Goal: Task Accomplishment & Management: Complete application form

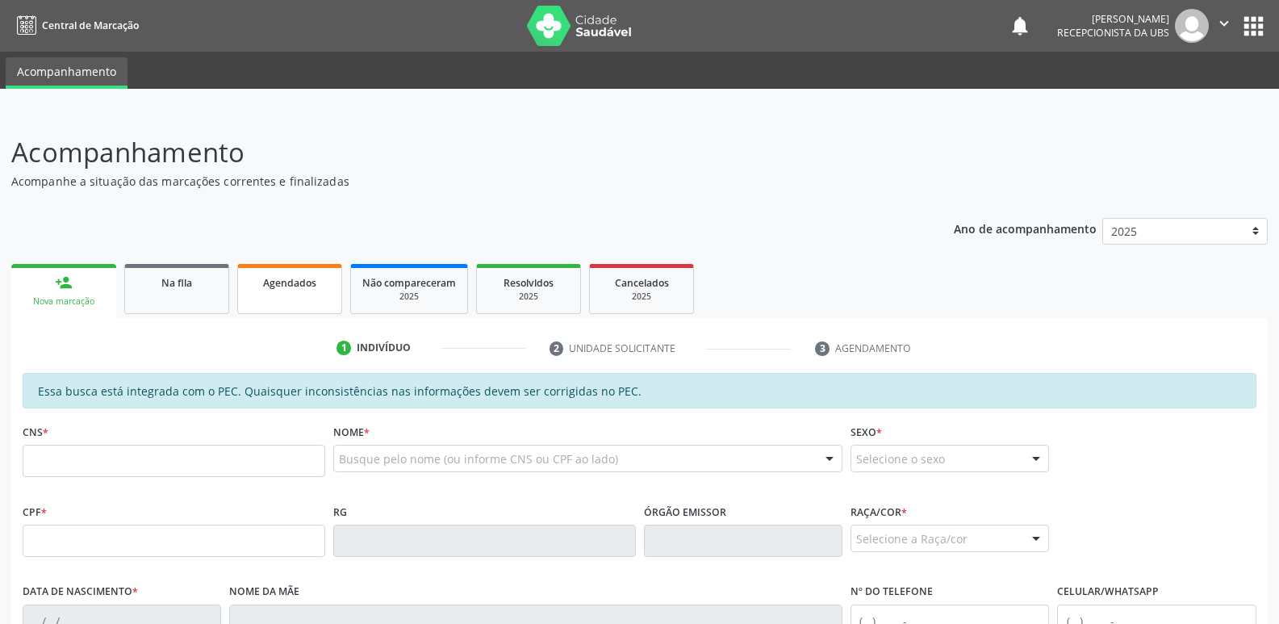
click at [282, 282] on span "Agendados" at bounding box center [289, 283] width 53 height 14
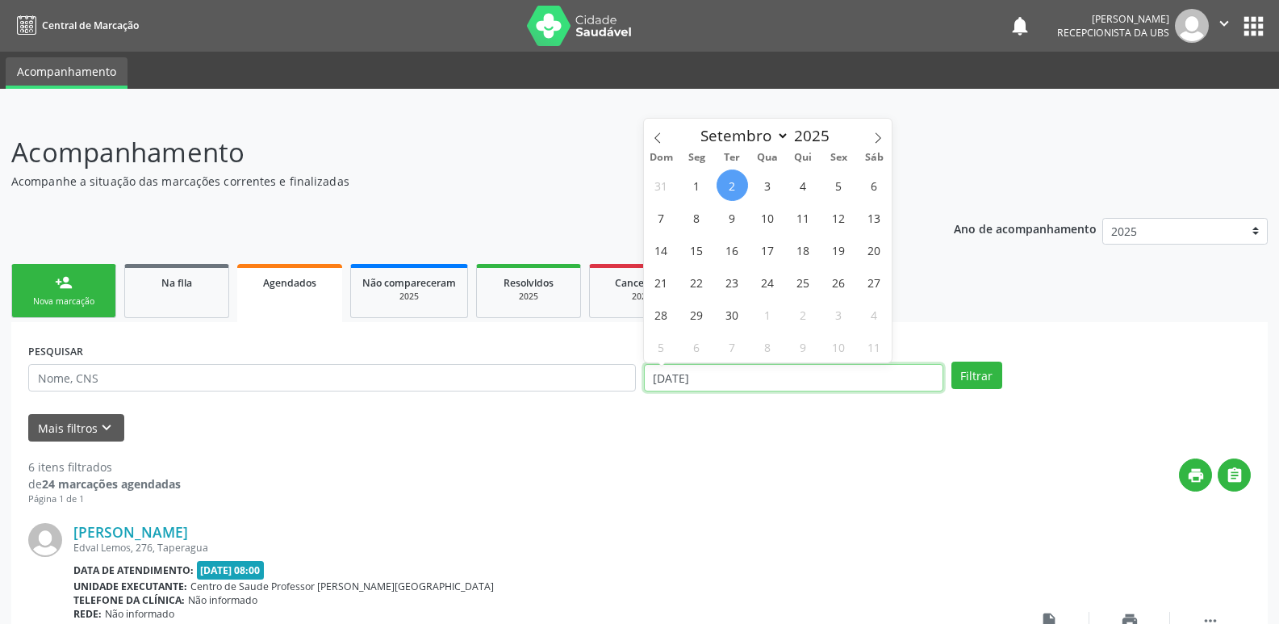
click at [889, 380] on input "02/09/2025" at bounding box center [793, 377] width 299 height 27
click at [699, 192] on span "1" at bounding box center [696, 185] width 31 height 31
type input "01/09/2025"
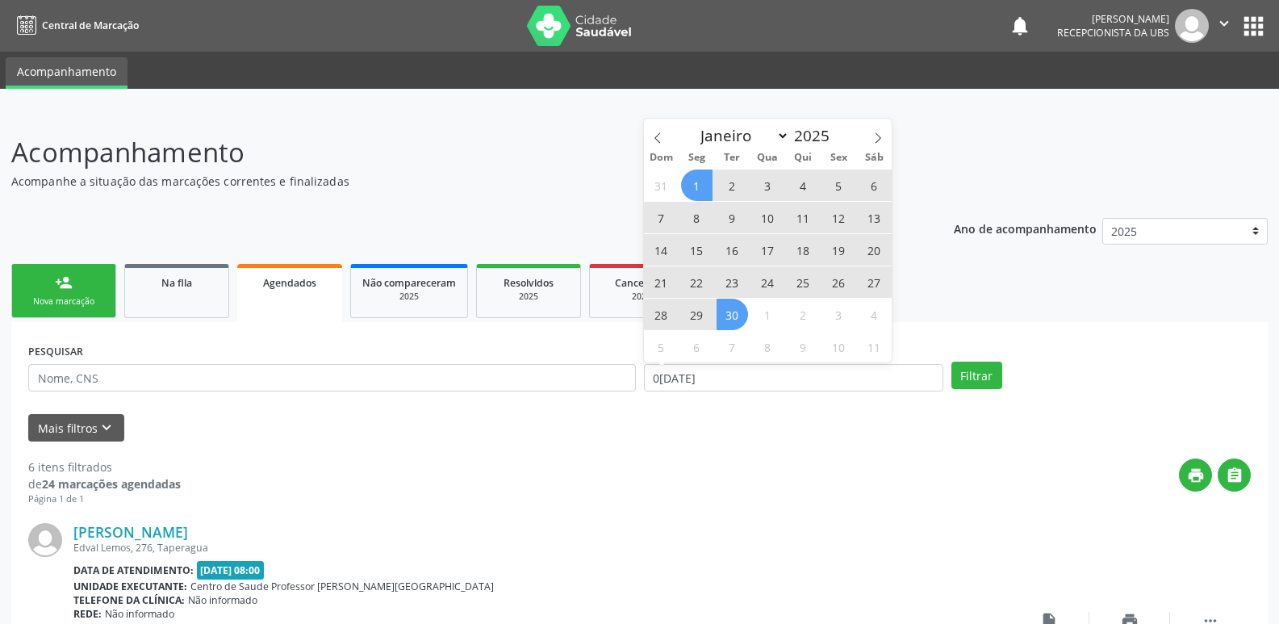
click at [735, 312] on span "30" at bounding box center [732, 314] width 31 height 31
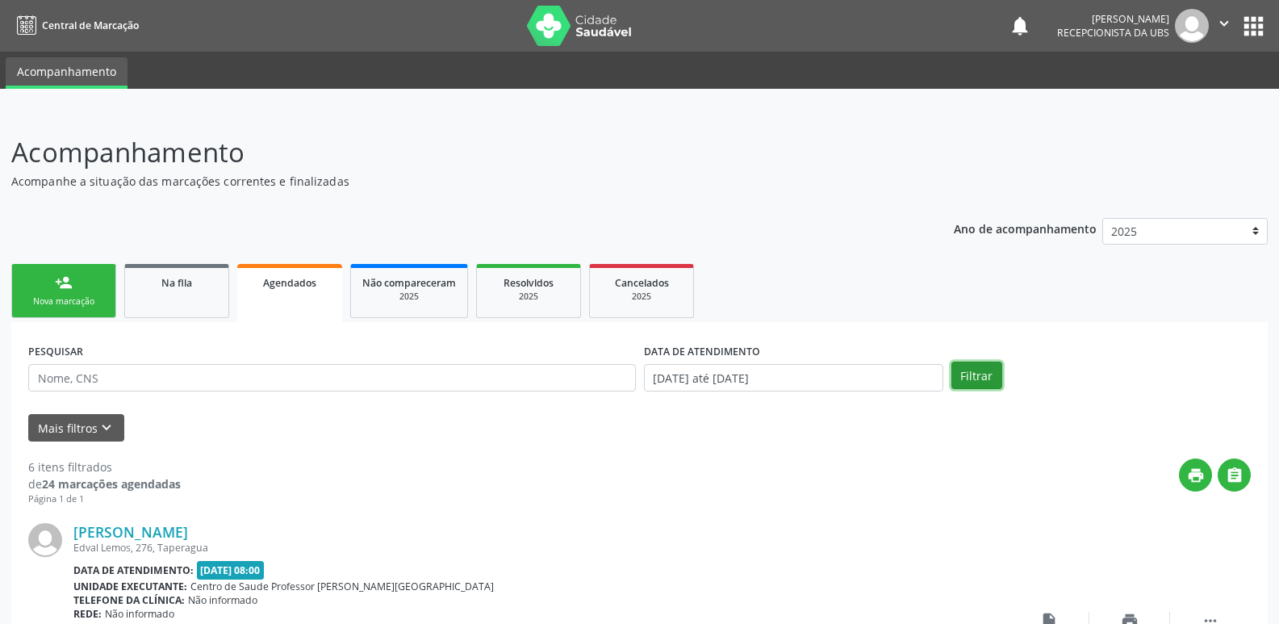
click at [979, 381] on button "Filtrar" at bounding box center [977, 375] width 51 height 27
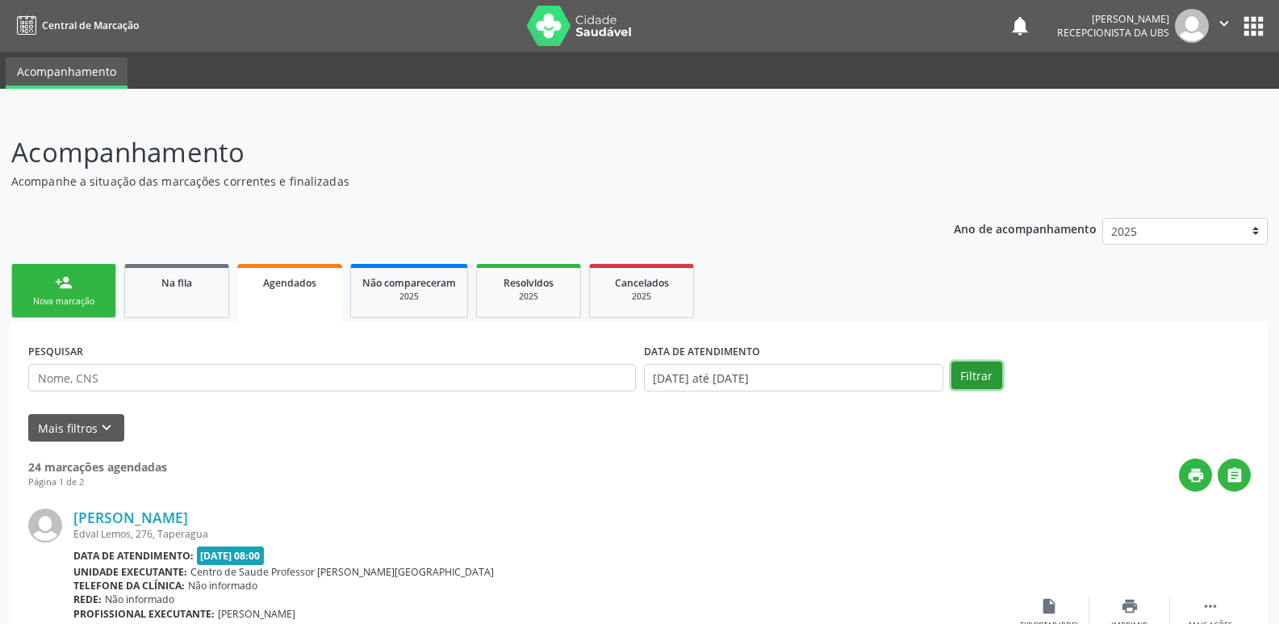
click at [975, 376] on button "Filtrar" at bounding box center [977, 375] width 51 height 27
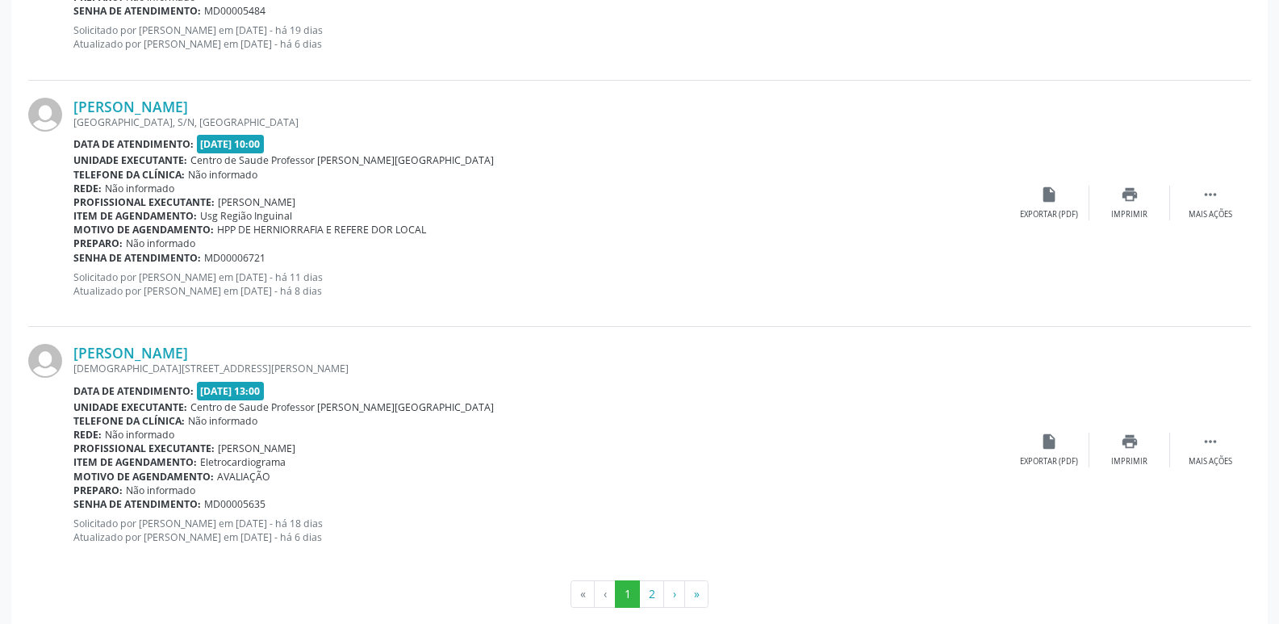
scroll to position [3639, 0]
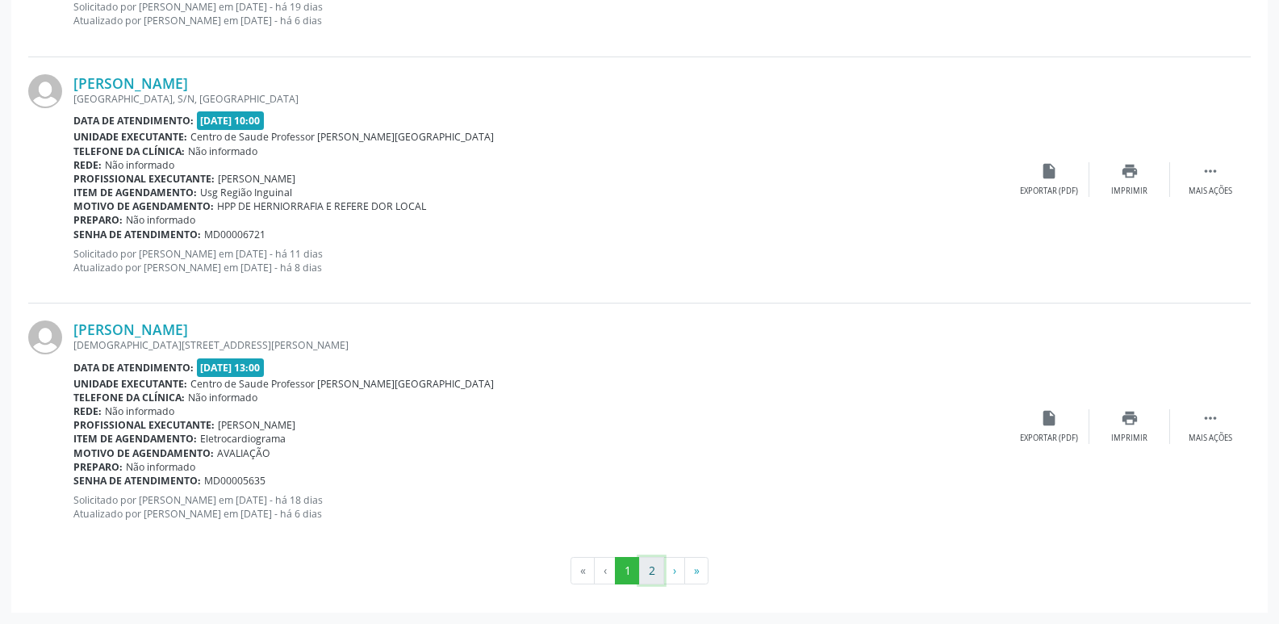
click at [653, 559] on button "2" at bounding box center [651, 570] width 25 height 27
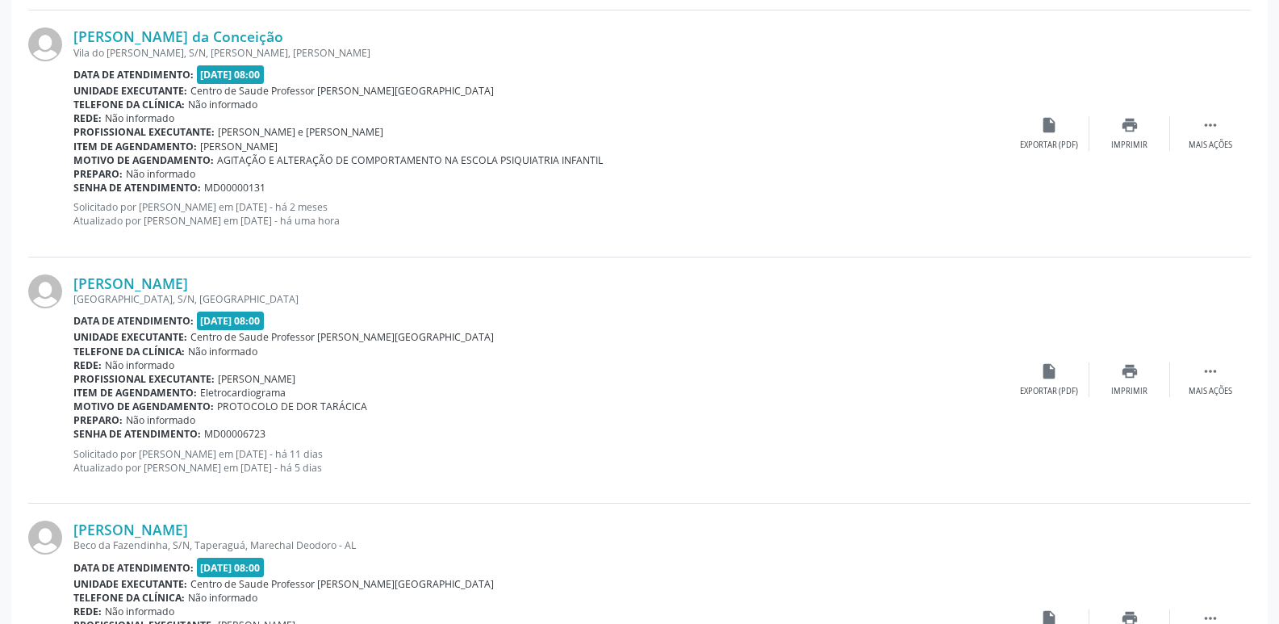
scroll to position [0, 0]
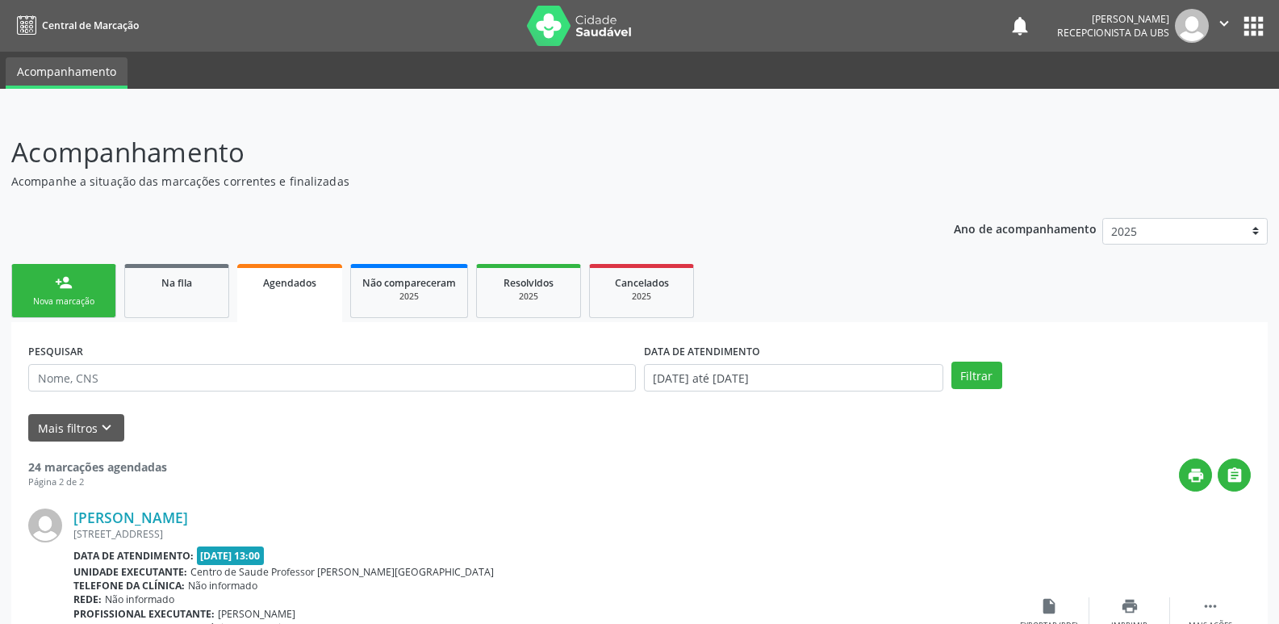
click at [90, 301] on div "Nova marcação" at bounding box center [63, 301] width 81 height 12
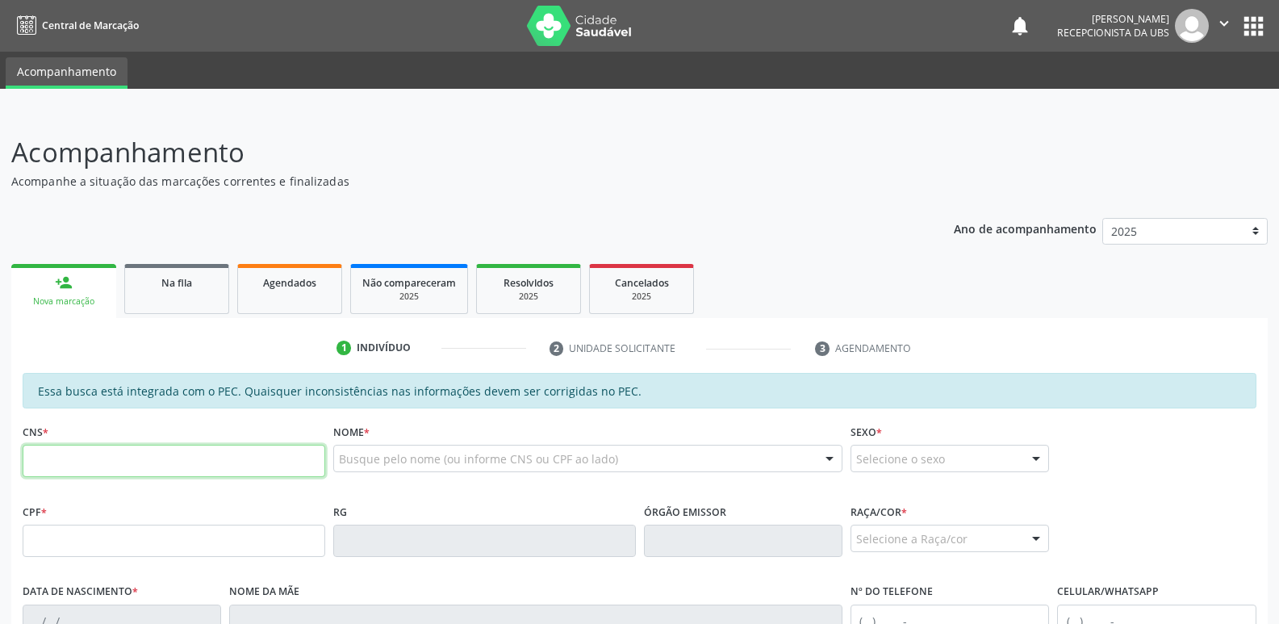
click at [150, 471] on input "text" at bounding box center [174, 461] width 303 height 32
paste input "898 0041 6811 3266"
type input "898 0041 6811 3266"
type input "164.161.724-10"
type input "26/07/2017"
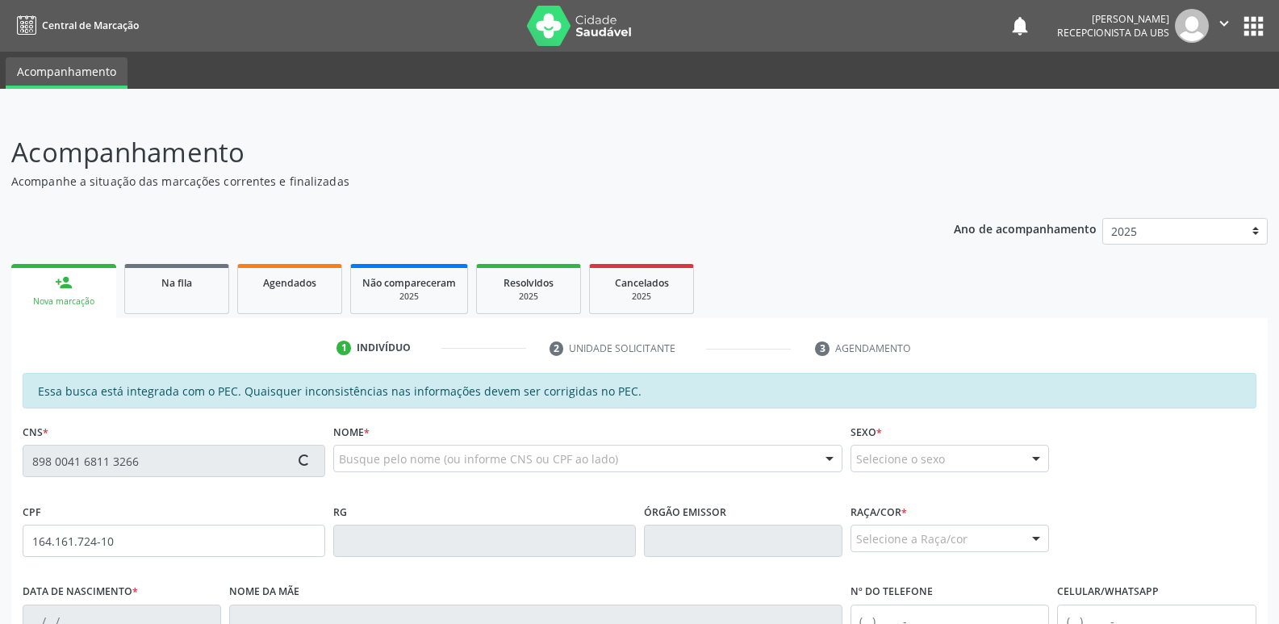
type input "Leticia dos Santos"
type input "(82) 99161-3684"
type input "S/N"
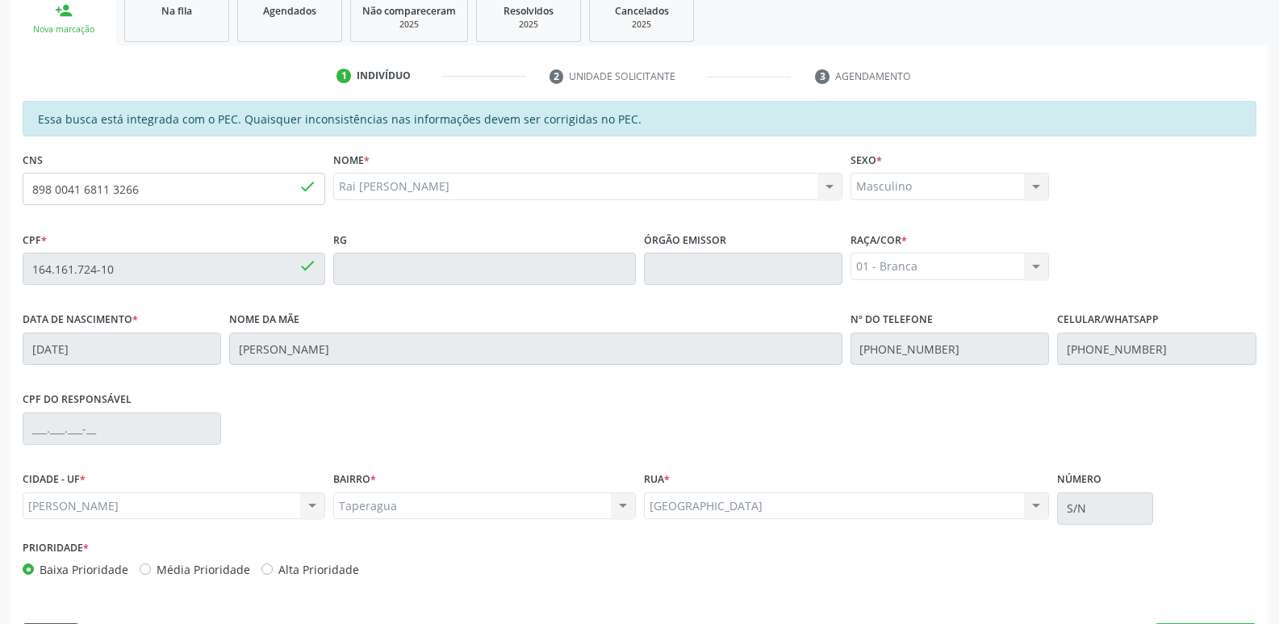
scroll to position [320, 0]
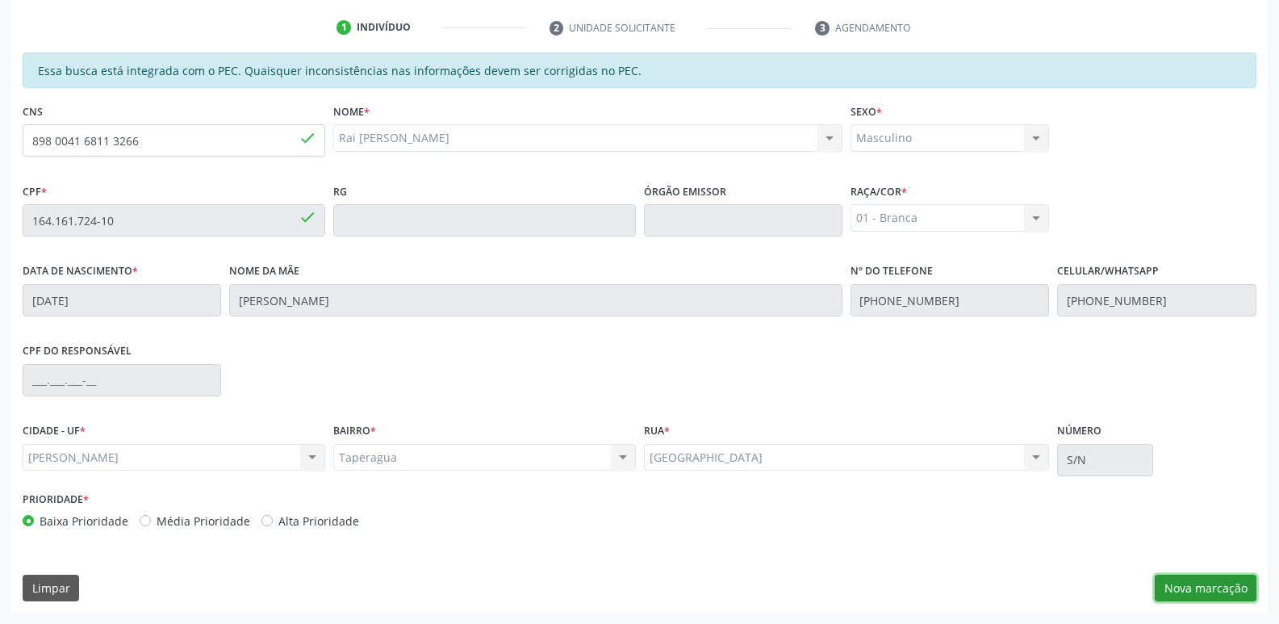
click at [1214, 590] on button "Nova marcação" at bounding box center [1206, 588] width 102 height 27
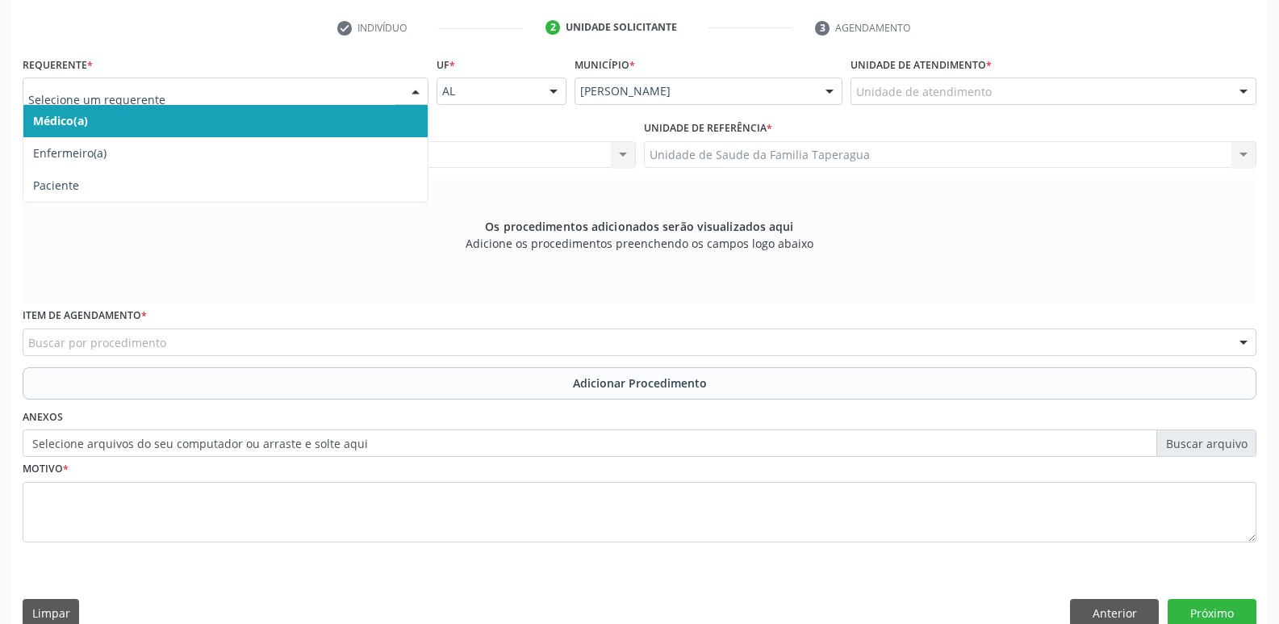
click at [376, 100] on div at bounding box center [226, 90] width 406 height 27
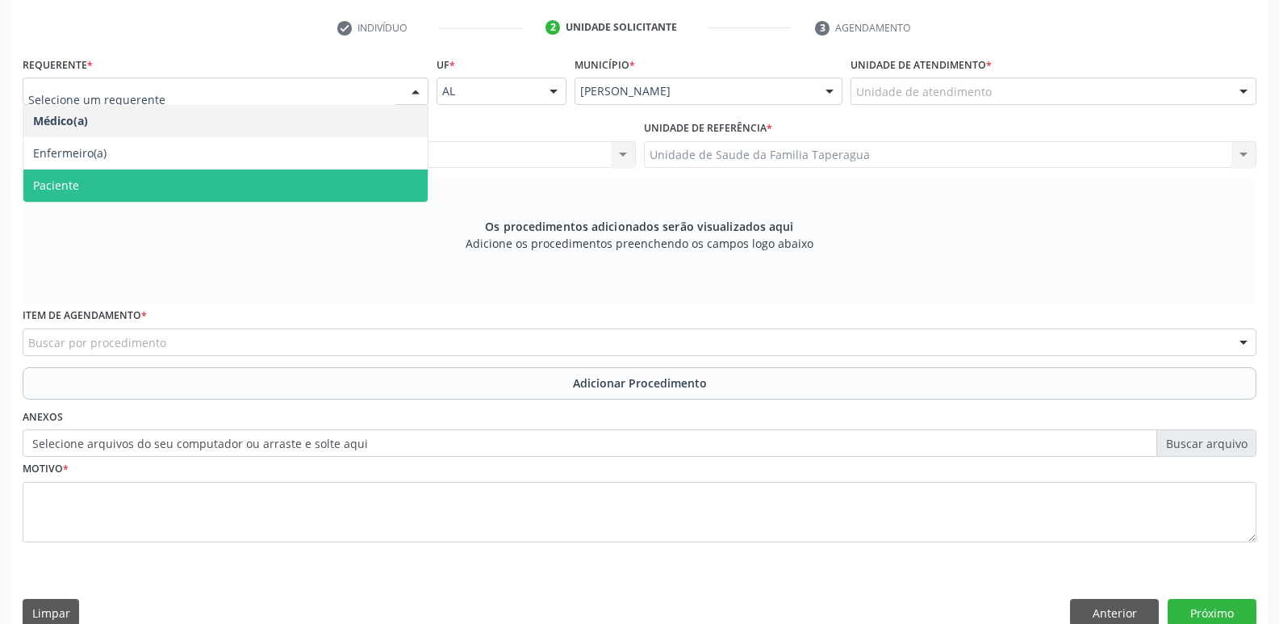
click at [374, 170] on span "Paciente" at bounding box center [225, 186] width 404 height 32
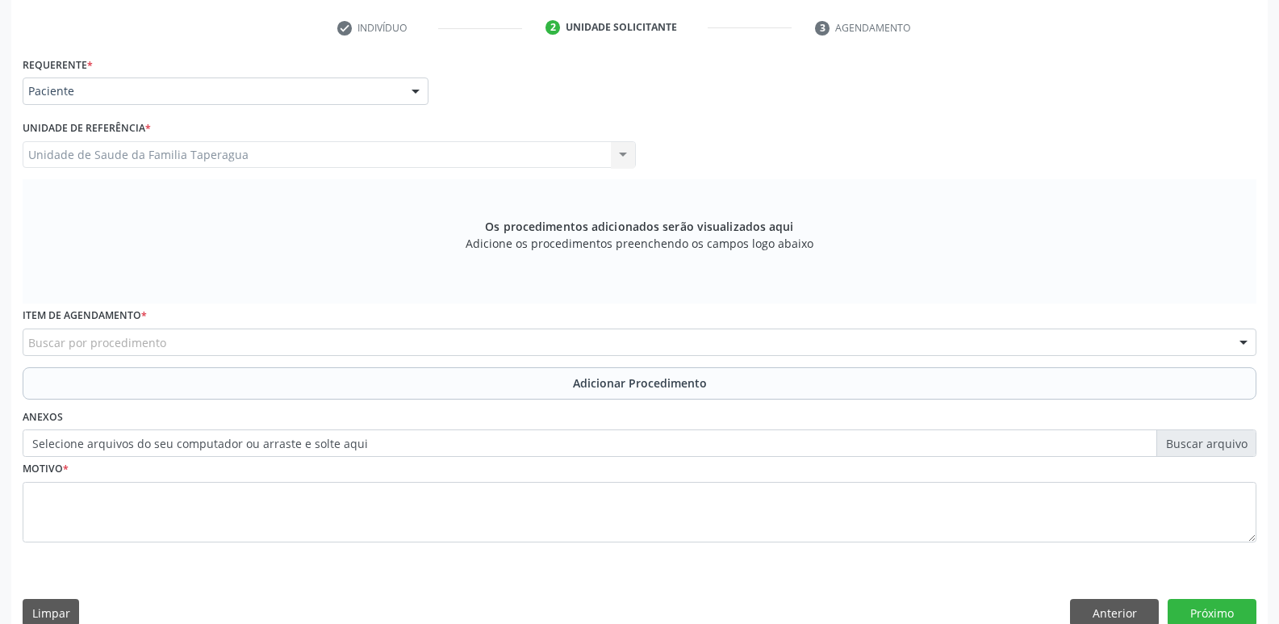
click at [404, 341] on div "Buscar por procedimento" at bounding box center [640, 342] width 1234 height 27
click at [625, 319] on div "Item de agendamento * Buscar por procedimento 0304070076 - .Quimioterapia de Le…" at bounding box center [640, 329] width 1234 height 52
click at [339, 343] on div "Buscar por procedimento" at bounding box center [640, 342] width 1234 height 27
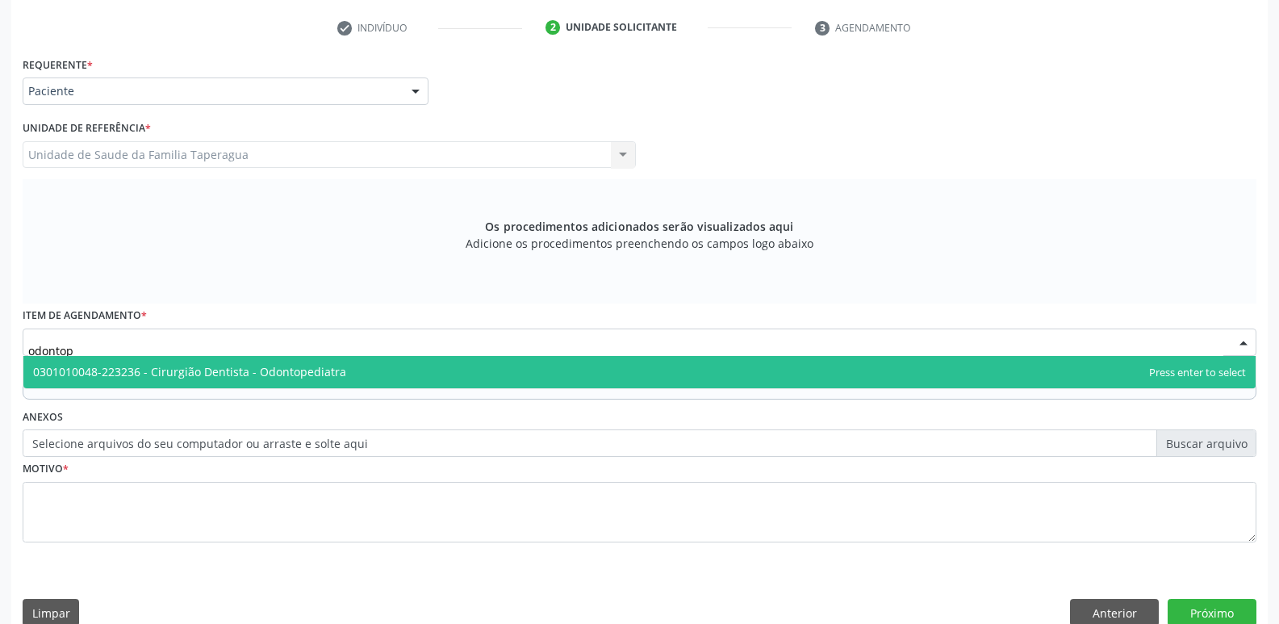
type input "odontope"
click at [344, 368] on span "0301010048-223236 - Cirurgião Dentista - Odontopediatra" at bounding box center [639, 372] width 1233 height 32
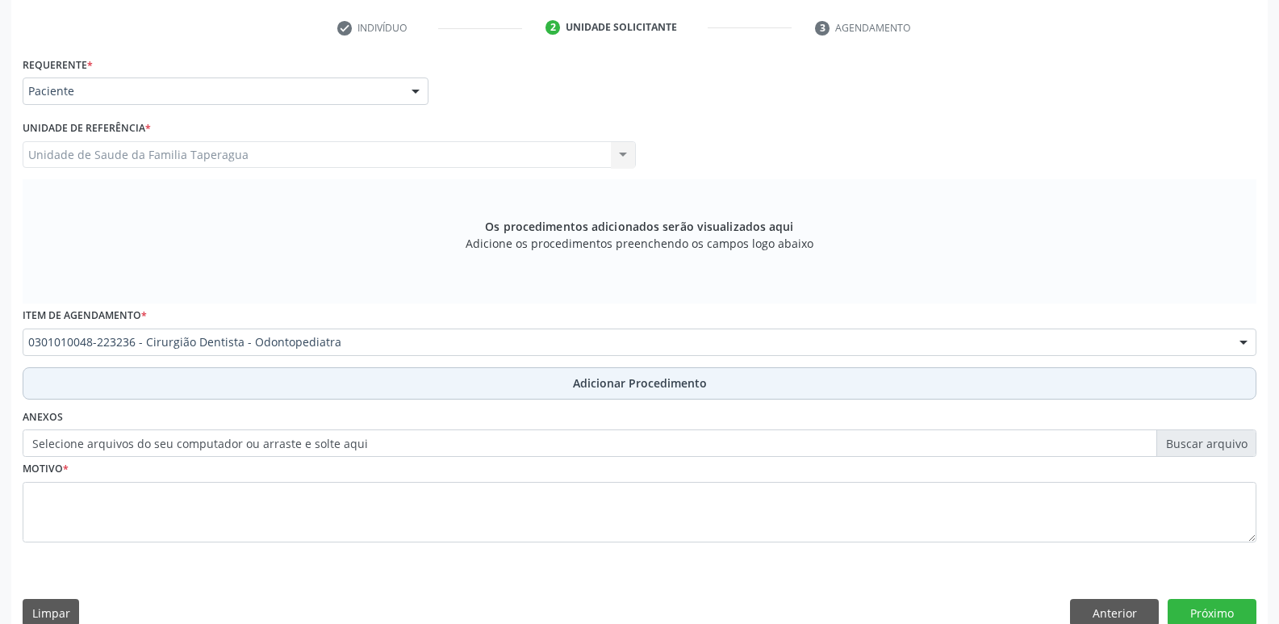
click at [358, 387] on button "Adicionar Procedimento" at bounding box center [640, 383] width 1234 height 32
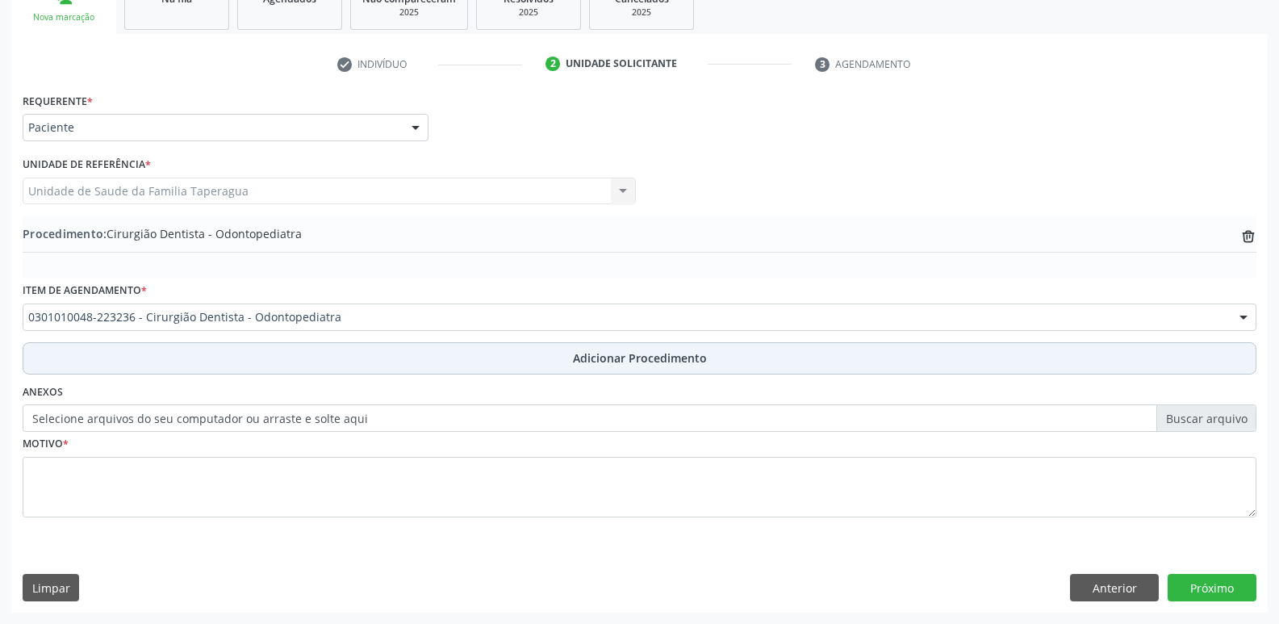
scroll to position [284, 0]
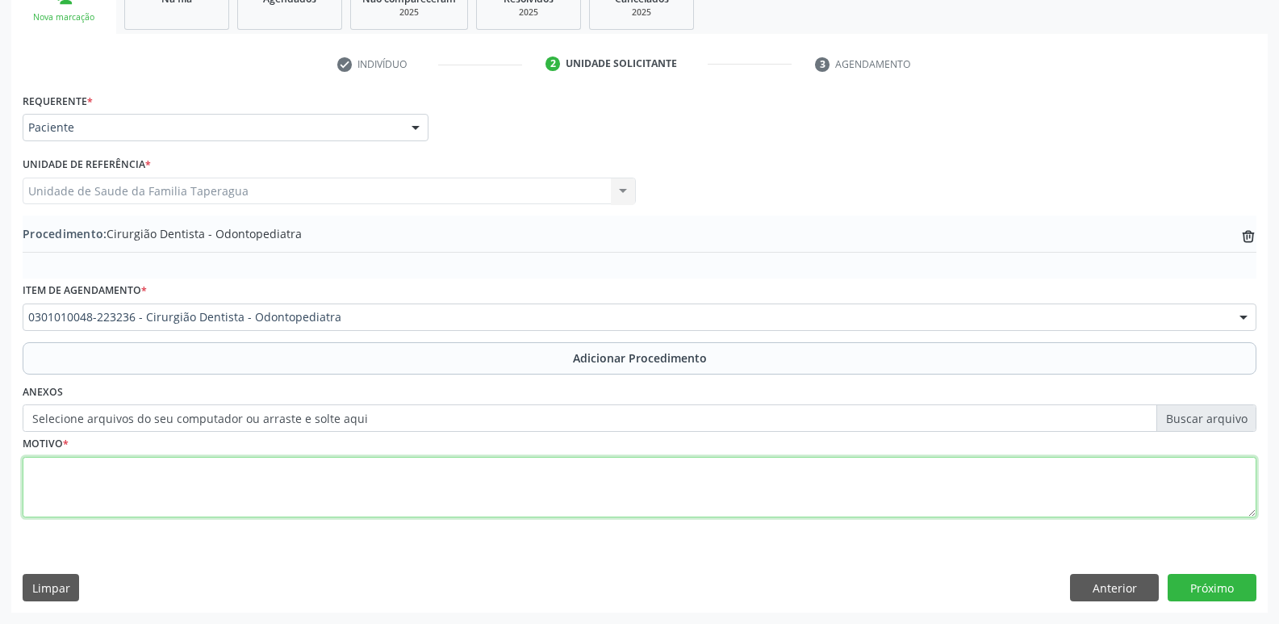
click at [358, 483] on textarea at bounding box center [640, 487] width 1234 height 61
type textarea "a"
type textarea "Avaliae possível hipomineralização nos primeiros molares permanetes."
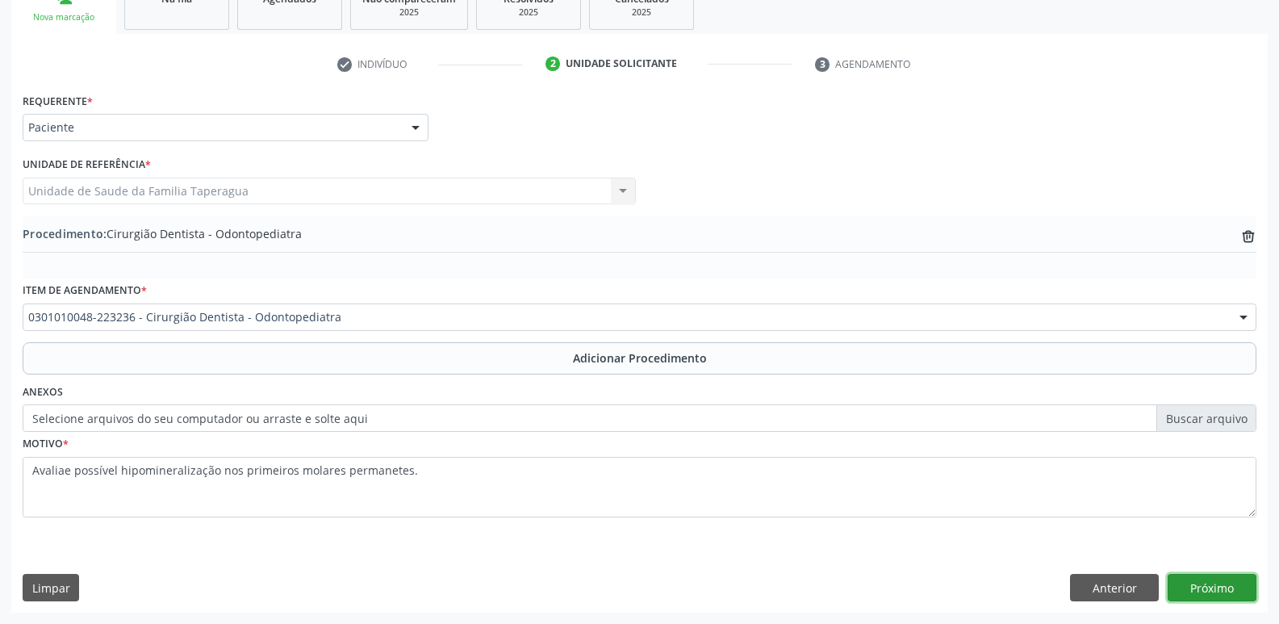
click at [1185, 587] on button "Próximo" at bounding box center [1212, 587] width 89 height 27
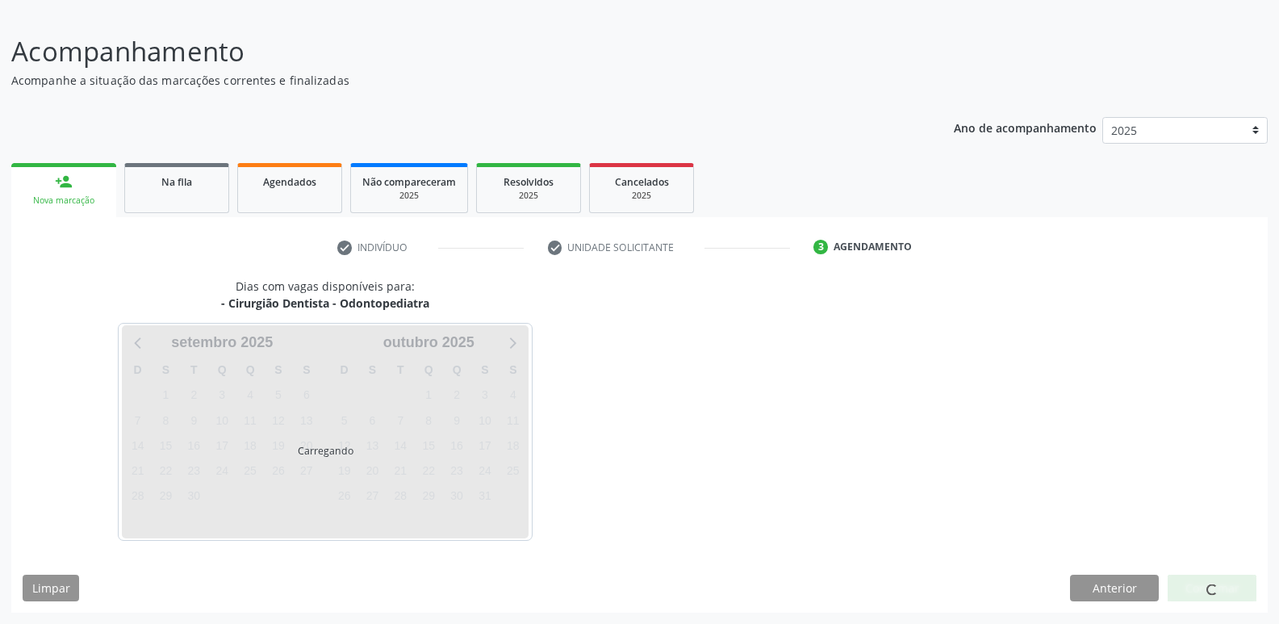
scroll to position [101, 0]
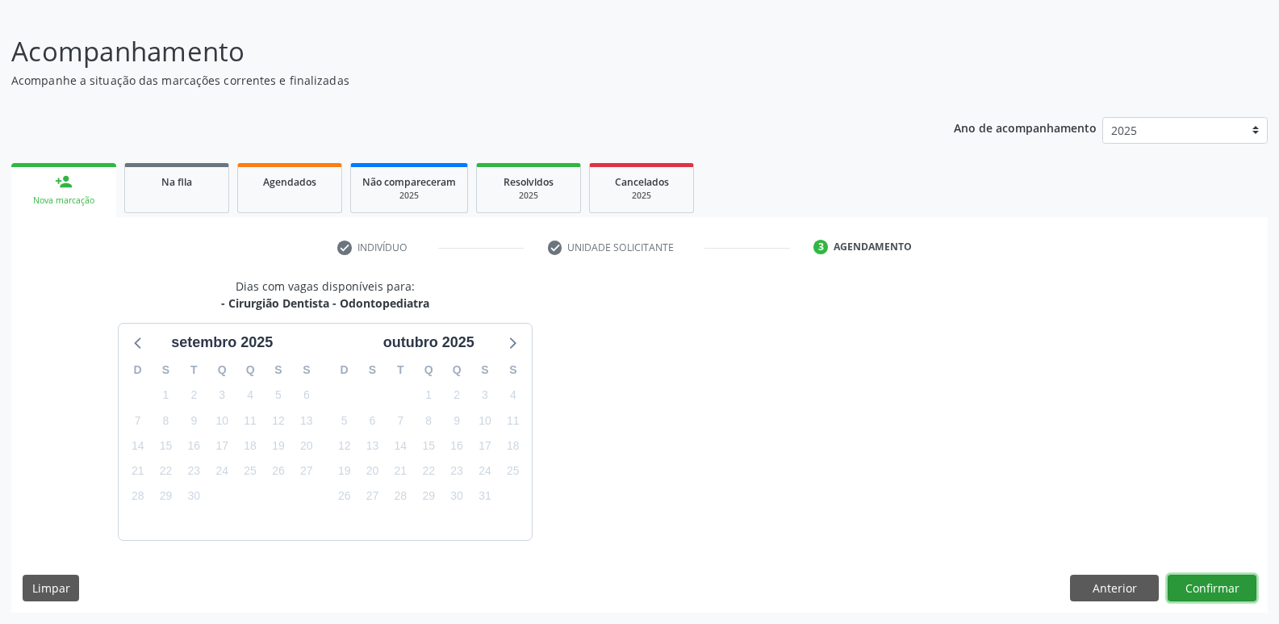
click at [1205, 592] on button "Confirmar" at bounding box center [1212, 588] width 89 height 27
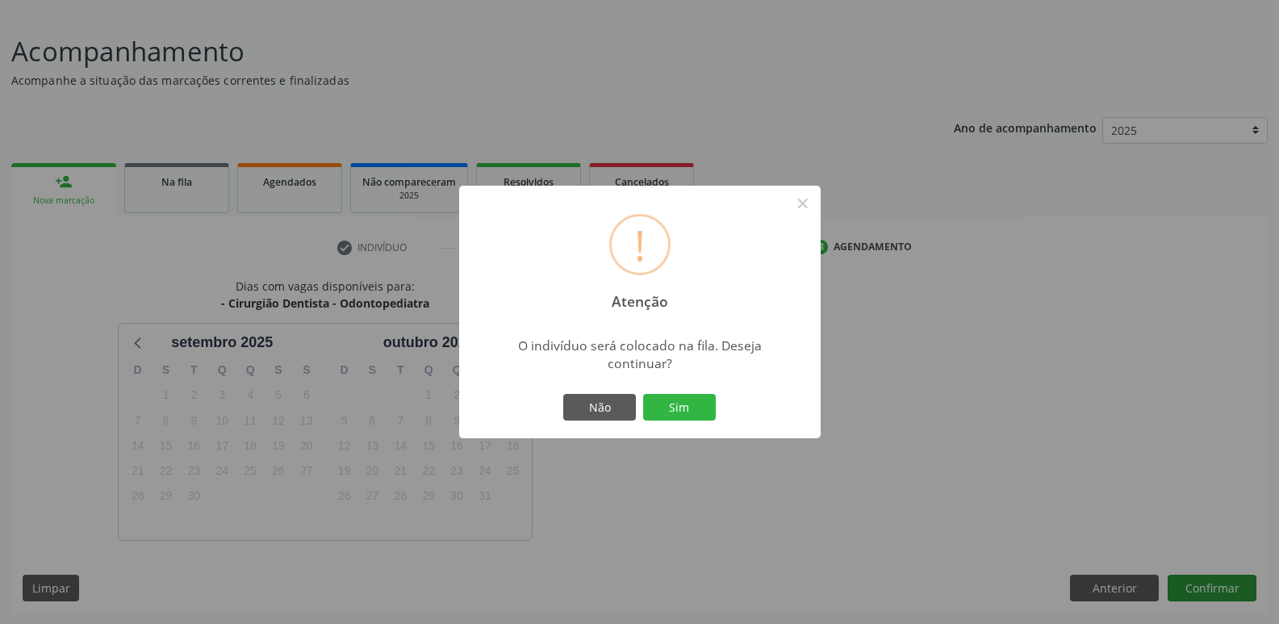
click at [643, 394] on button "Sim" at bounding box center [679, 407] width 73 height 27
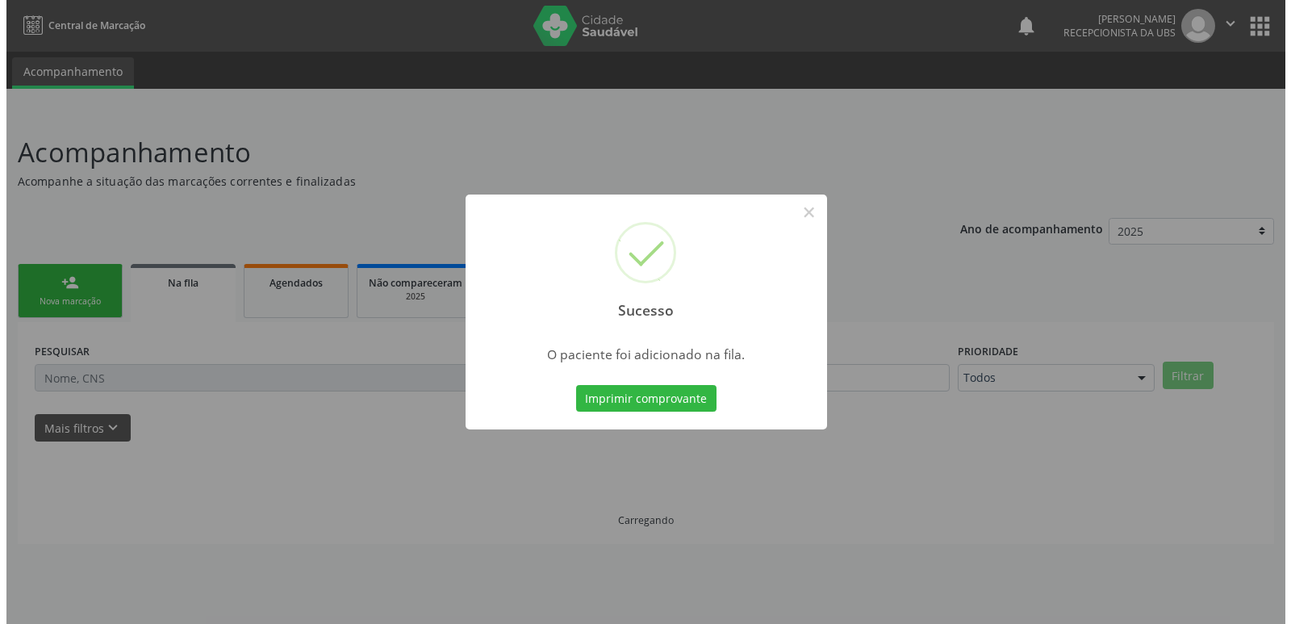
scroll to position [0, 0]
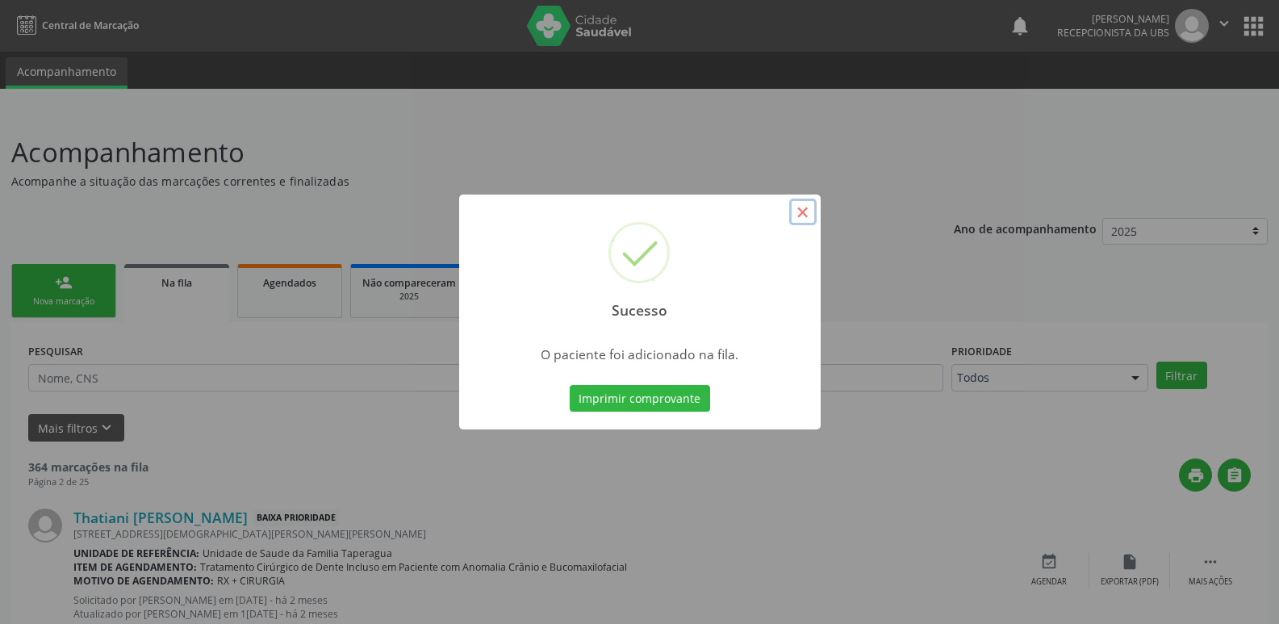
click at [810, 219] on button "×" at bounding box center [802, 212] width 27 height 27
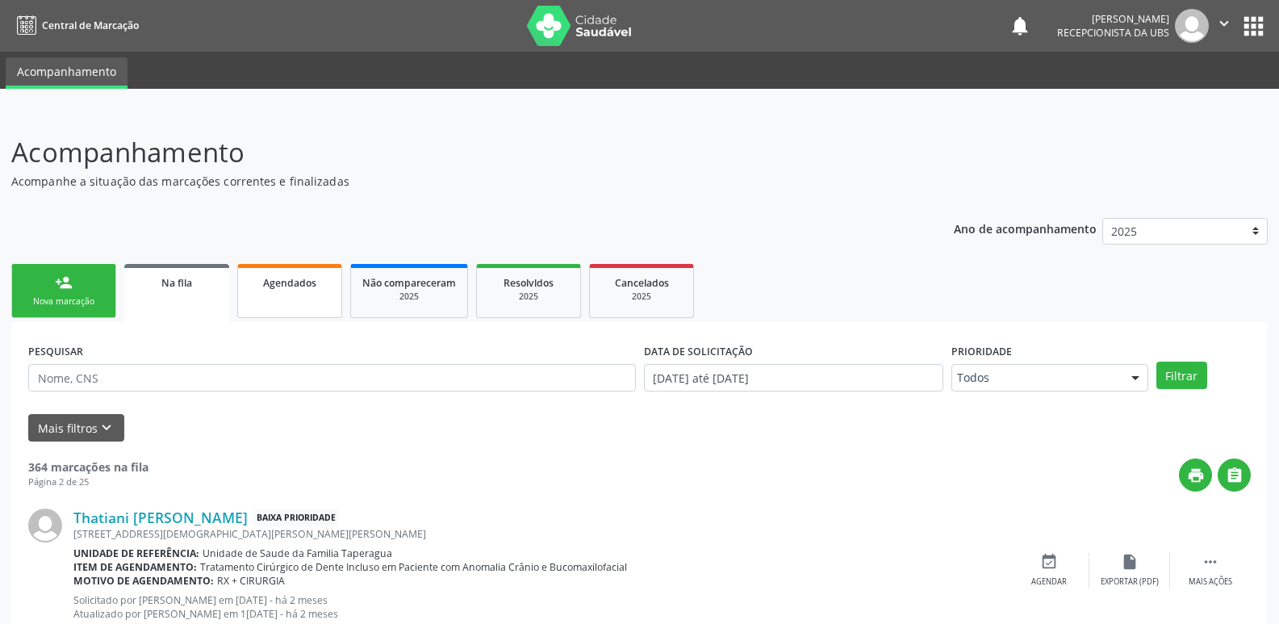
click at [309, 281] on span "Agendados" at bounding box center [289, 283] width 53 height 14
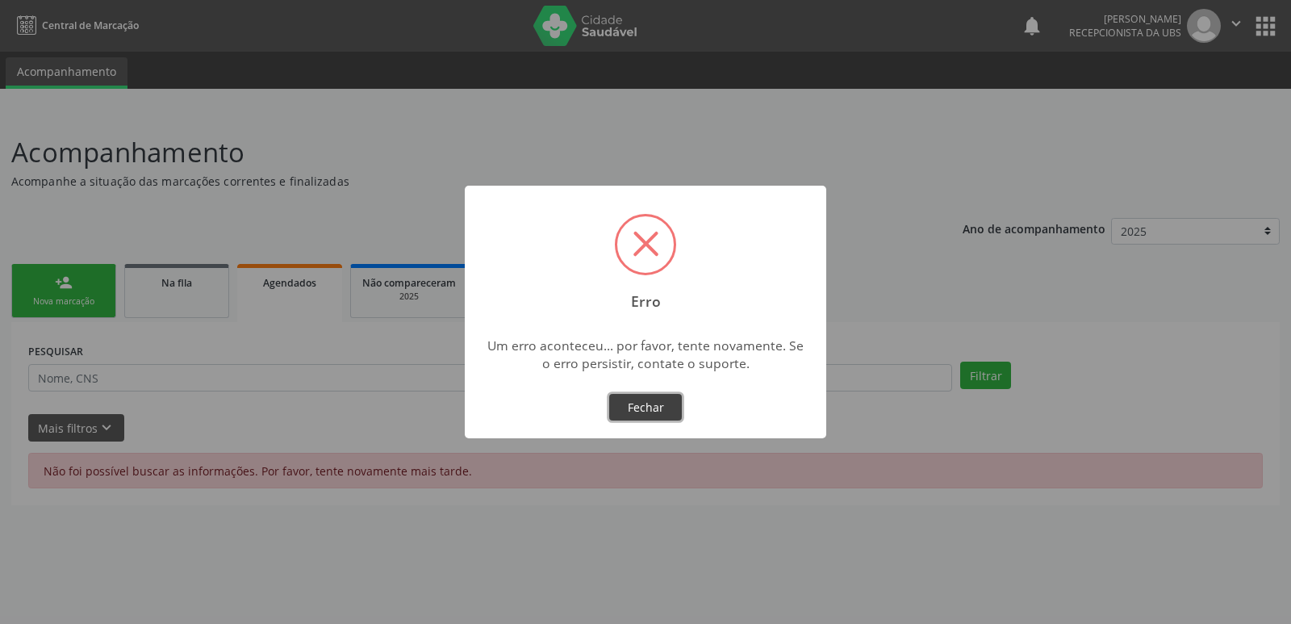
click at [655, 412] on button "Fechar" at bounding box center [645, 407] width 73 height 27
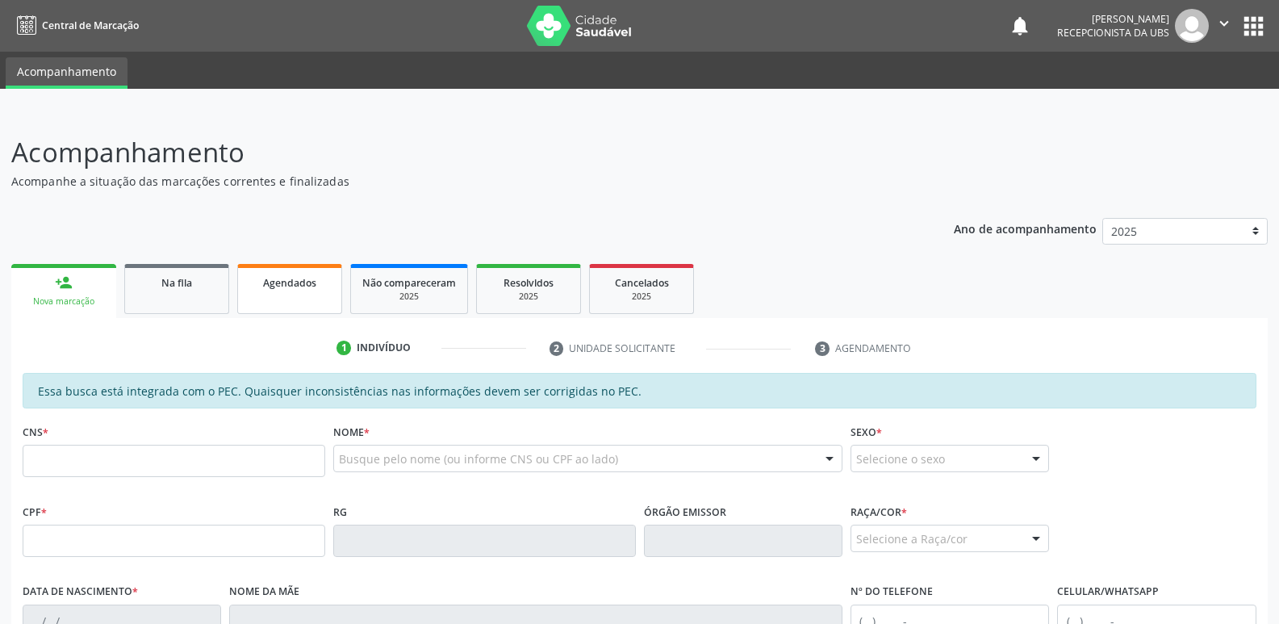
click at [324, 287] on div "Agendados" at bounding box center [289, 282] width 81 height 17
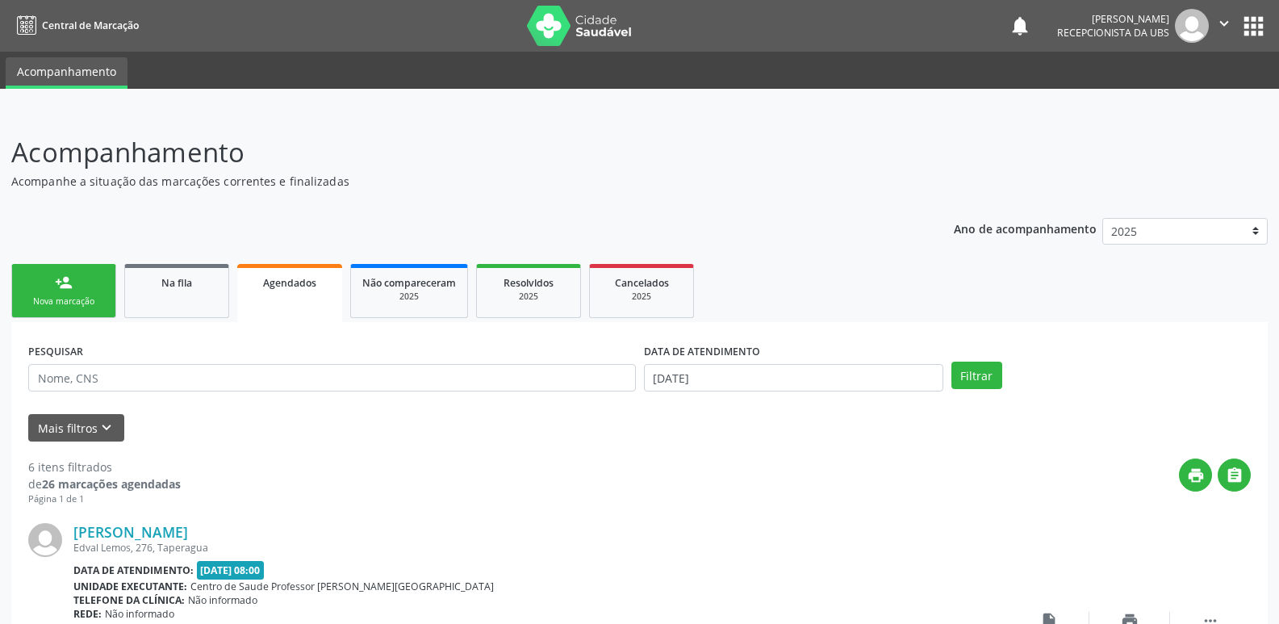
click at [46, 303] on div "Nova marcação" at bounding box center [63, 301] width 81 height 12
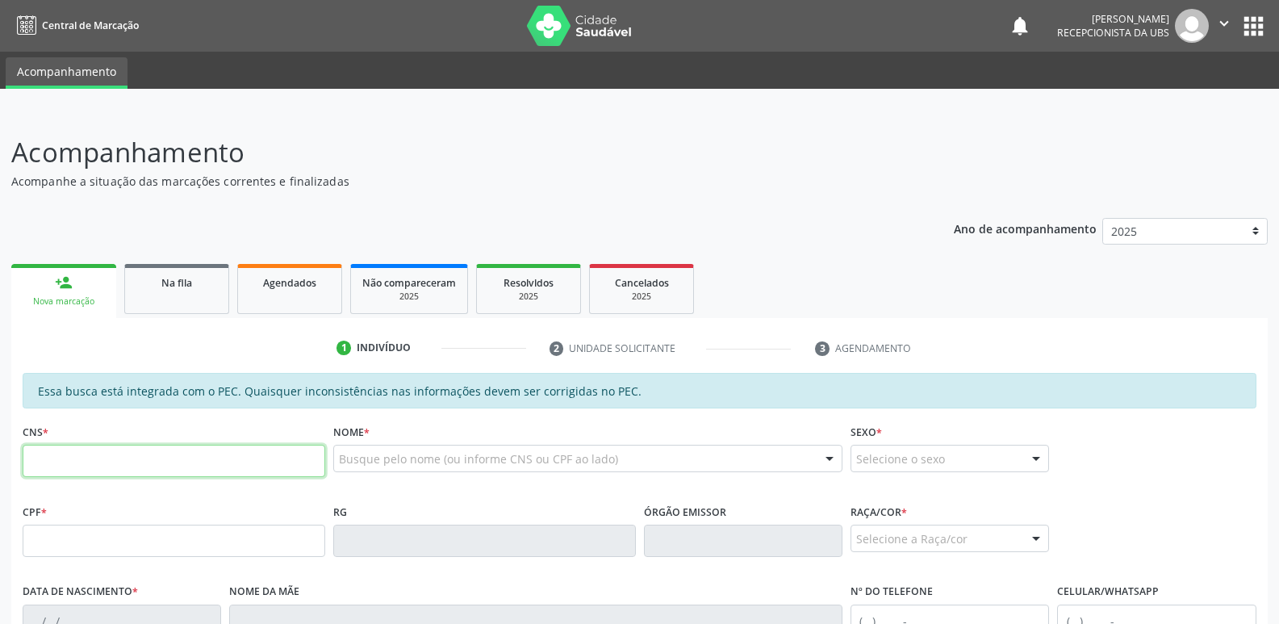
click at [274, 460] on input "text" at bounding box center [174, 461] width 303 height 32
paste input "708 6041 7909 3590"
type input "708 6041 7909 3590"
type input "575.812.074-04"
type input "23/06/1949"
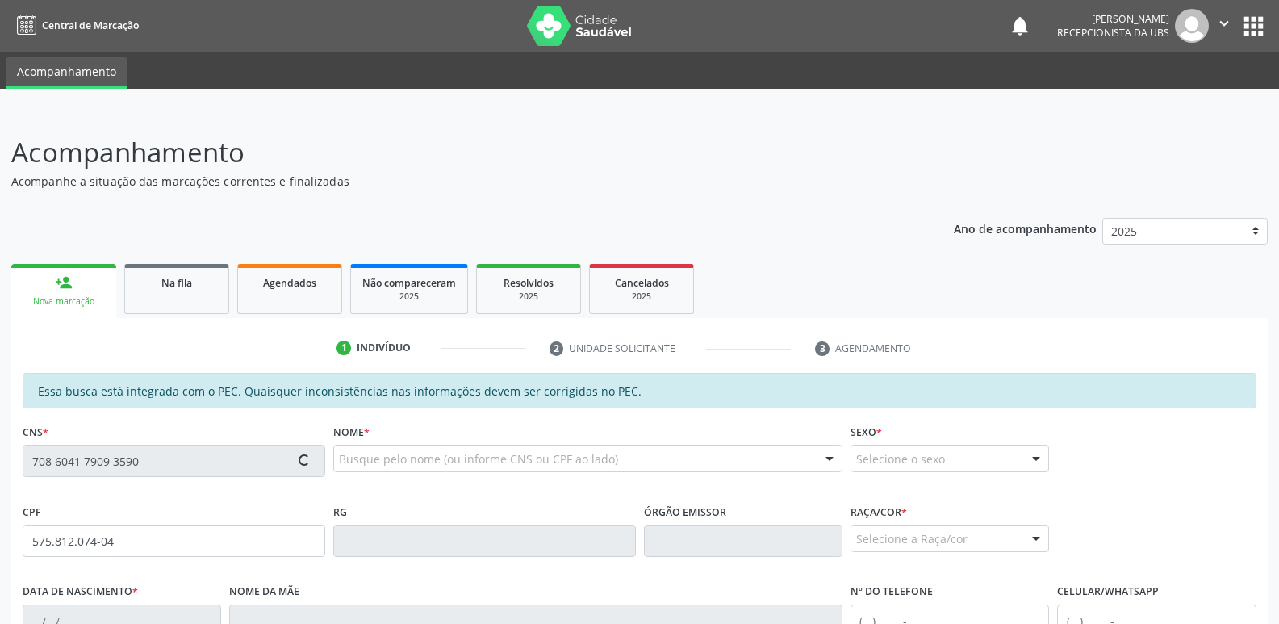
type input "Maria José da Silva"
type input "(82) 99148-9705"
type input "505"
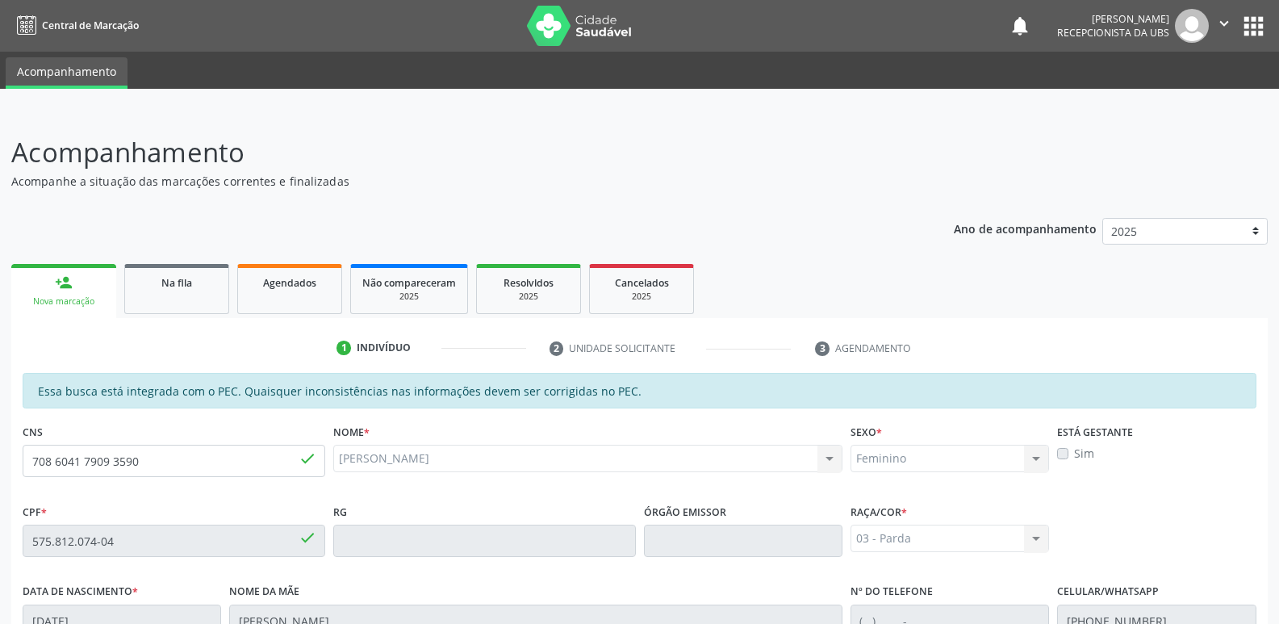
scroll to position [320, 0]
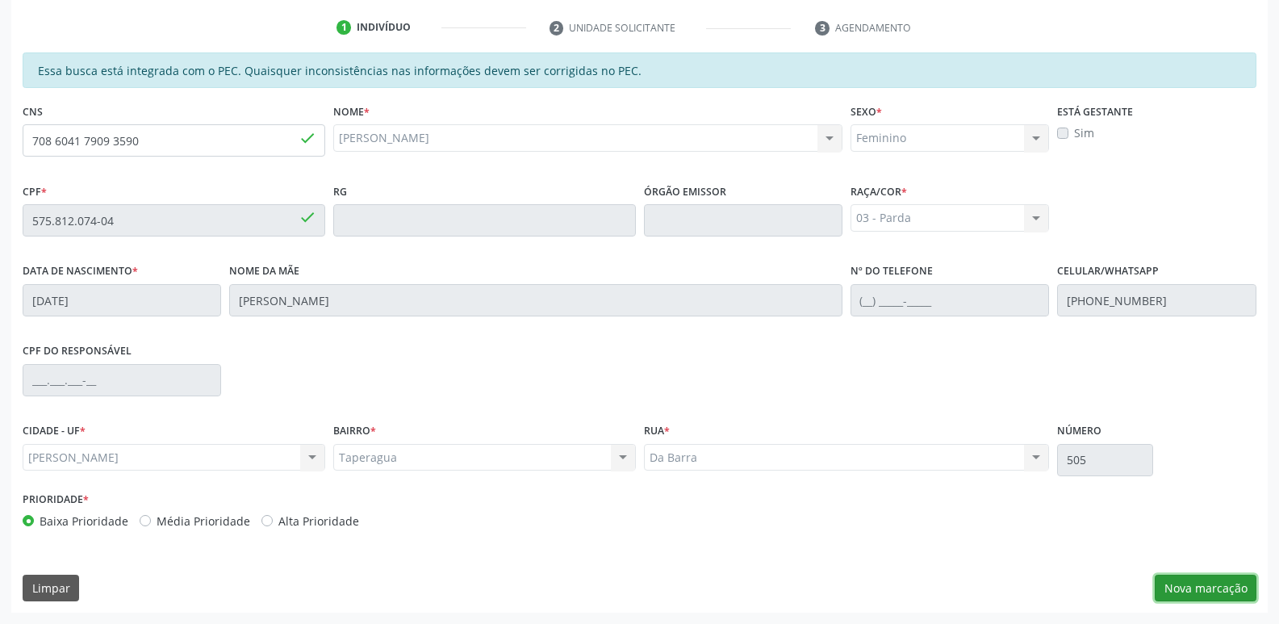
click at [1220, 589] on button "Nova marcação" at bounding box center [1206, 588] width 102 height 27
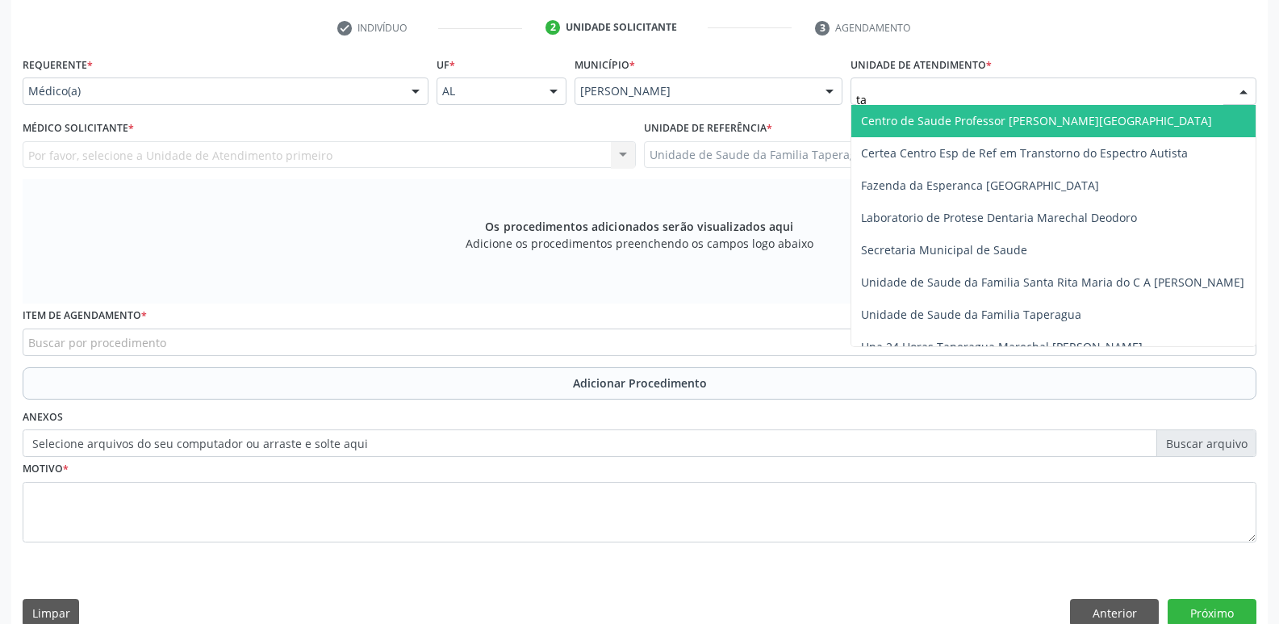
type input "tap"
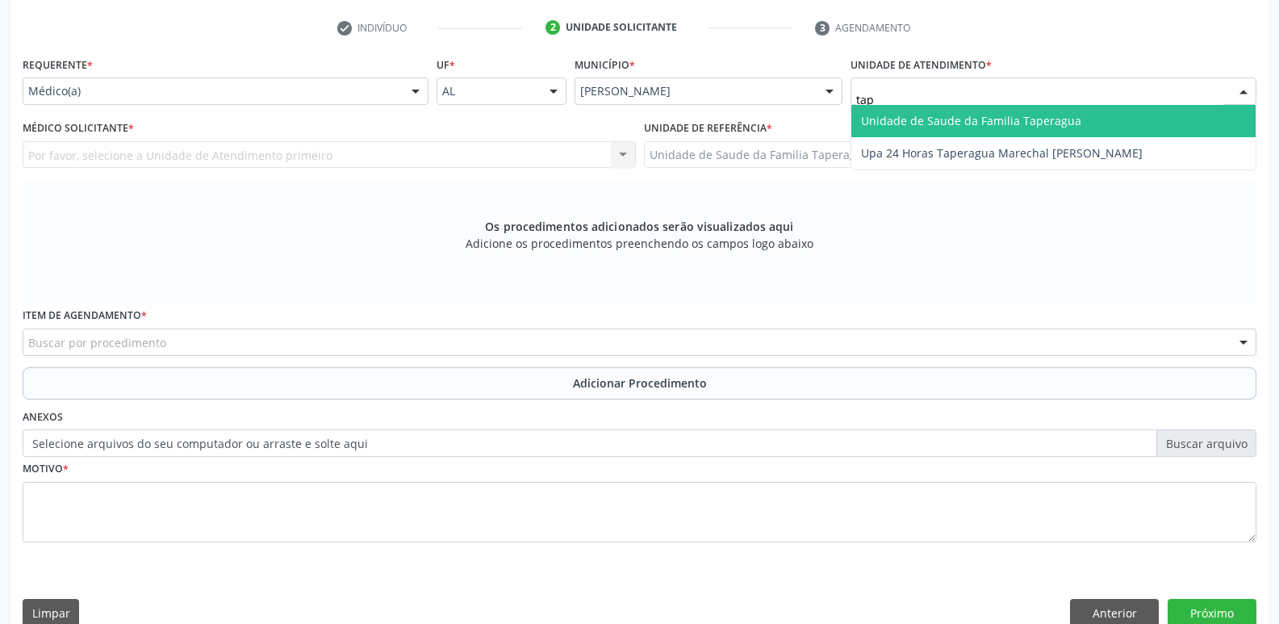
click at [965, 123] on span "Unidade de Saude da Familia Taperagua" at bounding box center [971, 120] width 220 height 15
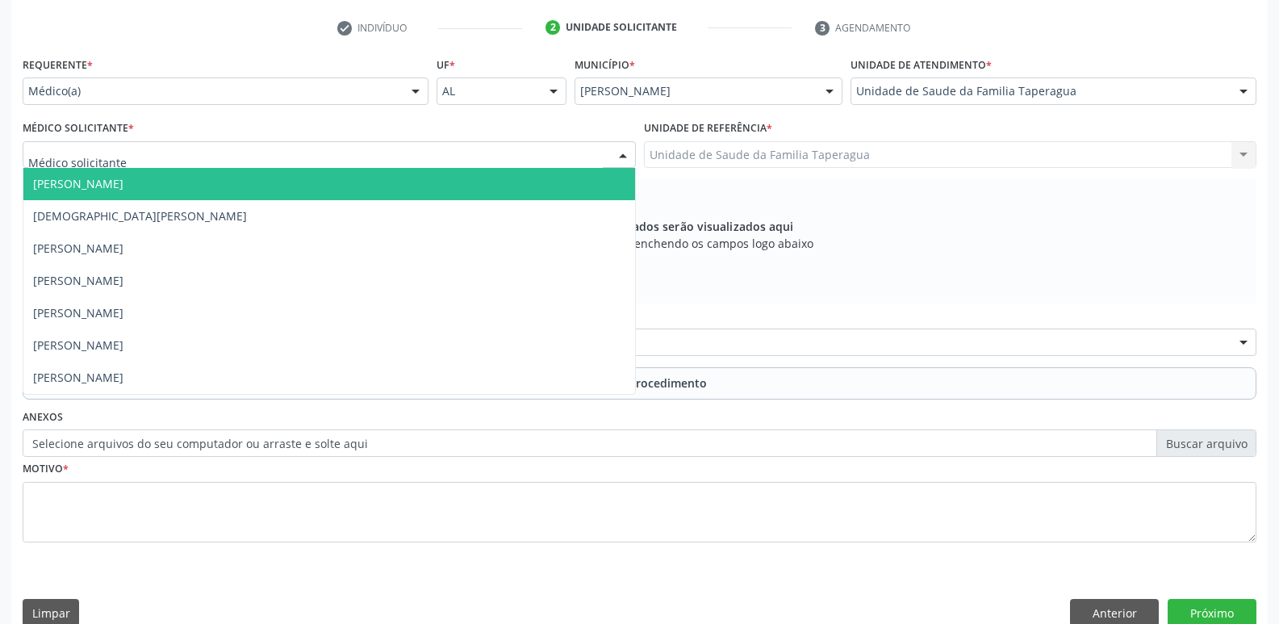
click at [385, 155] on div at bounding box center [329, 154] width 613 height 27
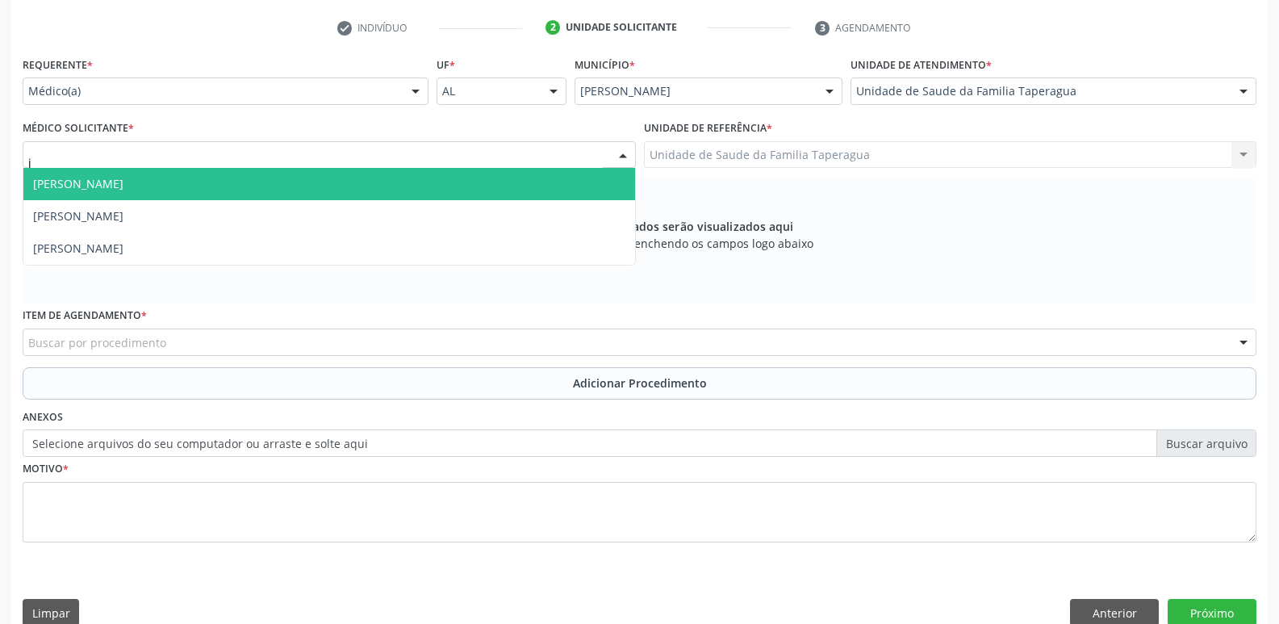
type input "ju"
click at [385, 179] on span "[PERSON_NAME]" at bounding box center [329, 184] width 612 height 32
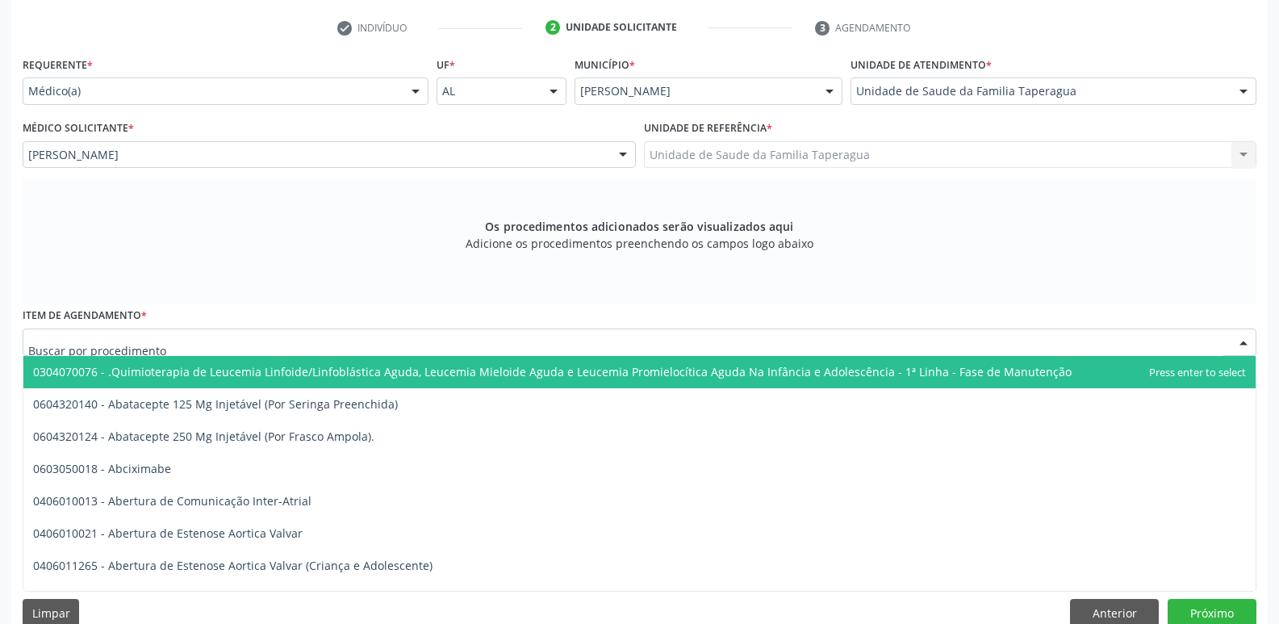
click at [387, 337] on div at bounding box center [640, 342] width 1234 height 27
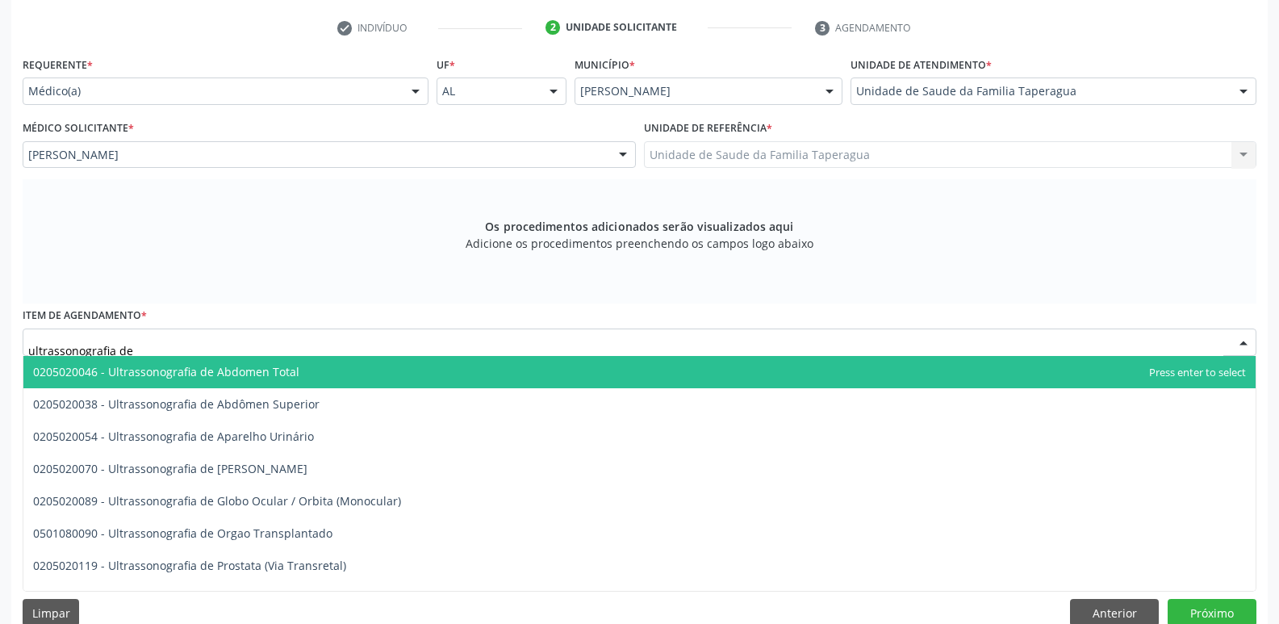
type input "ultrassonografia de a"
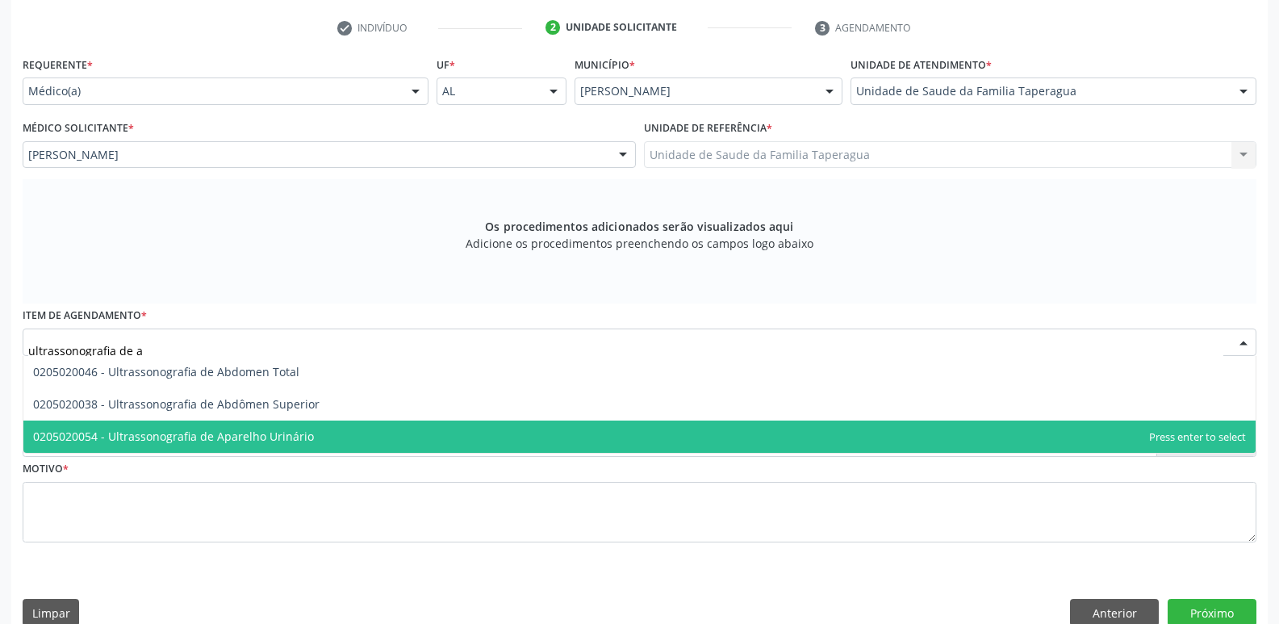
click at [379, 426] on span "0205020054 - Ultrassonografia de Aparelho Urinário" at bounding box center [639, 437] width 1233 height 32
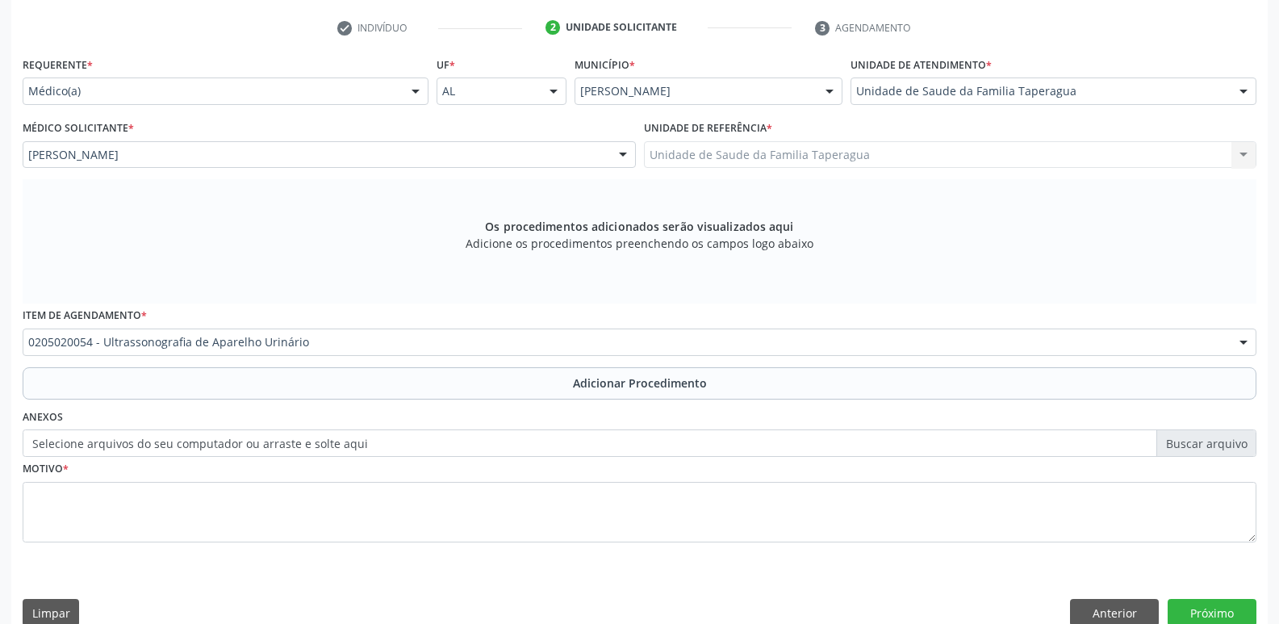
click at [414, 379] on button "Adicionar Procedimento" at bounding box center [640, 383] width 1234 height 32
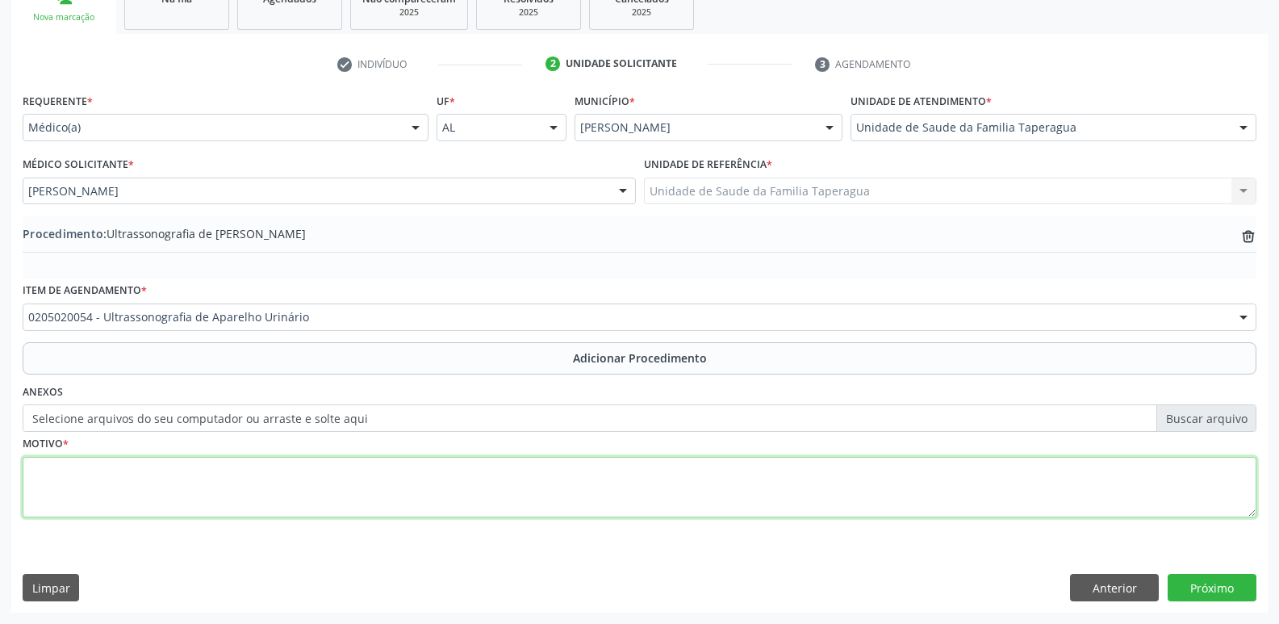
click at [426, 475] on textarea at bounding box center [640, 487] width 1234 height 61
type textarea "dor à esclarecer"
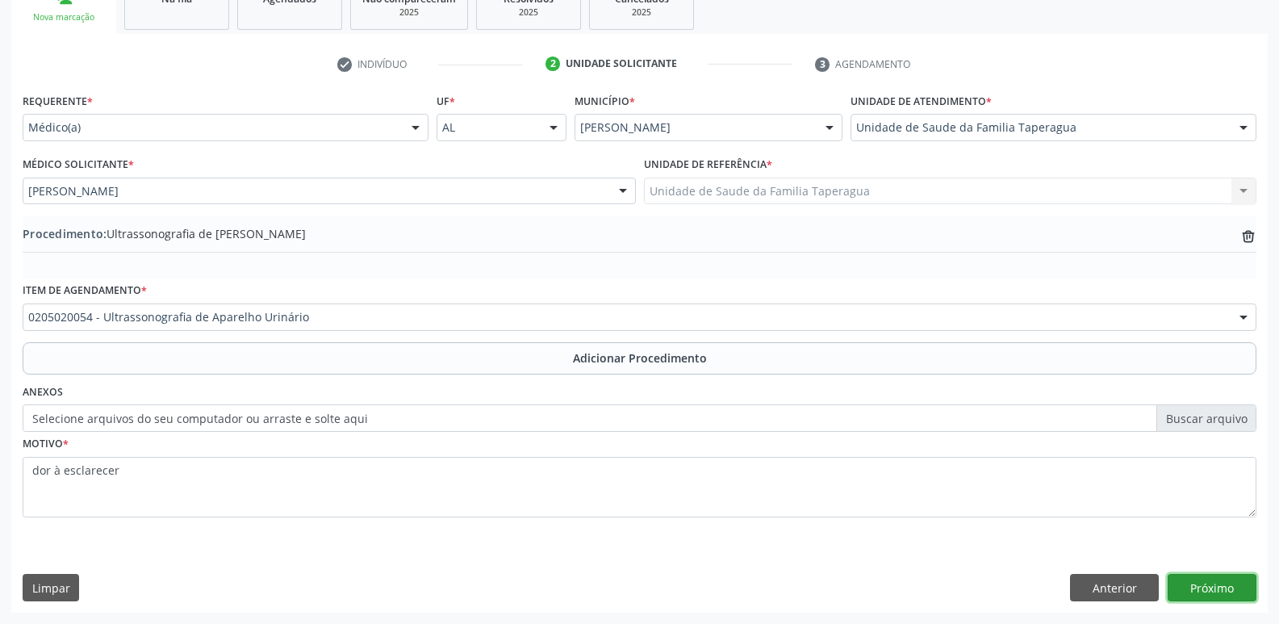
click at [1192, 589] on button "Próximo" at bounding box center [1212, 587] width 89 height 27
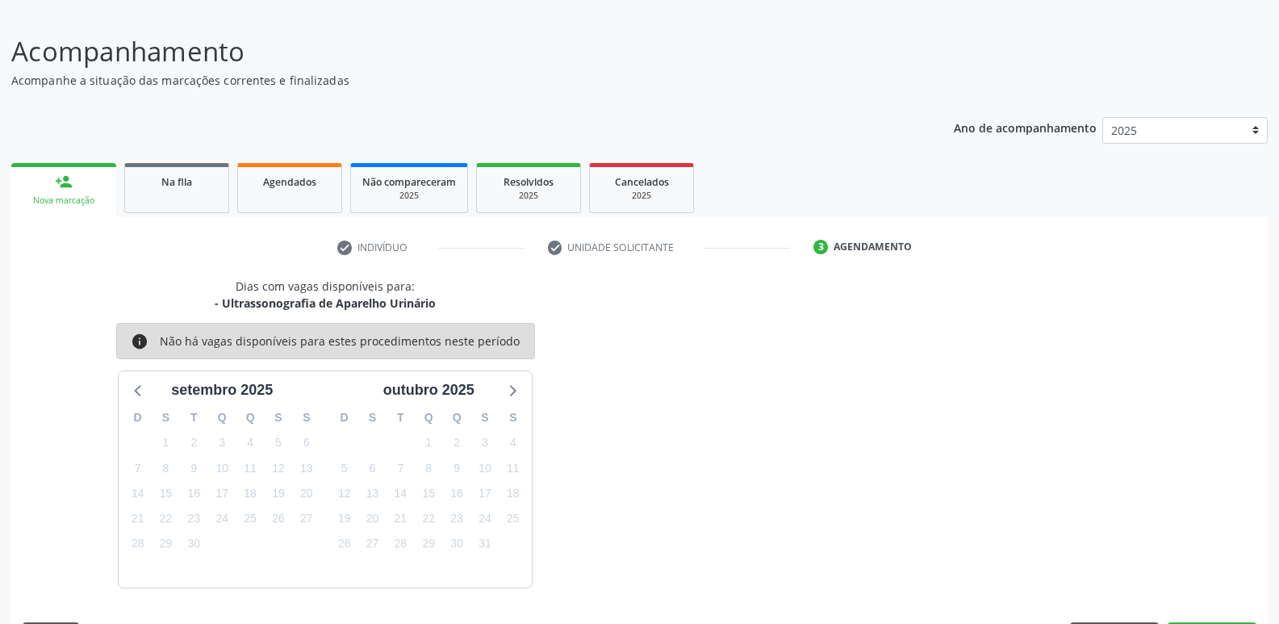
scroll to position [149, 0]
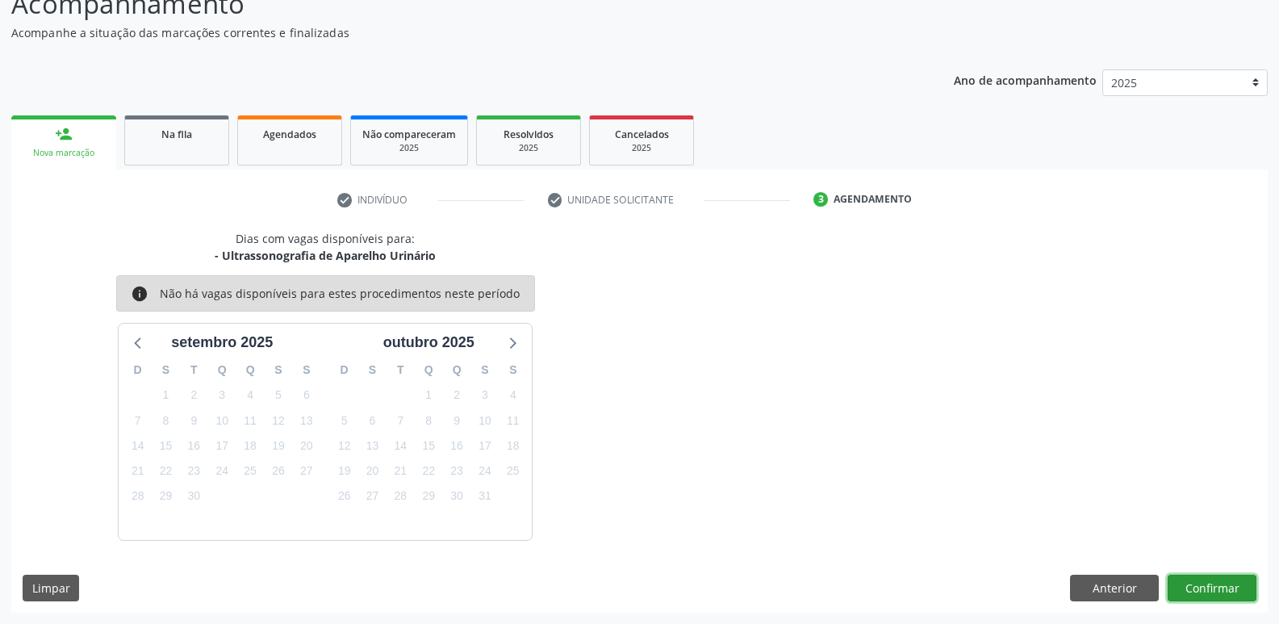
click at [1207, 580] on button "Confirmar" at bounding box center [1212, 588] width 89 height 27
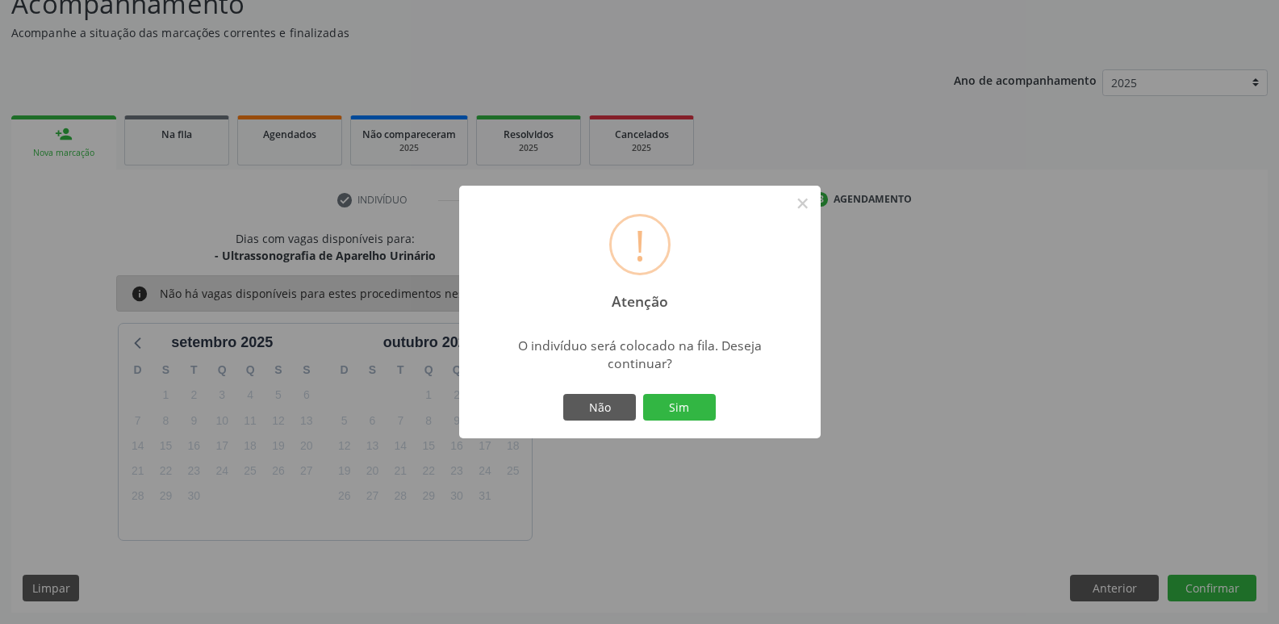
click at [643, 394] on button "Sim" at bounding box center [679, 407] width 73 height 27
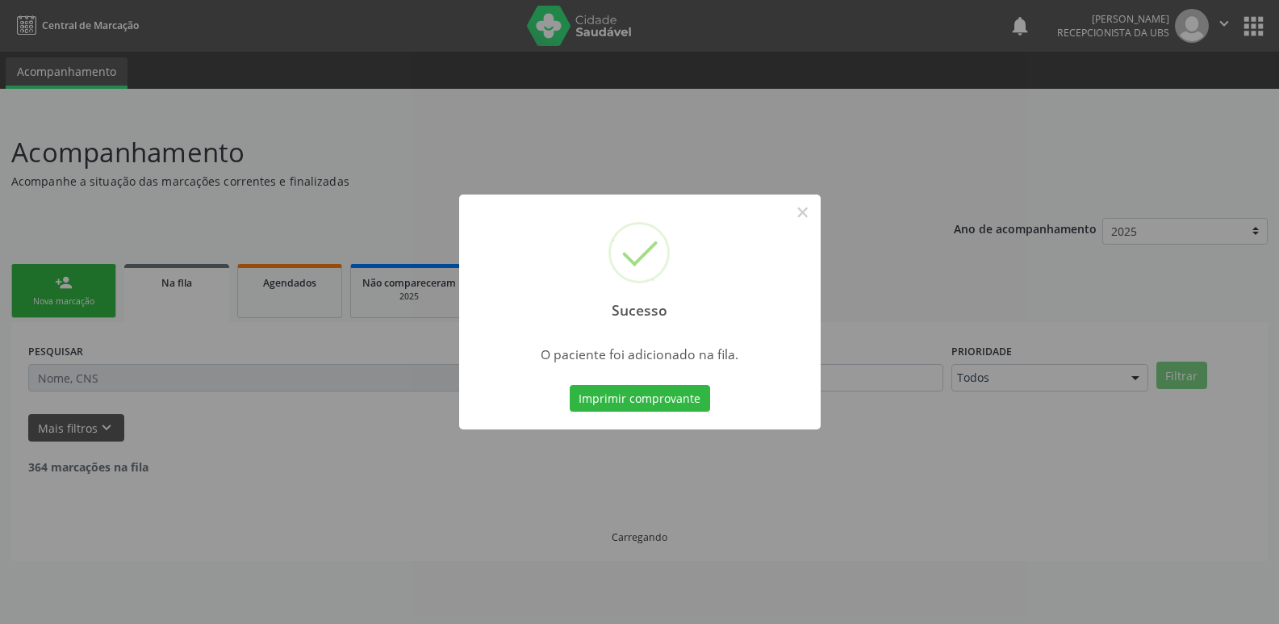
scroll to position [0, 0]
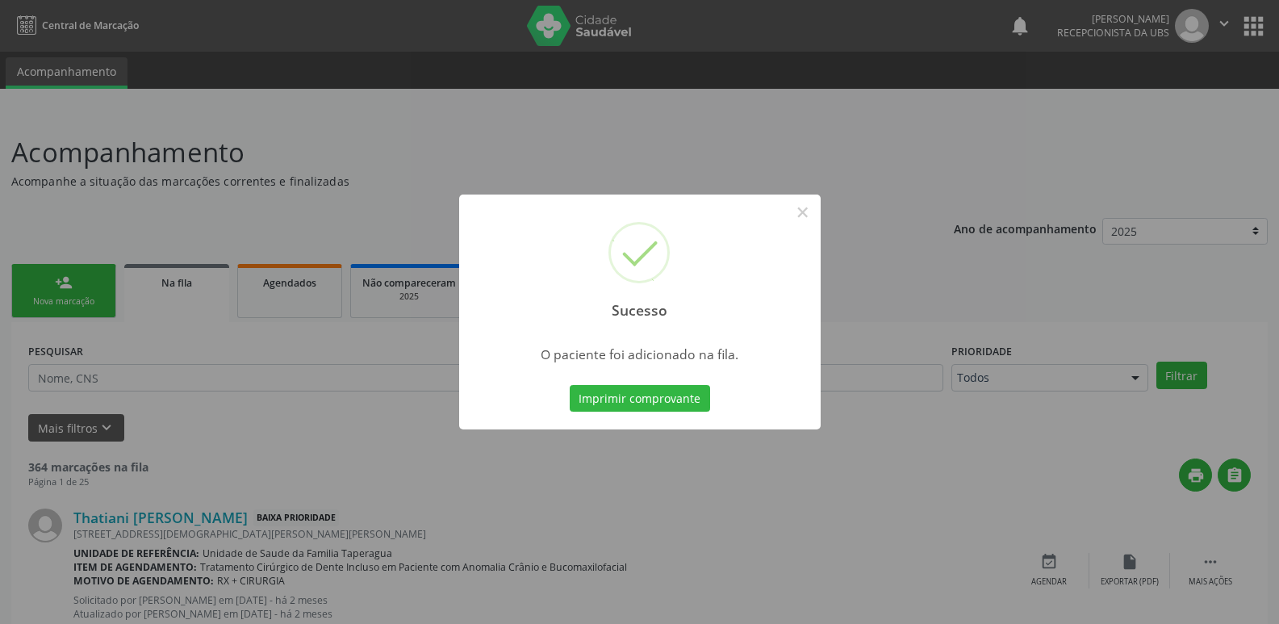
click at [969, 325] on div "Sucesso × O paciente foi adicionado na fila. Imprimir comprovante Cancel" at bounding box center [639, 312] width 1279 height 624
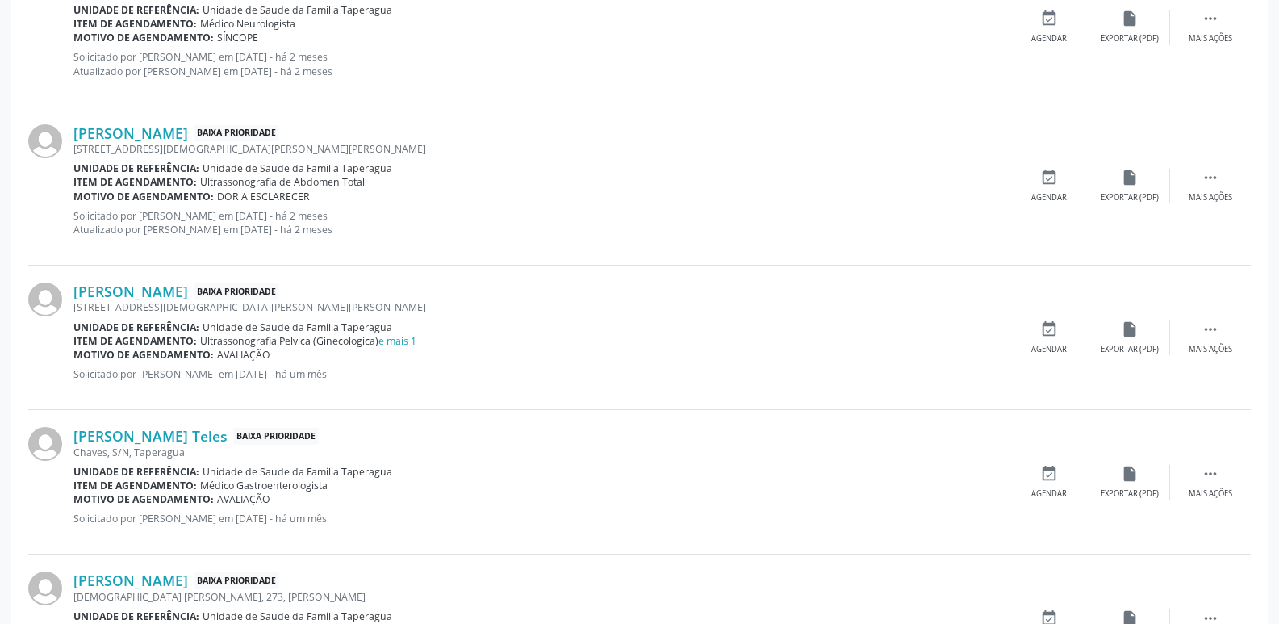
scroll to position [2263, 0]
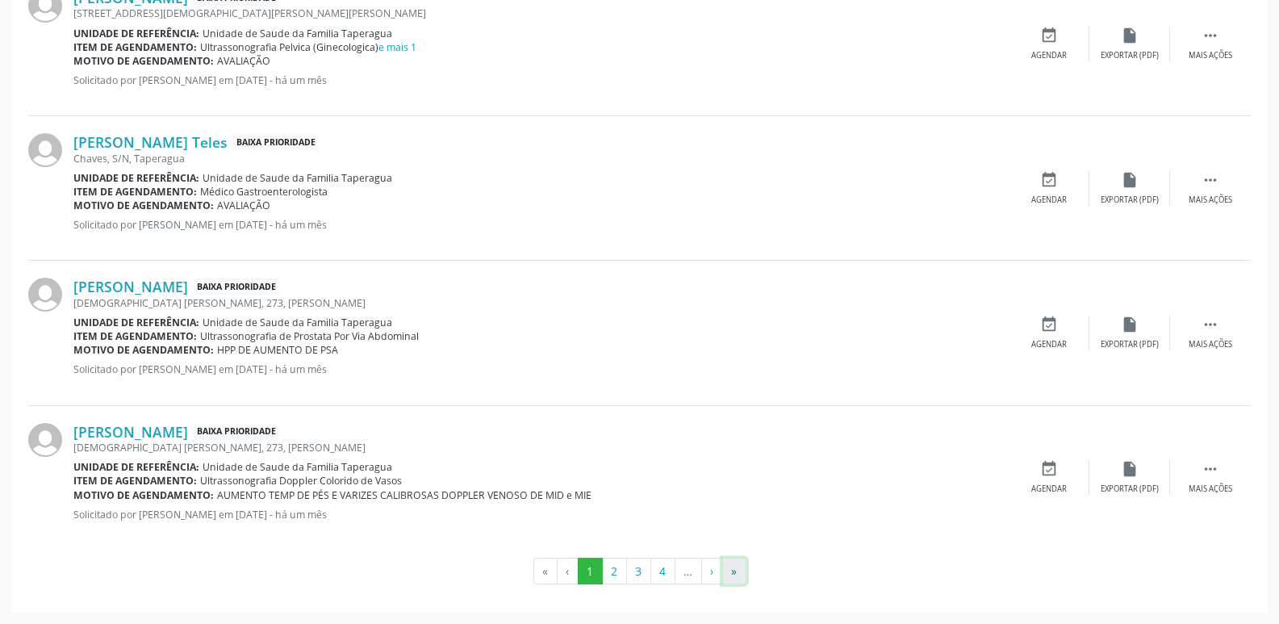
click at [741, 569] on button "»" at bounding box center [734, 571] width 24 height 27
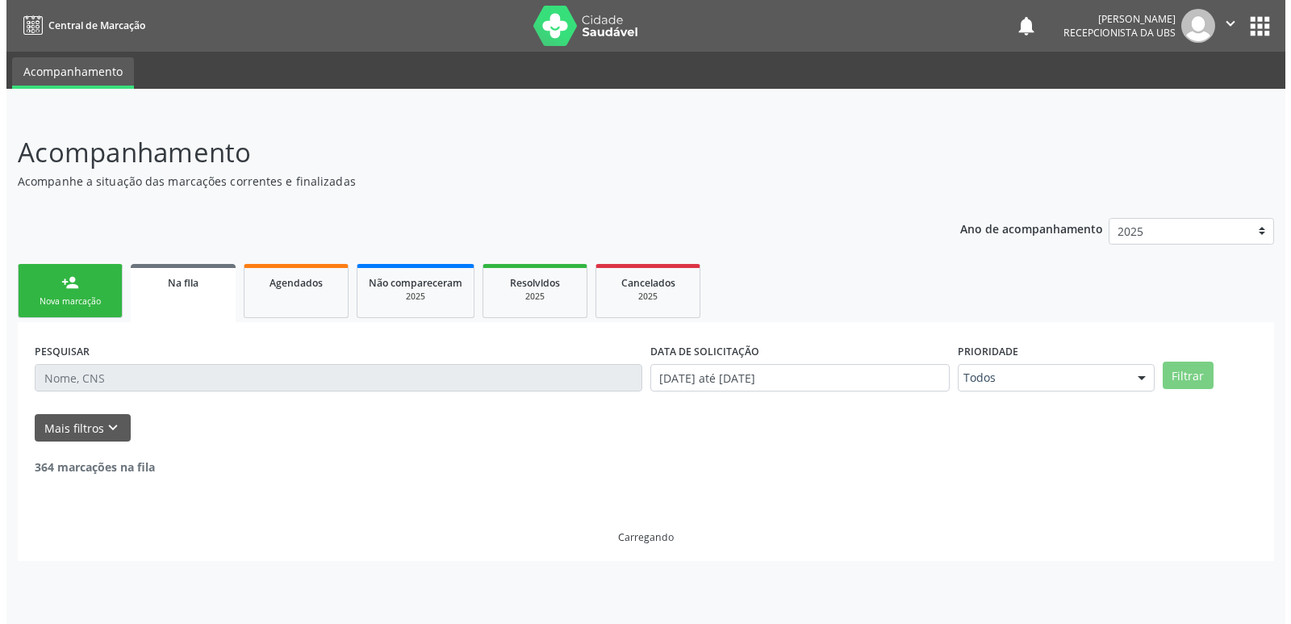
scroll to position [0, 0]
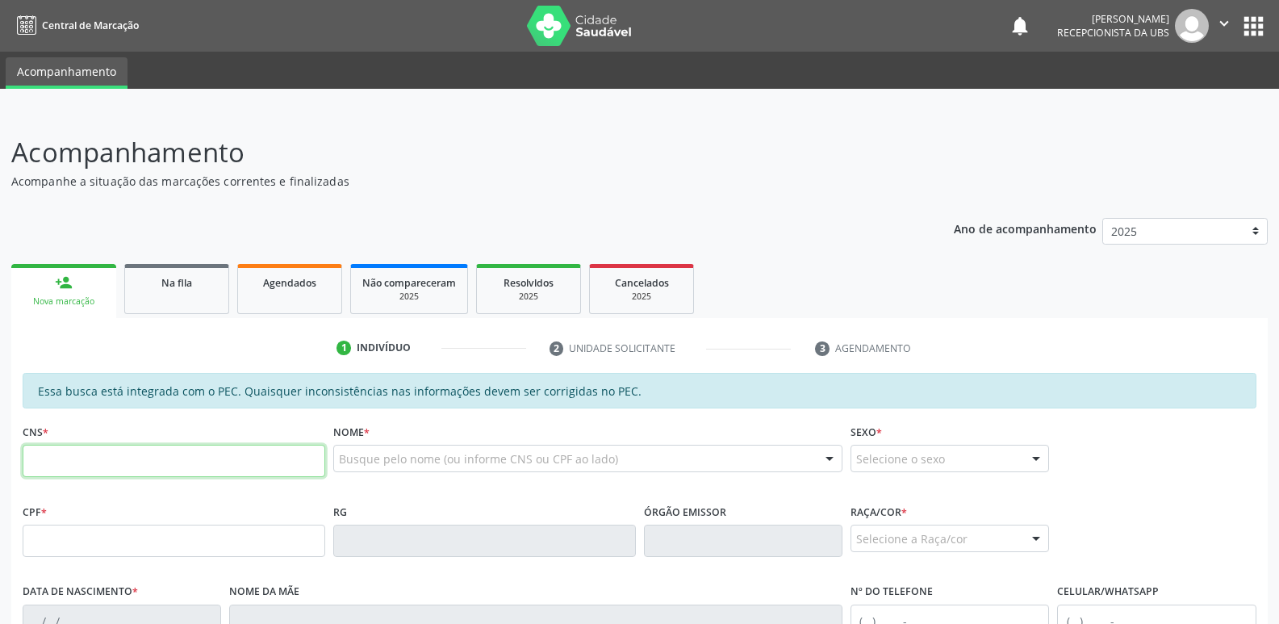
paste input "898 0058 7609 5631"
type input "898 0058 7609 5631"
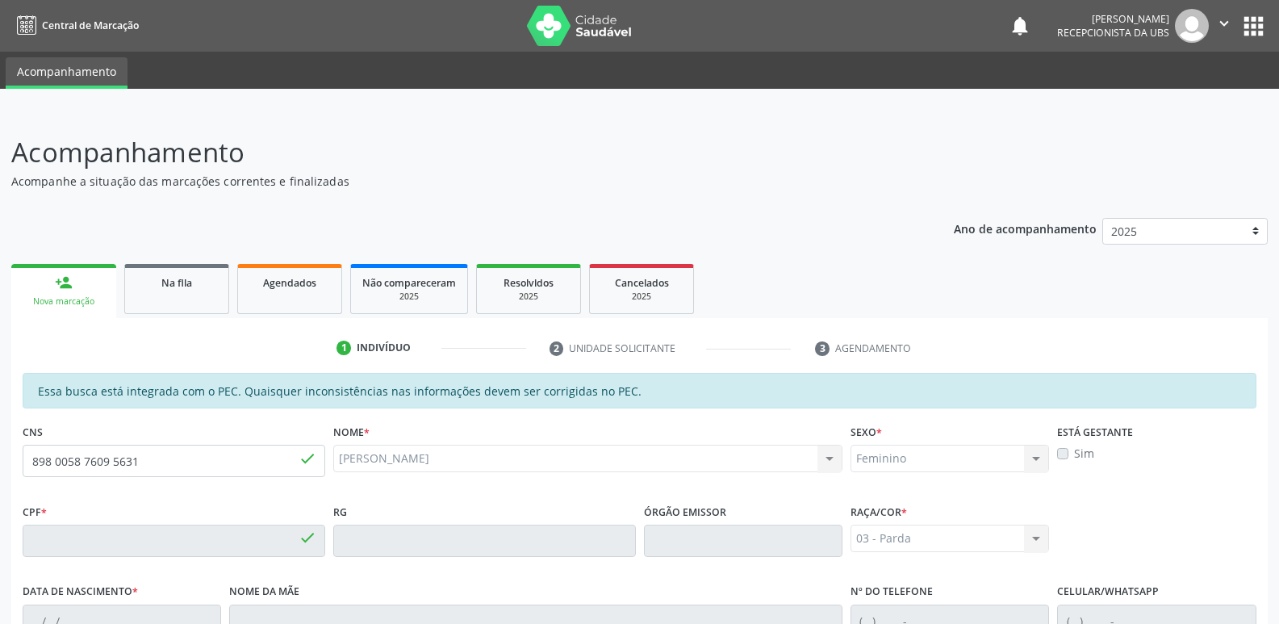
type input "156.940.334-18"
type input "09/07/2018"
type input "Leticia Jessica Honorato Alves"
type input "(82) 9965-4825"
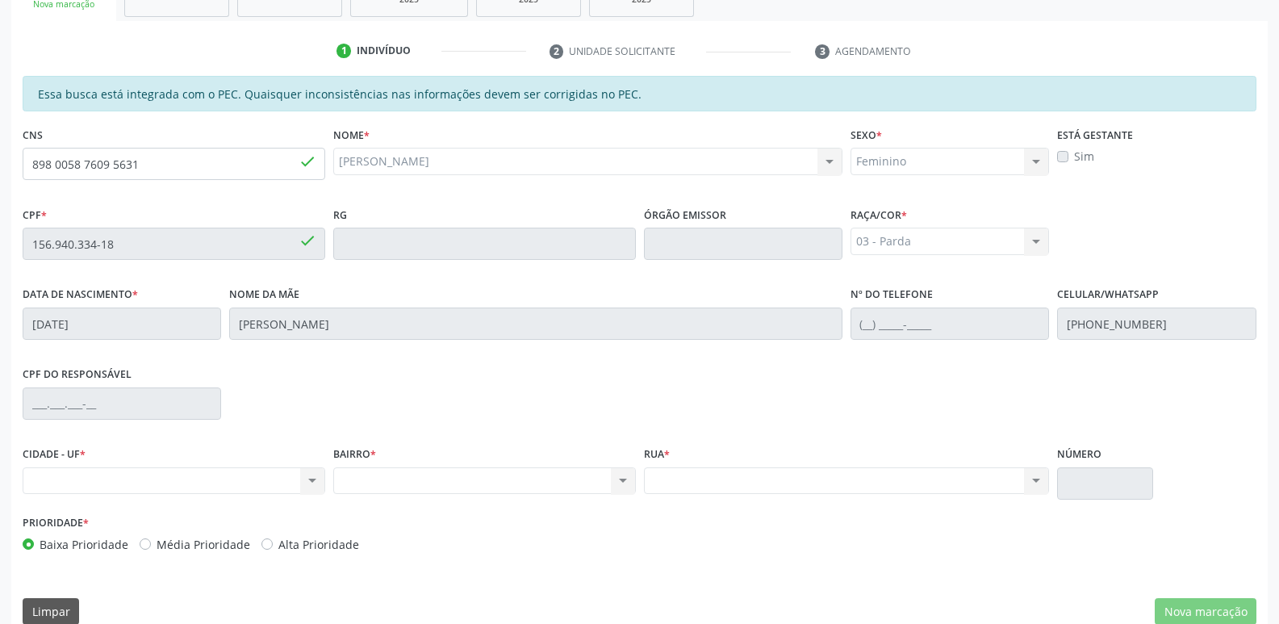
scroll to position [320, 0]
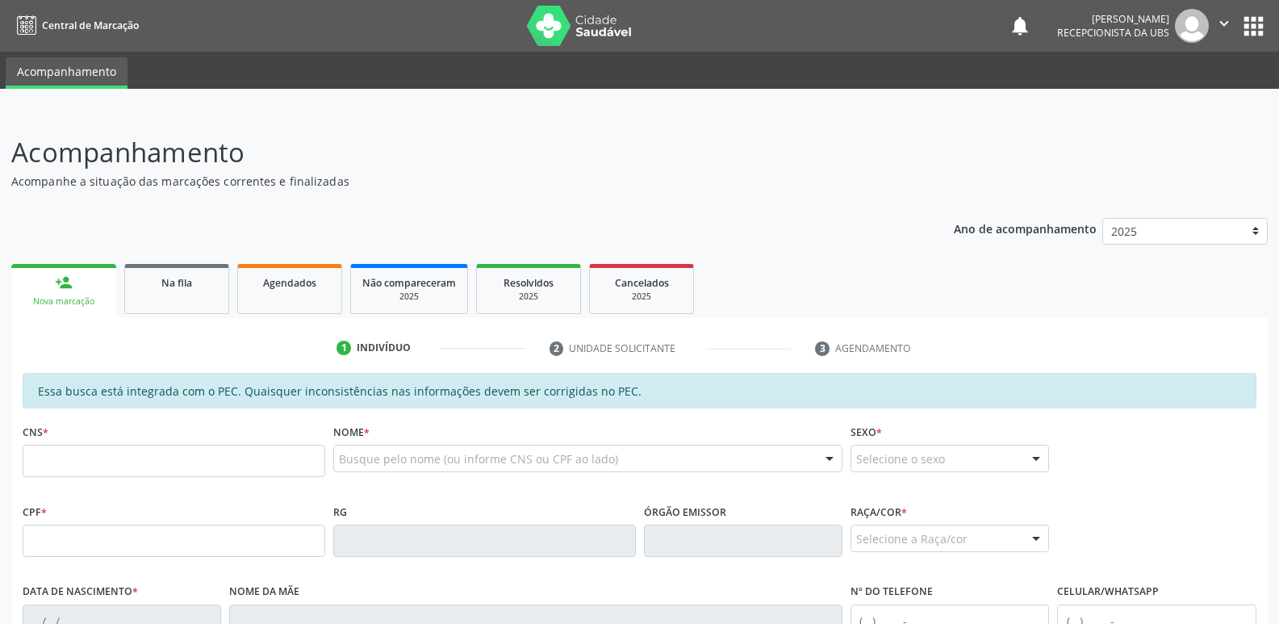
scroll to position [320, 0]
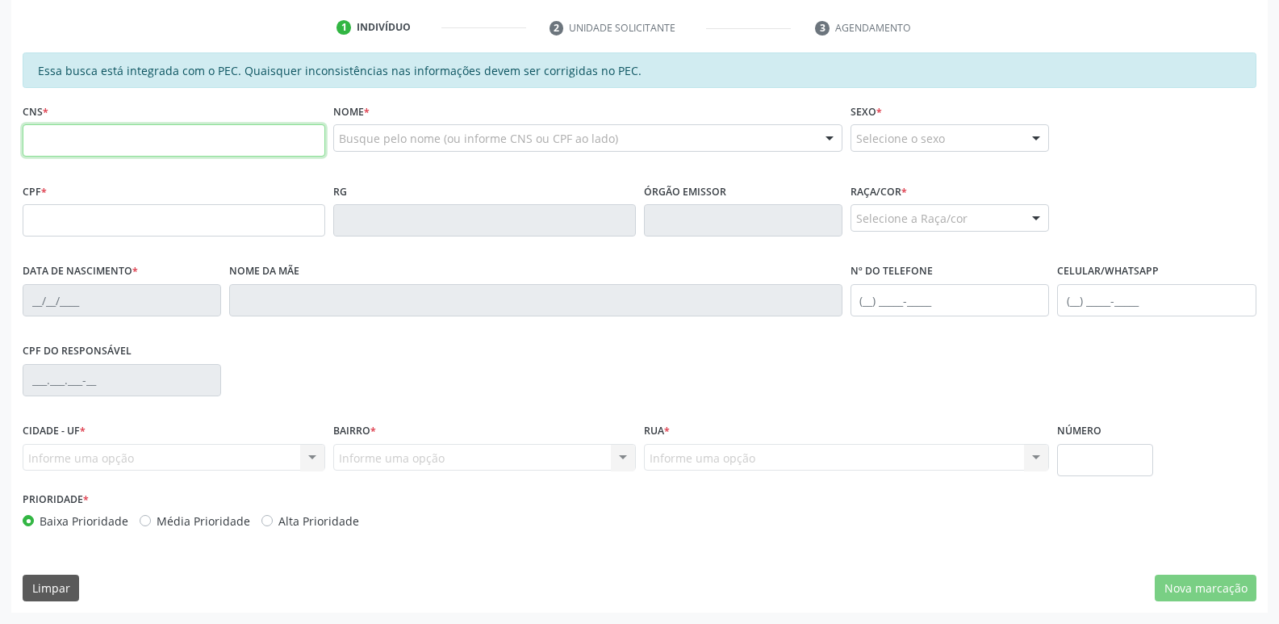
paste input "898 0058 7609 5631"
type input "898 0058 7609 5631"
type input "156.940.334-18"
type input "0[DATE]"
type input "[PERSON_NAME]"
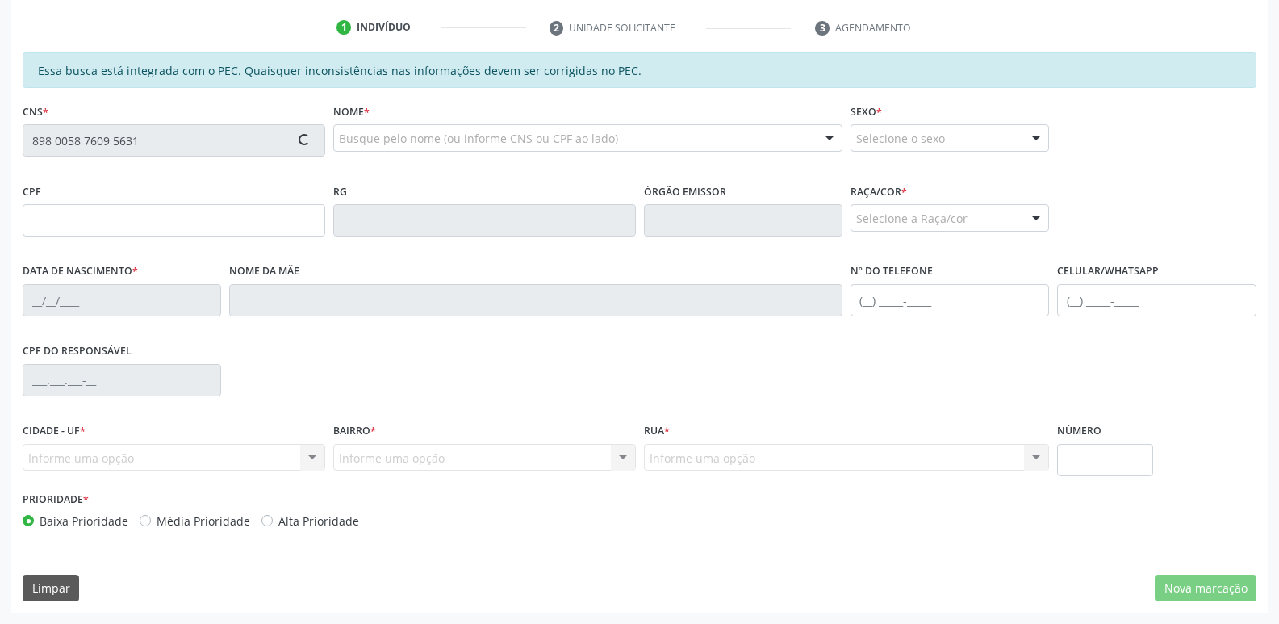
type input "[PHONE_NUMBER]"
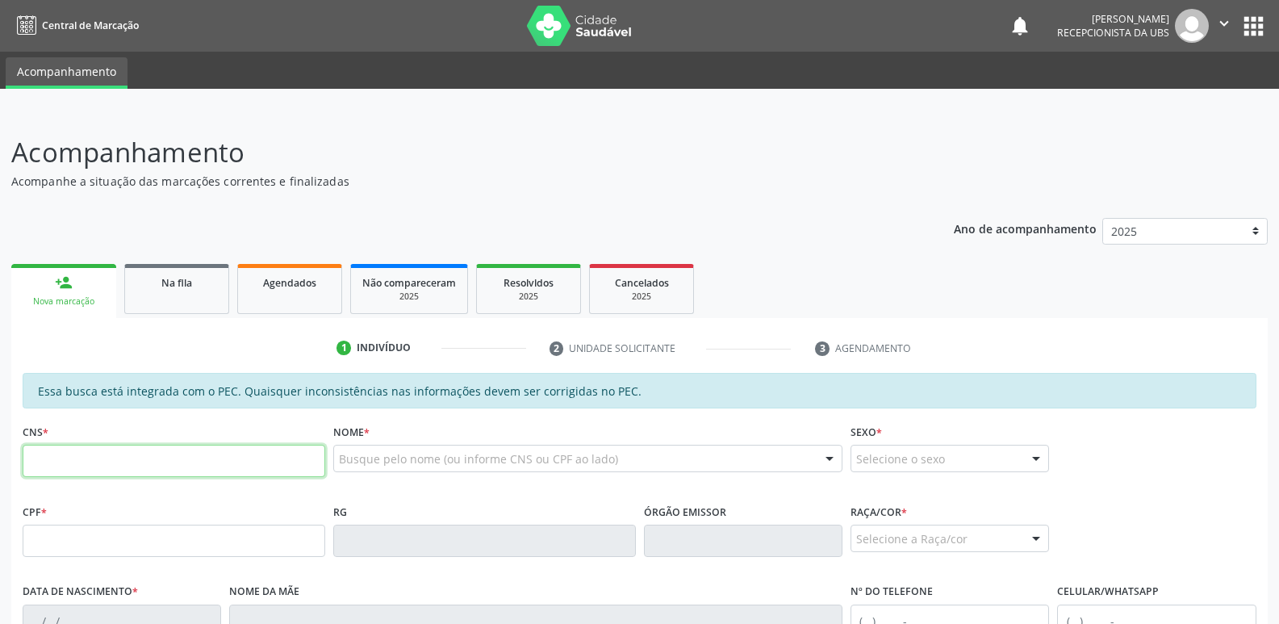
paste input "898 0058 7609 5631"
type input "898 0058 7609 5631"
type input "156.940.334-18"
type input "0[DATE]"
type input "[PERSON_NAME]"
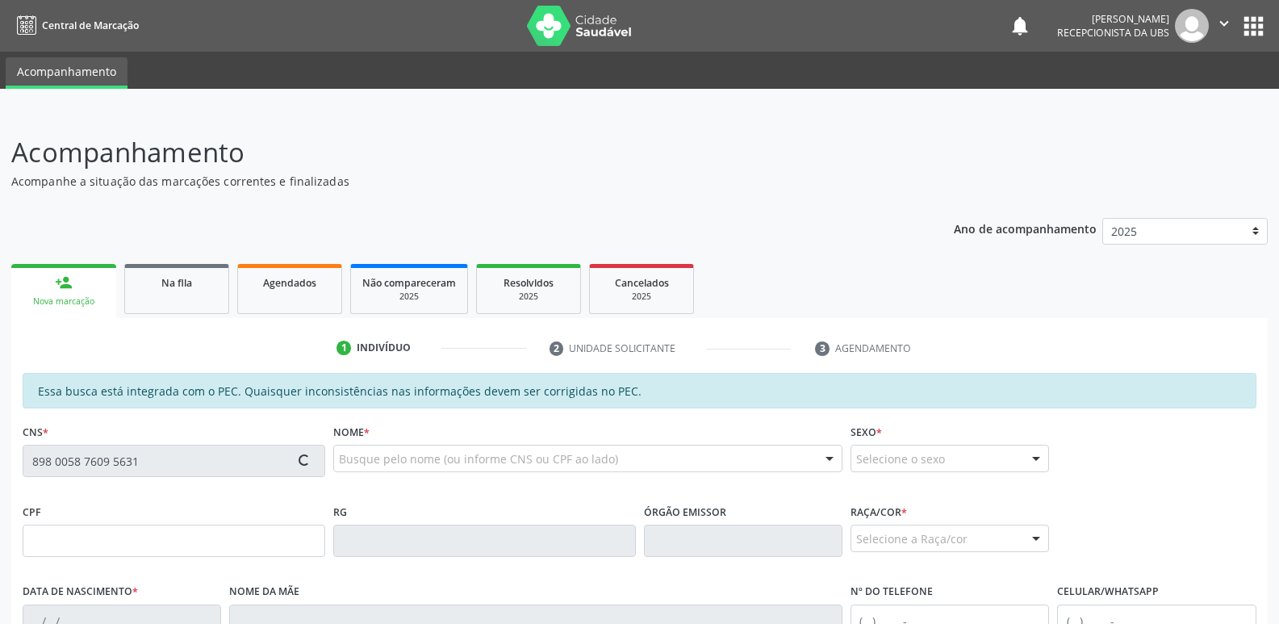
type input "[PHONE_NUMBER]"
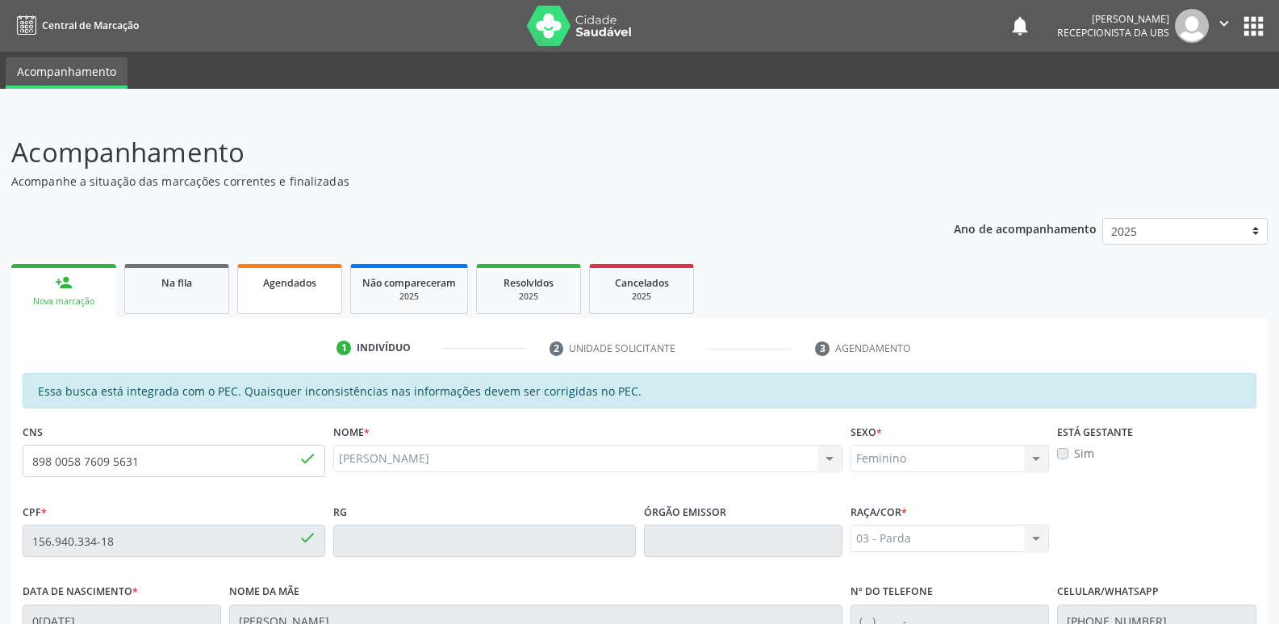
click at [278, 300] on link "Agendados" at bounding box center [289, 289] width 105 height 50
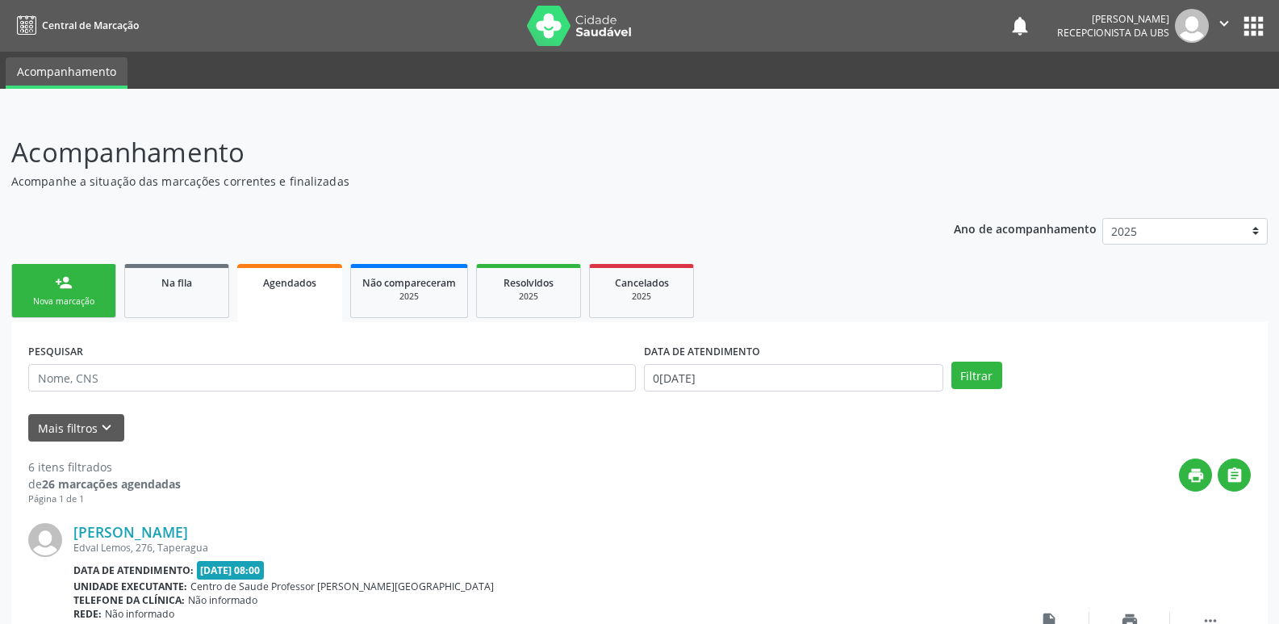
click at [46, 275] on link "person_add Nova marcação" at bounding box center [63, 291] width 105 height 54
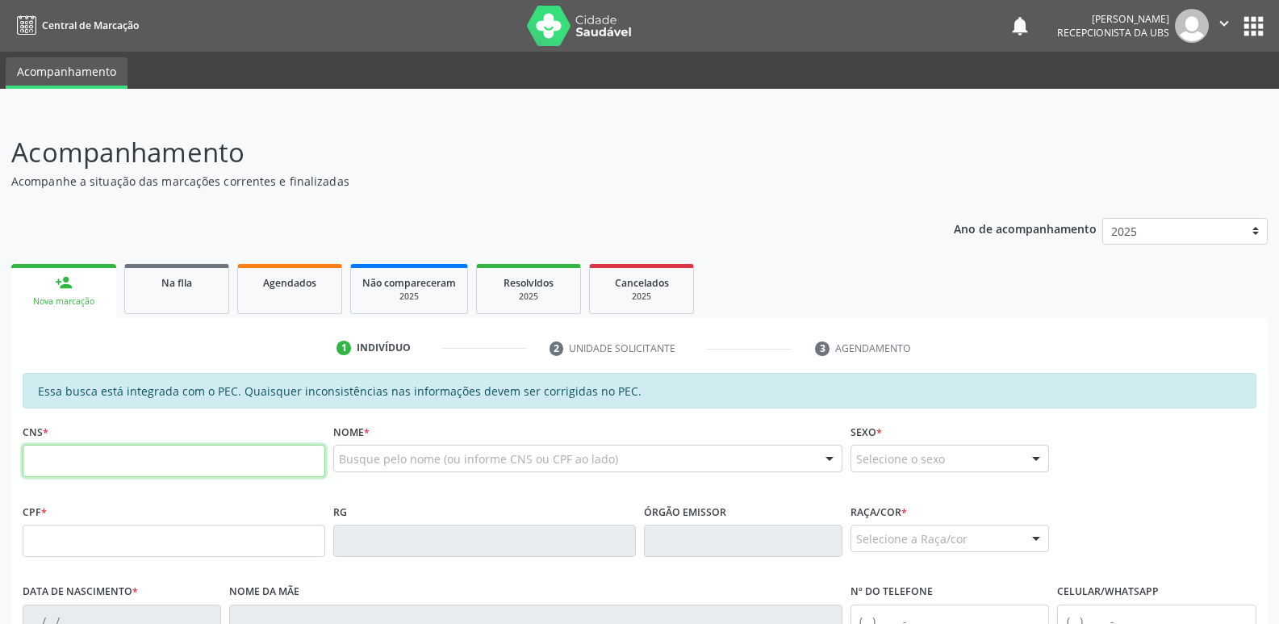
click at [194, 459] on input "text" at bounding box center [174, 461] width 303 height 32
paste input "898 0058 7609 5631"
type input "898 0058 7609 5631"
type input "156.940.334-18"
type input "09/07/2018"
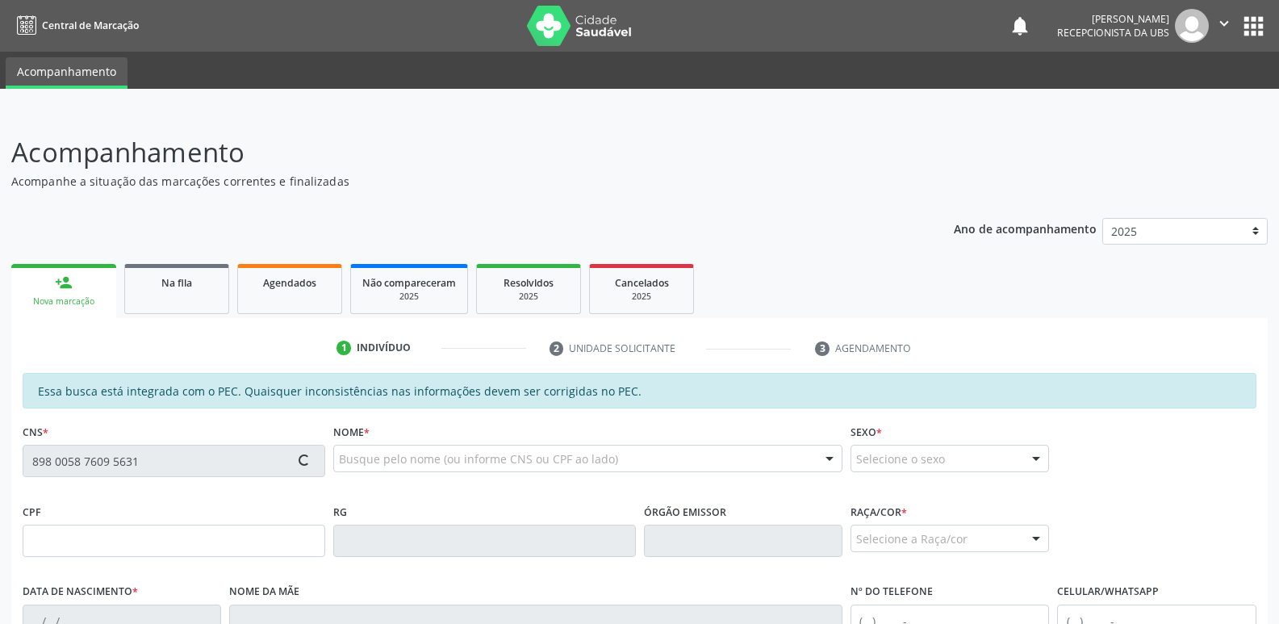
type input "Leticia Jessica Honorato Alves"
type input "(82) 9965-4825"
type input "S/N"
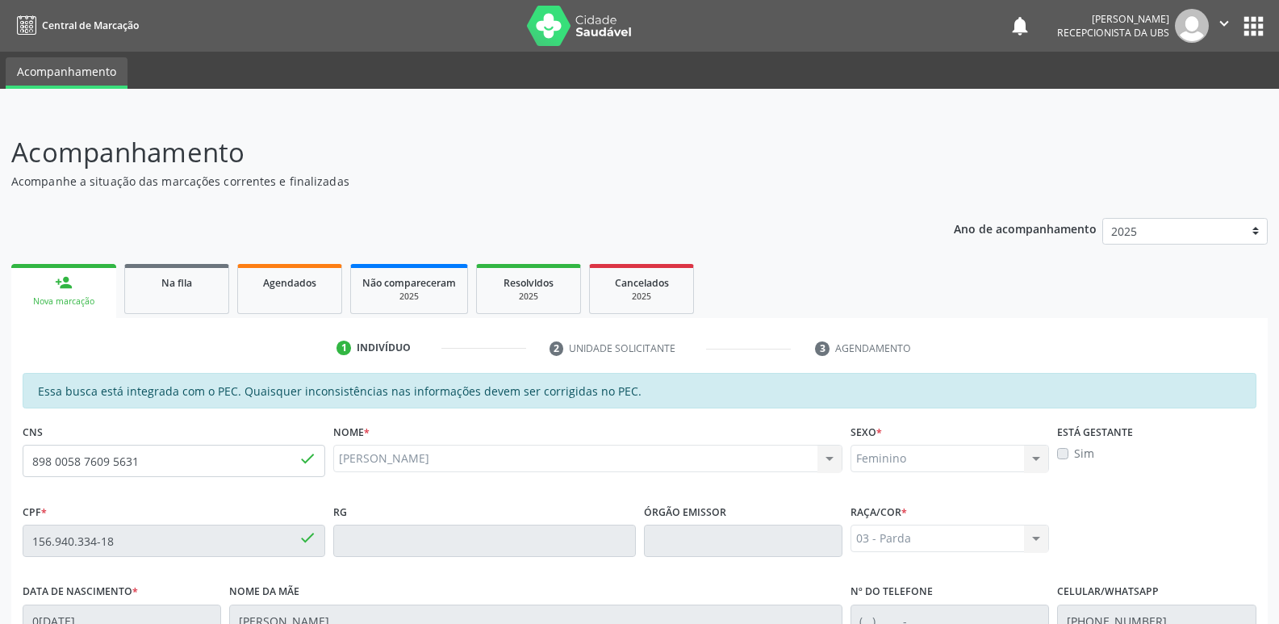
scroll to position [320, 0]
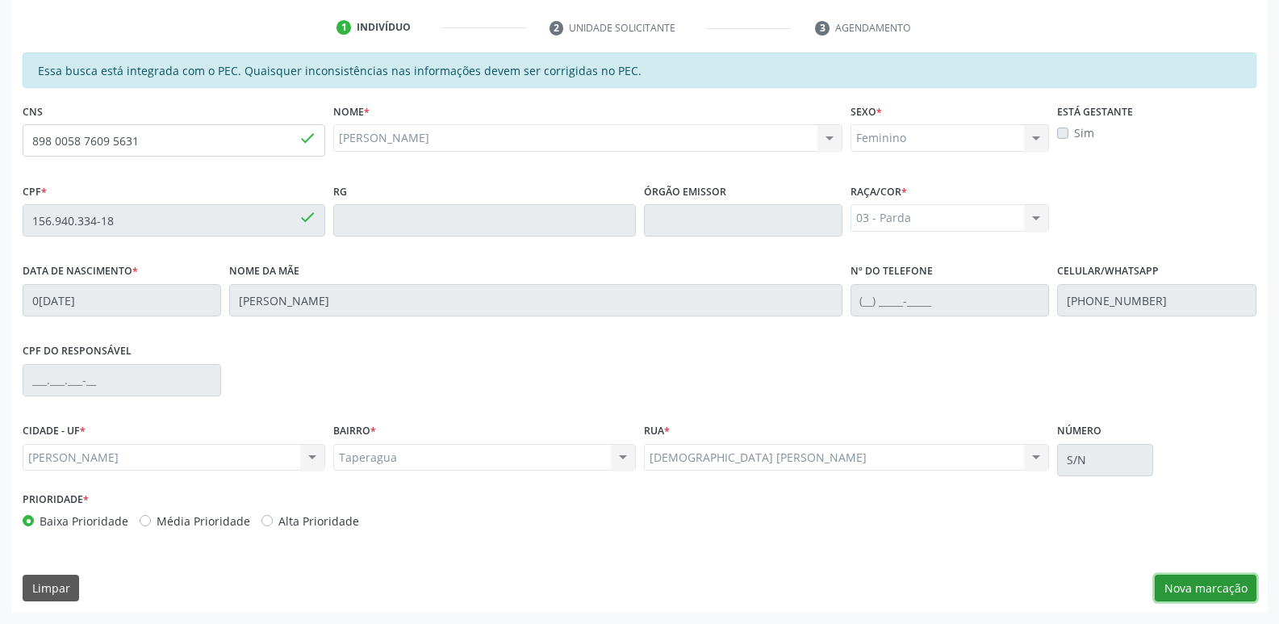
click at [1233, 583] on button "Nova marcação" at bounding box center [1206, 588] width 102 height 27
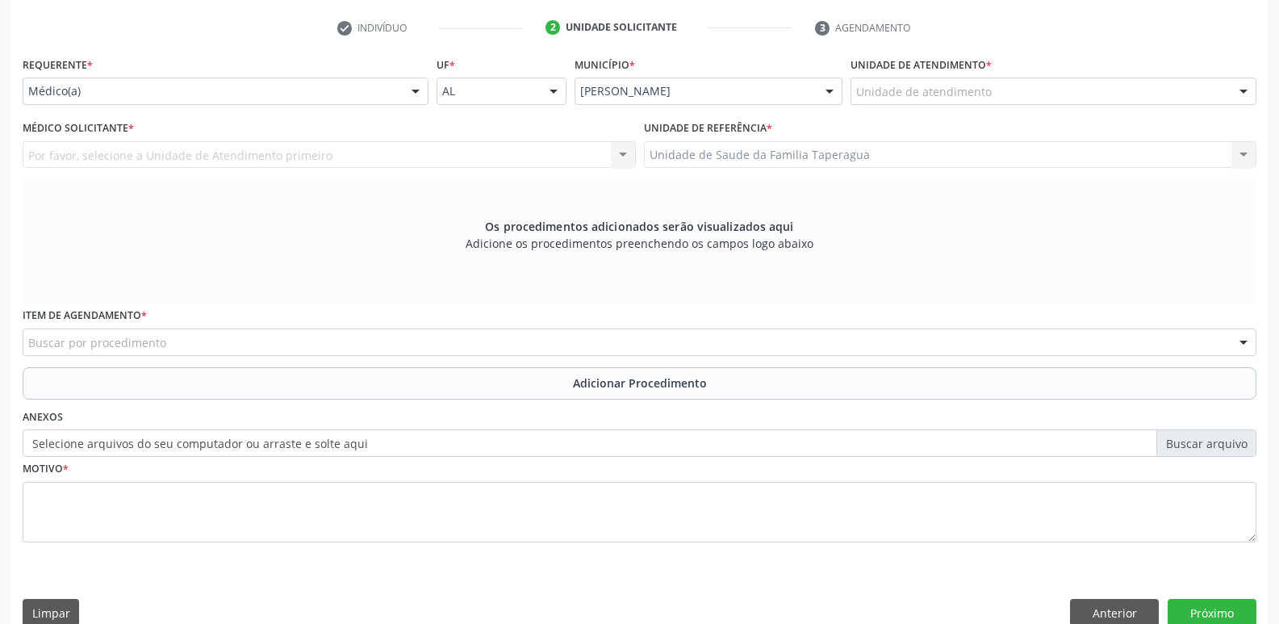
click at [972, 119] on div "Unidade de referência * Unidade de Saude da Familia Taperagua Unidade de Saude …" at bounding box center [950, 142] width 613 height 52
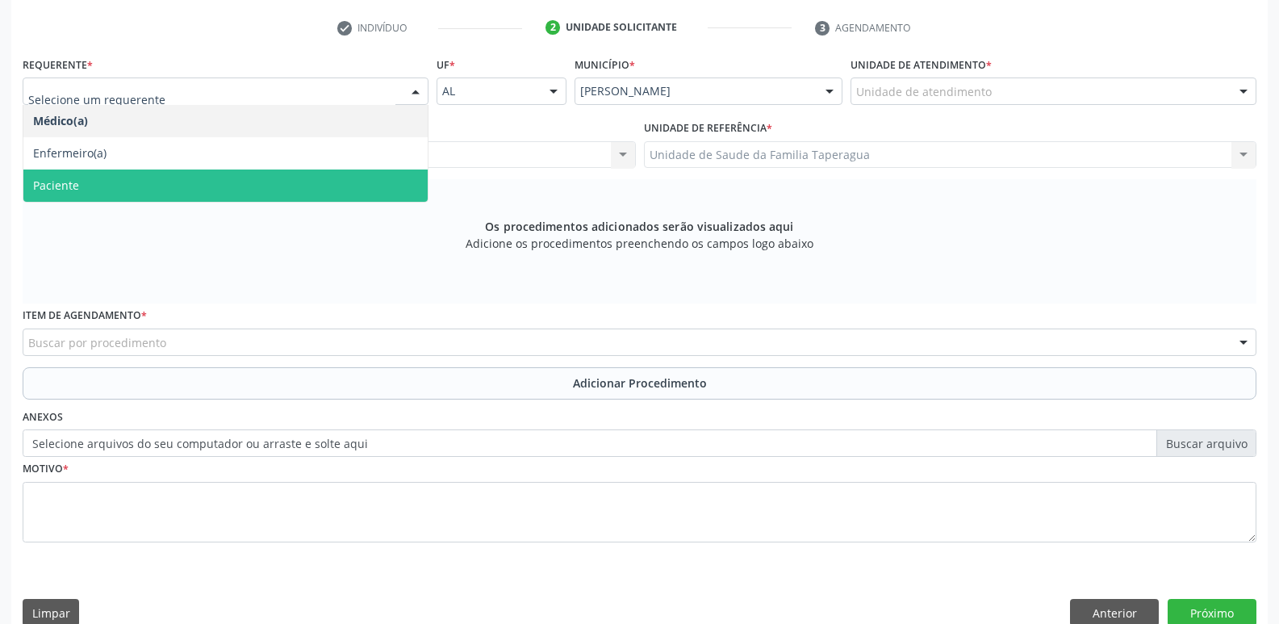
click at [375, 172] on span "Paciente" at bounding box center [225, 186] width 404 height 32
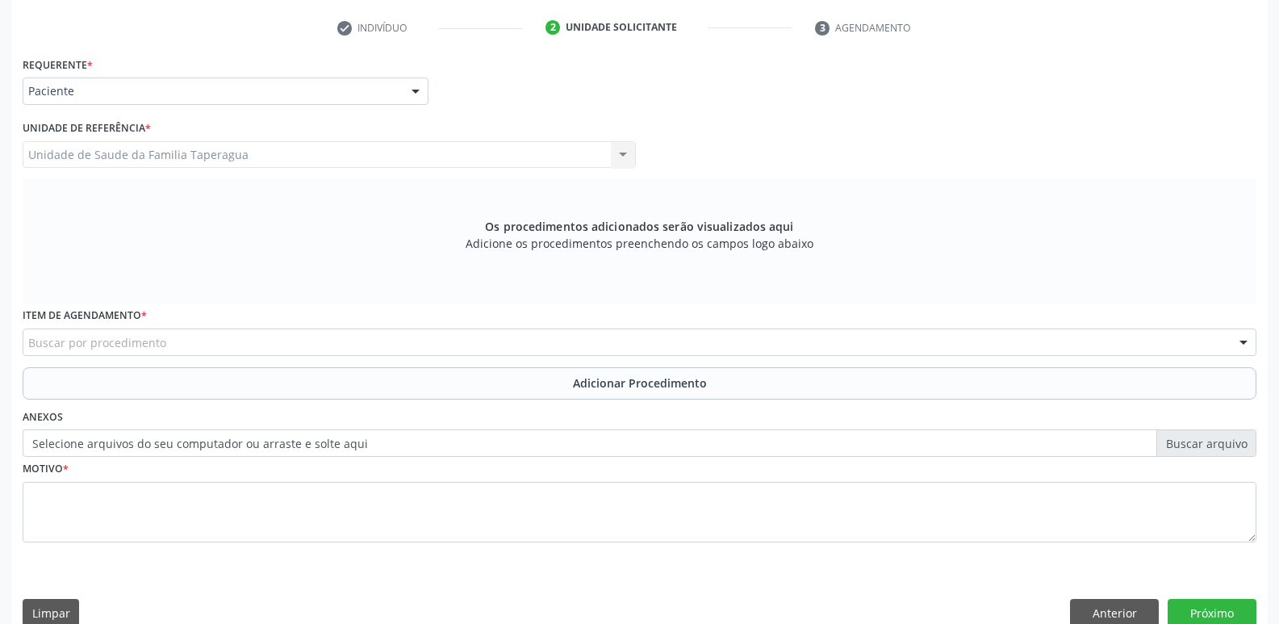
click at [437, 344] on div "Buscar por procedimento" at bounding box center [640, 342] width 1234 height 27
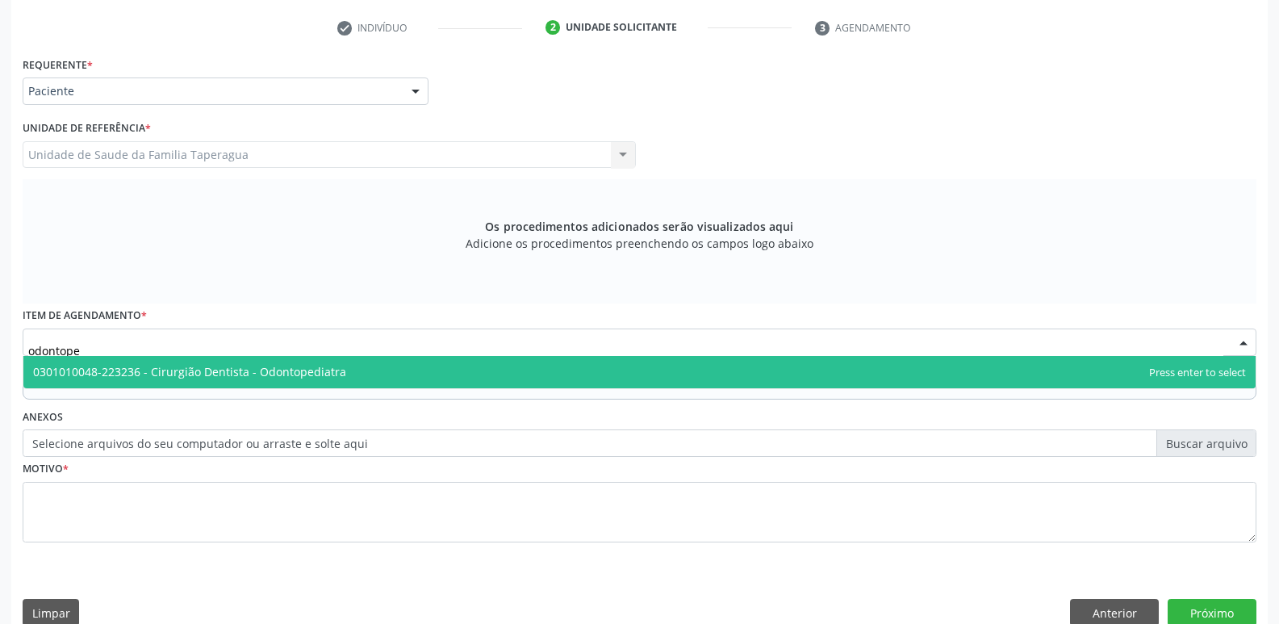
type input "odontoped"
click at [437, 369] on span "0301010048-223236 - Cirurgião Dentista - Odontopediatra" at bounding box center [639, 372] width 1233 height 32
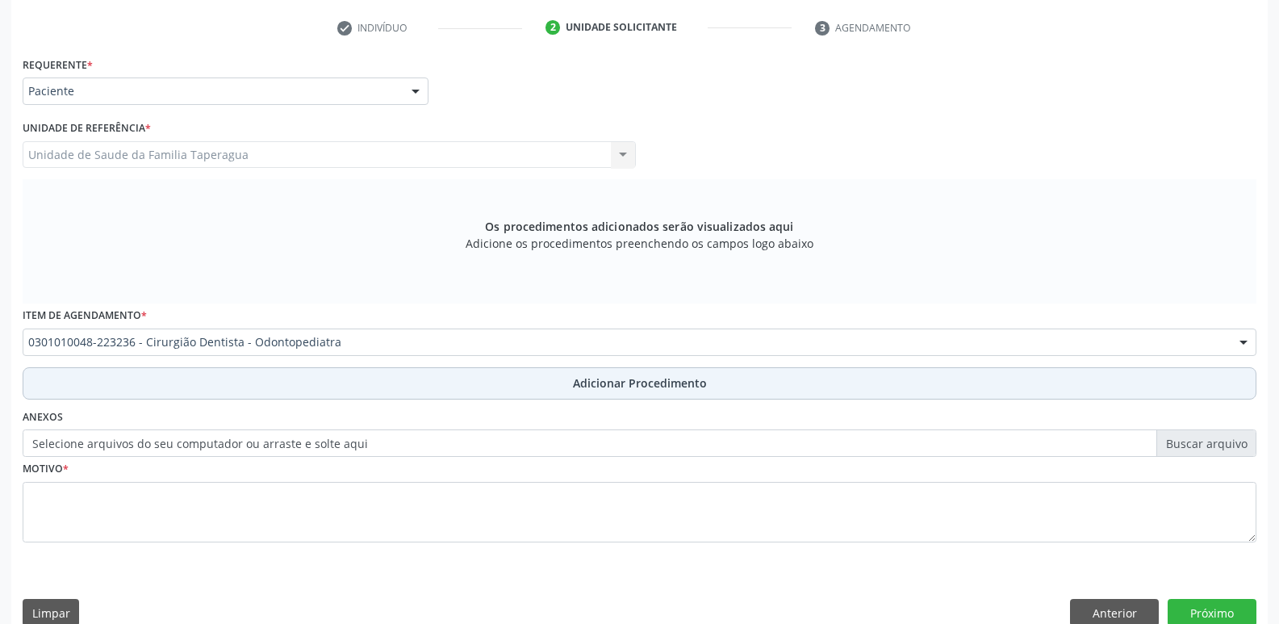
click at [426, 387] on button "Adicionar Procedimento" at bounding box center [640, 383] width 1234 height 32
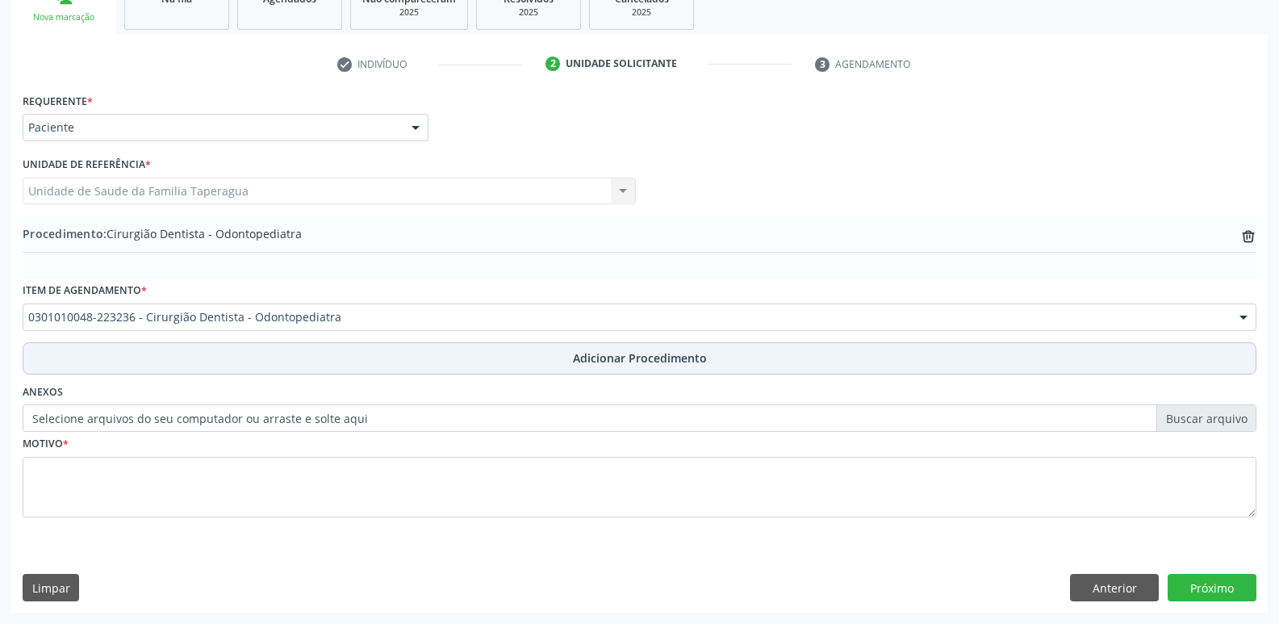
scroll to position [284, 0]
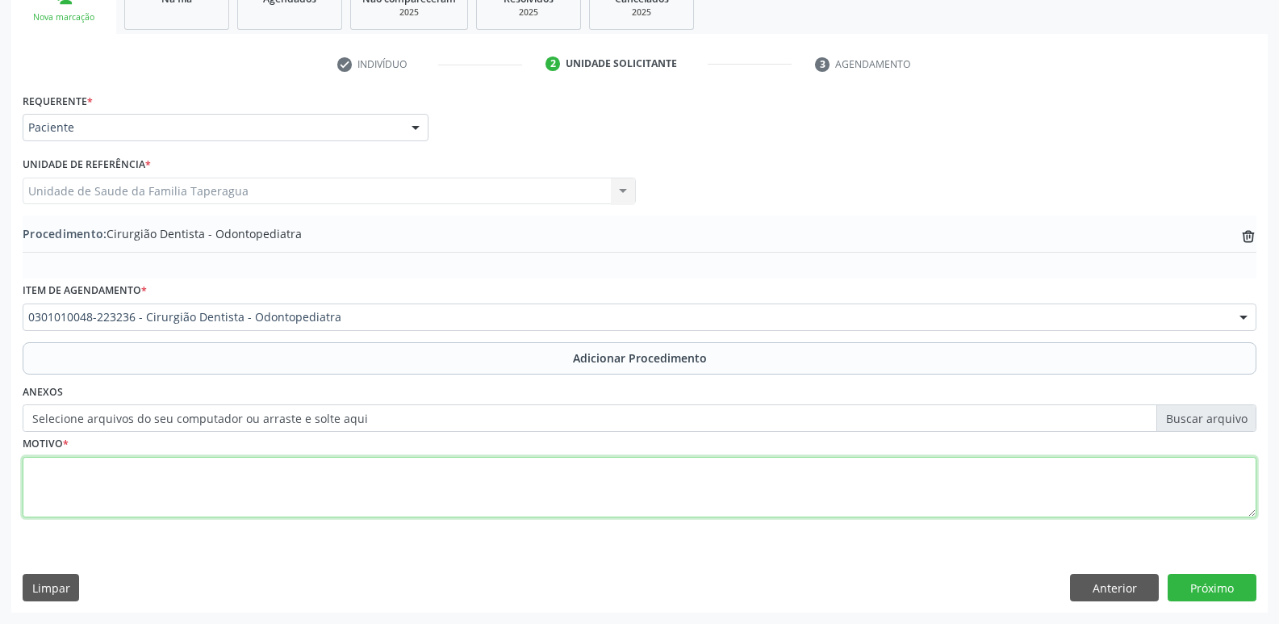
click at [418, 483] on textarea at bounding box center [640, 487] width 1234 height 61
click at [187, 474] on textarea "Abcesso recorrente elemenyo 34," at bounding box center [640, 487] width 1234 height 61
click at [250, 475] on textarea "Abcesso recorrente elemento 34," at bounding box center [640, 487] width 1234 height 61
type textarea "Abcesso recorrente elemento 34, já foi passado antibiótico e não tem melhora"
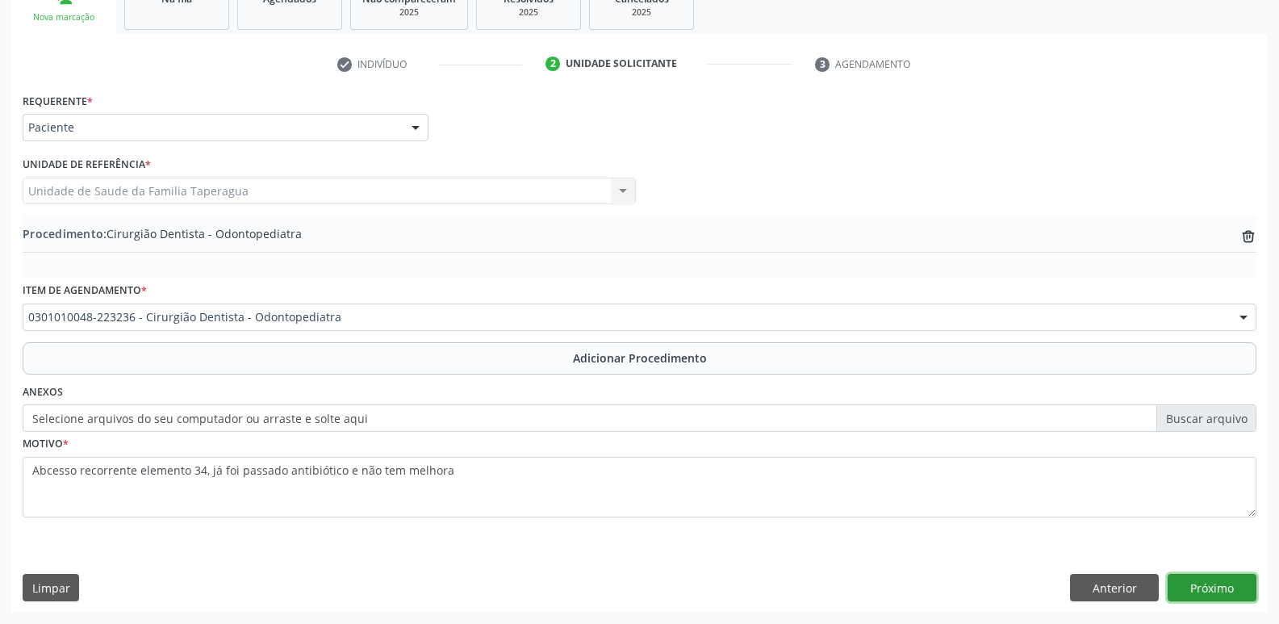
click at [1208, 593] on button "Próximo" at bounding box center [1212, 587] width 89 height 27
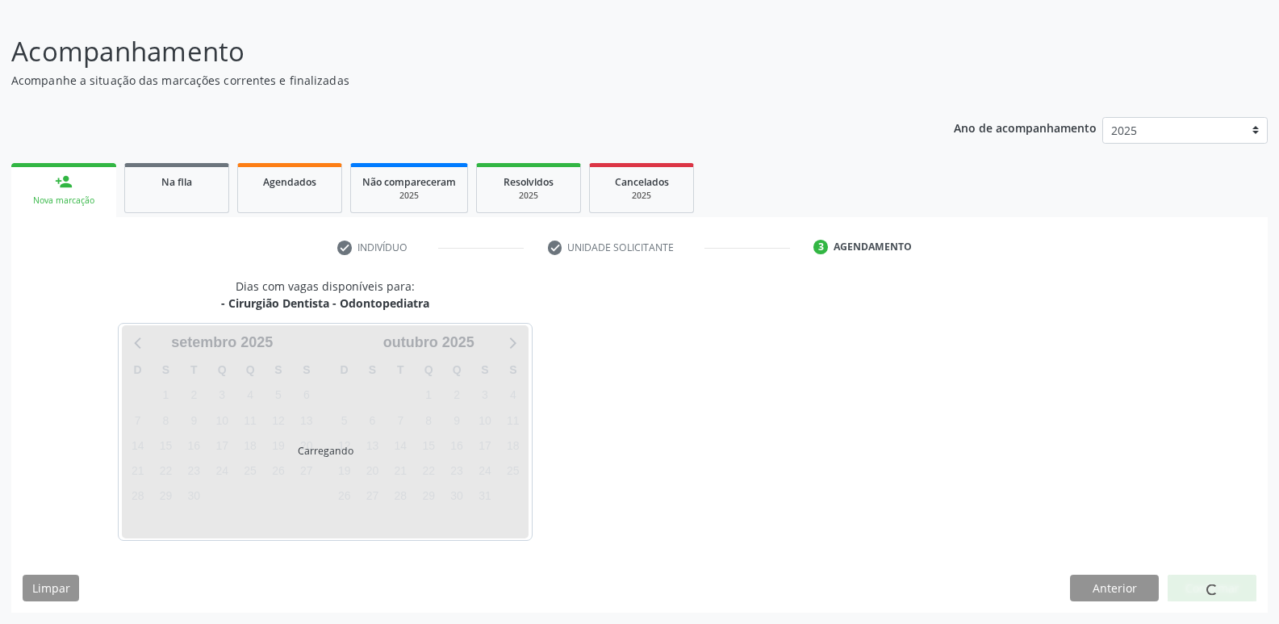
scroll to position [149, 0]
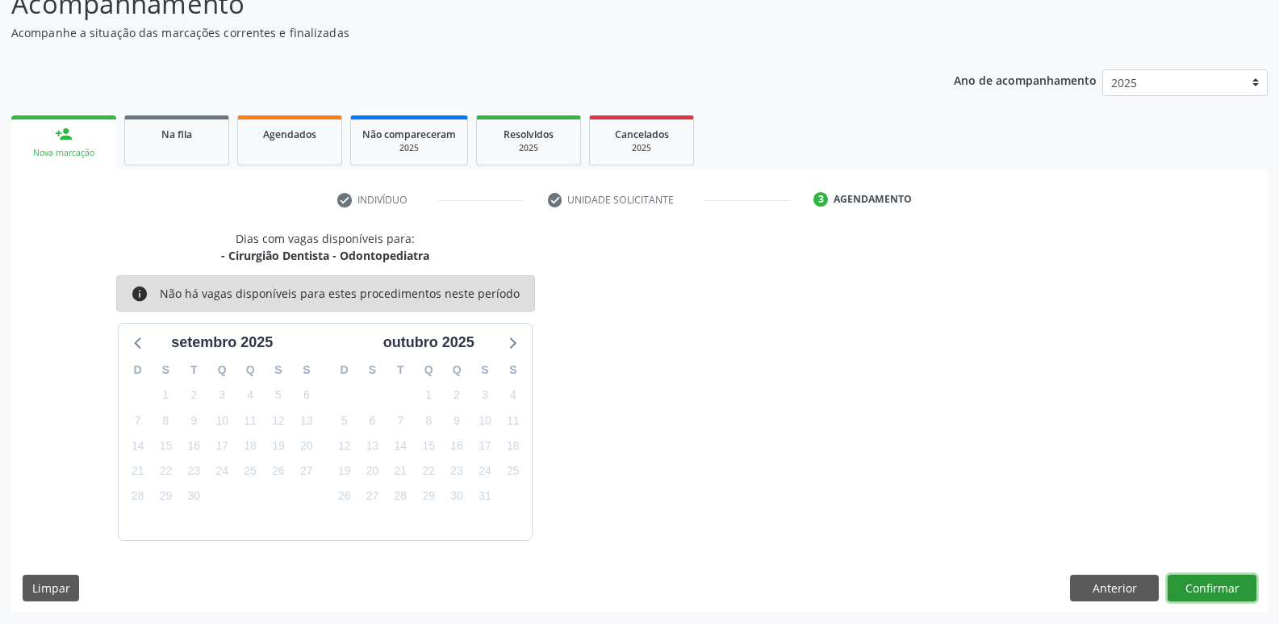
click at [1208, 586] on button "Confirmar" at bounding box center [1212, 588] width 89 height 27
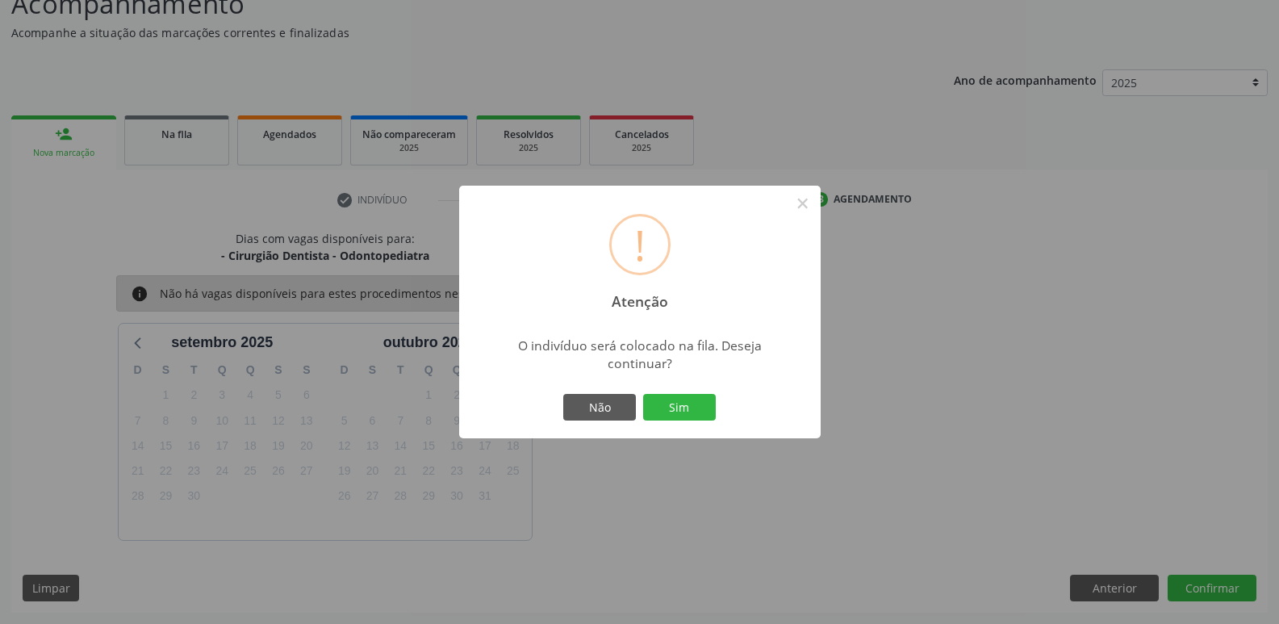
click at [643, 394] on button "Sim" at bounding box center [679, 407] width 73 height 27
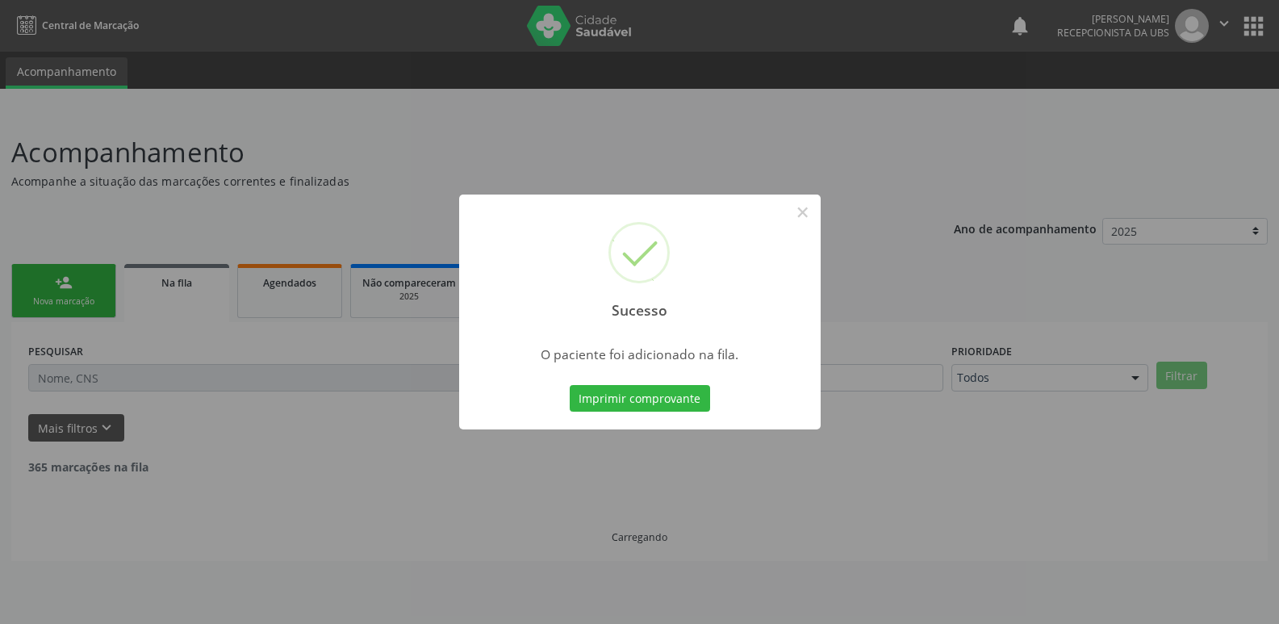
scroll to position [0, 0]
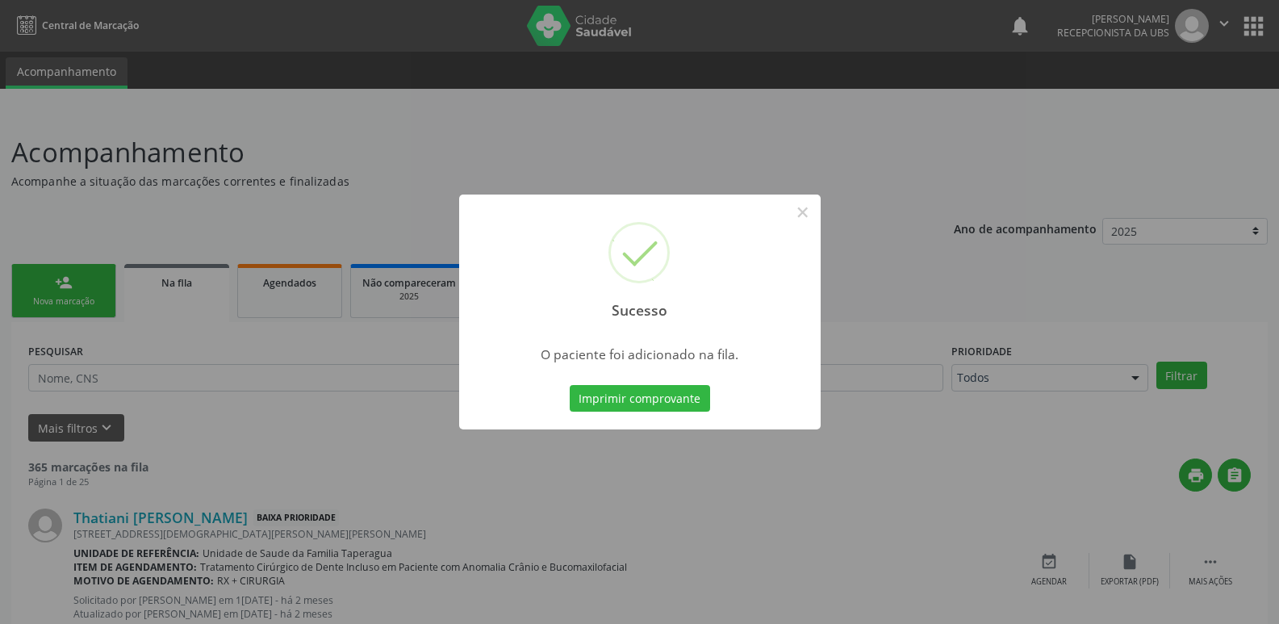
click at [1070, 132] on div "Sucesso × O paciente foi adicionado na fila. Imprimir comprovante Cancel" at bounding box center [639, 312] width 1279 height 624
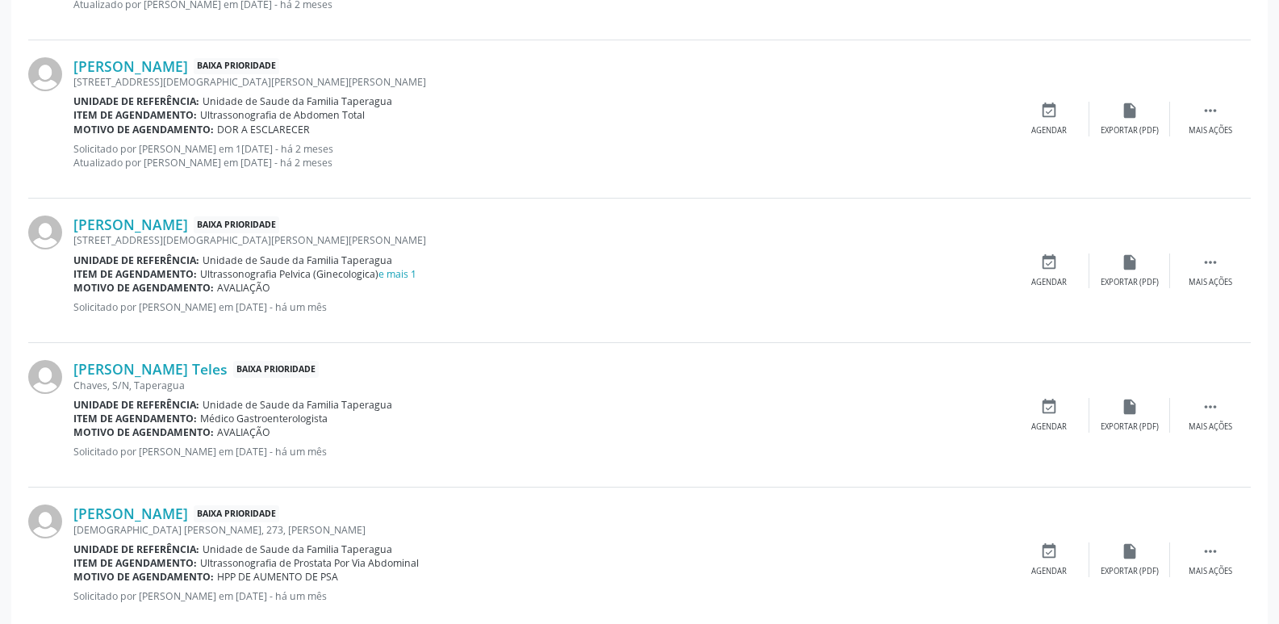
scroll to position [2263, 0]
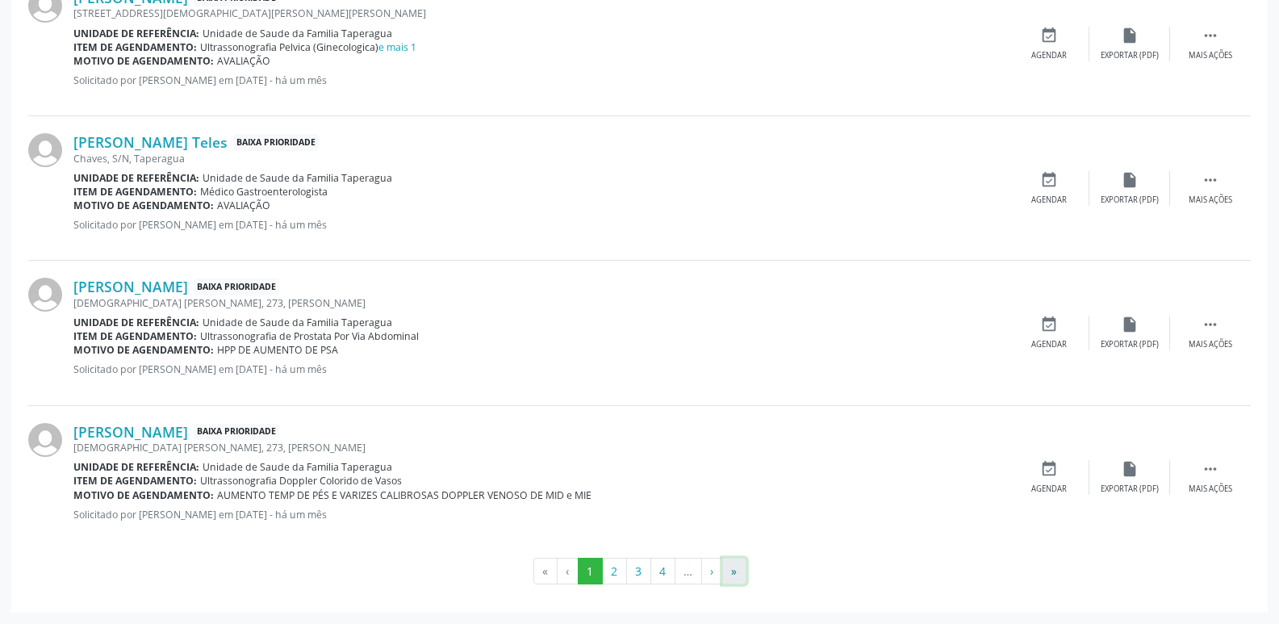
click at [733, 570] on button "»" at bounding box center [734, 571] width 24 height 27
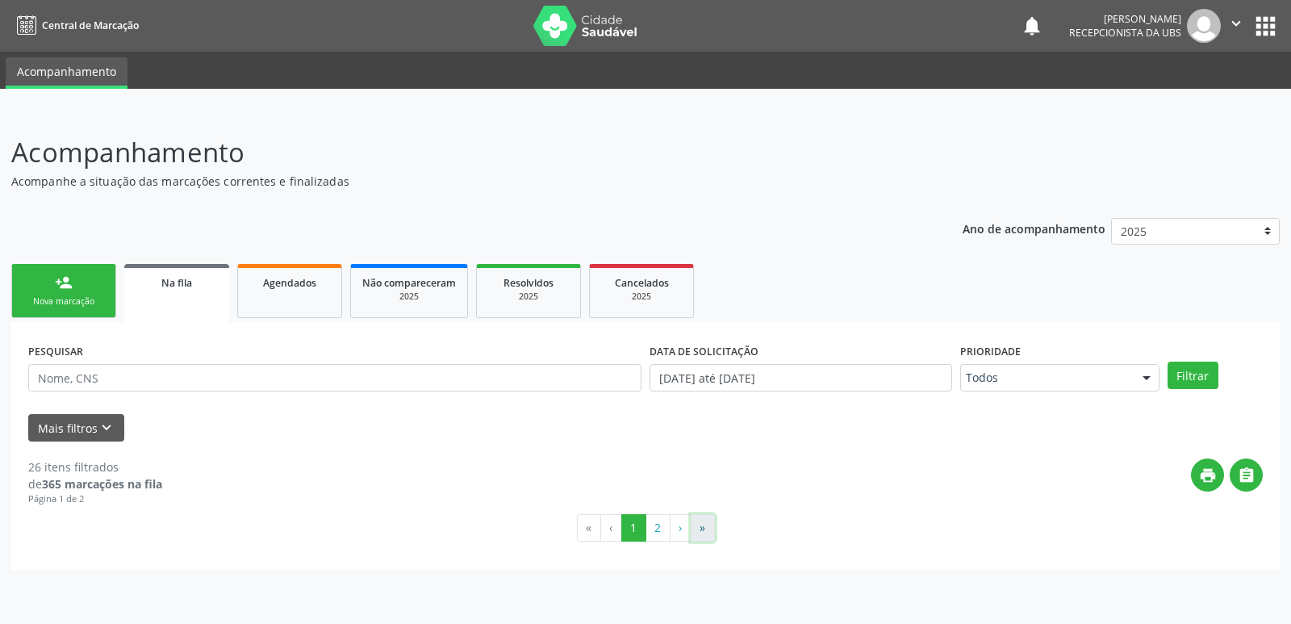
click at [705, 527] on button "»" at bounding box center [703, 527] width 24 height 27
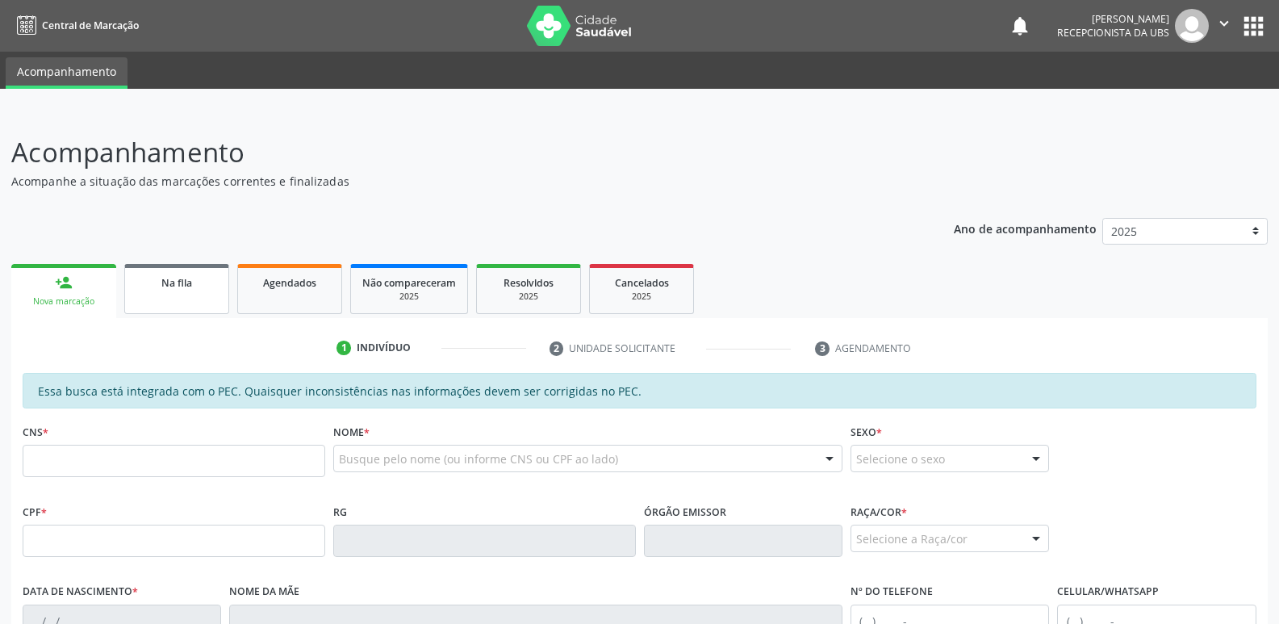
click at [195, 294] on link "Na fila" at bounding box center [176, 289] width 105 height 50
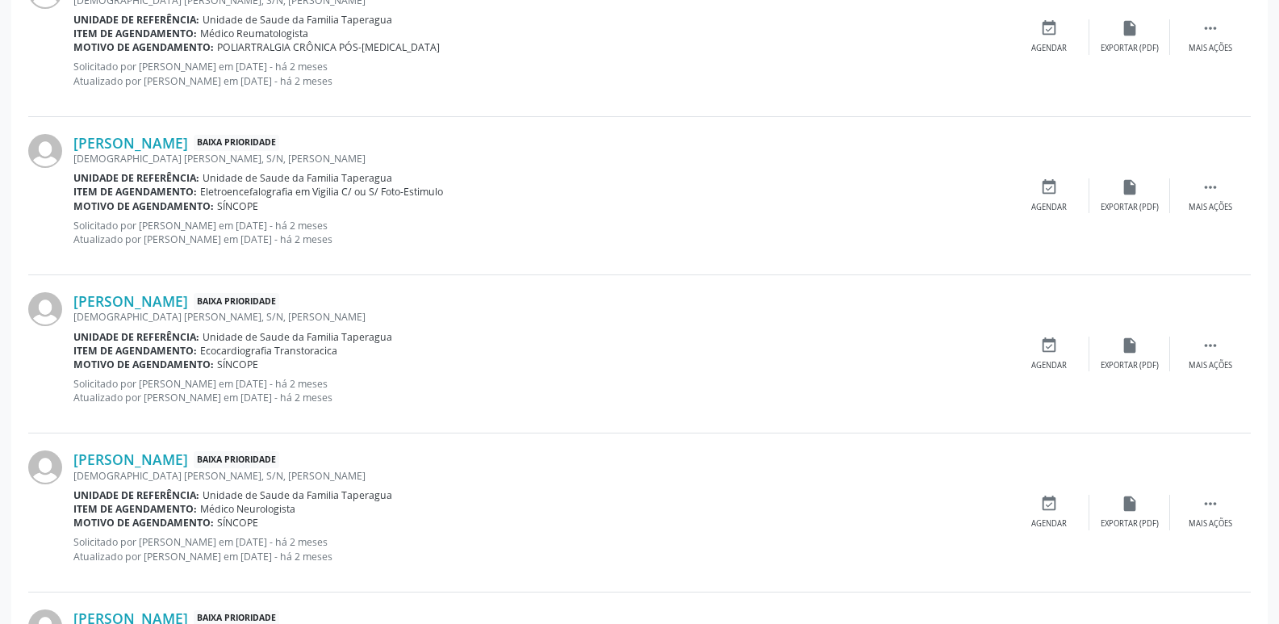
scroll to position [2263, 0]
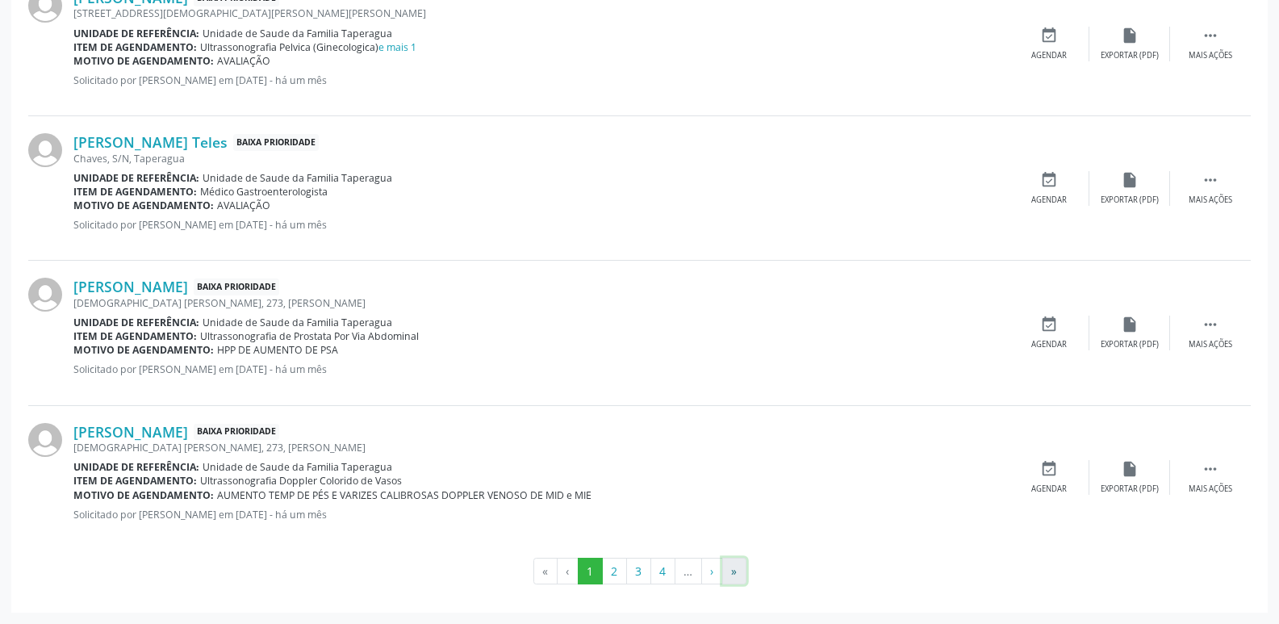
click at [735, 559] on button "»" at bounding box center [734, 571] width 24 height 27
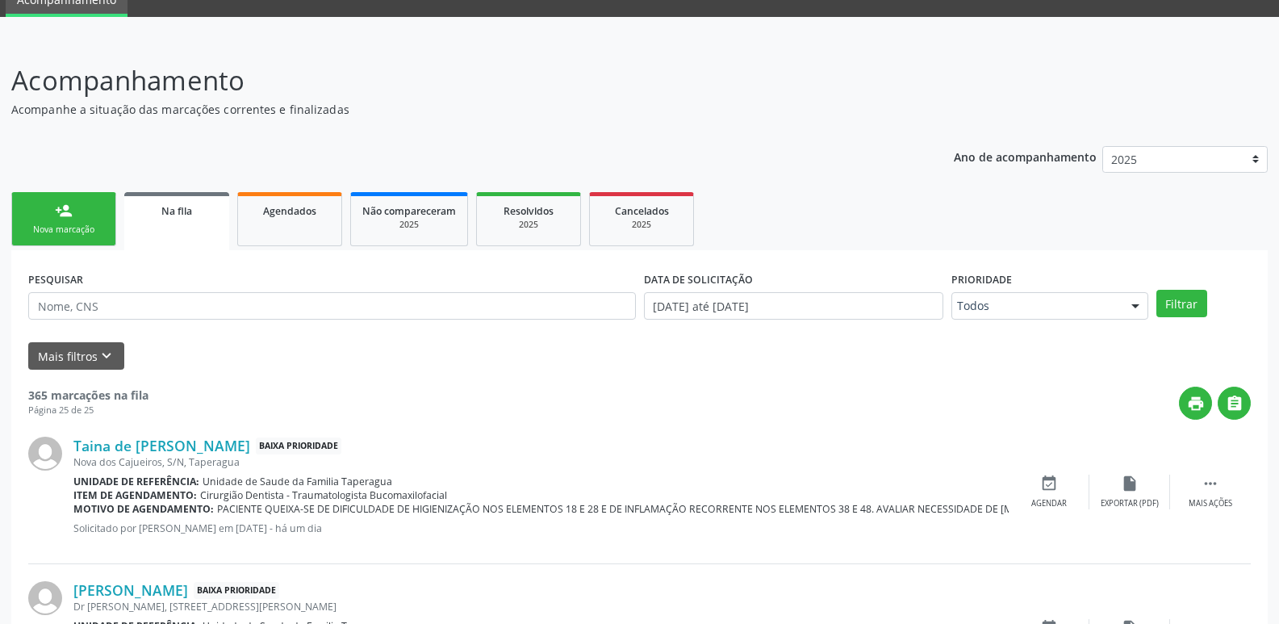
scroll to position [0, 0]
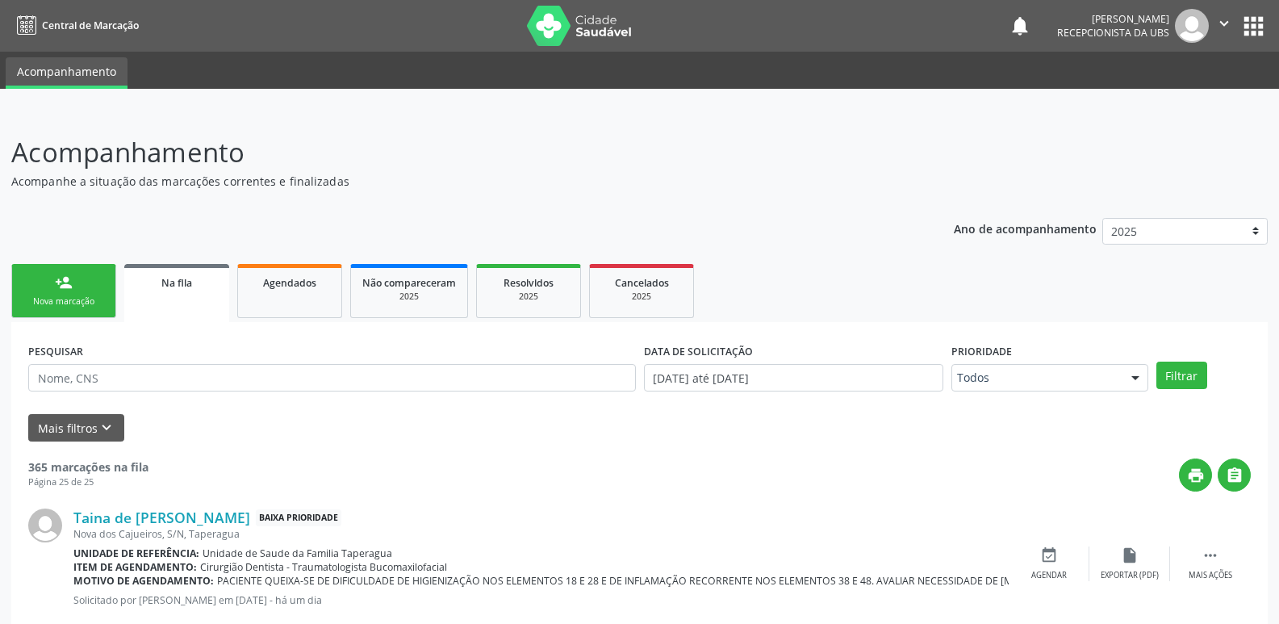
click at [65, 309] on link "person_add Nova marcação" at bounding box center [63, 291] width 105 height 54
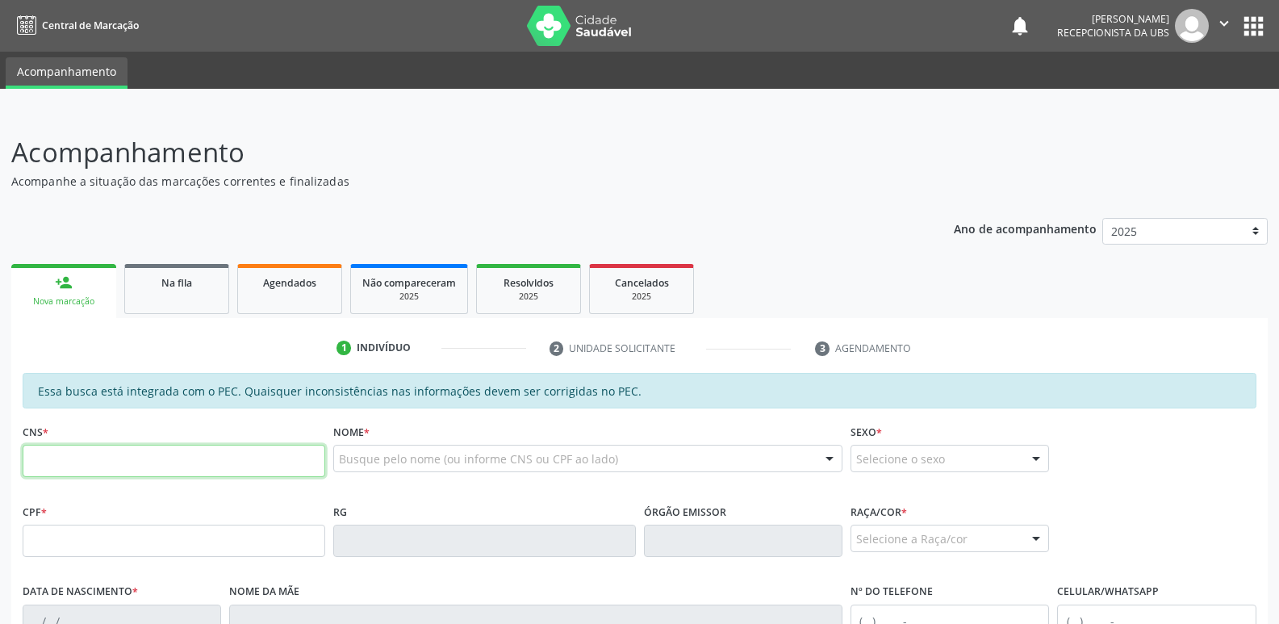
click at [154, 468] on input "text" at bounding box center [174, 461] width 303 height 32
paste input "700 0026 7510 2207"
type input "700 0026 7510 2207"
type input "084.747.384-82"
type input "29/12/1987"
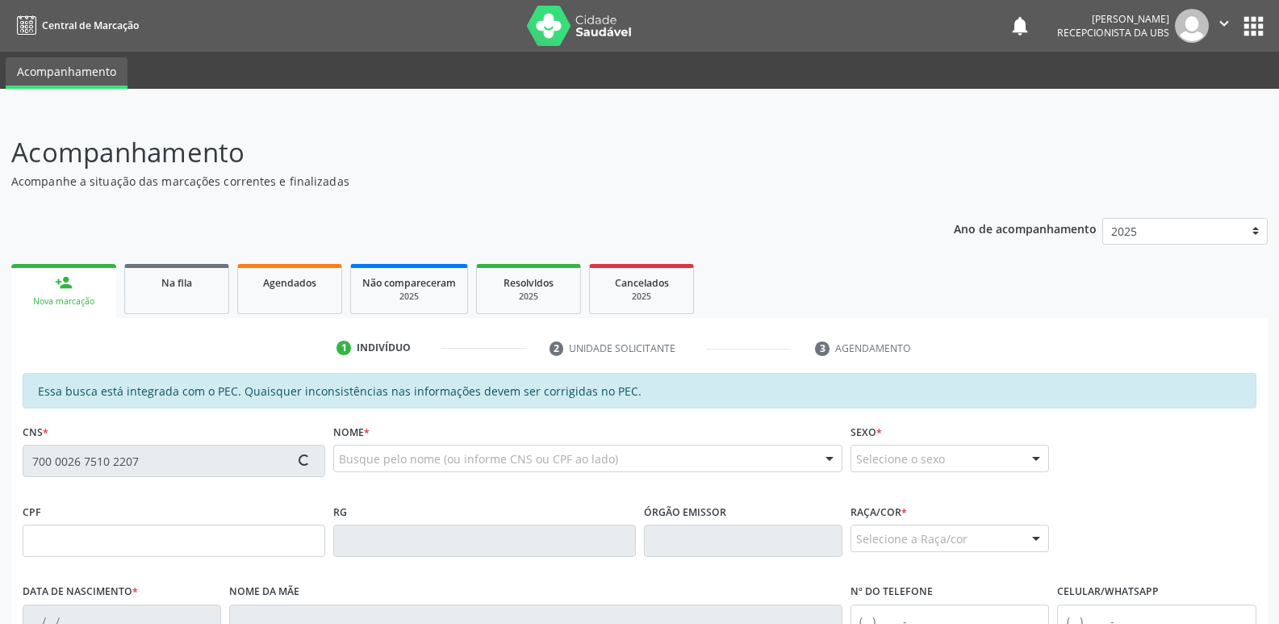
type input "Benedita Felix Honorato"
type input "(82) 99665-4825"
type input "514"
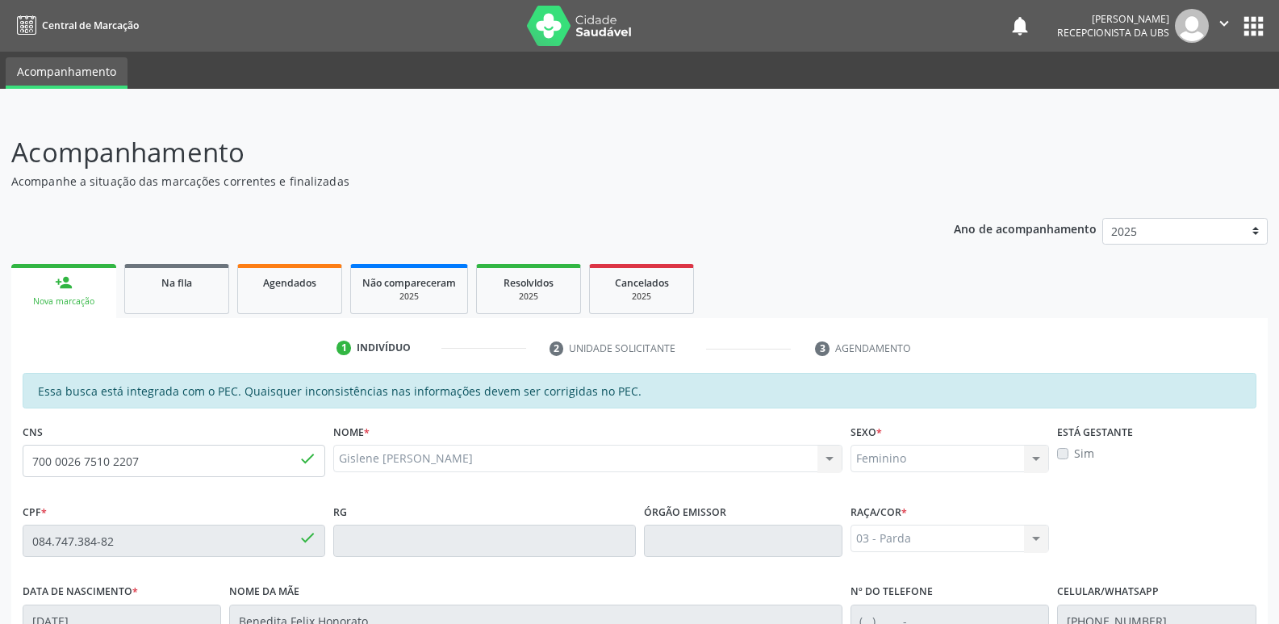
scroll to position [320, 0]
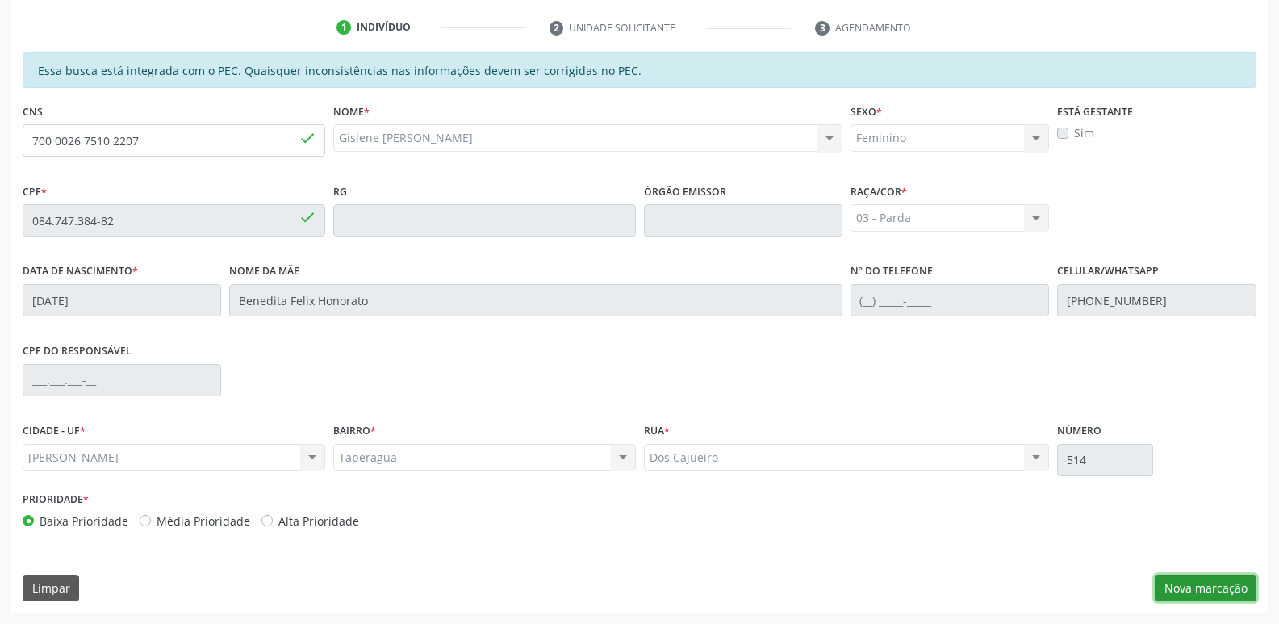
click at [1187, 588] on button "Nova marcação" at bounding box center [1206, 588] width 102 height 27
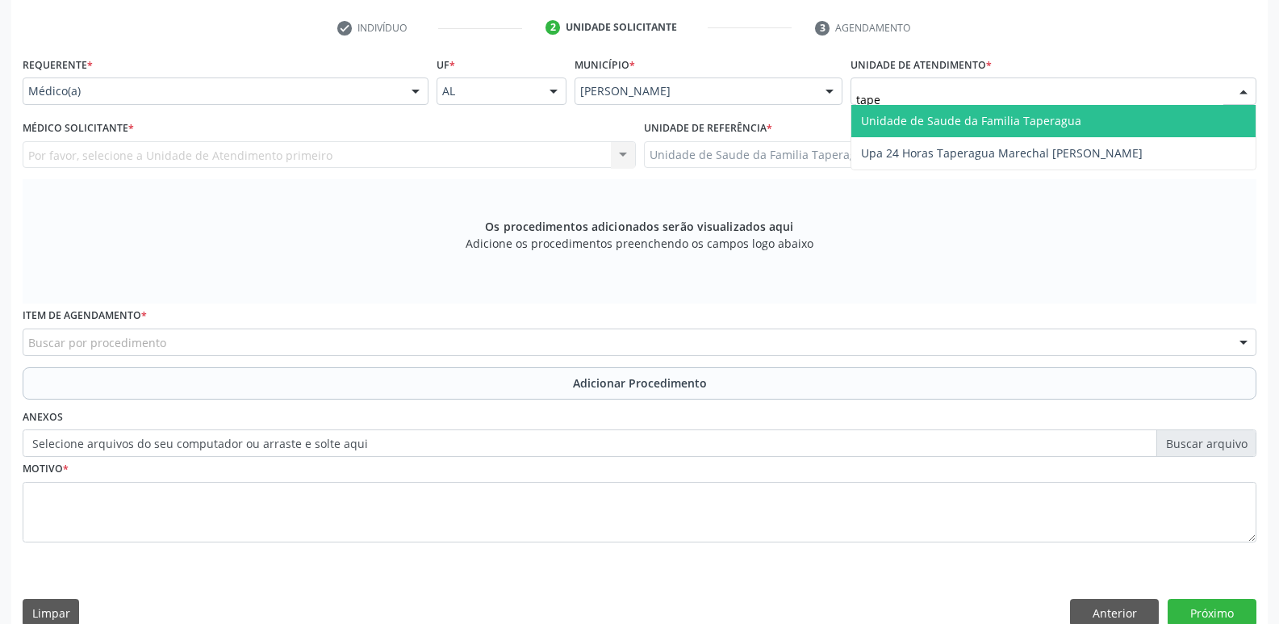
type input "taper"
click at [942, 123] on span "Unidade de Saude da Familia Taperagua" at bounding box center [971, 120] width 220 height 15
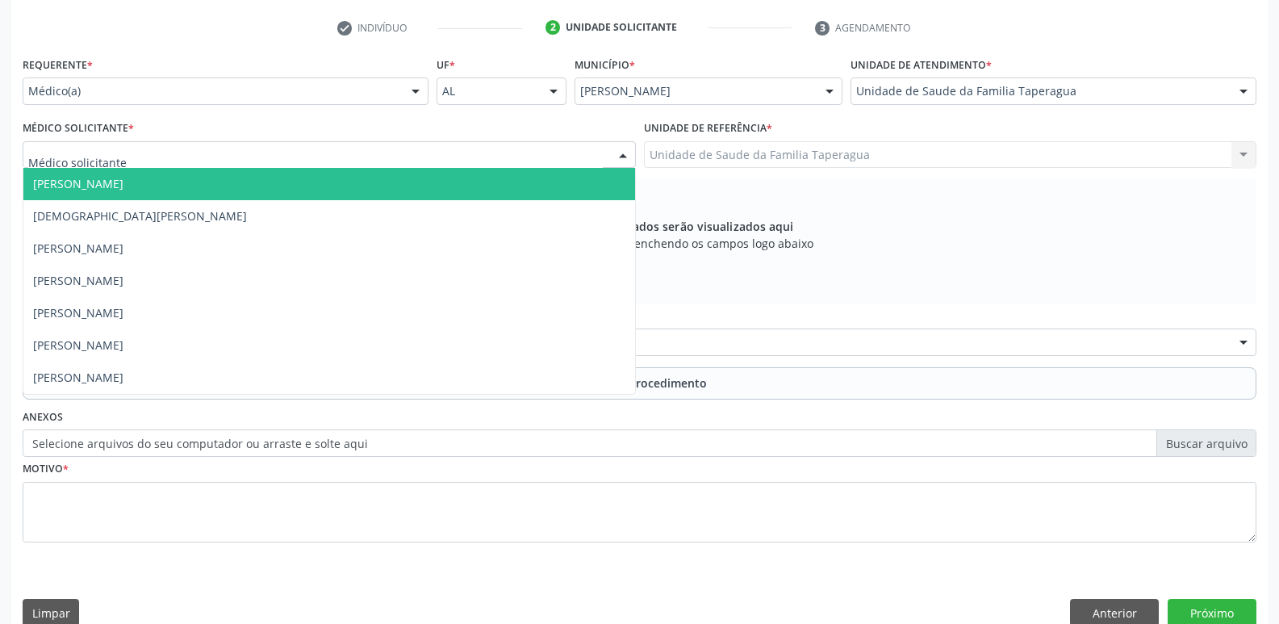
click at [444, 156] on div at bounding box center [329, 154] width 613 height 27
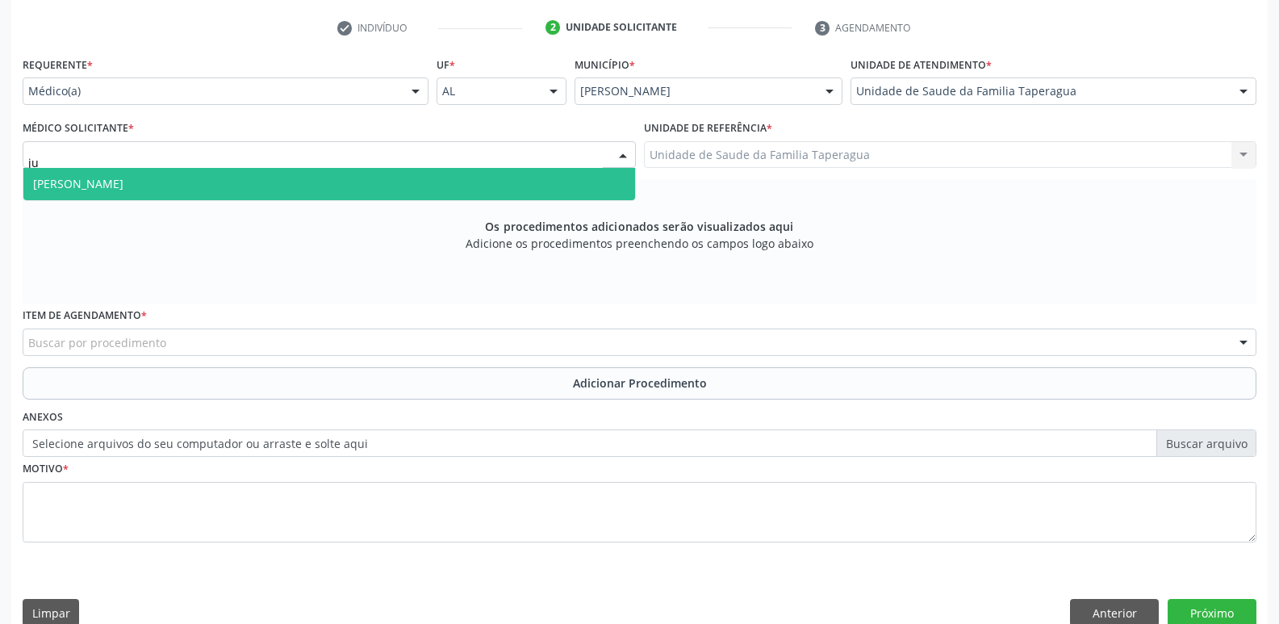
type input "jul"
click at [385, 190] on span "Julilda Maria de Medeiros" at bounding box center [329, 184] width 612 height 32
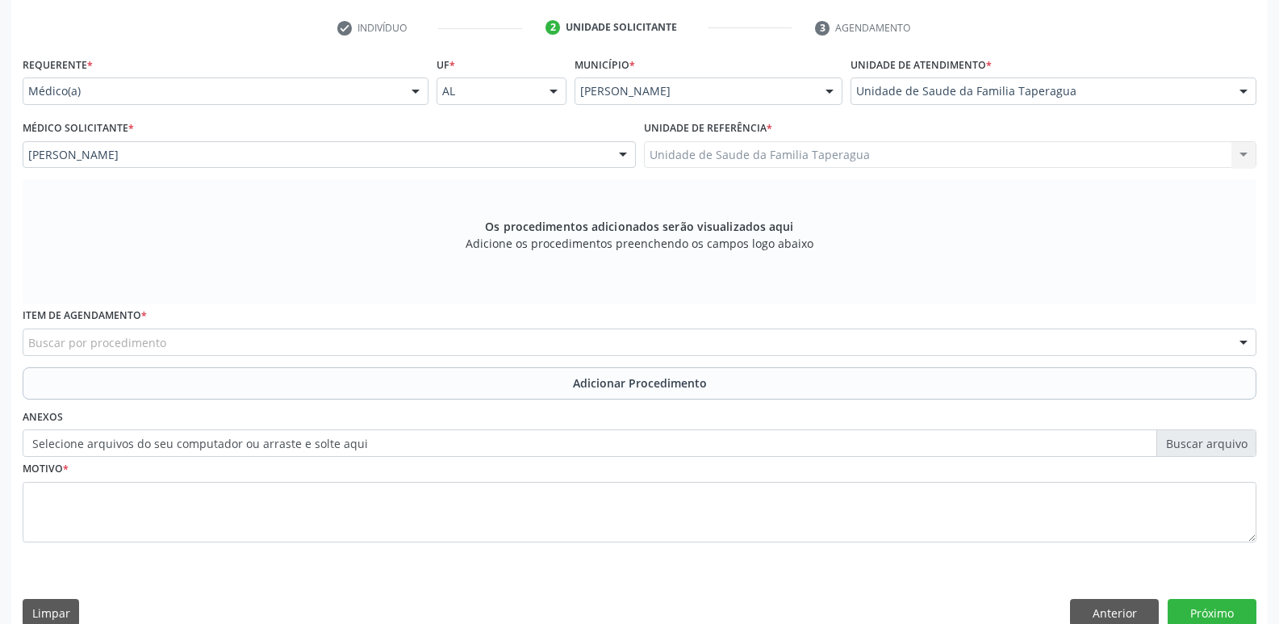
click at [373, 348] on div "Buscar por procedimento" at bounding box center [640, 342] width 1234 height 27
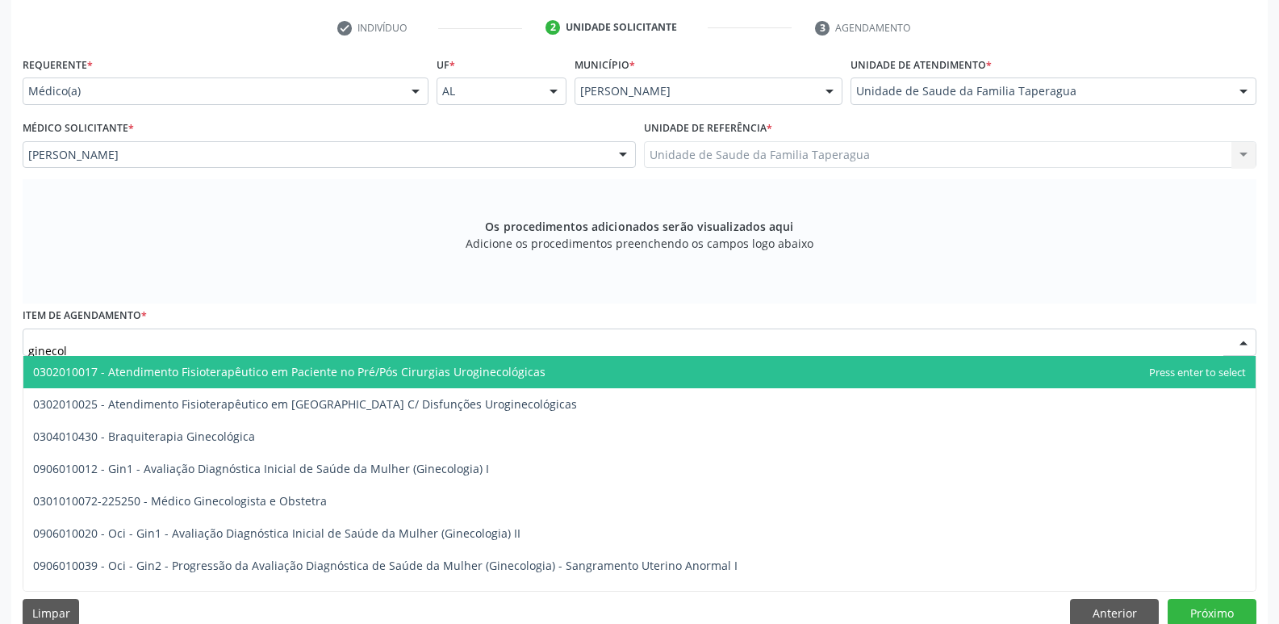
type input "ginecolo"
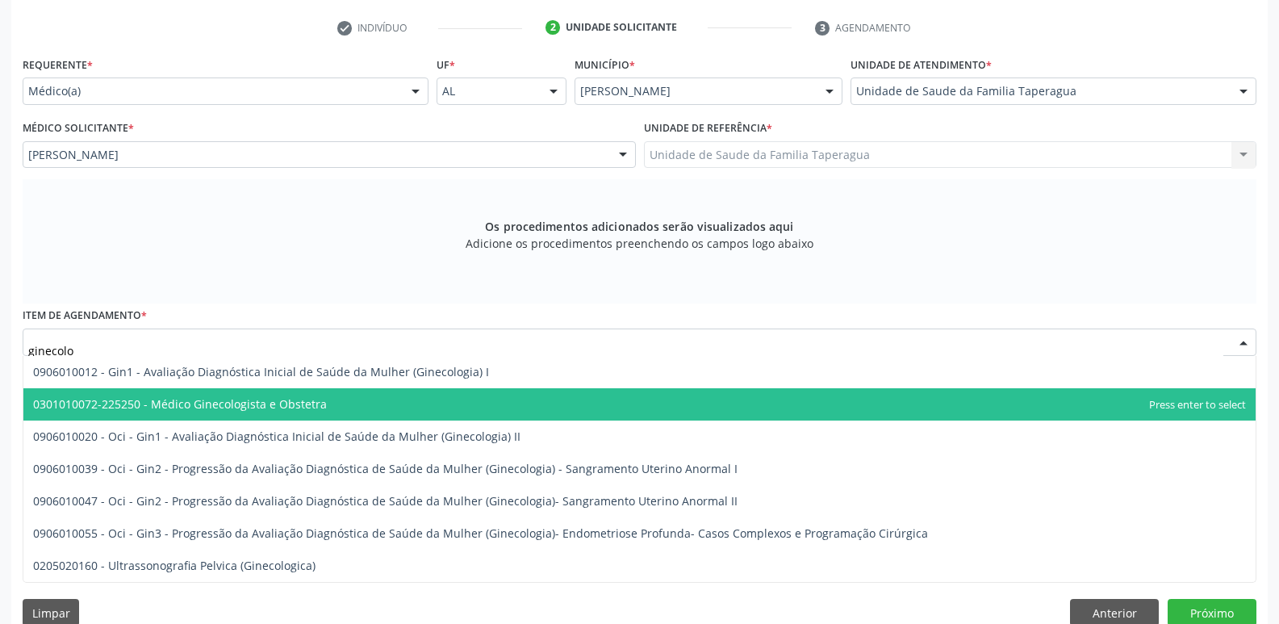
click at [360, 399] on span "0301010072-225250 - Médico Ginecologista e Obstetra" at bounding box center [639, 404] width 1233 height 32
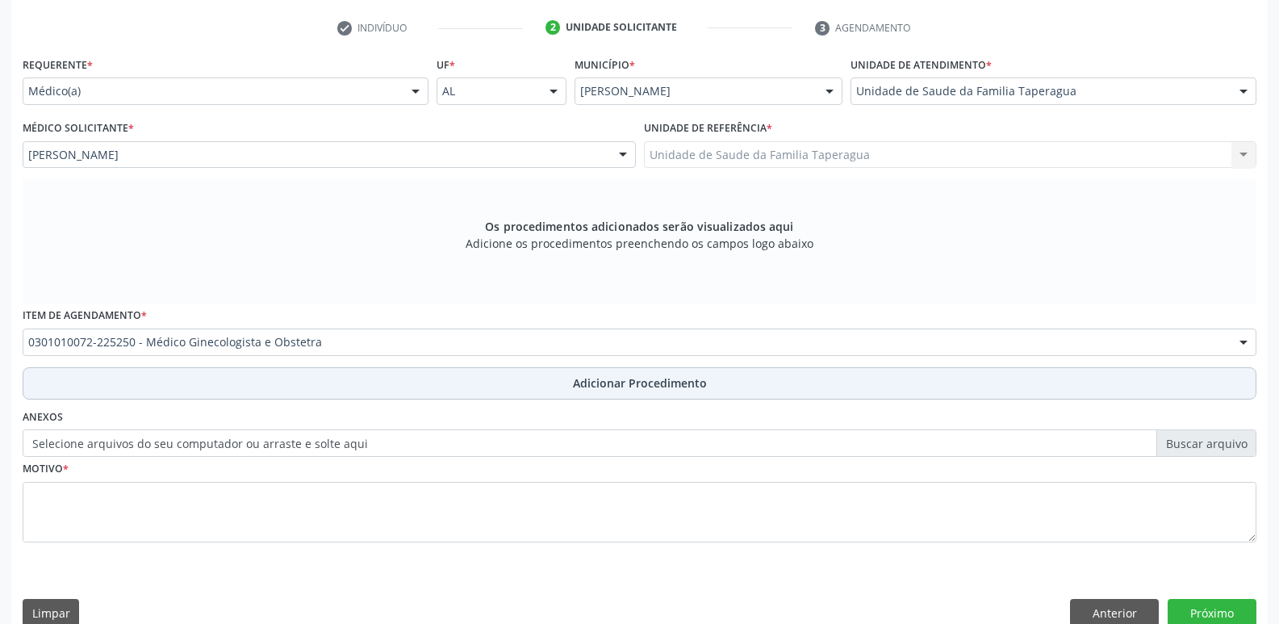
click at [437, 384] on button "Adicionar Procedimento" at bounding box center [640, 383] width 1234 height 32
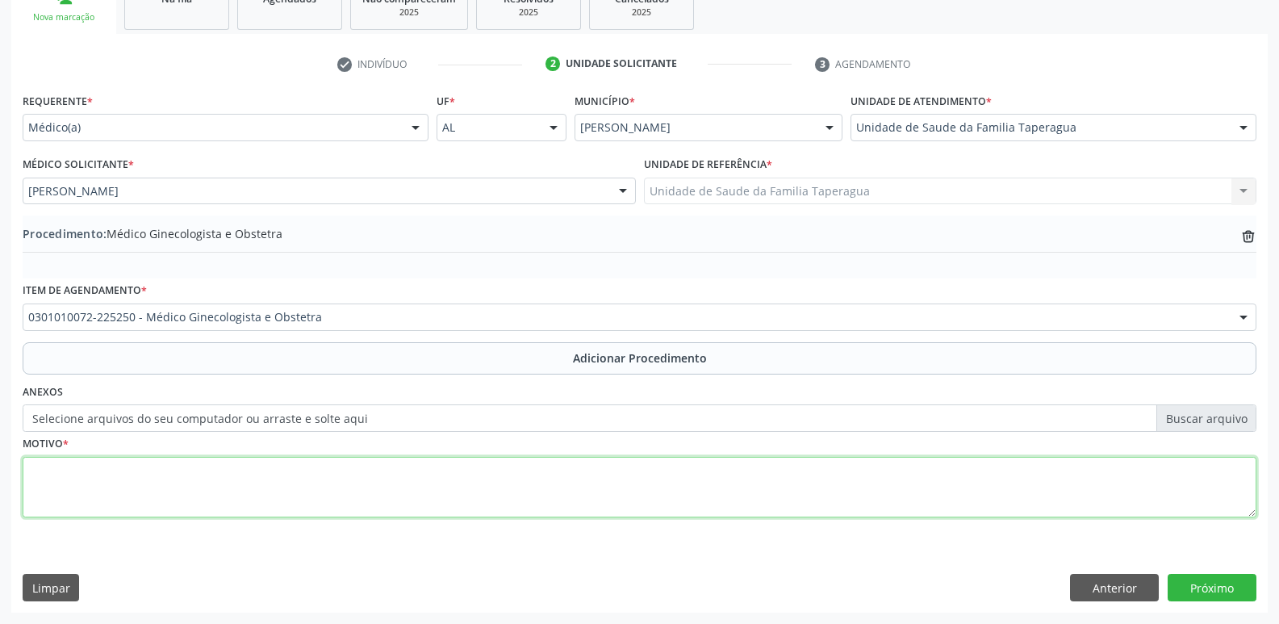
click at [395, 483] on textarea at bounding box center [640, 487] width 1234 height 61
type textarea "AVALIAÇÃO"
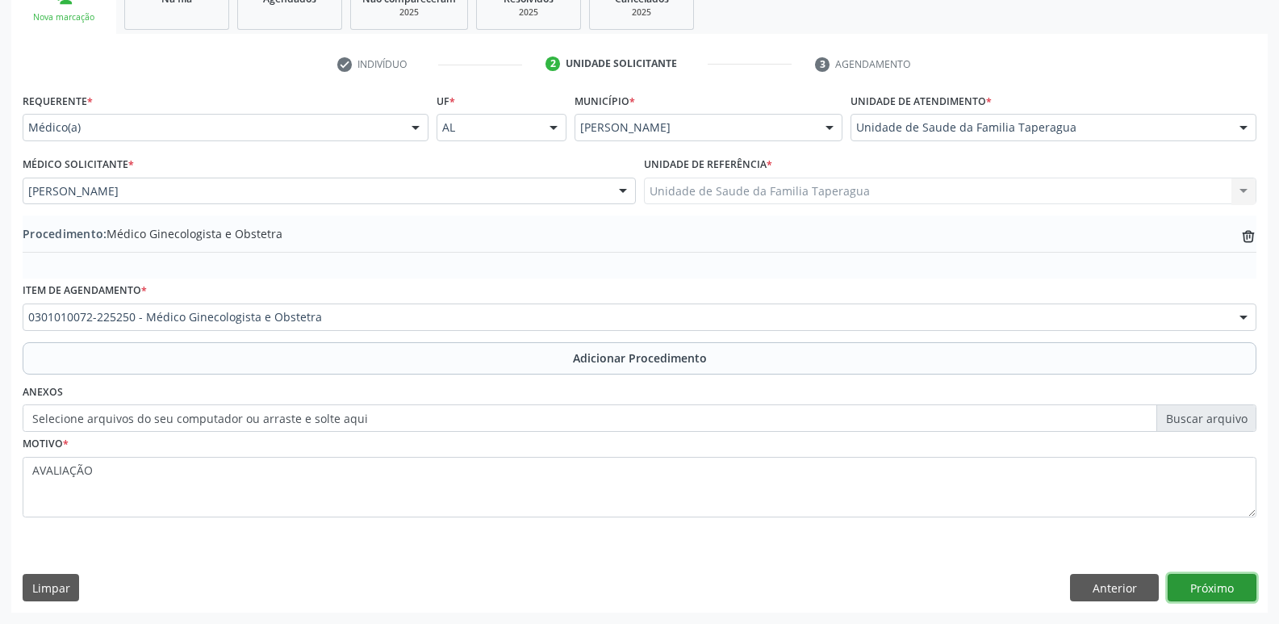
click at [1225, 594] on button "Próximo" at bounding box center [1212, 587] width 89 height 27
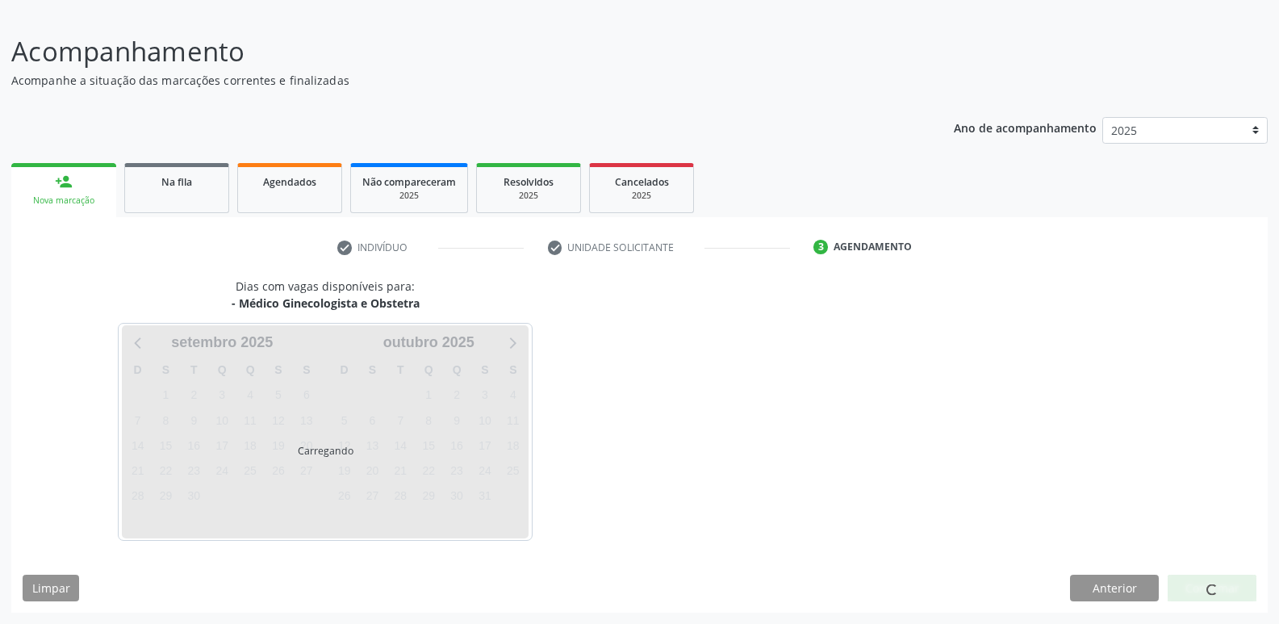
scroll to position [149, 0]
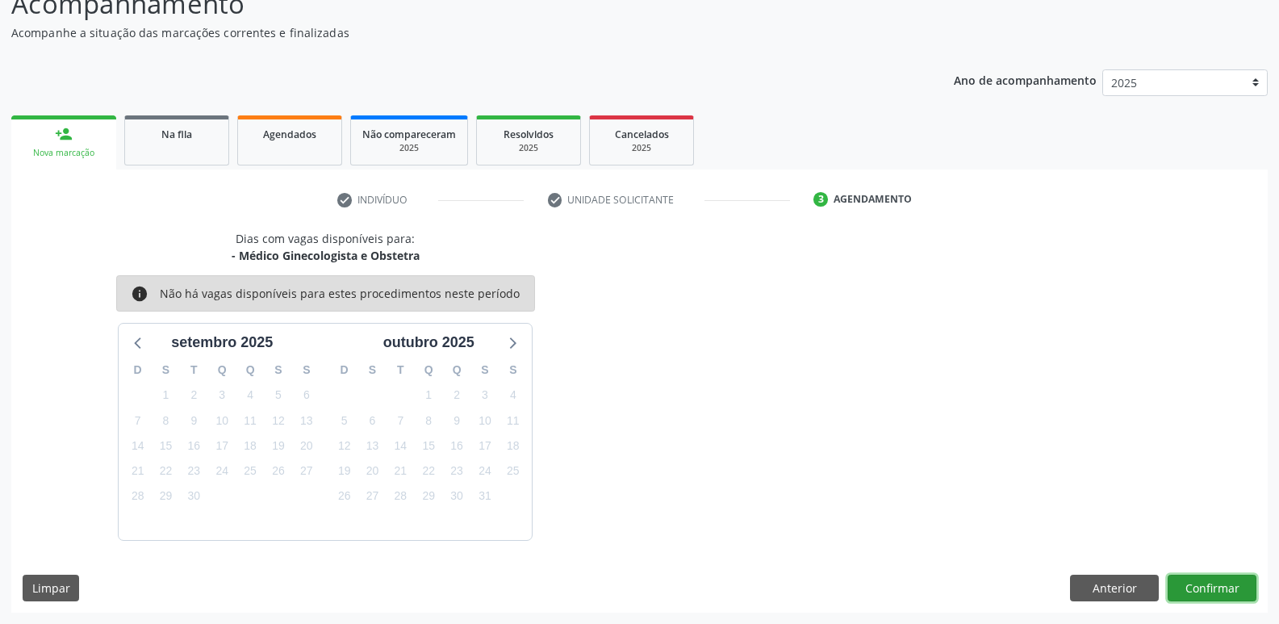
click at [1224, 592] on button "Confirmar" at bounding box center [1212, 588] width 89 height 27
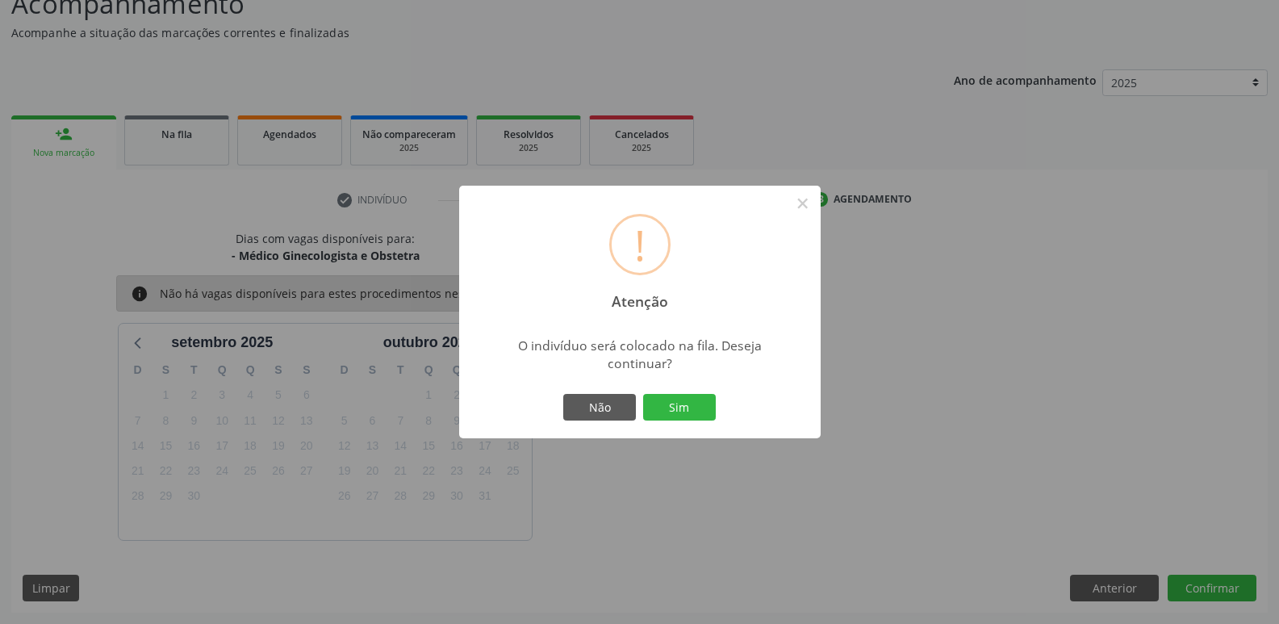
click at [643, 394] on button "Sim" at bounding box center [679, 407] width 73 height 27
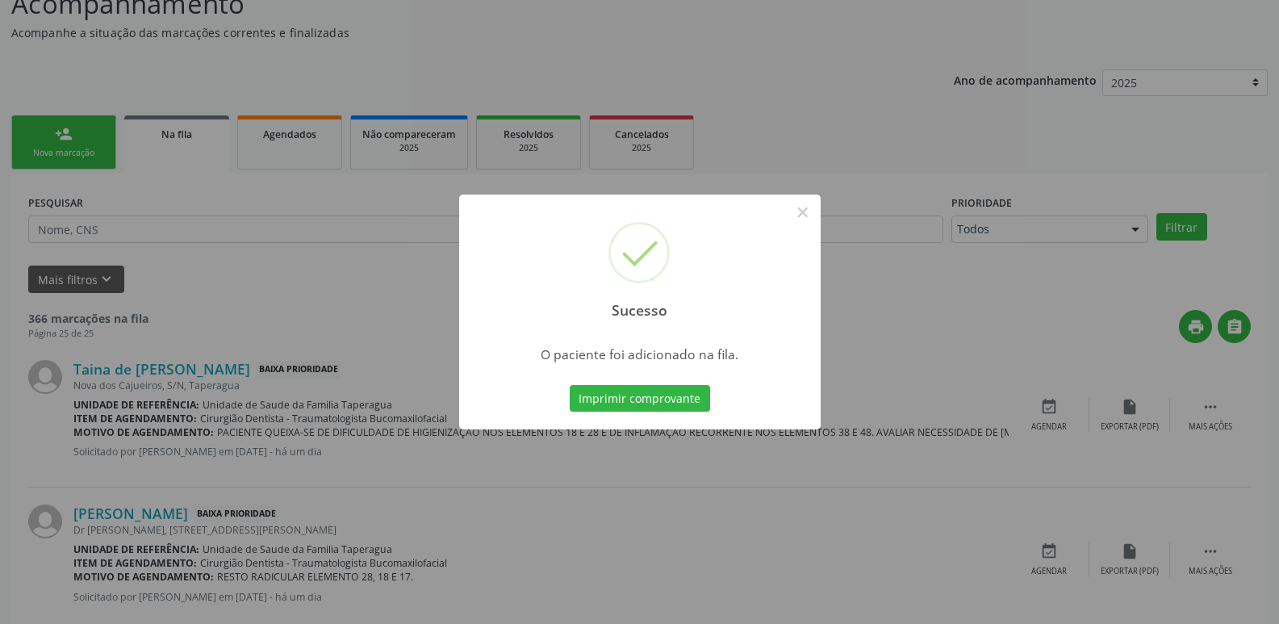
scroll to position [0, 0]
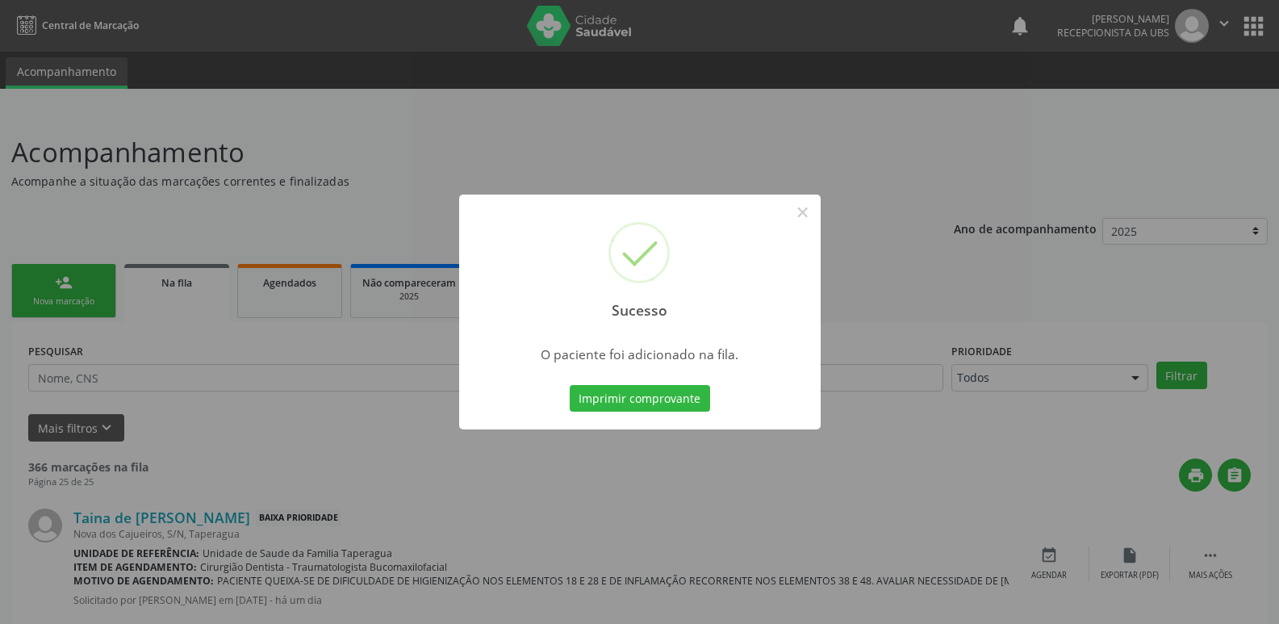
click at [947, 313] on div "Sucesso × O paciente foi adicionado na fila. Imprimir comprovante Cancel" at bounding box center [639, 312] width 1279 height 624
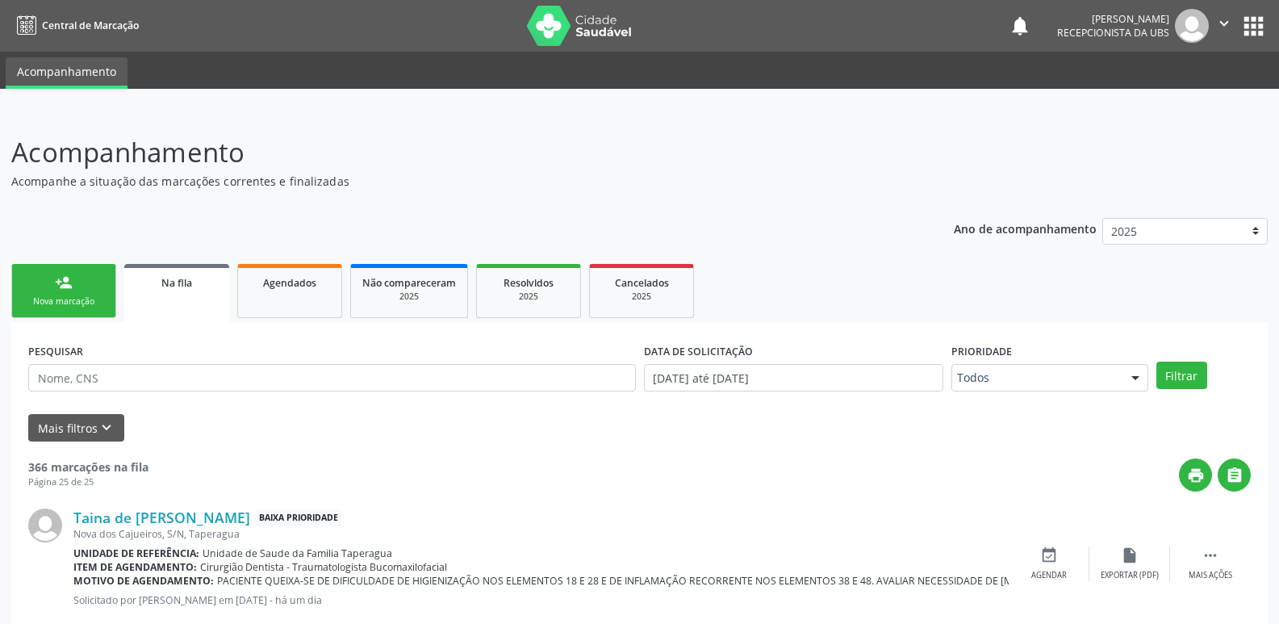
click at [69, 289] on div "person_add" at bounding box center [64, 283] width 18 height 18
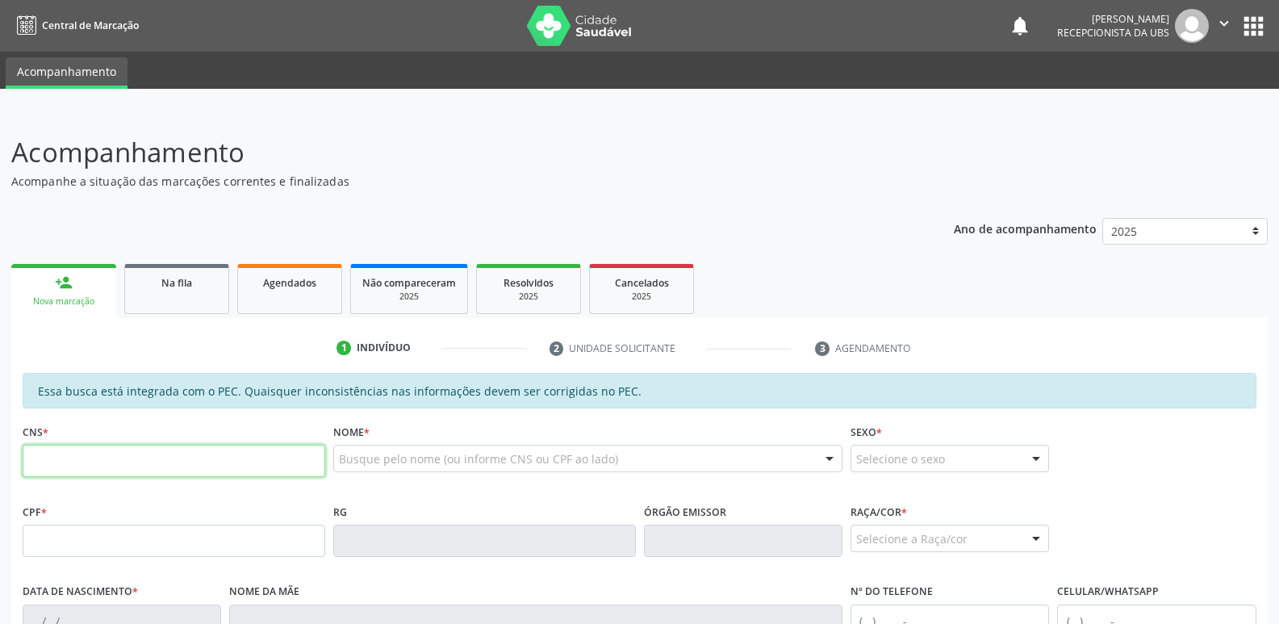
click at [176, 452] on input "text" at bounding box center [174, 461] width 303 height 32
paste input "150 7566 7430"
type input "1"
click at [249, 549] on input "text" at bounding box center [174, 541] width 303 height 32
paste input "150.756.674-30"
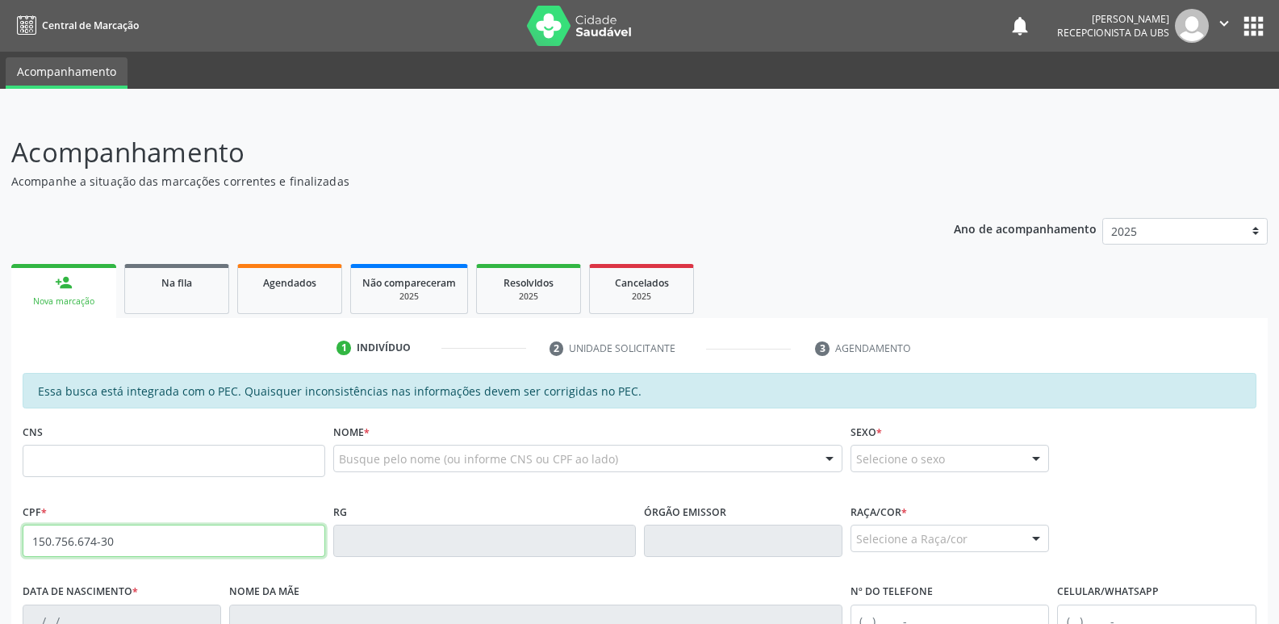
type input "150.756.674-30"
type input "21/03/2008"
type input "Gislene Felix Hononato"
type input "(82) 99665-4825"
type input "514"
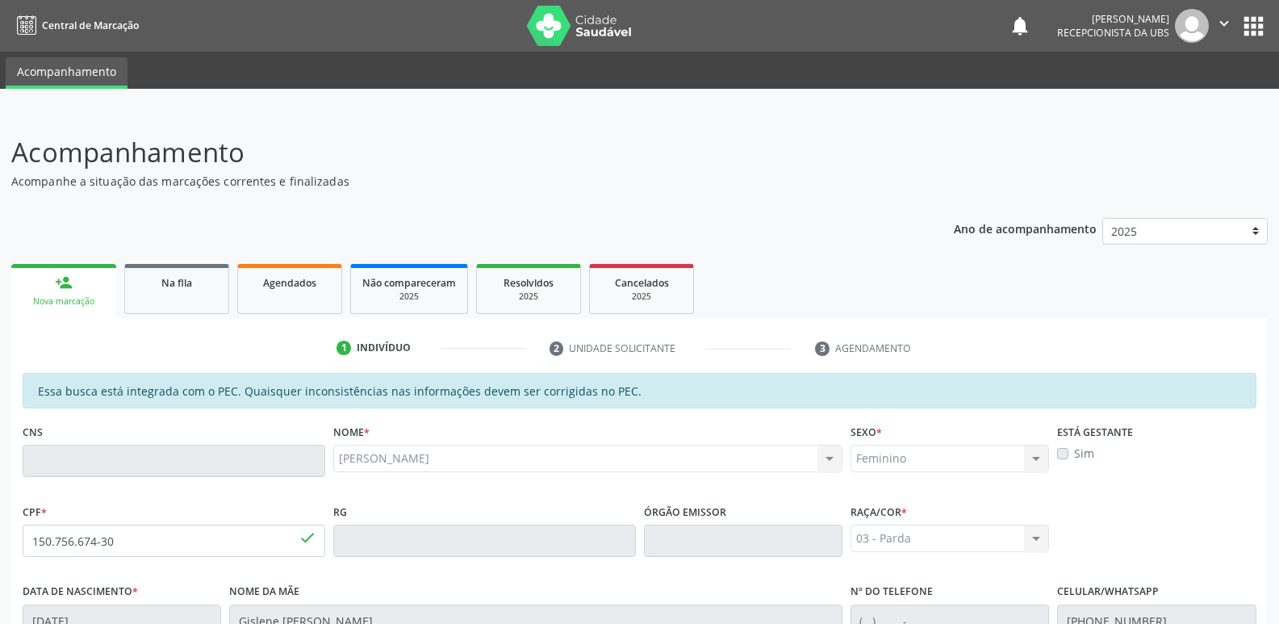
scroll to position [320, 0]
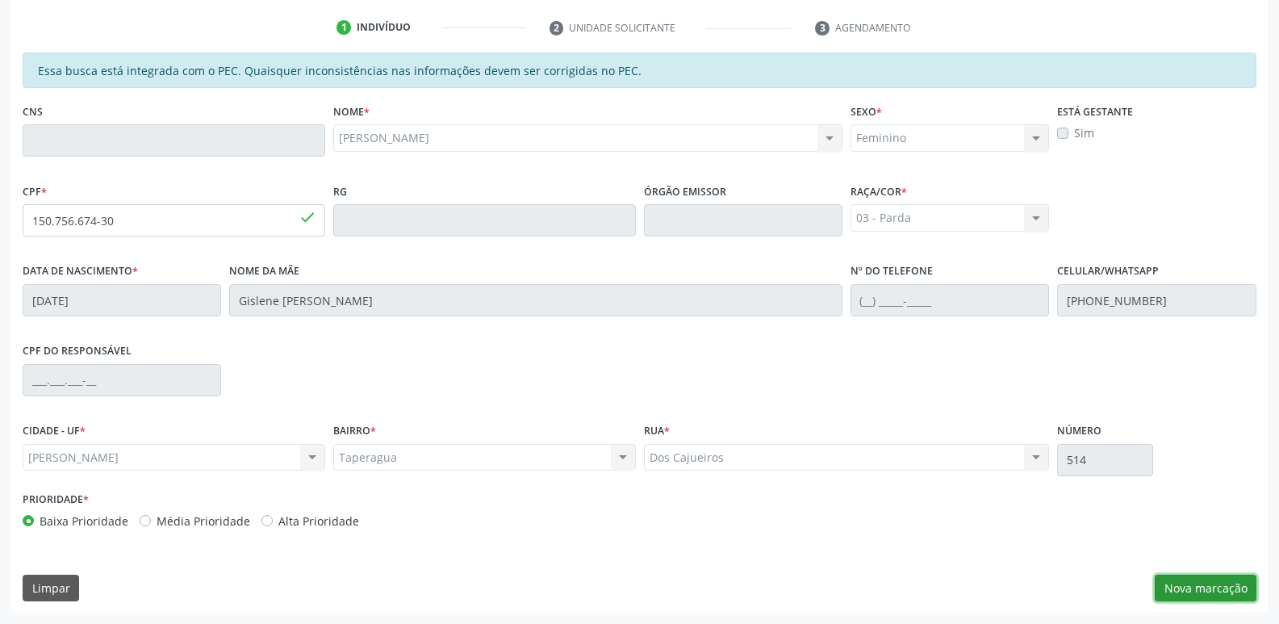
click at [1219, 580] on button "Nova marcação" at bounding box center [1206, 588] width 102 height 27
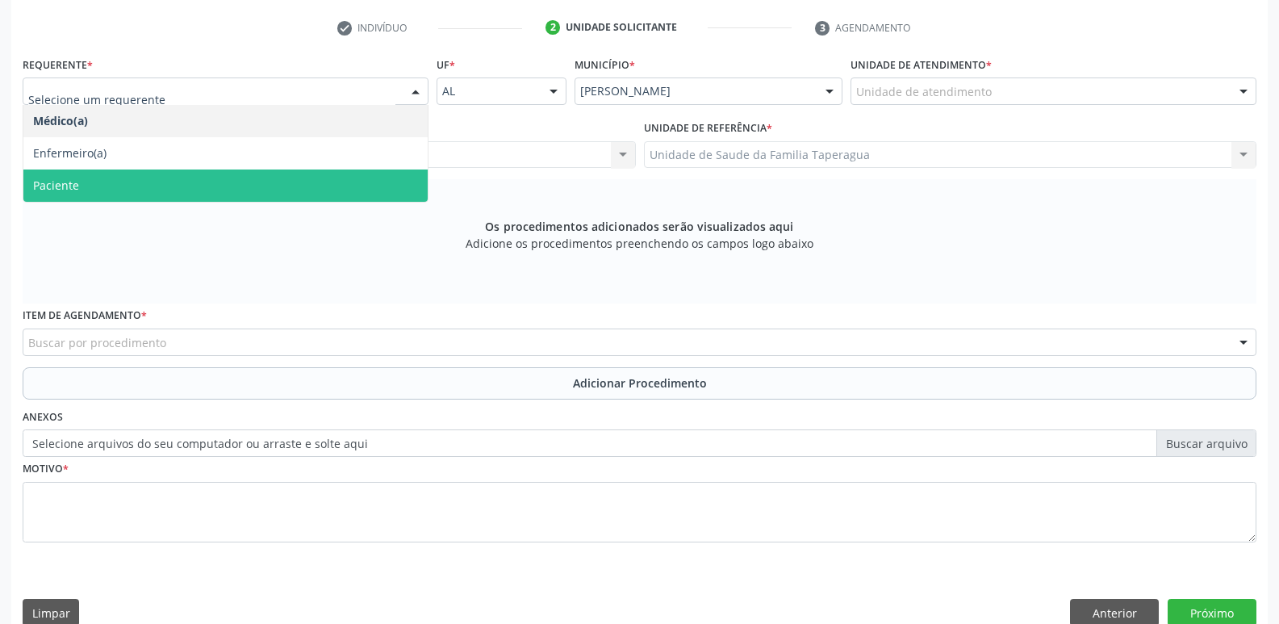
click at [379, 176] on span "Paciente" at bounding box center [225, 186] width 404 height 32
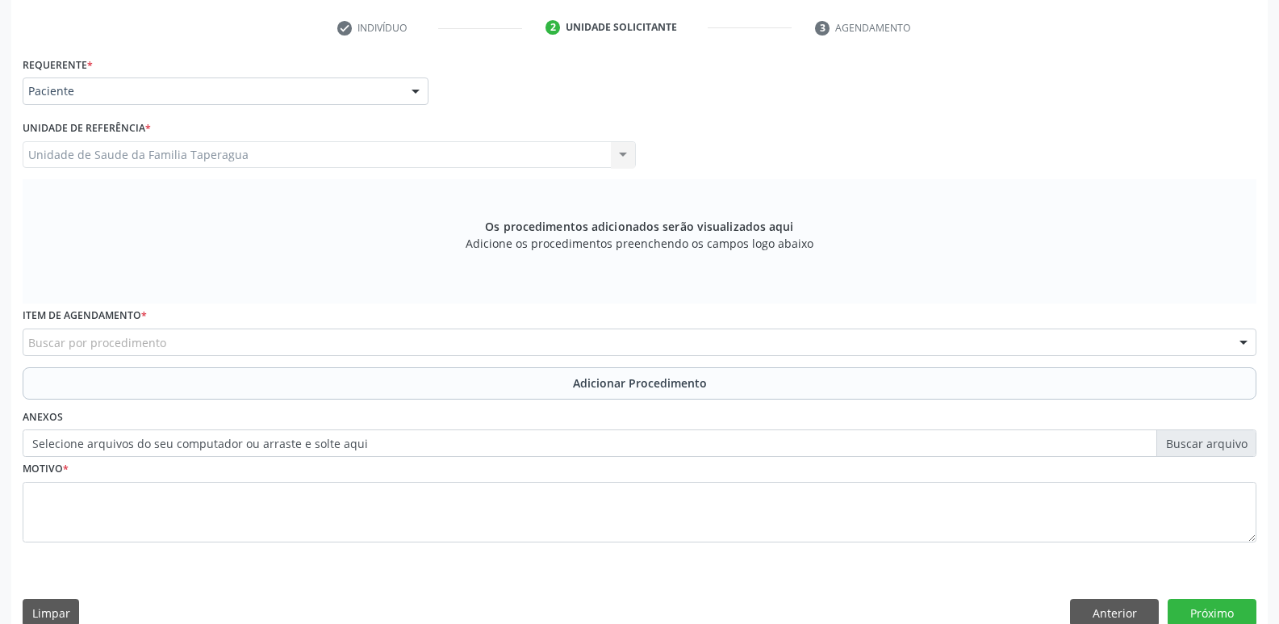
click at [379, 335] on div "Buscar por procedimento" at bounding box center [640, 342] width 1234 height 27
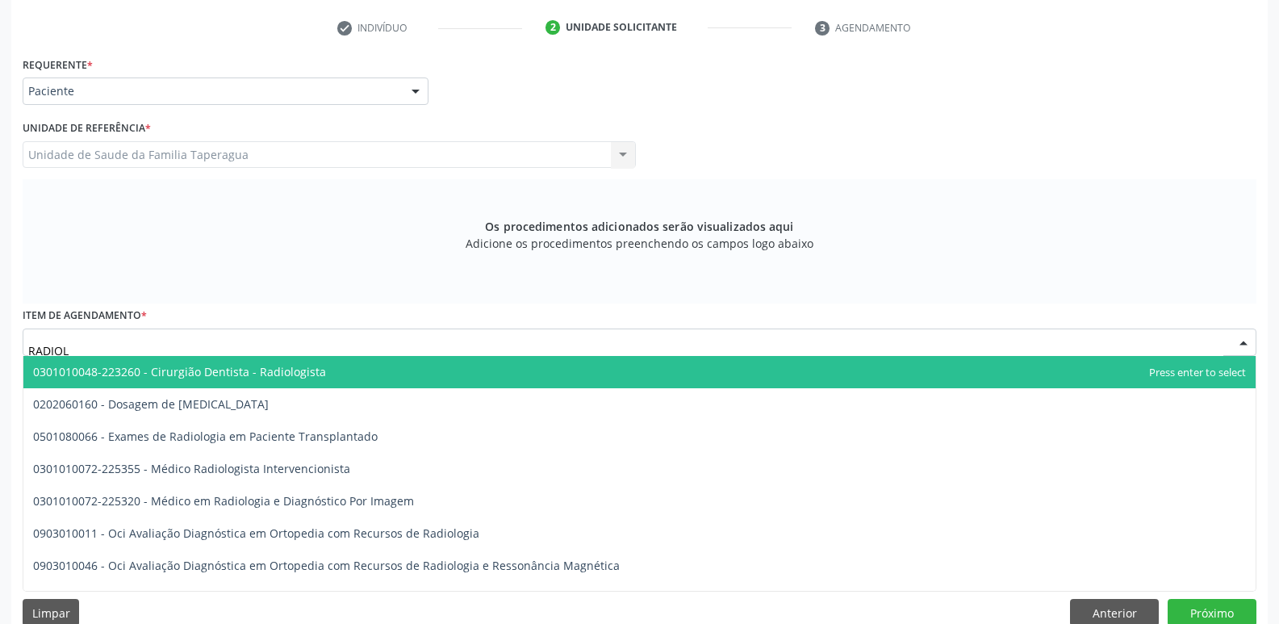
type input "RADIOLO"
click at [370, 368] on span "0301010048-223260 - Cirurgião Dentista - Radiologista" at bounding box center [639, 372] width 1233 height 32
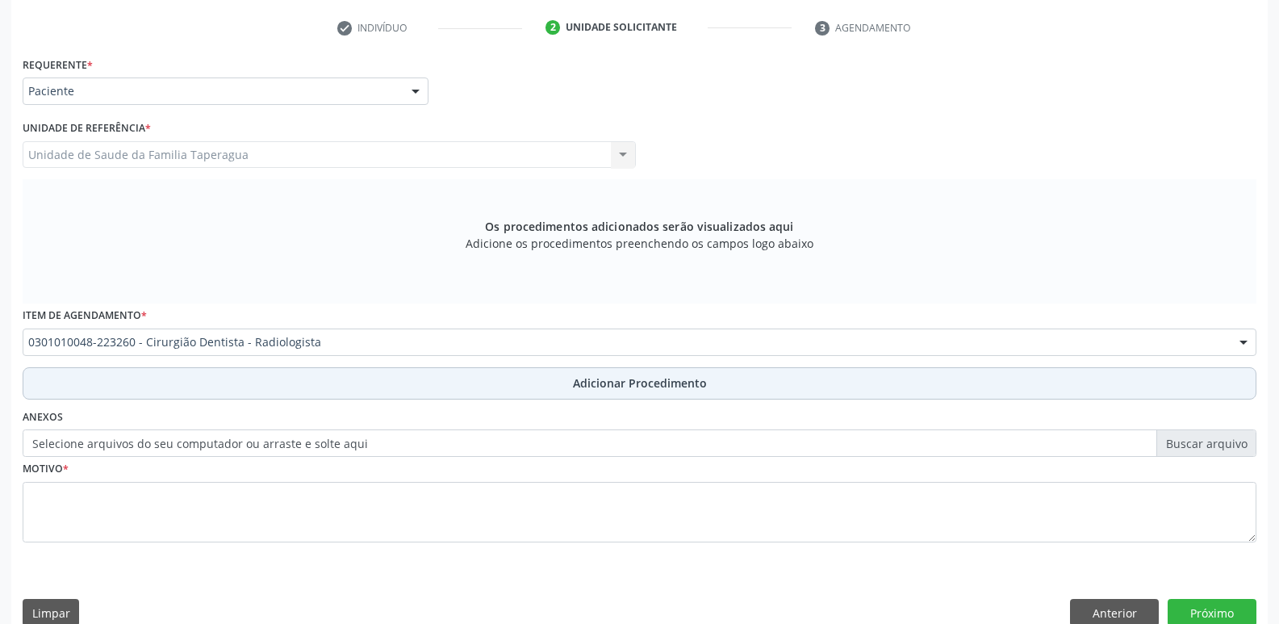
click at [373, 377] on button "Adicionar Procedimento" at bounding box center [640, 383] width 1234 height 32
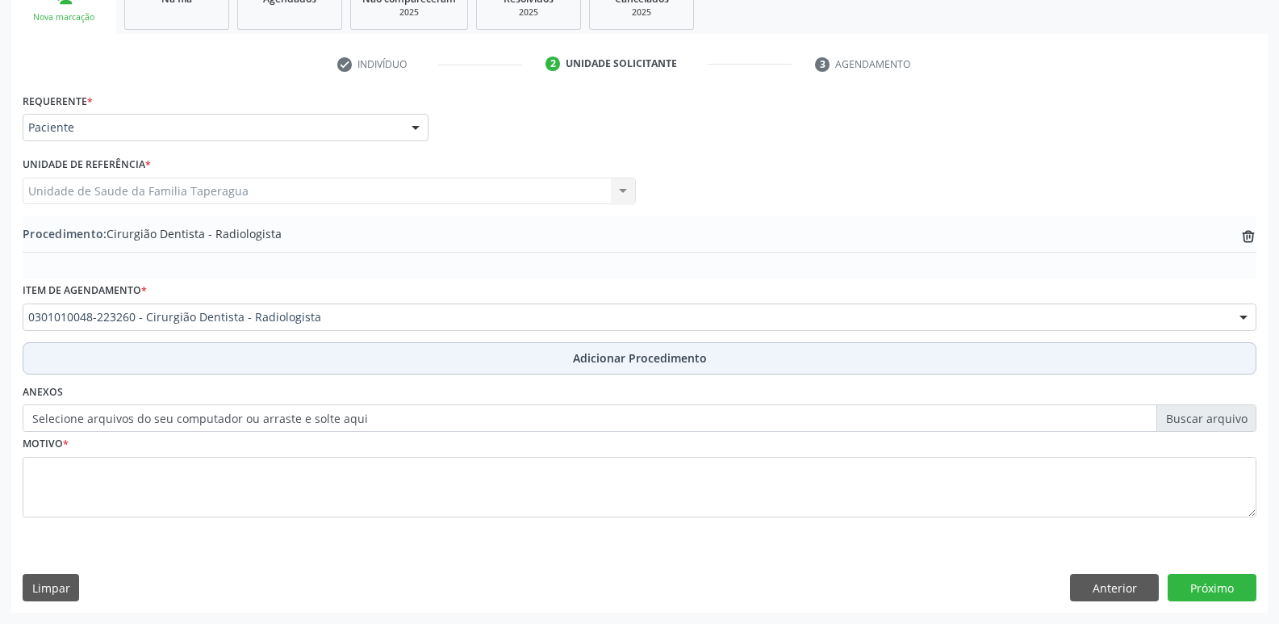
scroll to position [284, 0]
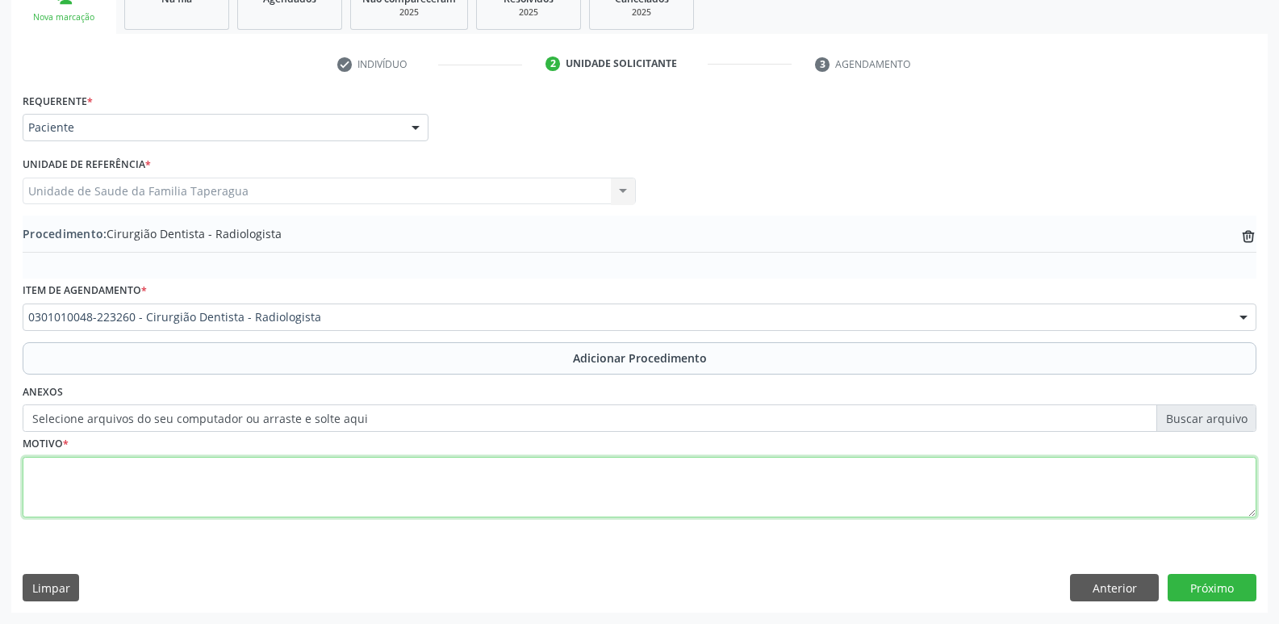
click at [371, 492] on textarea at bounding box center [640, 487] width 1234 height 61
click at [264, 471] on textarea "AVALIAR PROFUNDIDADE DA RESTAURAÇÃO ELEMENTOS 26 E 36" at bounding box center [640, 487] width 1234 height 61
type textarea "AVALIAR PROFUNDIDADE DA RESTAURAÇÃO. ELEMENTOS 26 E 36"
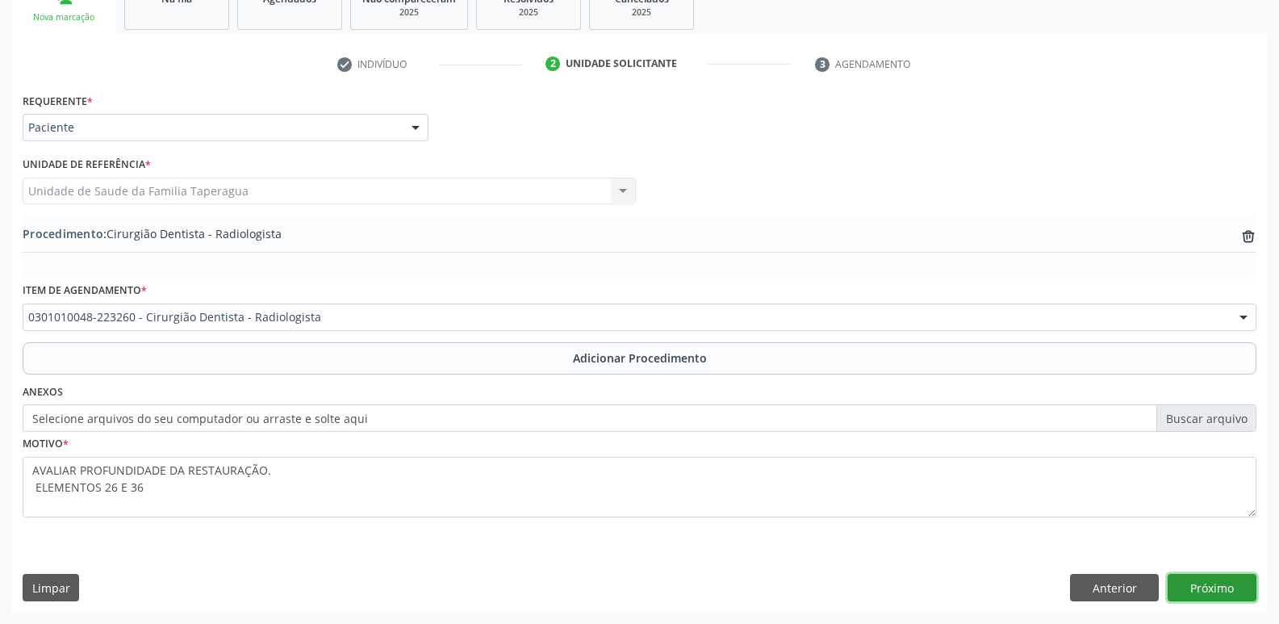
click at [1226, 589] on button "Próximo" at bounding box center [1212, 587] width 89 height 27
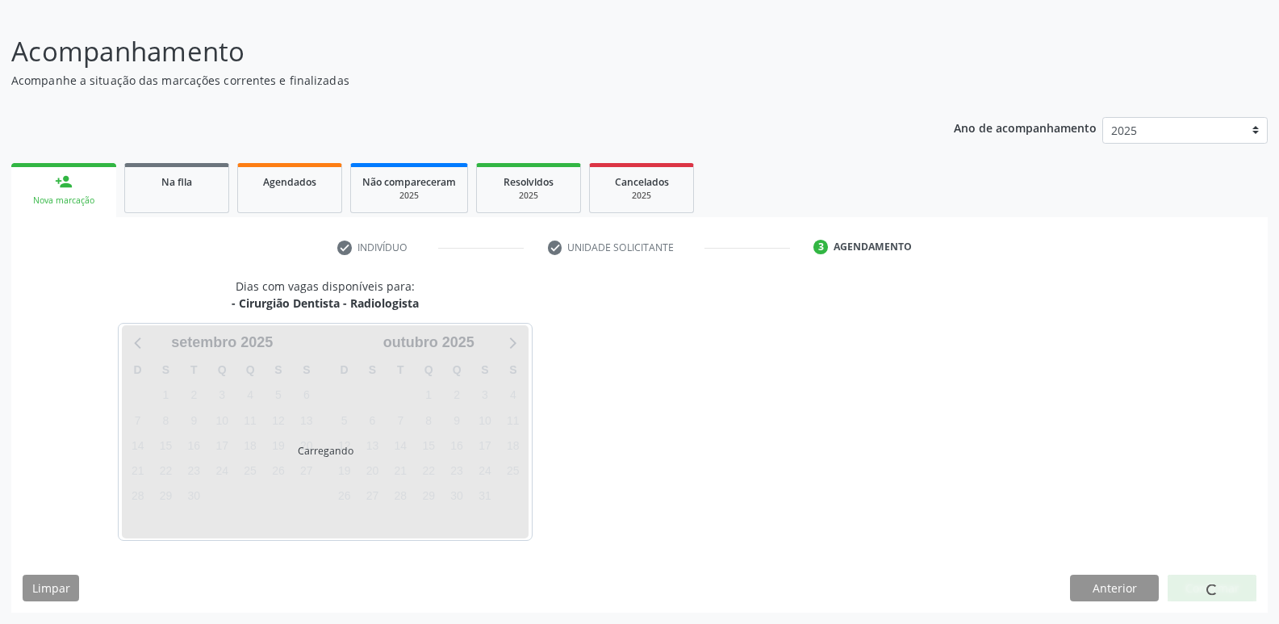
scroll to position [149, 0]
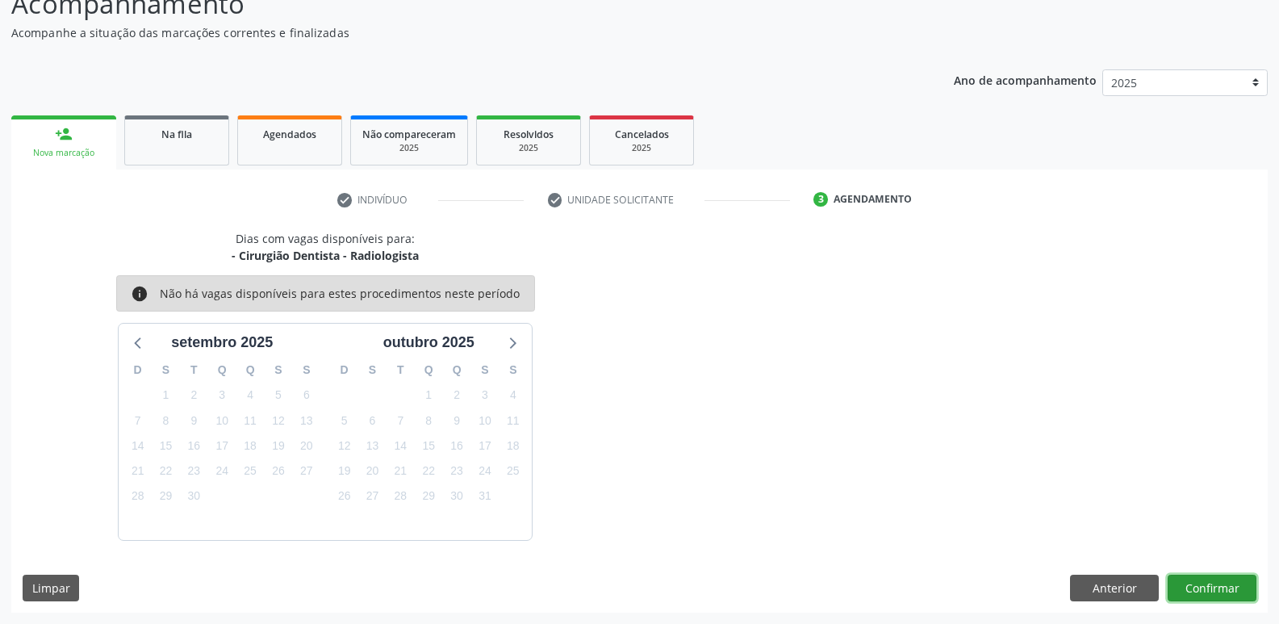
click at [1197, 589] on button "Confirmar" at bounding box center [1212, 588] width 89 height 27
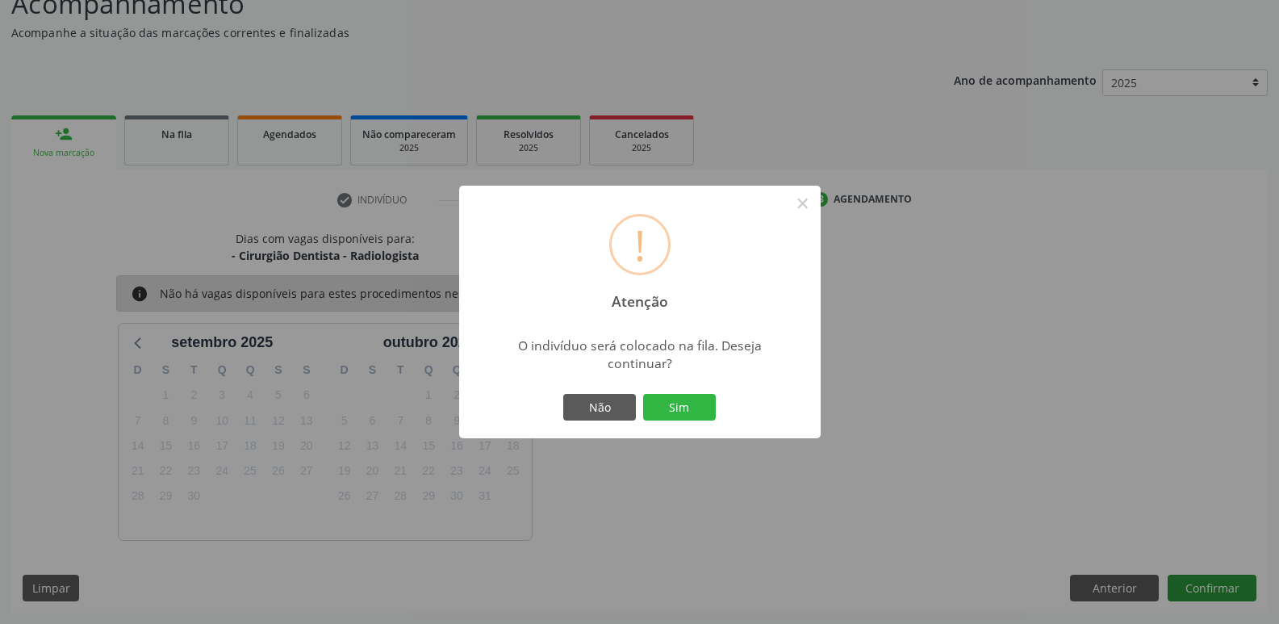
click at [643, 394] on button "Sim" at bounding box center [679, 407] width 73 height 27
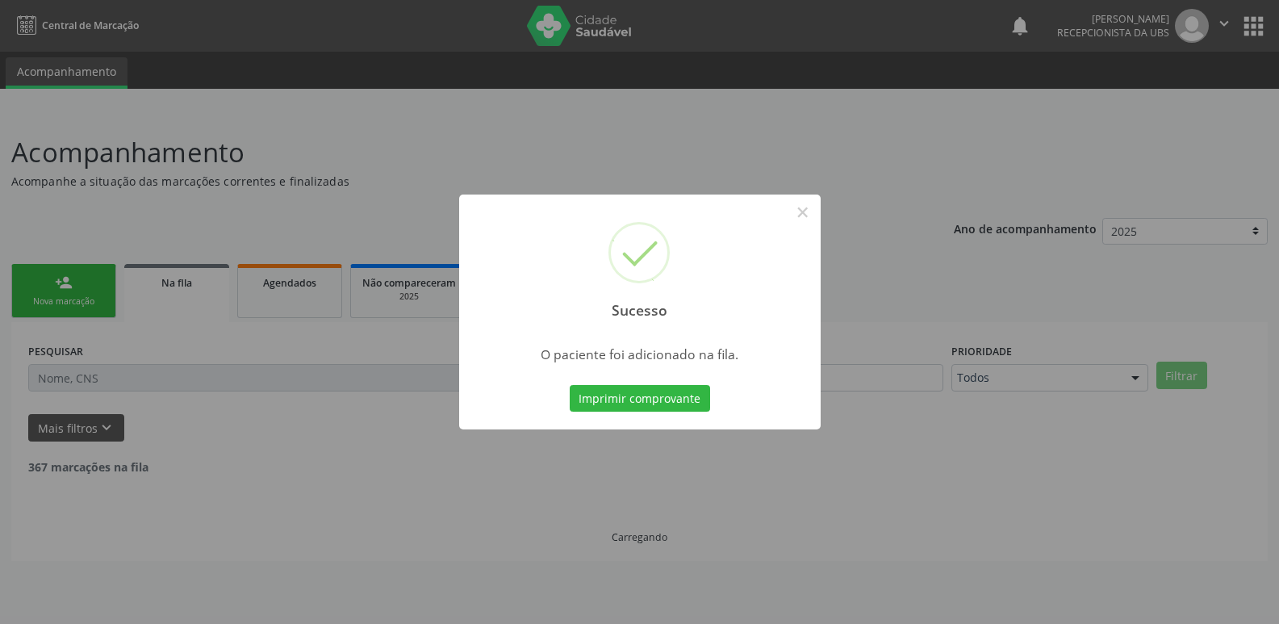
scroll to position [0, 0]
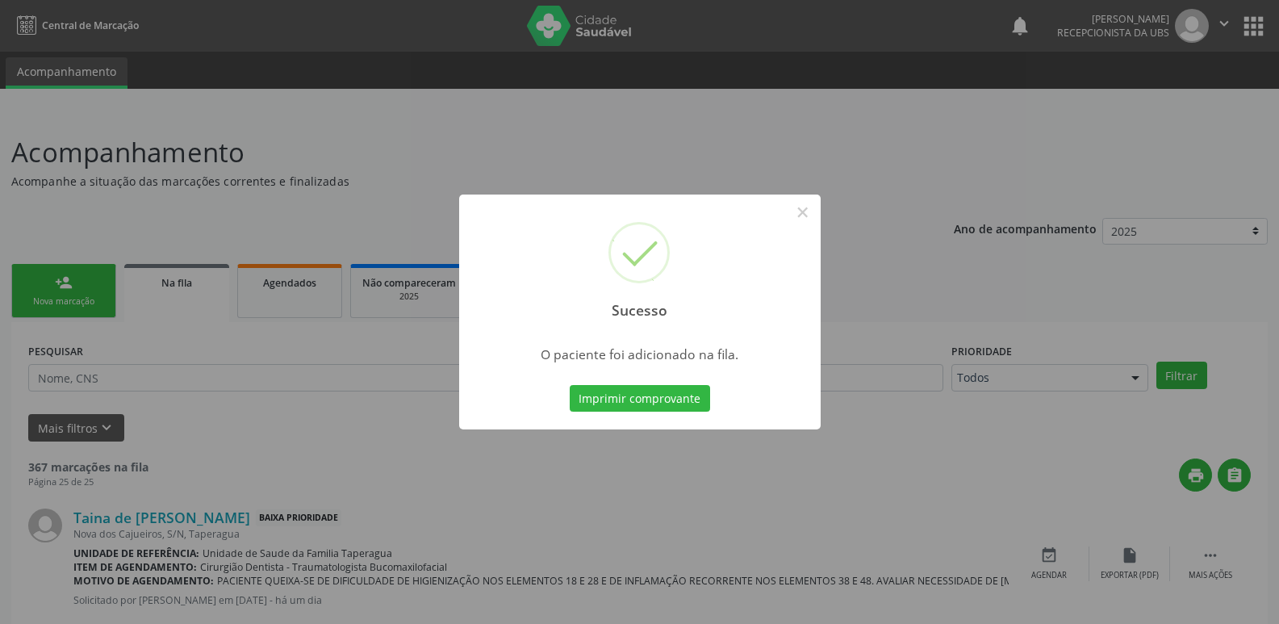
click at [1069, 429] on div "Sucesso × O paciente foi adicionado na fila. Imprimir comprovante Cancel" at bounding box center [639, 312] width 1279 height 624
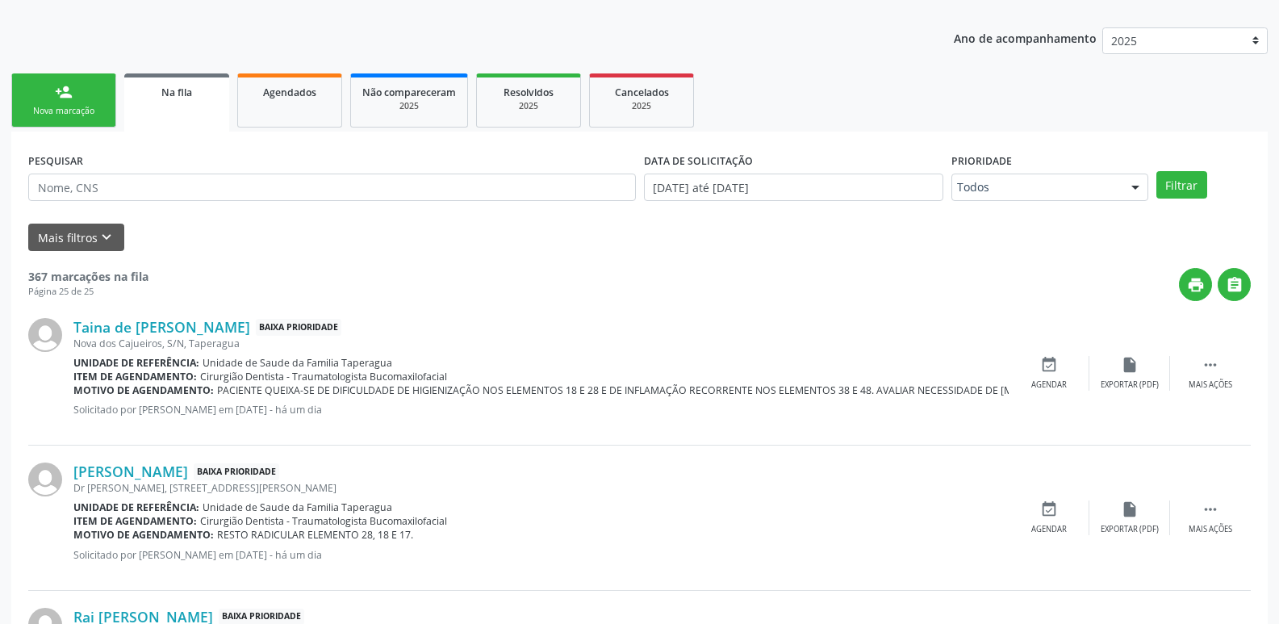
scroll to position [175, 0]
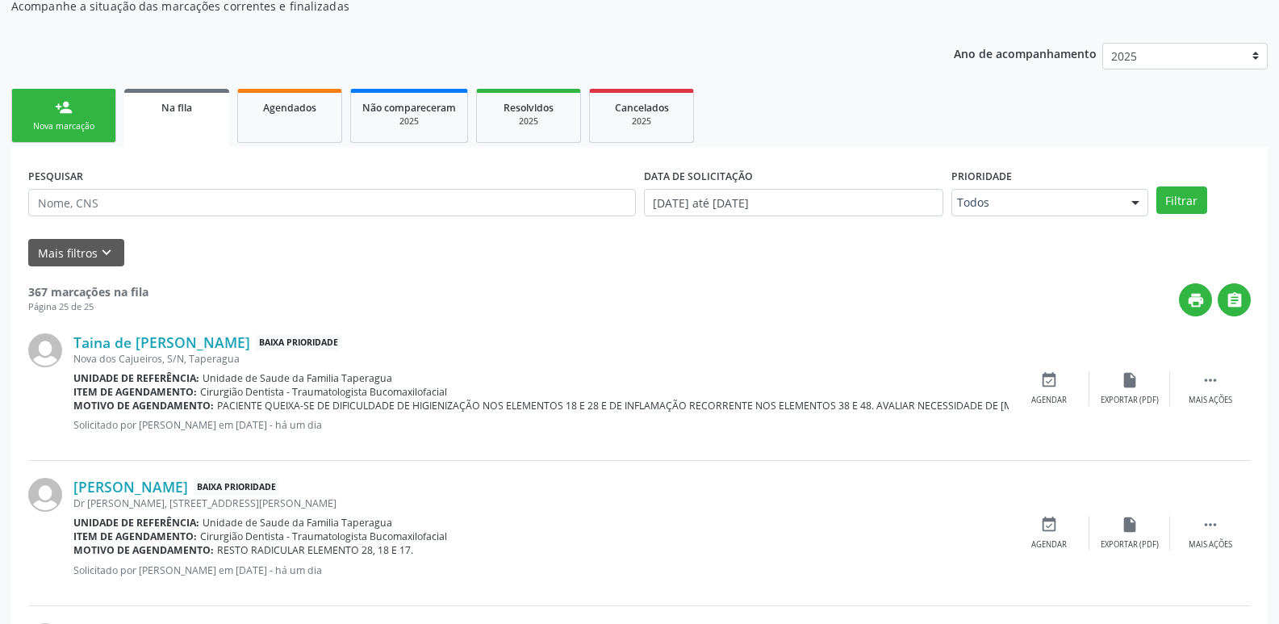
click at [61, 119] on link "person_add Nova marcação" at bounding box center [63, 116] width 105 height 54
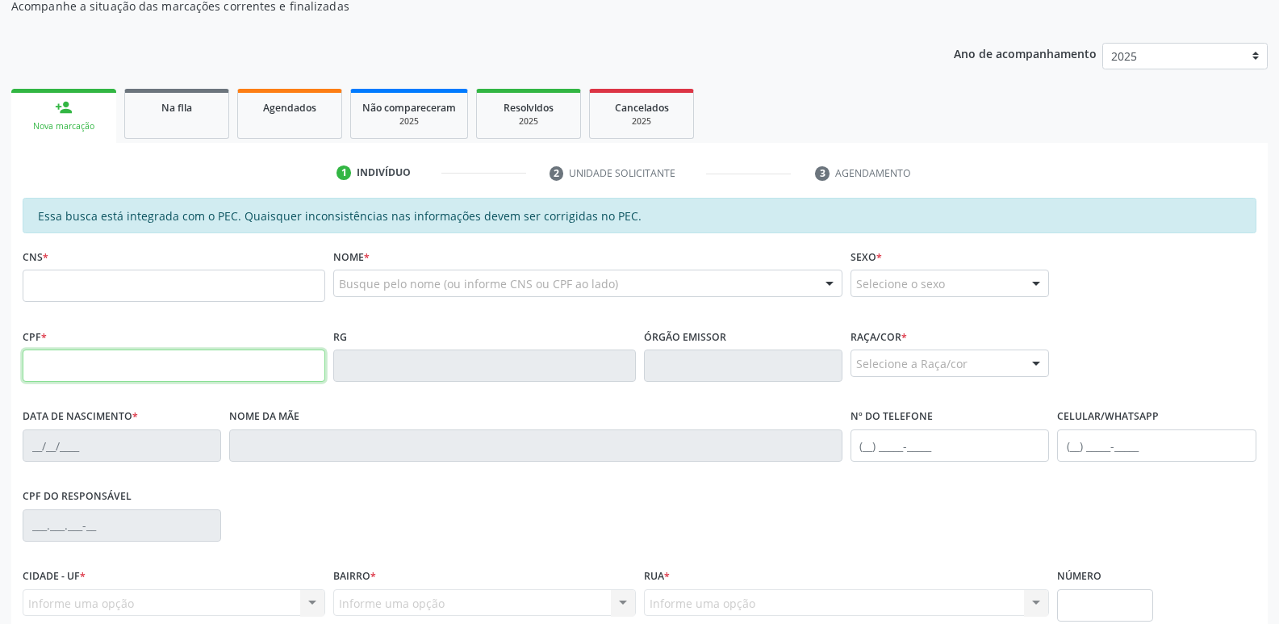
click at [140, 359] on input "text" at bounding box center [174, 365] width 303 height 32
paste input "150.756.674-30"
type input "150.756.674-30"
type input "21/03/2008"
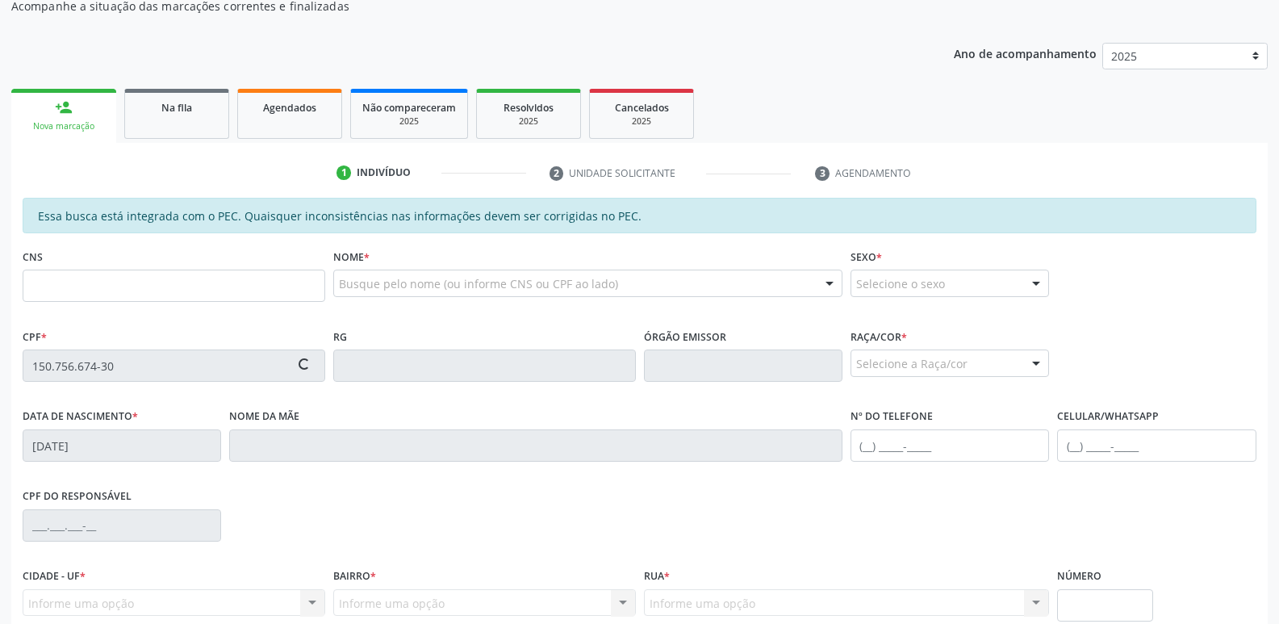
type input "Gislene Felix Hononato"
type input "(82) 99665-4825"
type input "514"
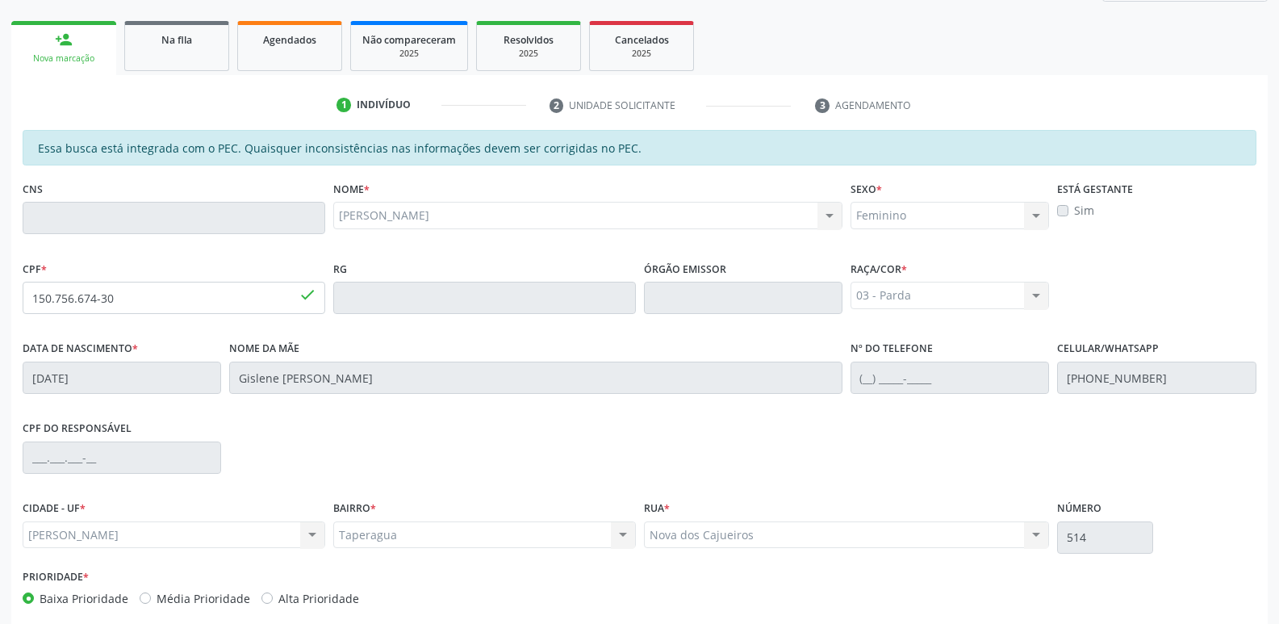
scroll to position [320, 0]
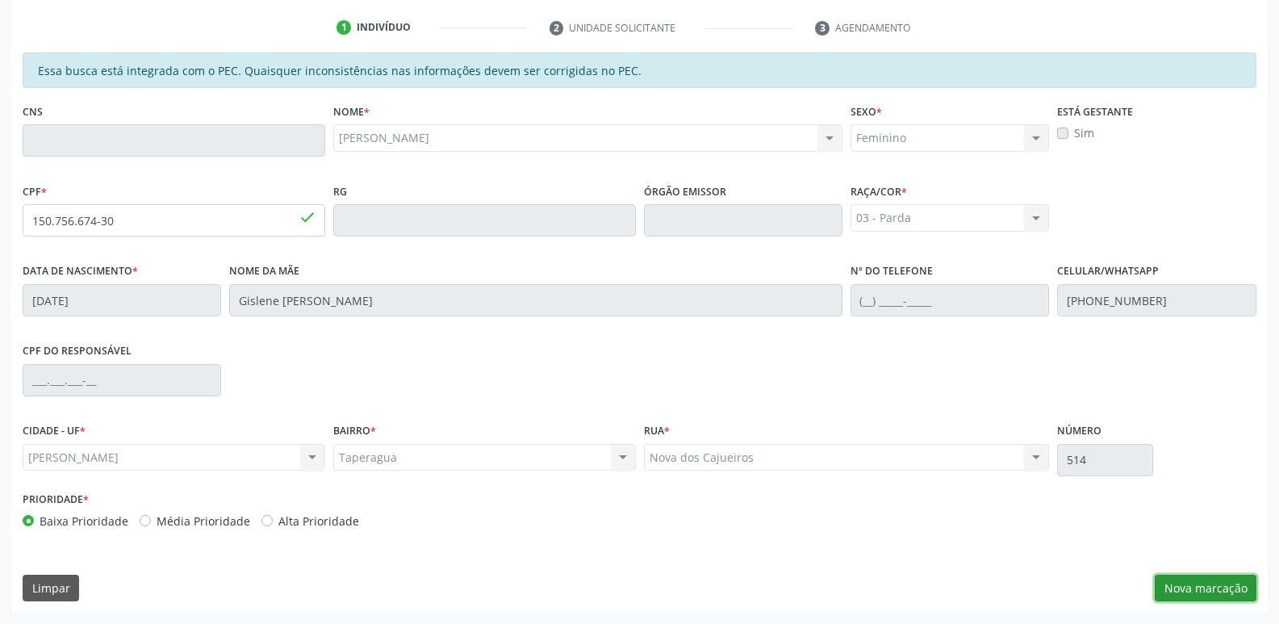
click at [1208, 582] on button "Nova marcação" at bounding box center [1206, 588] width 102 height 27
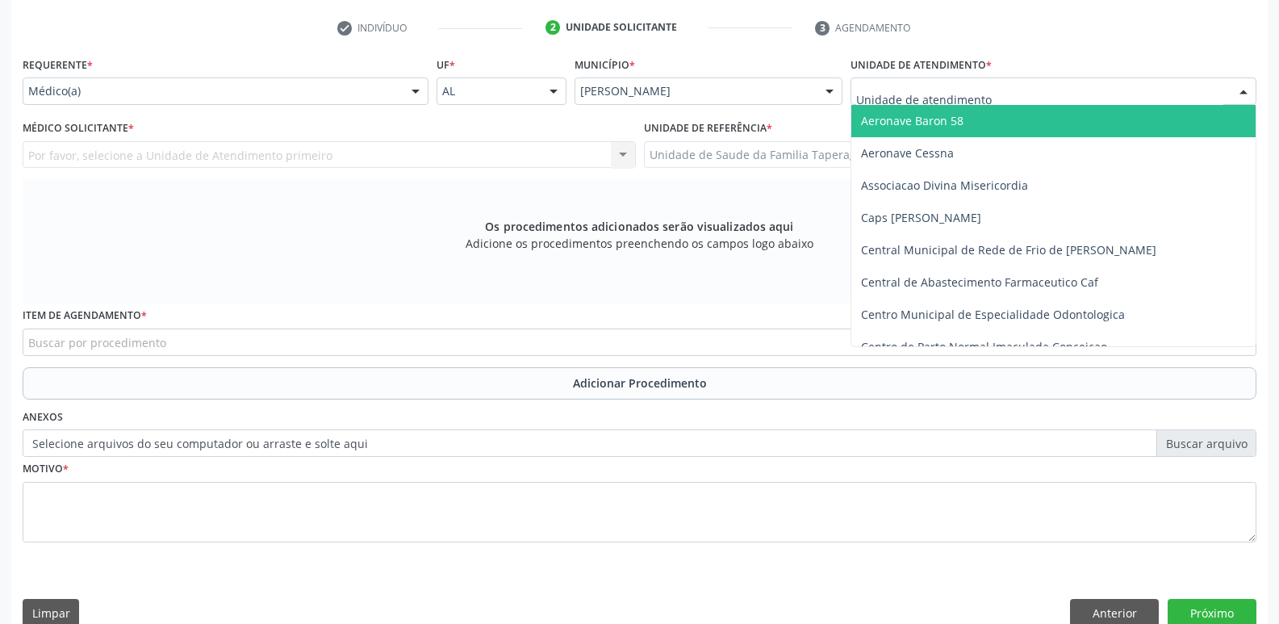
type input "J"
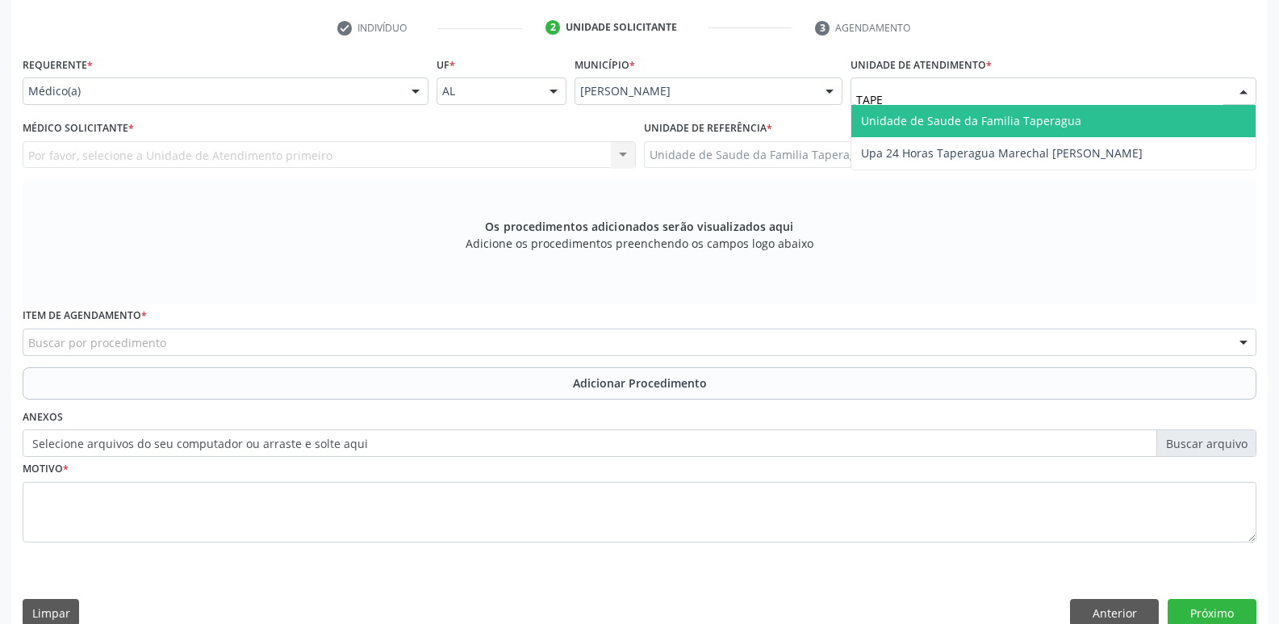
type input "TAPER"
click at [936, 113] on span "Unidade de Saude da Familia Taperagua" at bounding box center [971, 120] width 220 height 15
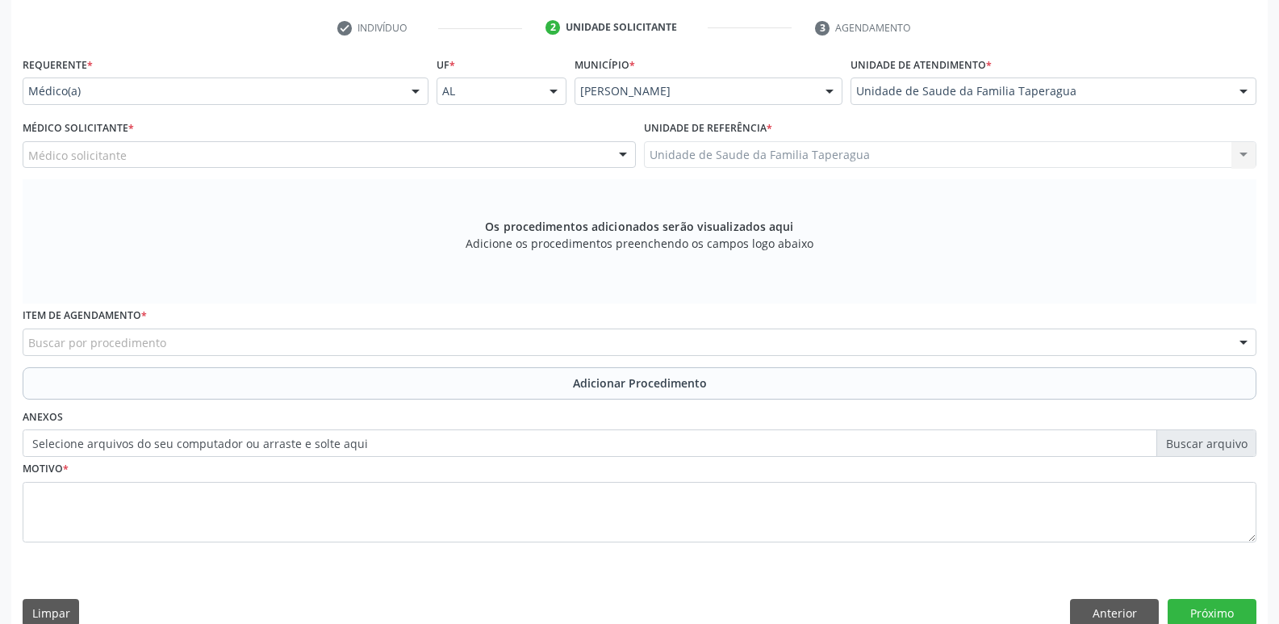
click at [428, 157] on div "Médico solicitante" at bounding box center [329, 154] width 613 height 27
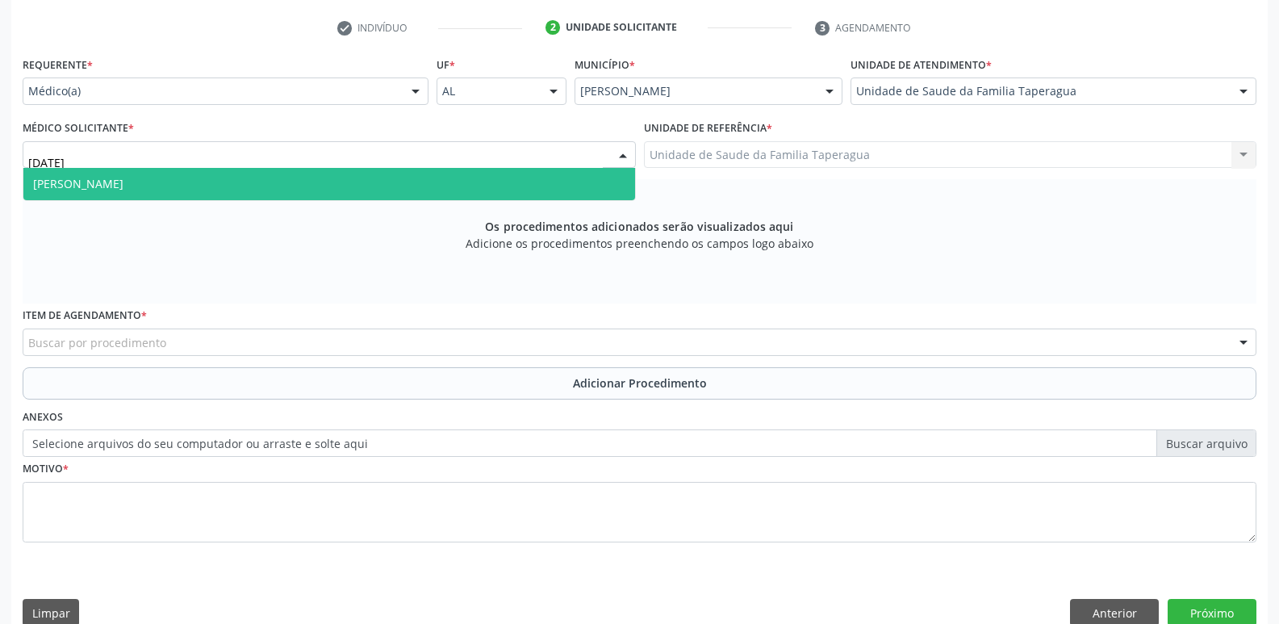
type input "JULI"
click at [428, 187] on span "Julilda Maria de Medeiros" at bounding box center [329, 184] width 612 height 32
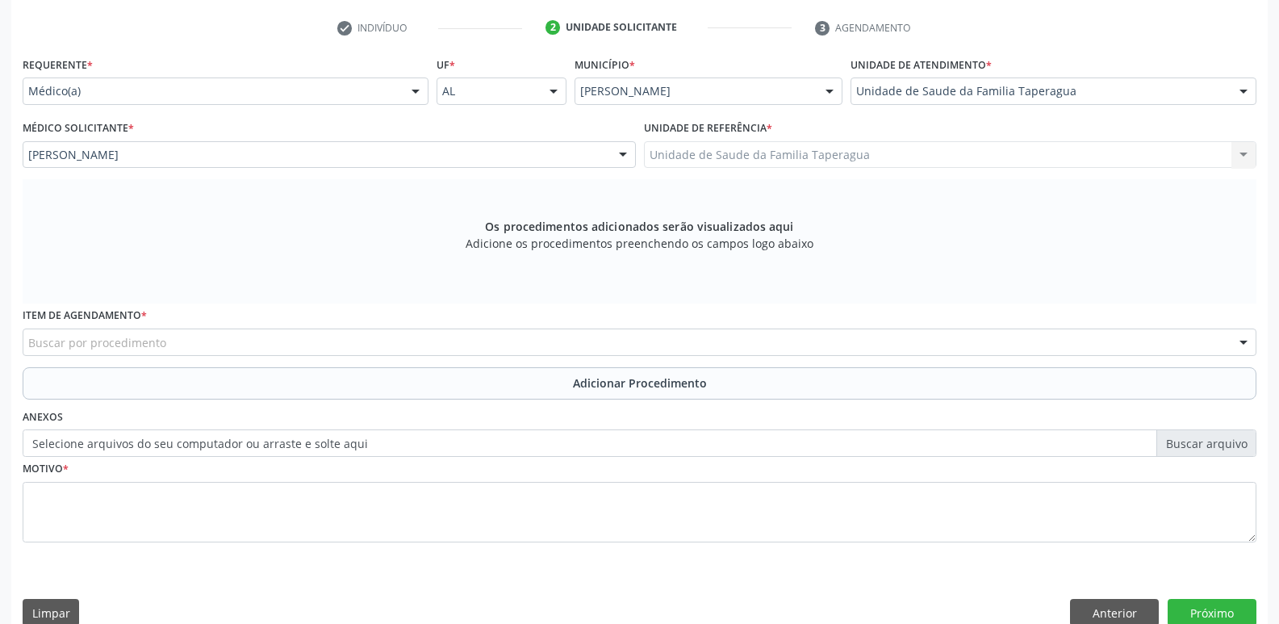
click at [431, 334] on div "Buscar por procedimento" at bounding box center [640, 342] width 1234 height 27
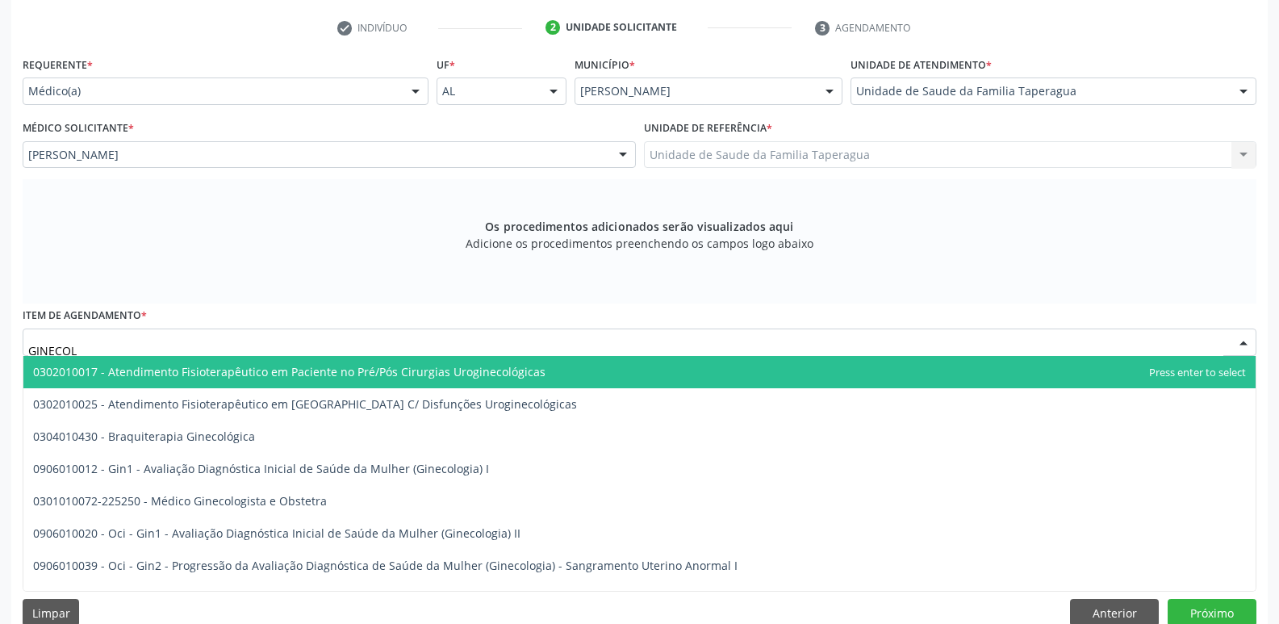
type input "GINECOLO"
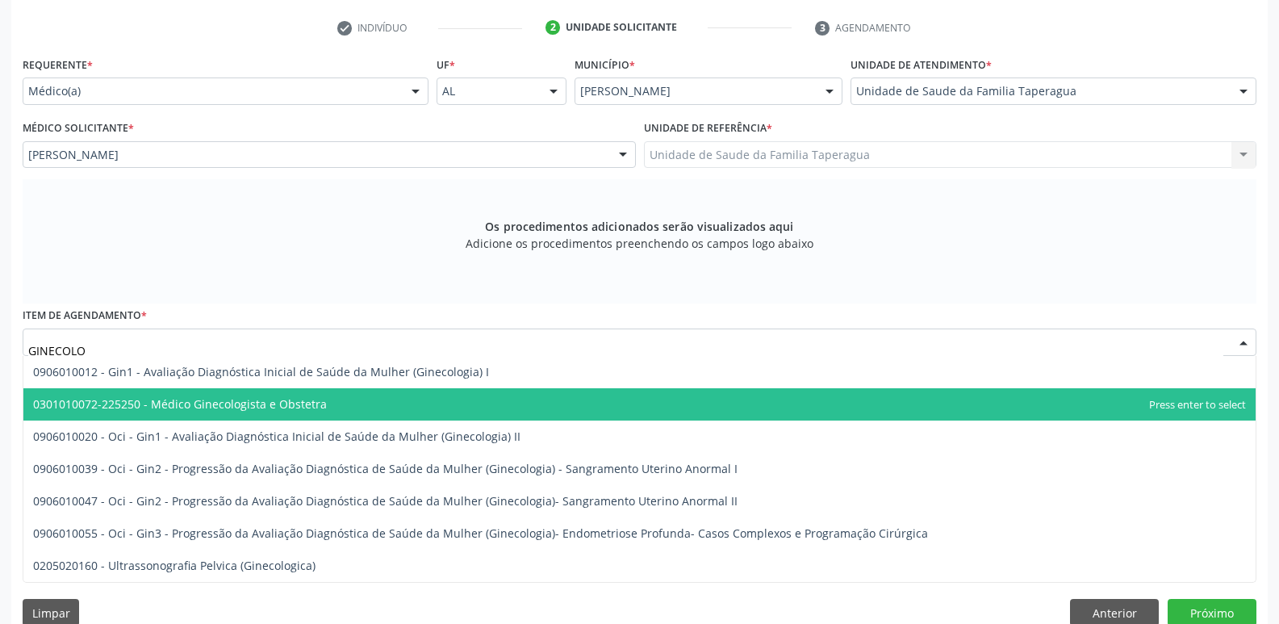
click at [419, 400] on span "0301010072-225250 - Médico Ginecologista e Obstetra" at bounding box center [639, 404] width 1233 height 32
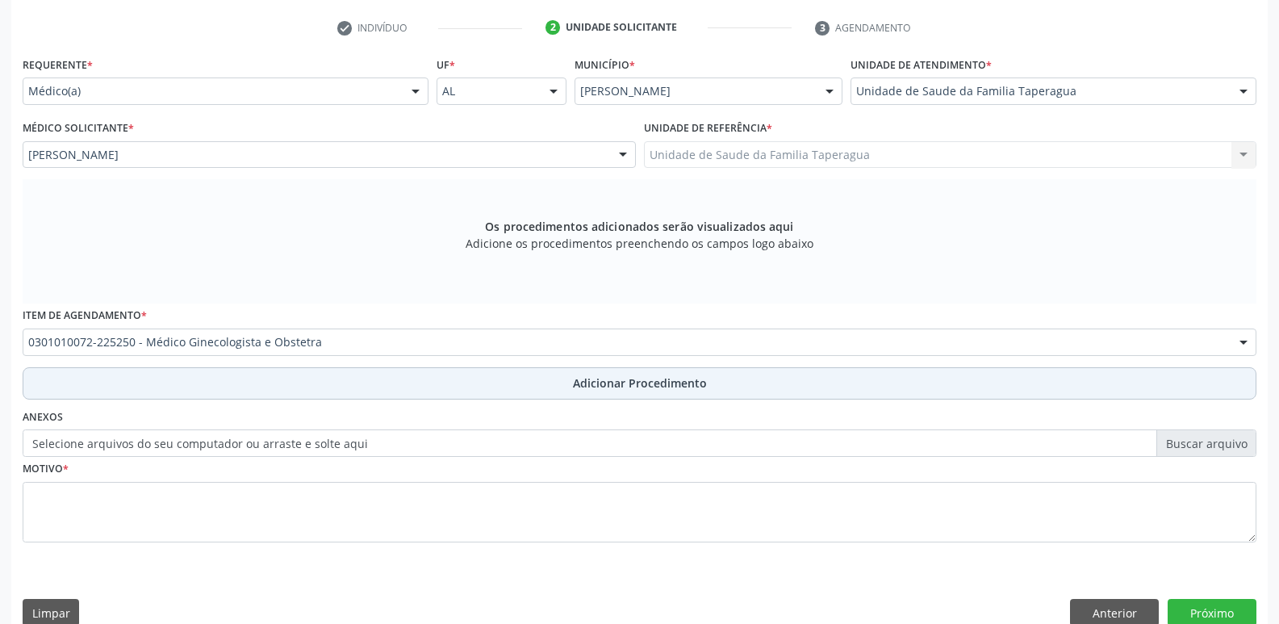
click at [443, 391] on button "Adicionar Procedimento" at bounding box center [640, 383] width 1234 height 32
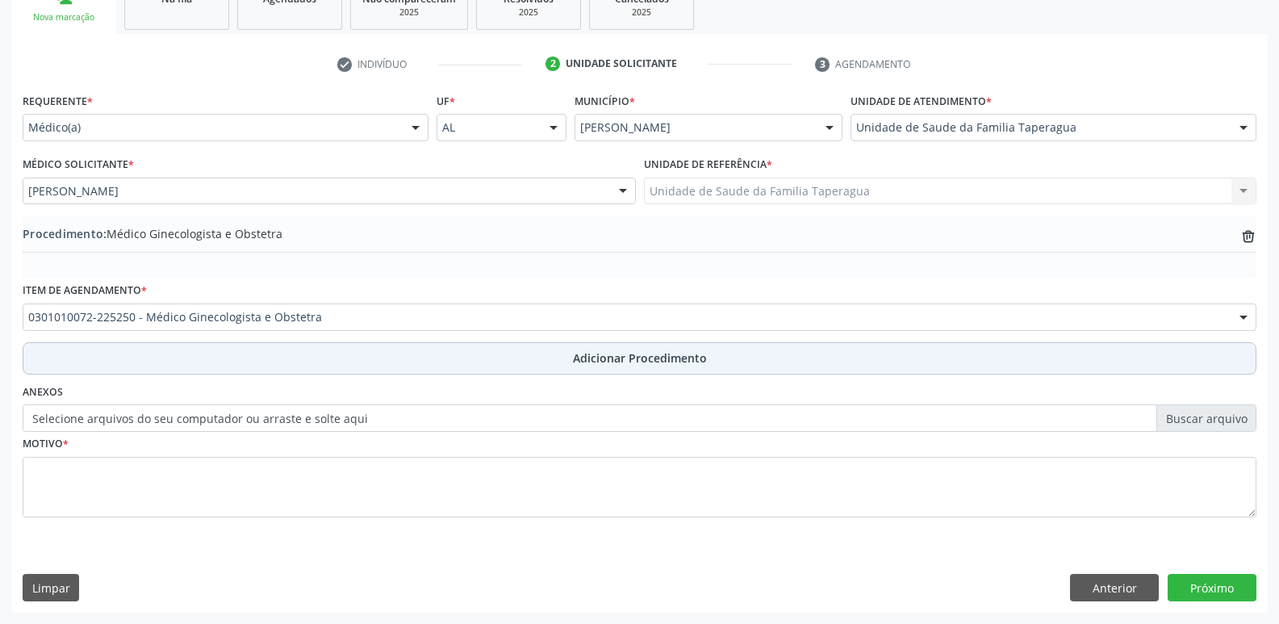
scroll to position [284, 0]
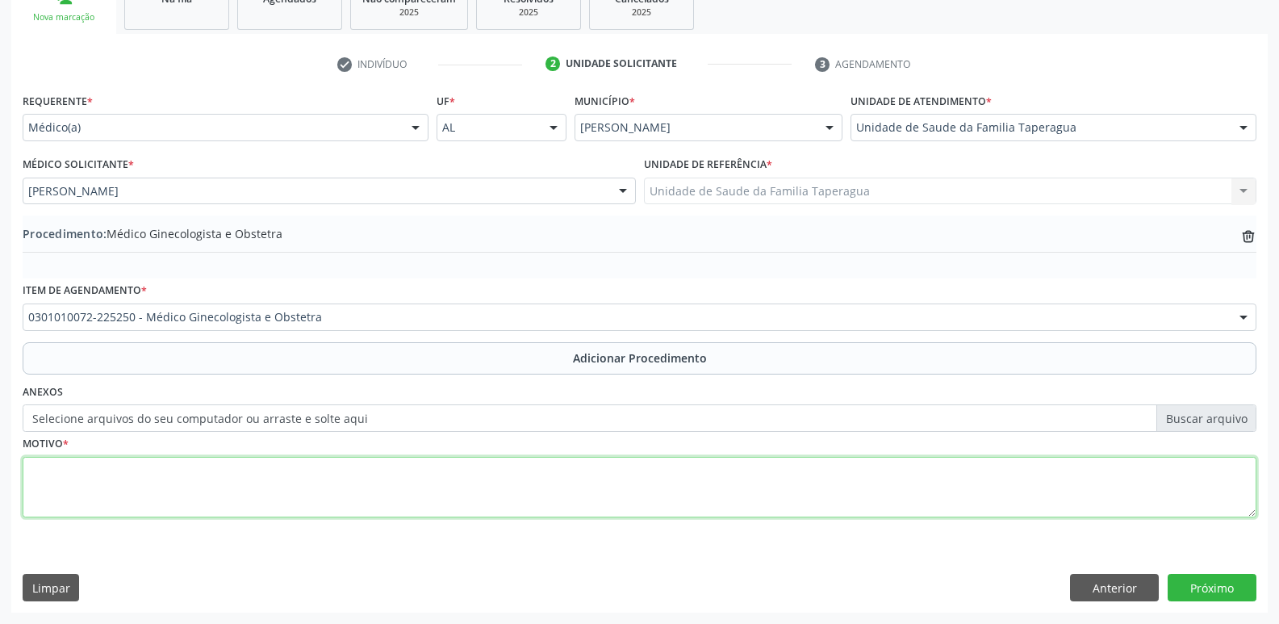
click at [437, 470] on textarea at bounding box center [640, 487] width 1234 height 61
type textarea "AVALIAÇÃO"
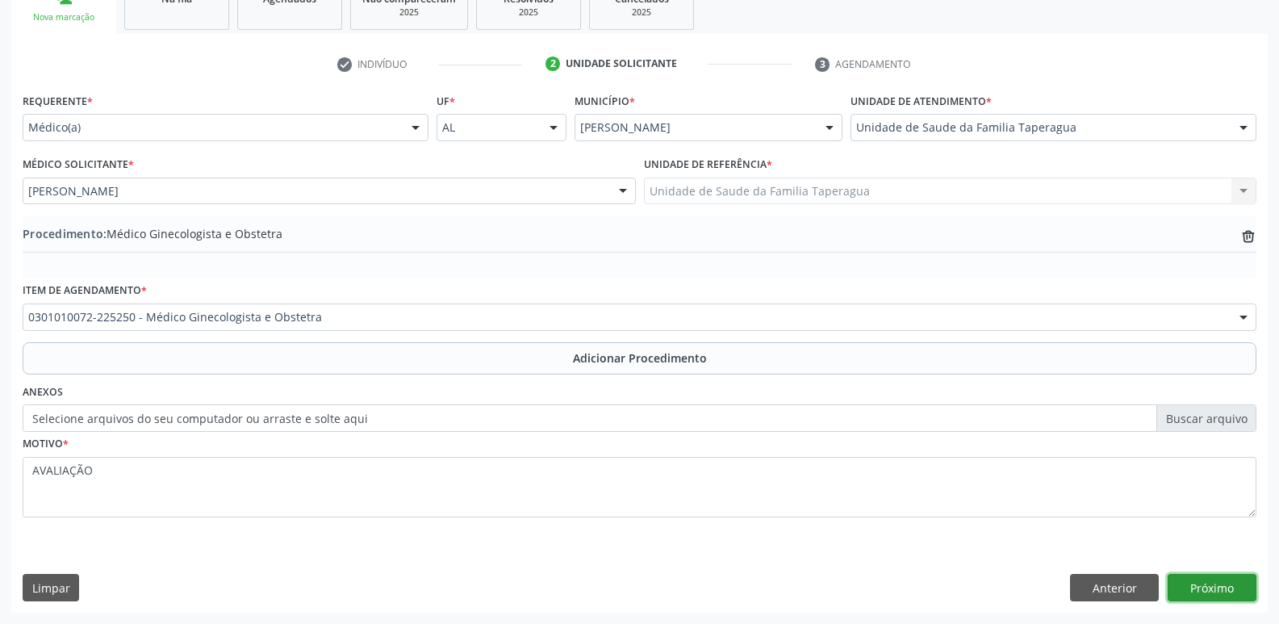
click at [1212, 584] on button "Próximo" at bounding box center [1212, 587] width 89 height 27
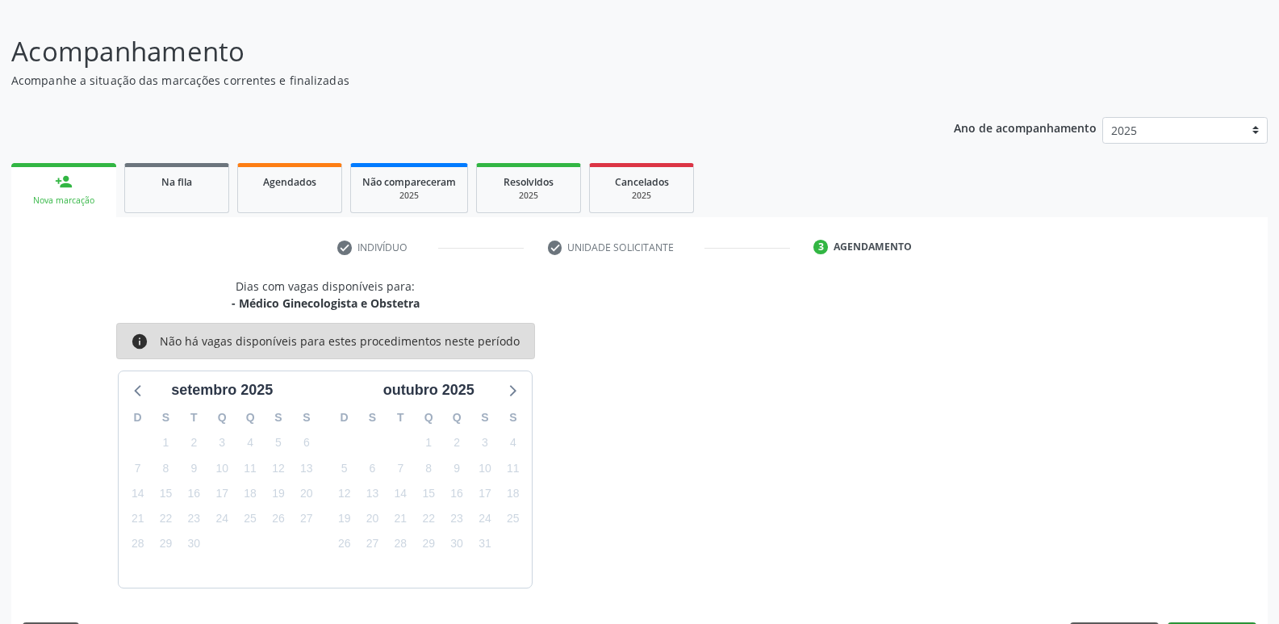
scroll to position [149, 0]
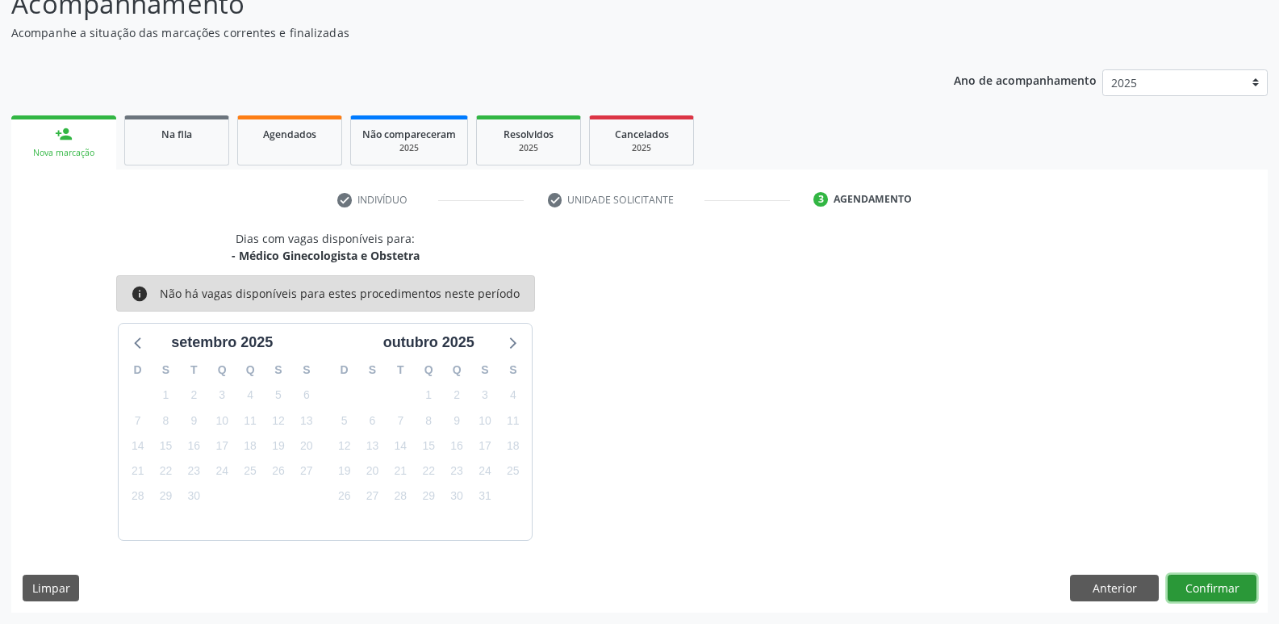
click at [1220, 576] on button "Confirmar" at bounding box center [1212, 588] width 89 height 27
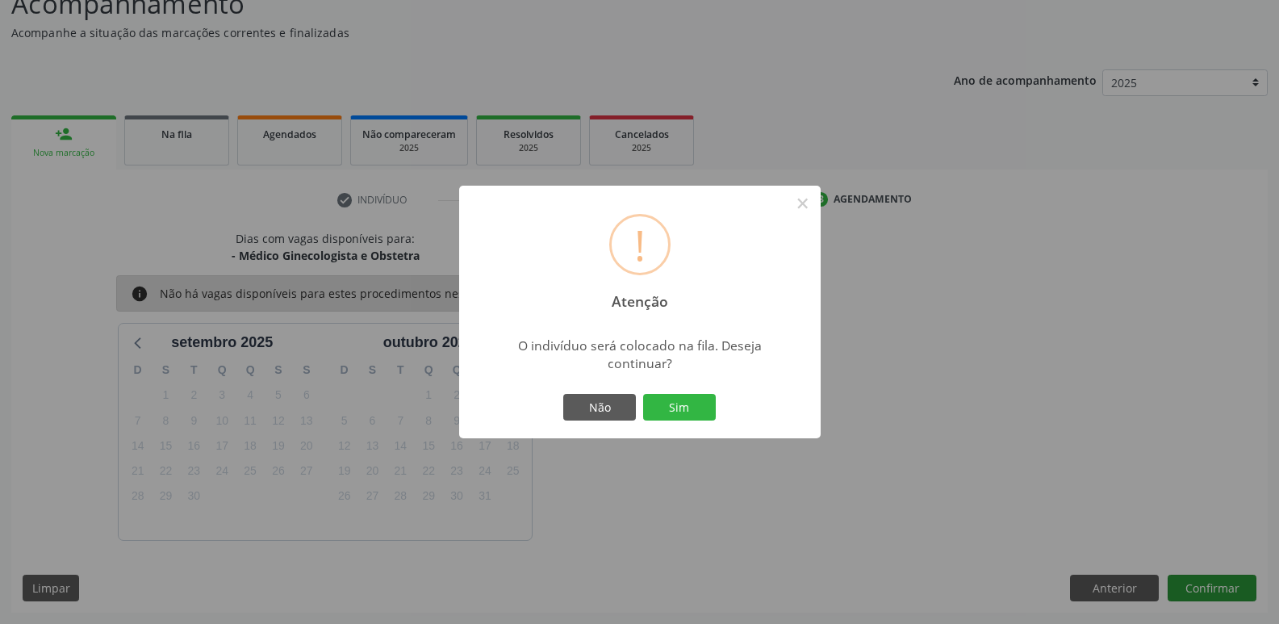
click at [643, 394] on button "Sim" at bounding box center [679, 407] width 73 height 27
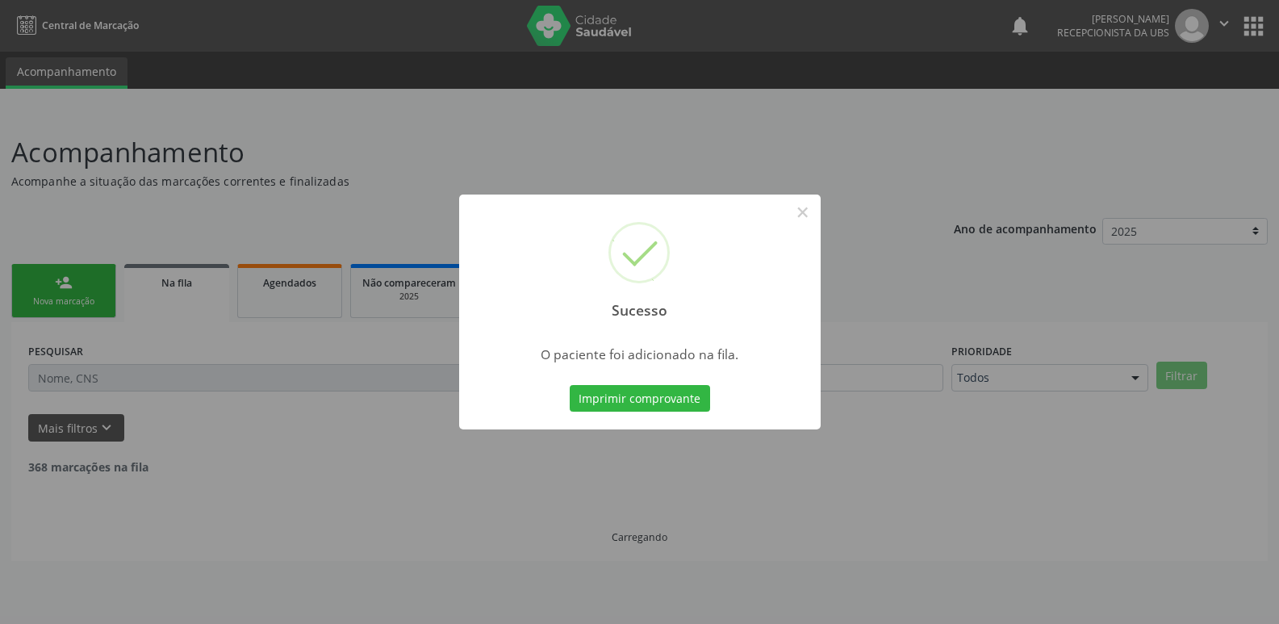
scroll to position [0, 0]
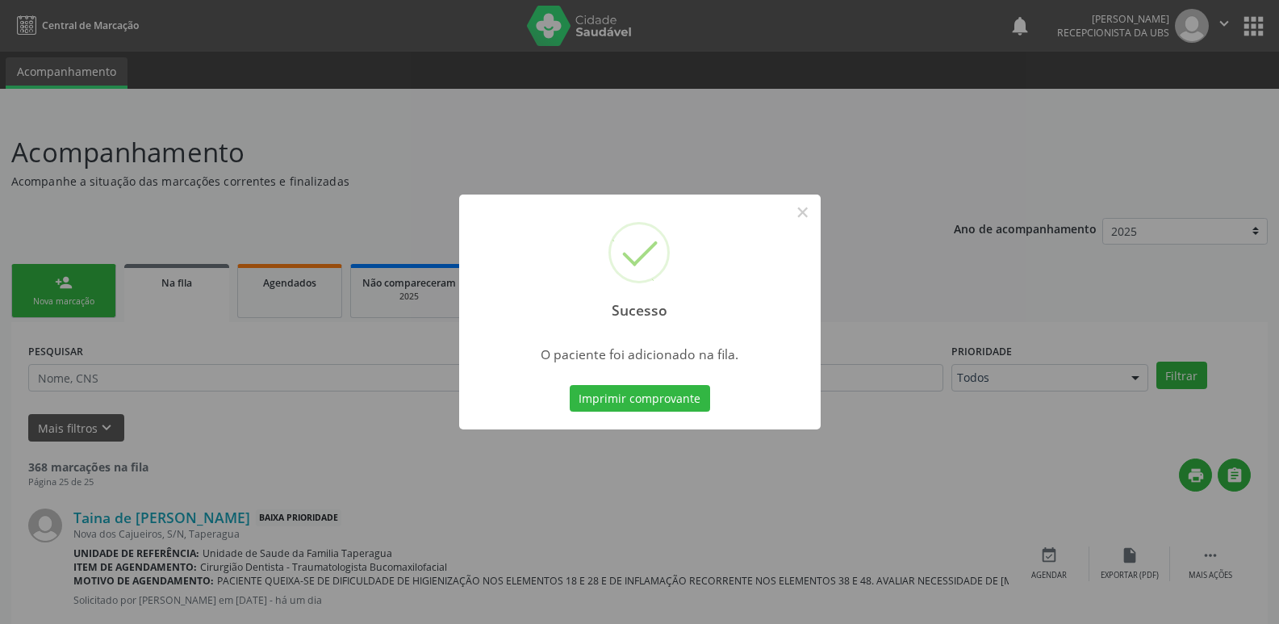
click at [1035, 308] on div "Sucesso × O paciente foi adicionado na fila. Imprimir comprovante Cancel" at bounding box center [639, 312] width 1279 height 624
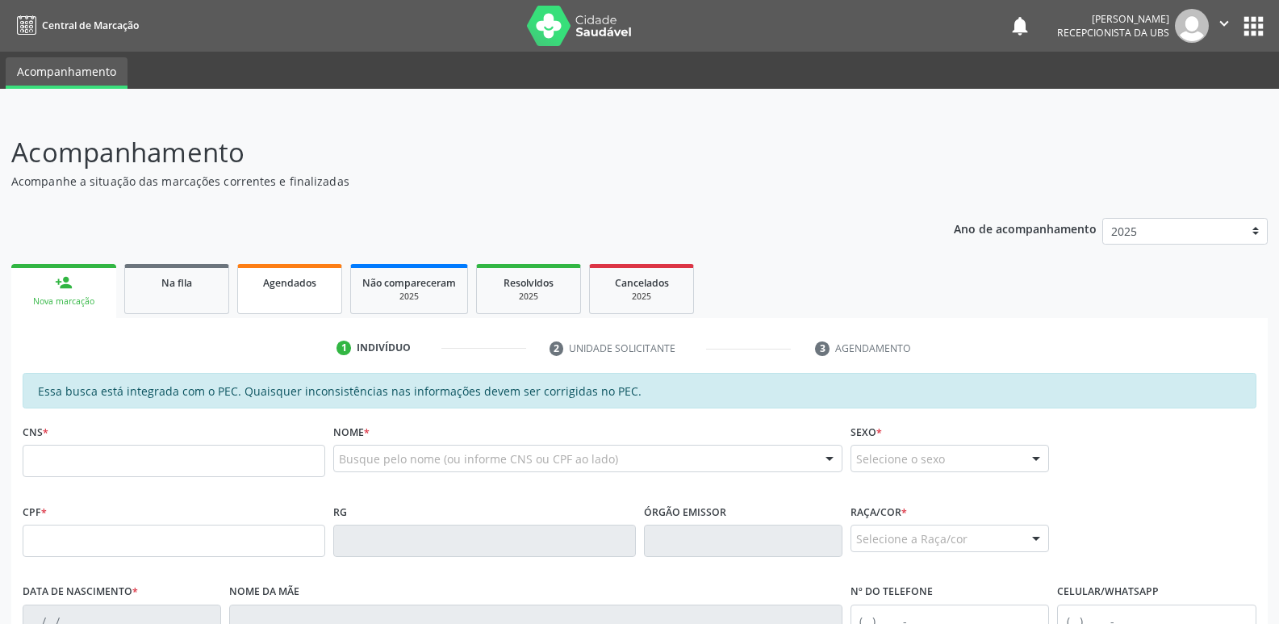
click at [285, 296] on link "Agendados" at bounding box center [289, 289] width 105 height 50
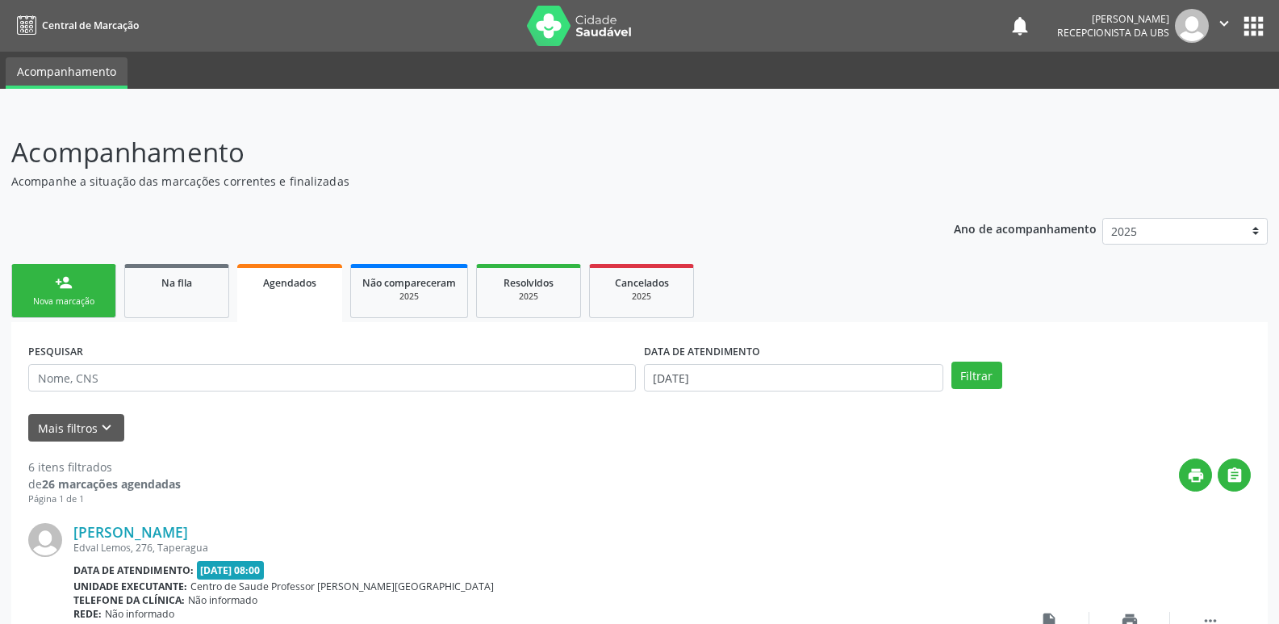
click at [72, 292] on link "person_add Nova marcação" at bounding box center [63, 291] width 105 height 54
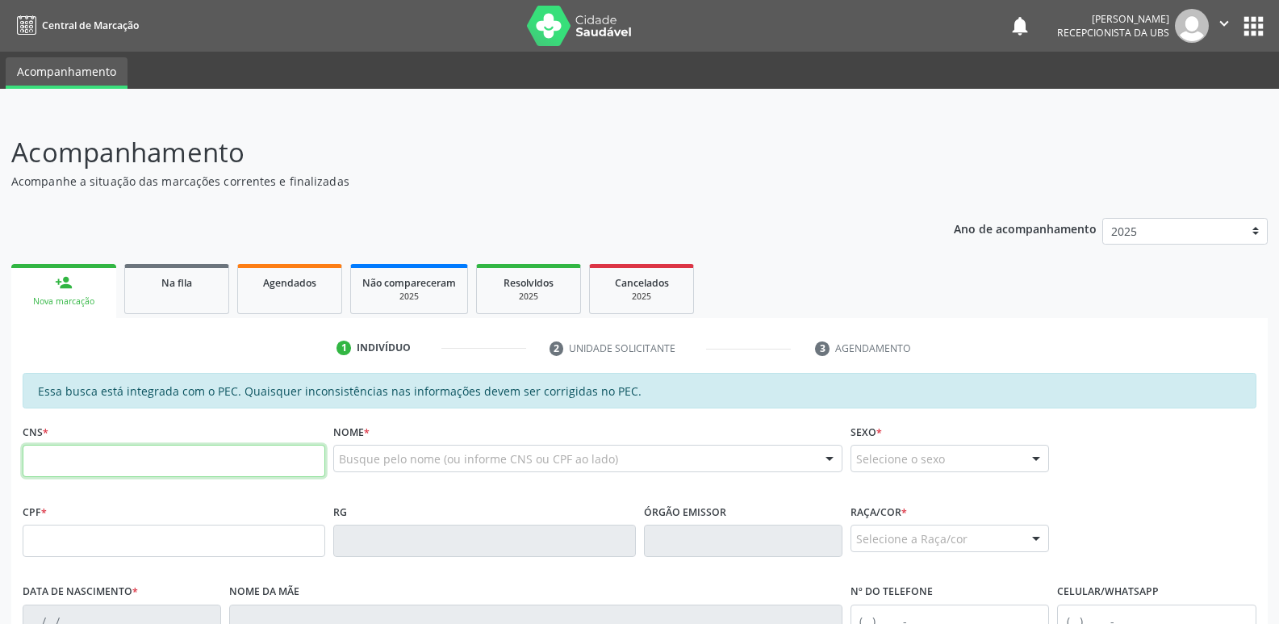
click at [179, 469] on input "text" at bounding box center [174, 461] width 303 height 32
paste input "700 5041 8926 6256"
type input "700 5041 8926 6256"
type input "177.866.304-49"
type input "[DATE]"
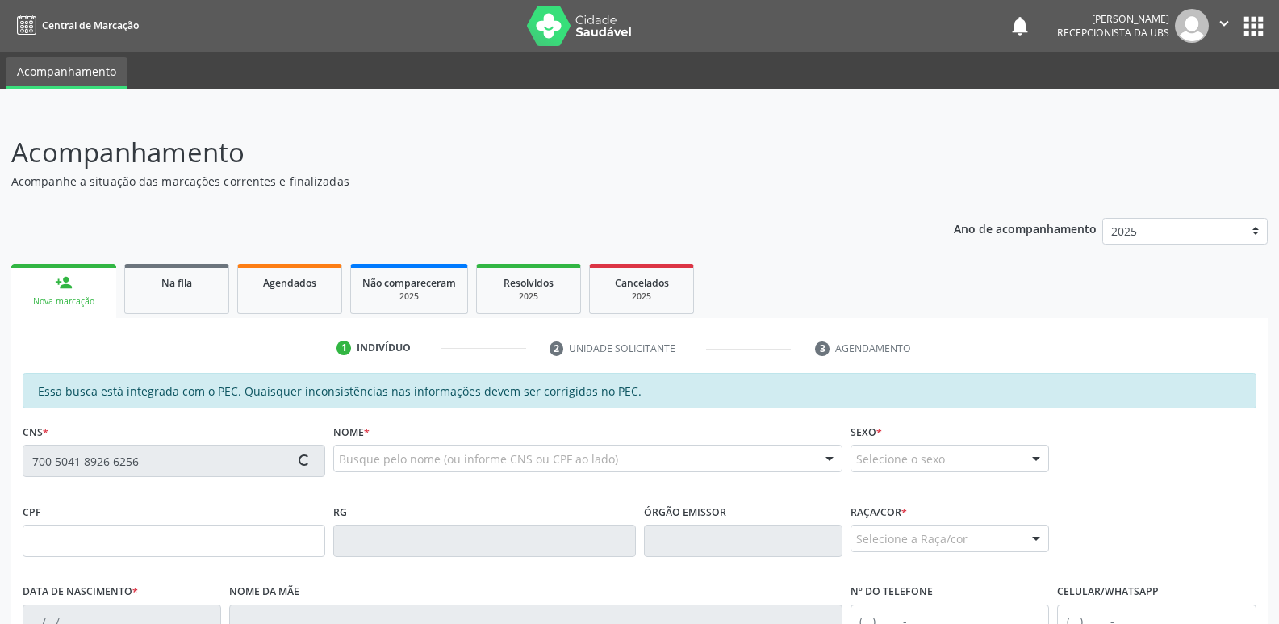
type input "[PERSON_NAME]"
type input "[PHONE_NUMBER]"
type input "94"
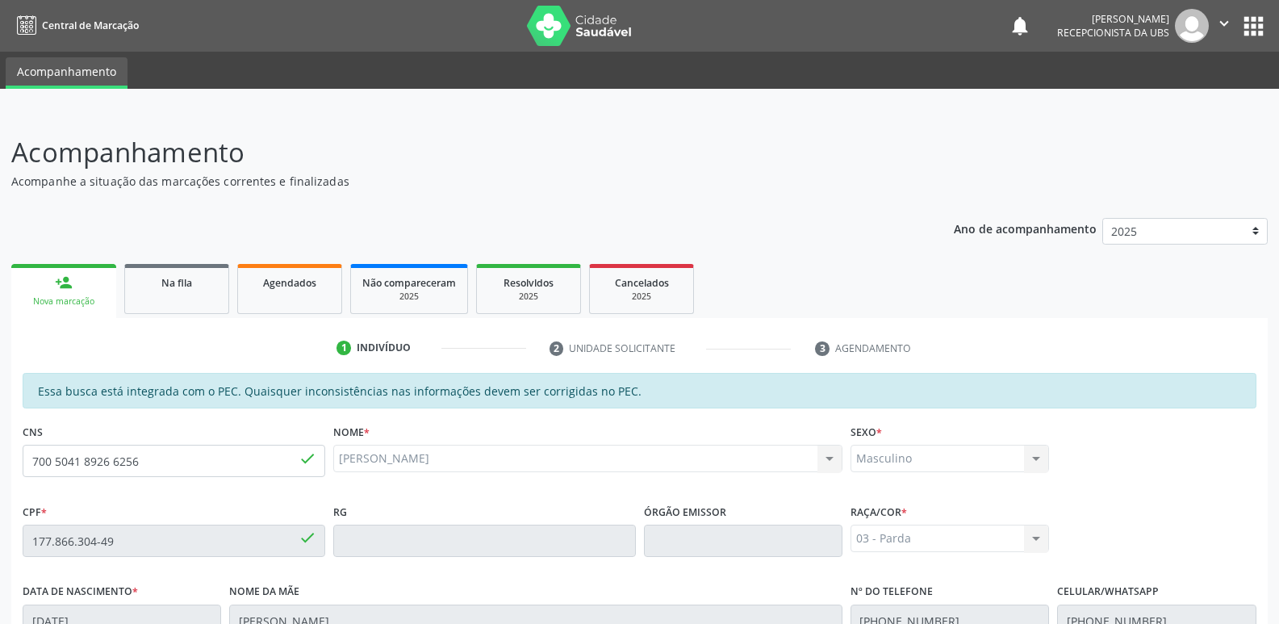
scroll to position [320, 0]
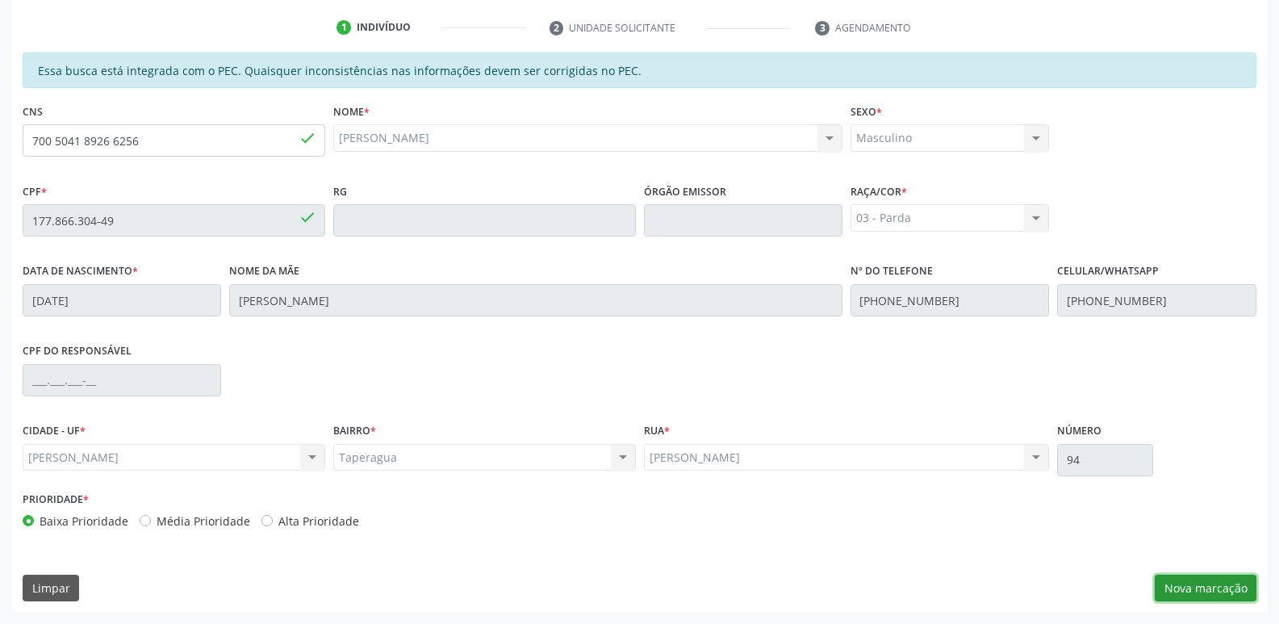
click at [1203, 580] on button "Nova marcação" at bounding box center [1206, 588] width 102 height 27
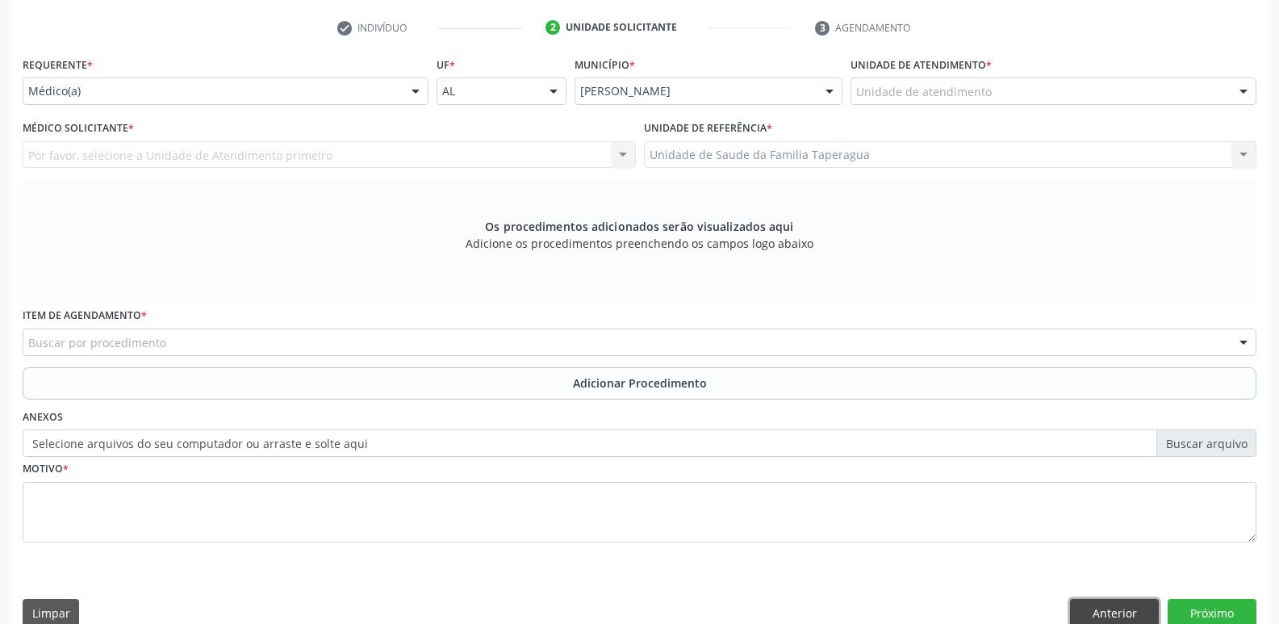
click at [1123, 609] on button "Anterior" at bounding box center [1114, 612] width 89 height 27
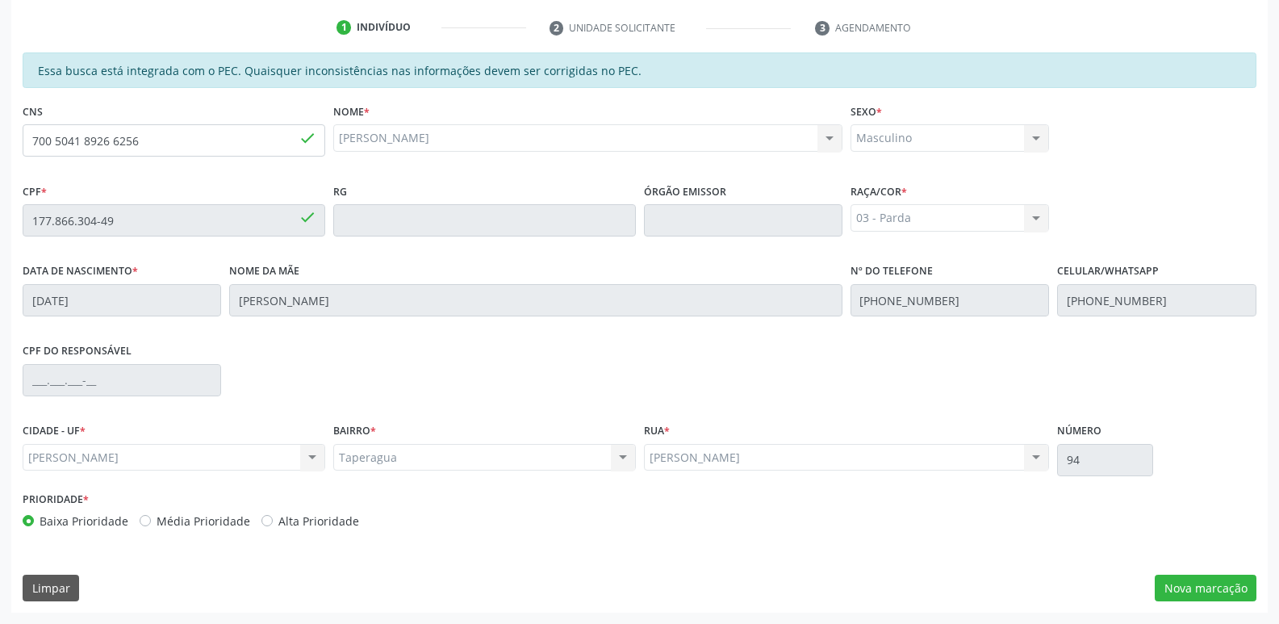
scroll to position [0, 0]
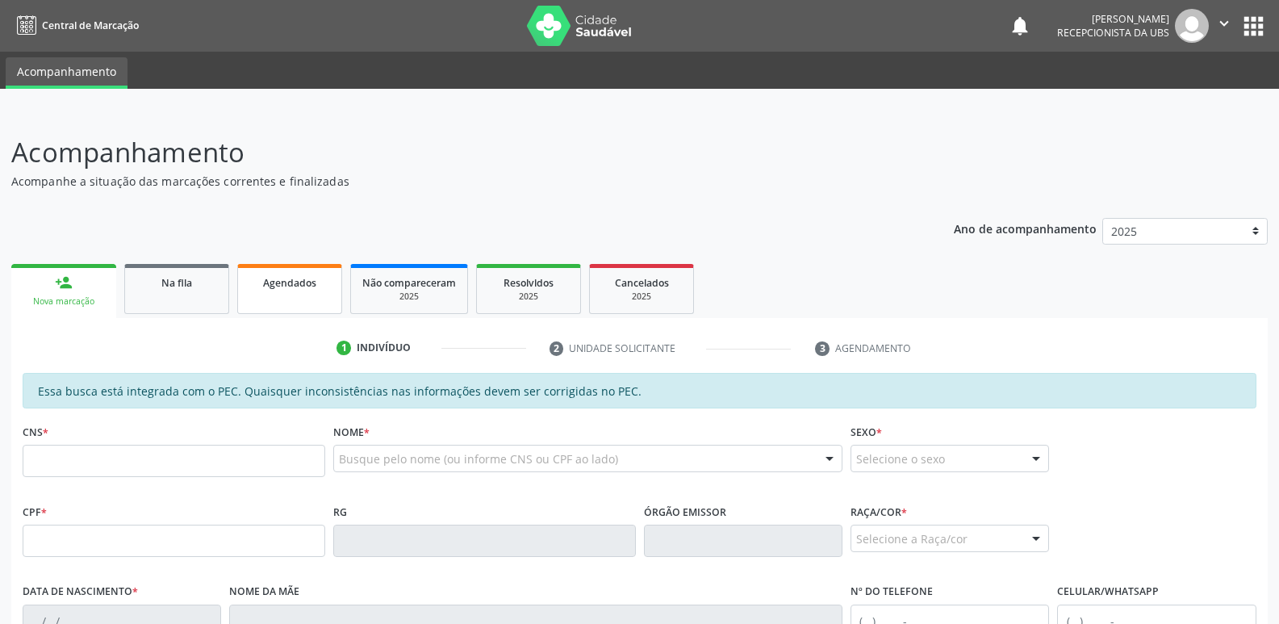
click at [313, 271] on link "Agendados" at bounding box center [289, 289] width 105 height 50
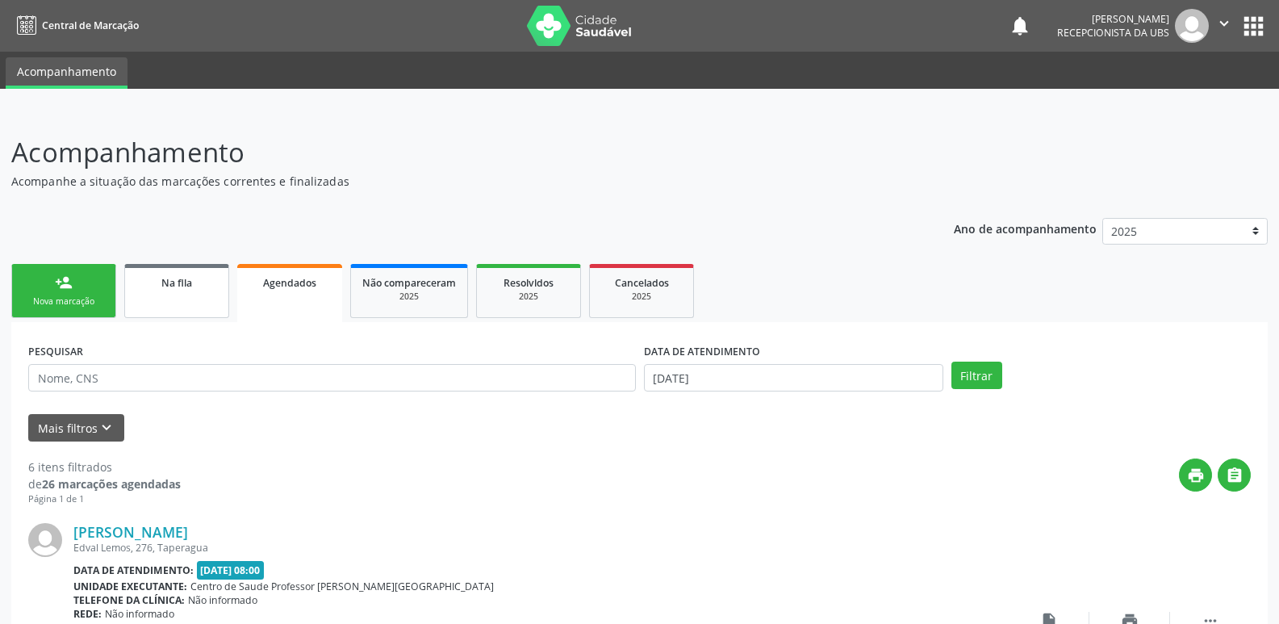
click at [168, 299] on link "Na fila" at bounding box center [176, 291] width 105 height 54
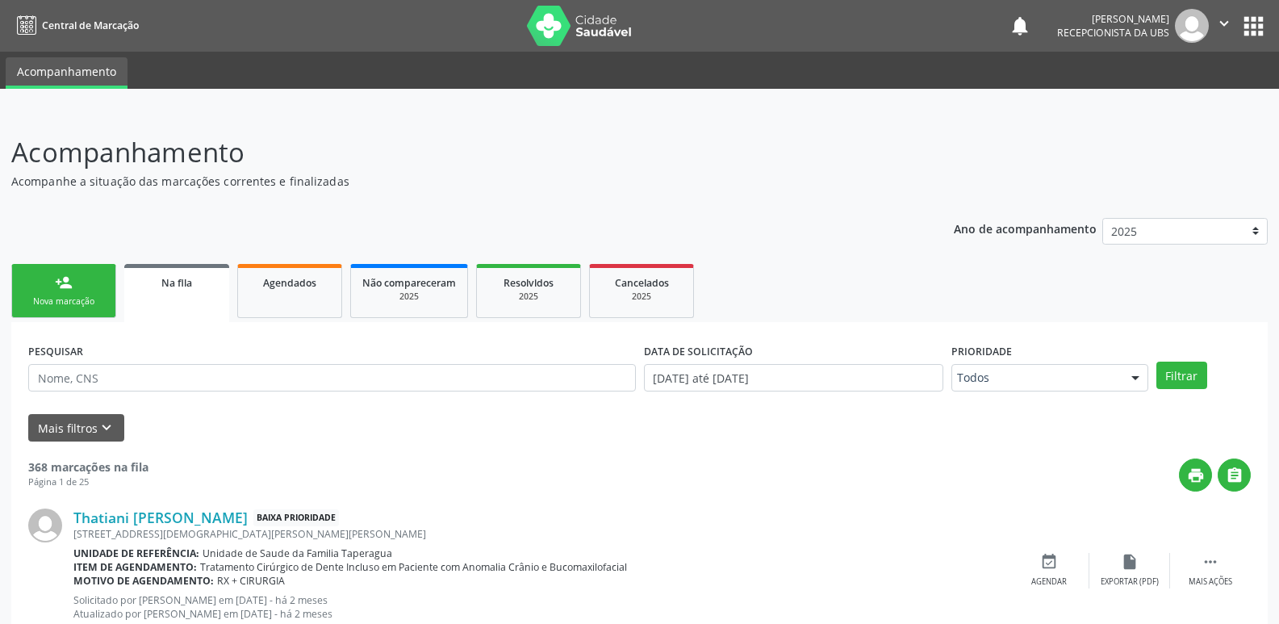
click at [65, 293] on link "person_add Nova marcação" at bounding box center [63, 291] width 105 height 54
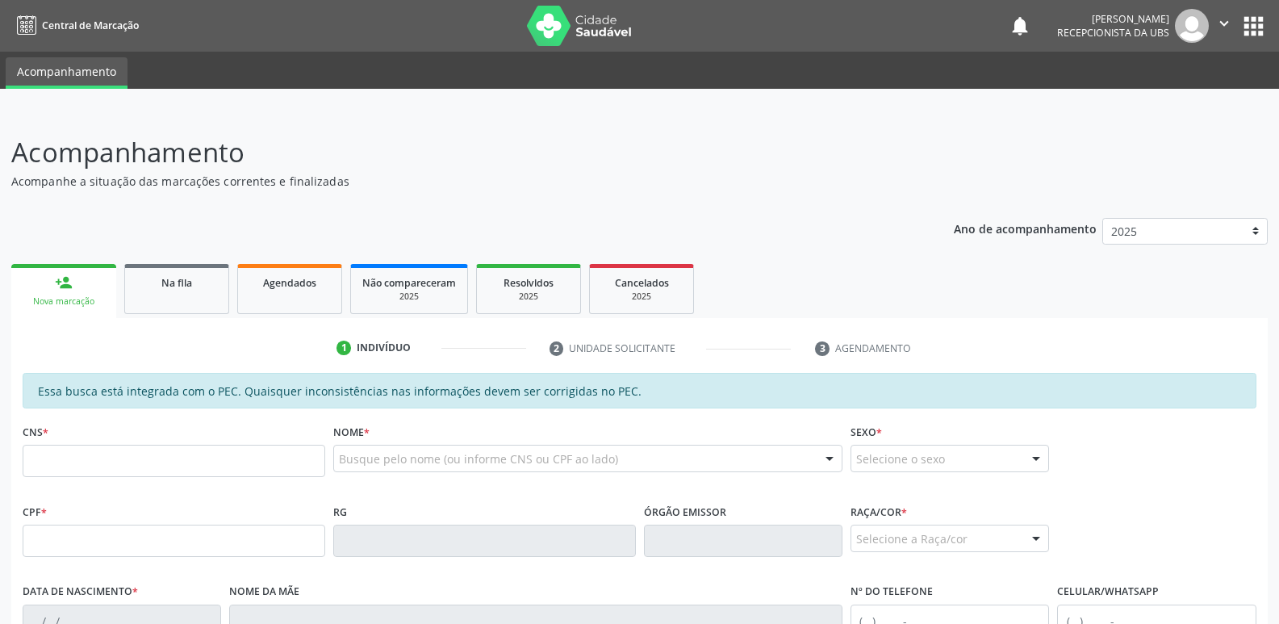
click at [170, 444] on div "CNS *" at bounding box center [174, 448] width 303 height 57
click at [173, 456] on input "text" at bounding box center [174, 461] width 303 height 32
paste input "700 5041 8926 6256"
type input "700 5041 8926 6256"
type input "177.866.304-49"
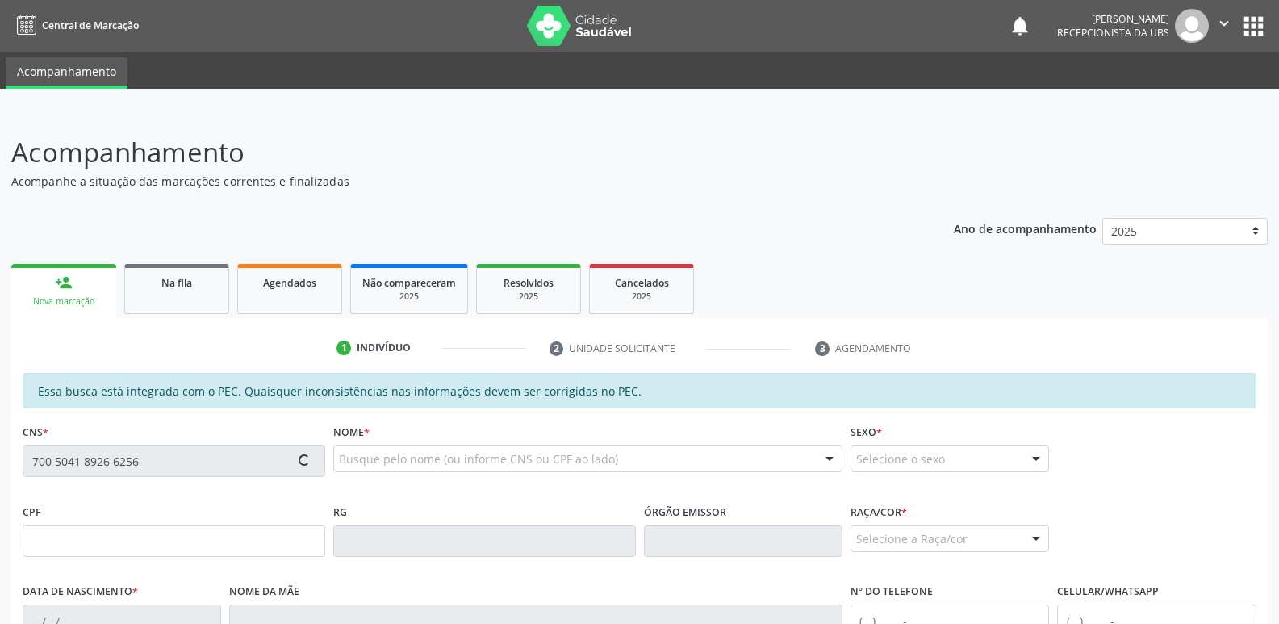
type input "[DATE]"
type input "[PERSON_NAME]"
type input "[PHONE_NUMBER]"
type input "(82) 8724-1817"
type input "94"
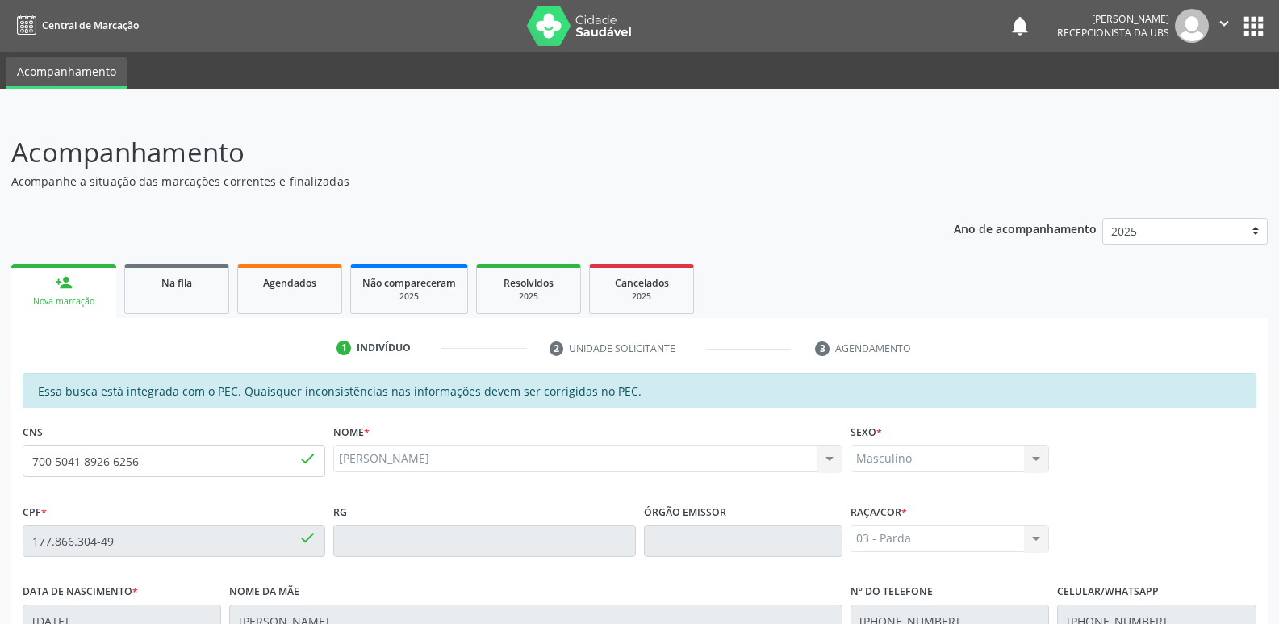
click at [881, 317] on ul "person_add Nova marcação Na fila Agendados Não compareceram 2025 Resolvidos 202…" at bounding box center [639, 289] width 1257 height 58
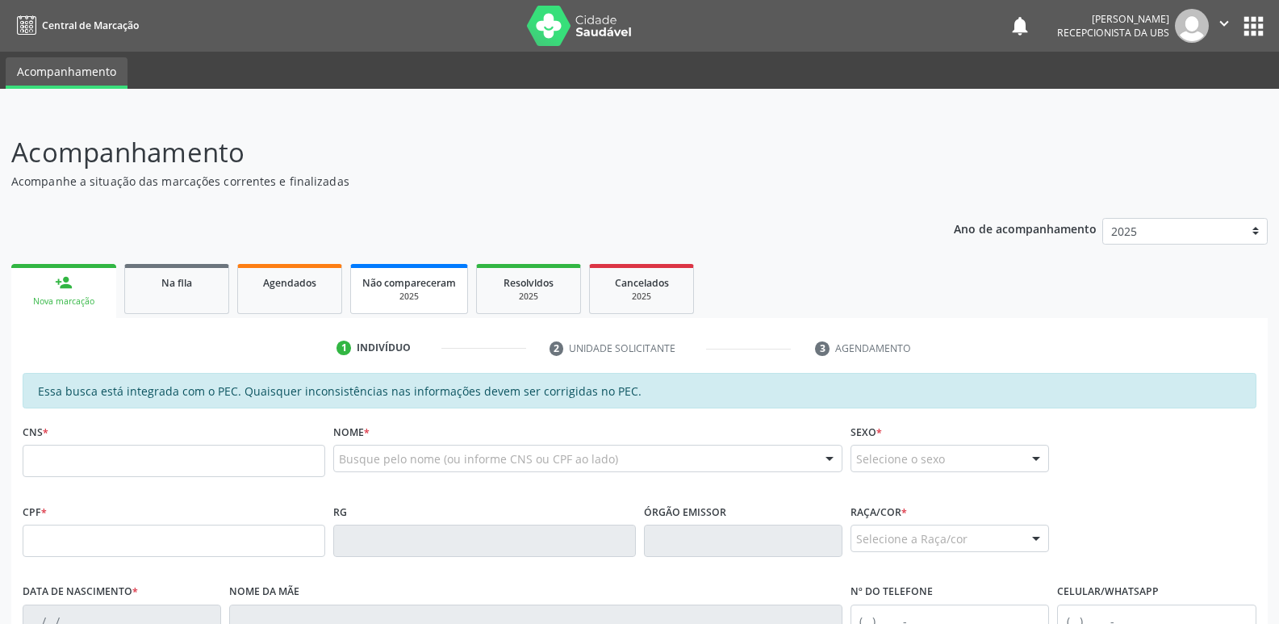
drag, startPoint x: 0, startPoint y: 0, endPoint x: 431, endPoint y: 279, distance: 513.6
click at [431, 279] on span "Não compareceram" at bounding box center [409, 283] width 94 height 14
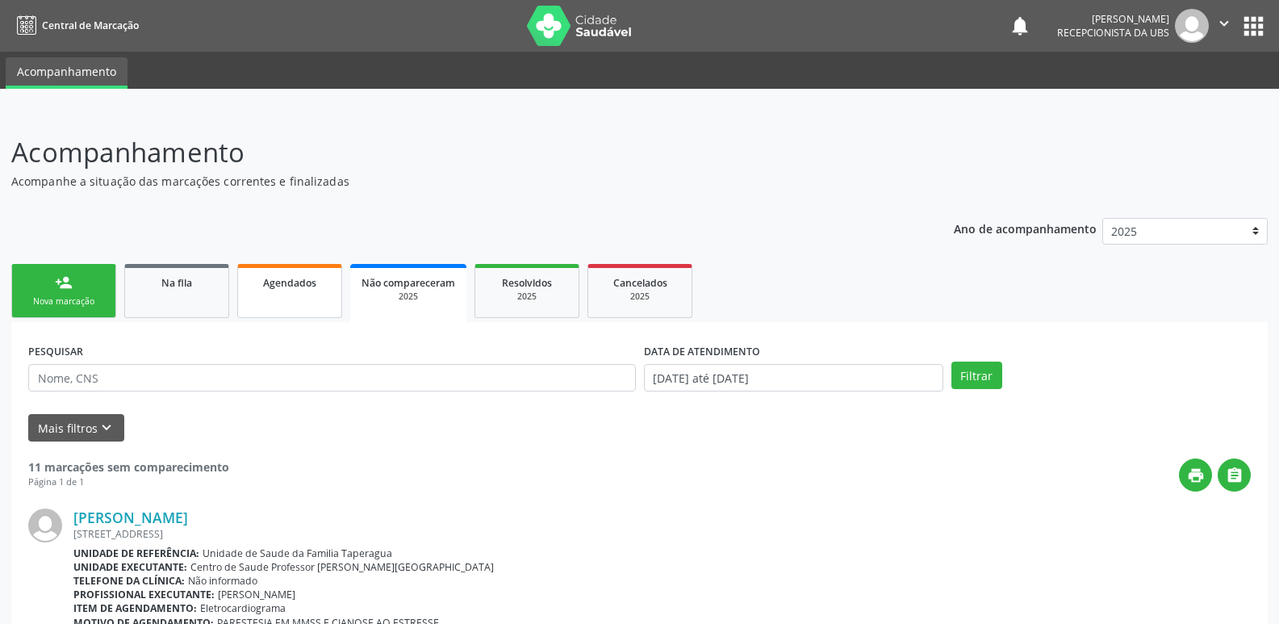
click at [262, 270] on link "Agendados" at bounding box center [289, 291] width 105 height 54
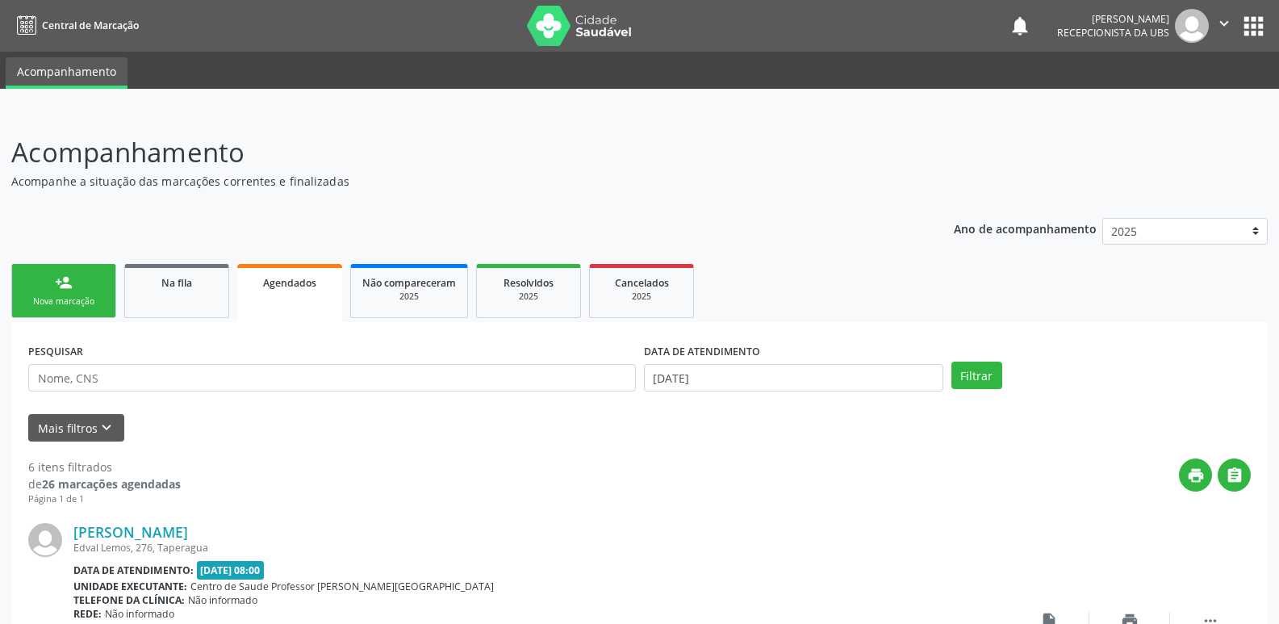
click at [69, 288] on div "person_add" at bounding box center [64, 283] width 18 height 18
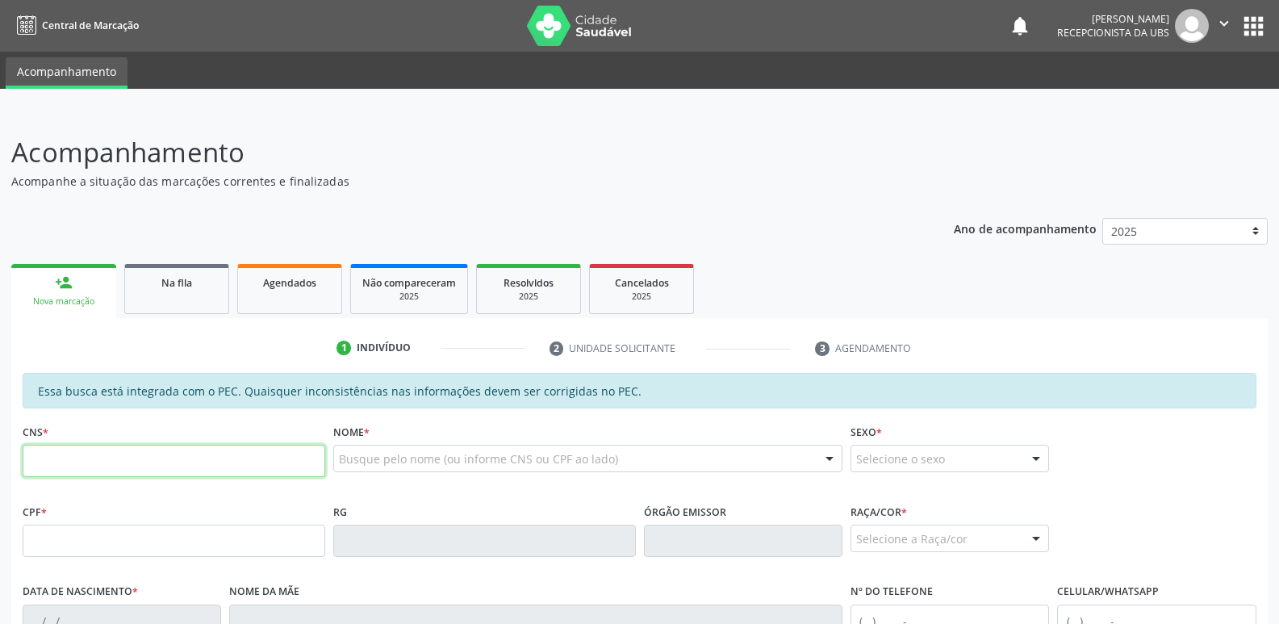
click at [231, 457] on input "text" at bounding box center [174, 461] width 303 height 32
paste input "700 5041 8926 6256"
type input "700 5041 8926 6256"
type input "177.866.304-49"
type input "[DATE]"
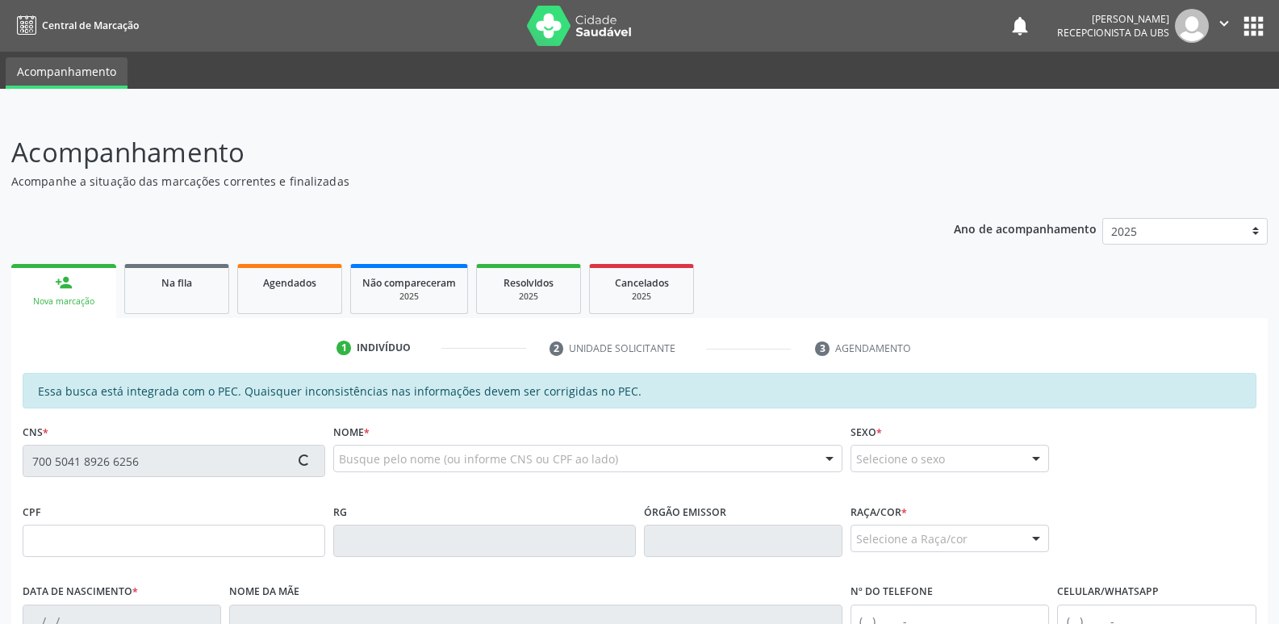
type input "[PERSON_NAME]"
type input "[PHONE_NUMBER]"
type input "94"
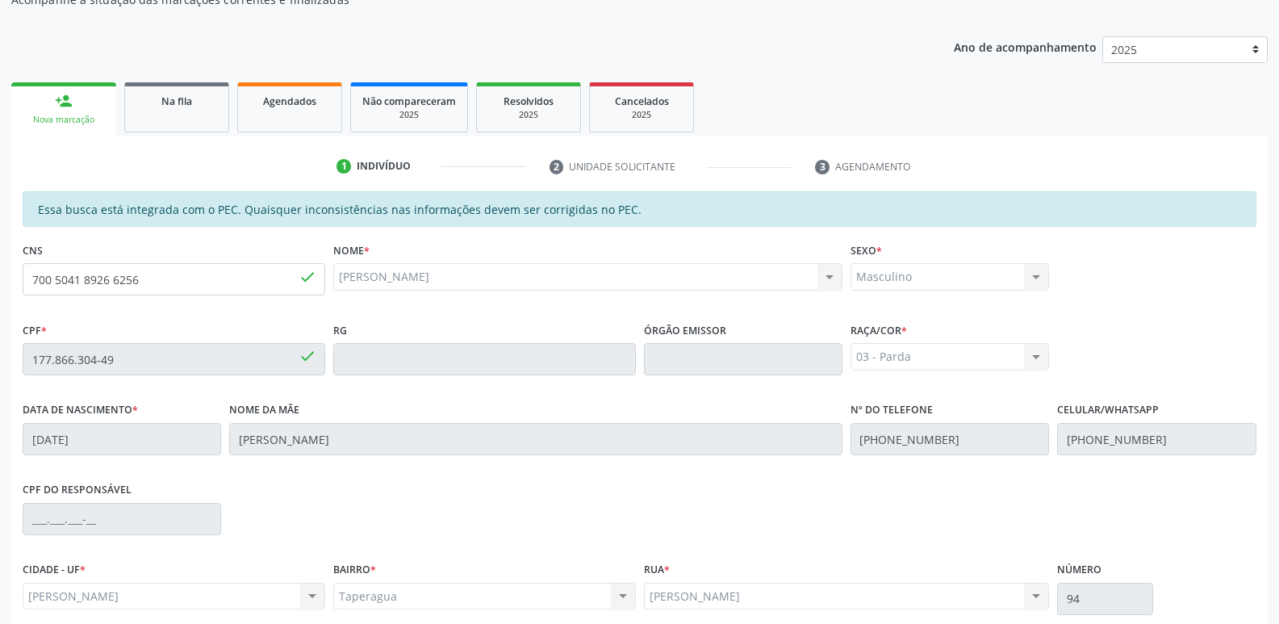
scroll to position [183, 0]
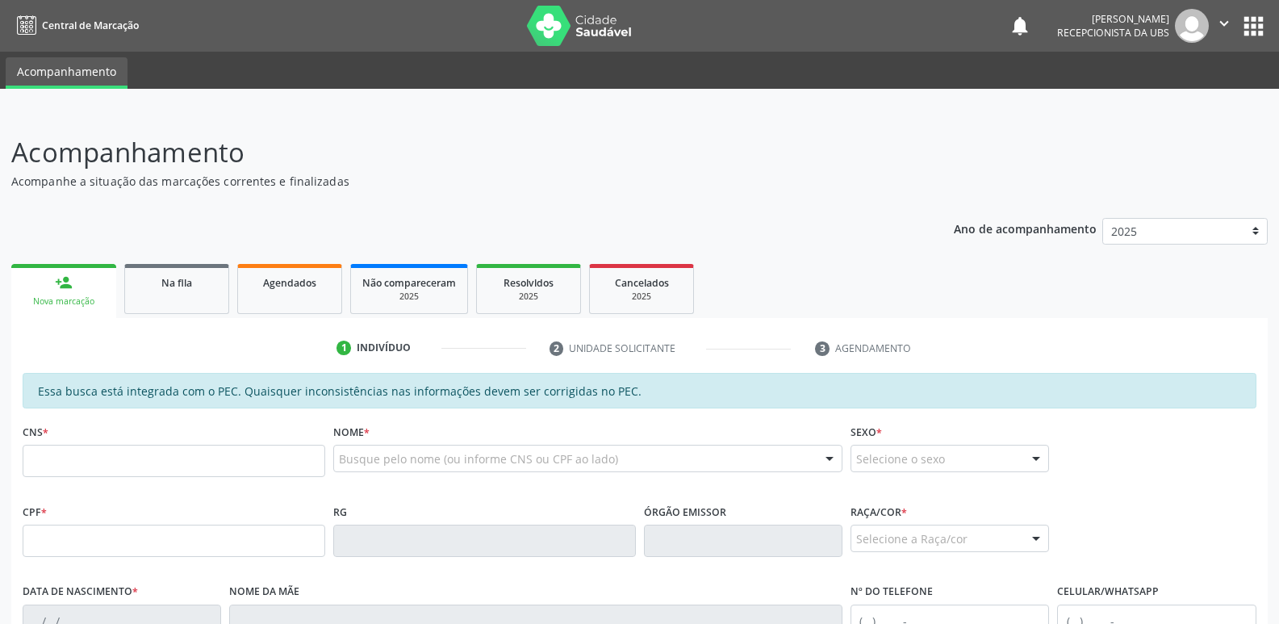
scroll to position [182, 0]
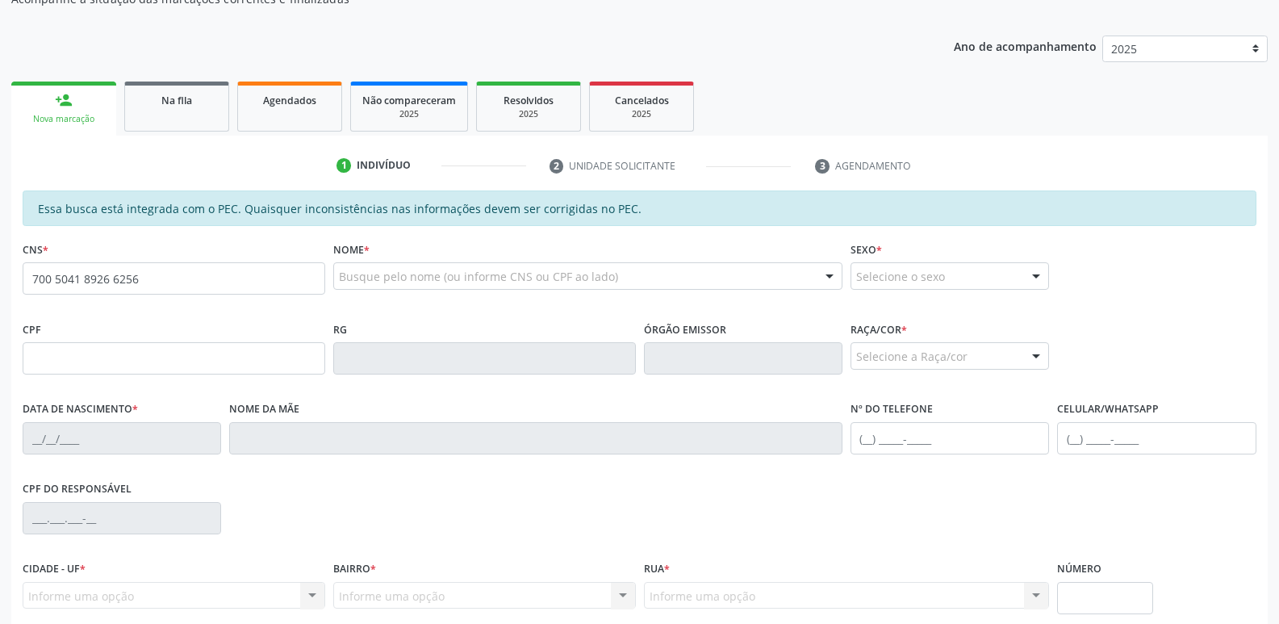
type input "700 5041 8926 6256"
type input "177.866.304-49"
type input "[DATE]"
type input "[PERSON_NAME]"
type input "[PHONE_NUMBER]"
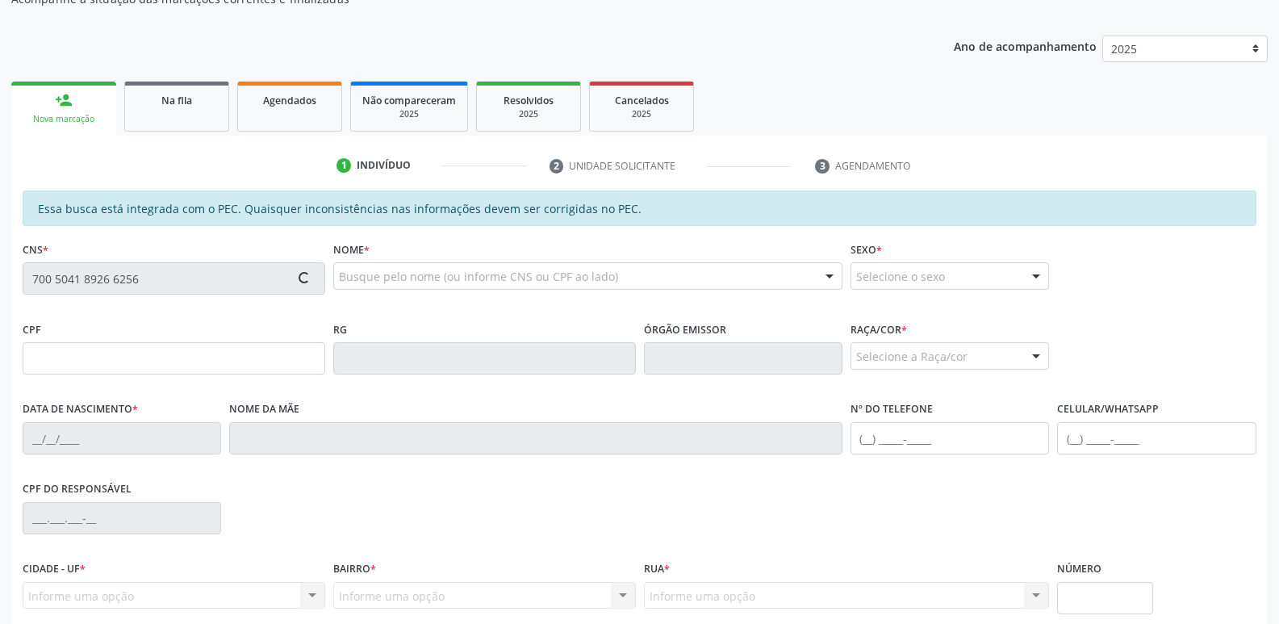
type input "[PHONE_NUMBER]"
type input "94"
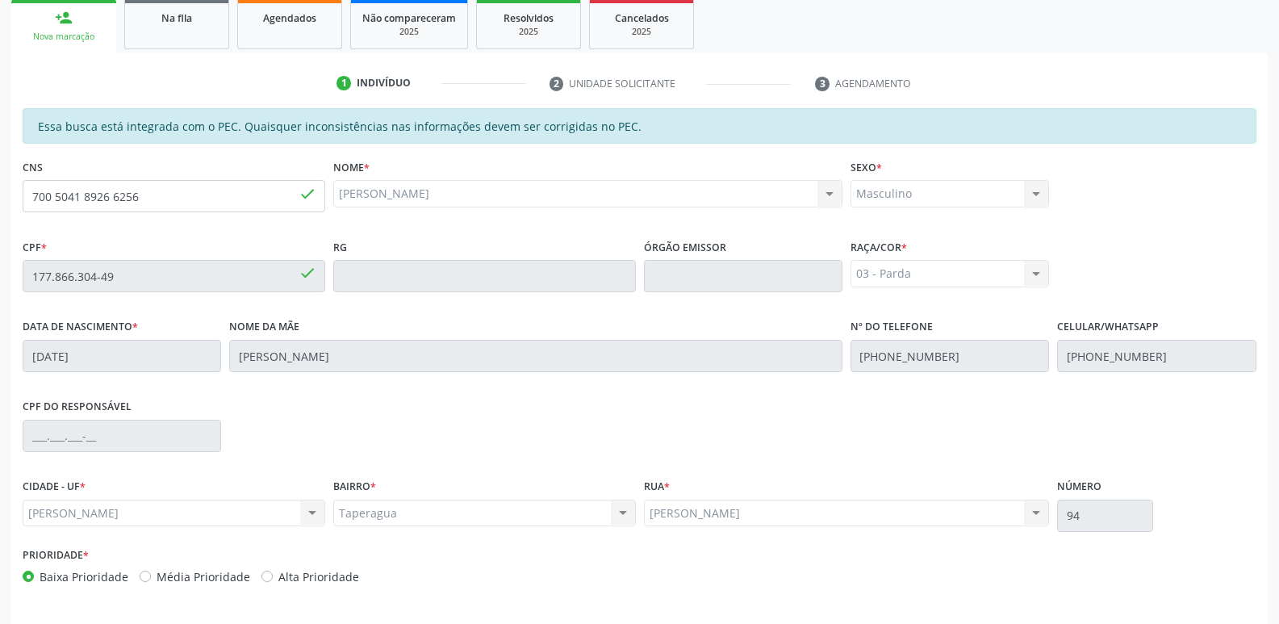
scroll to position [320, 0]
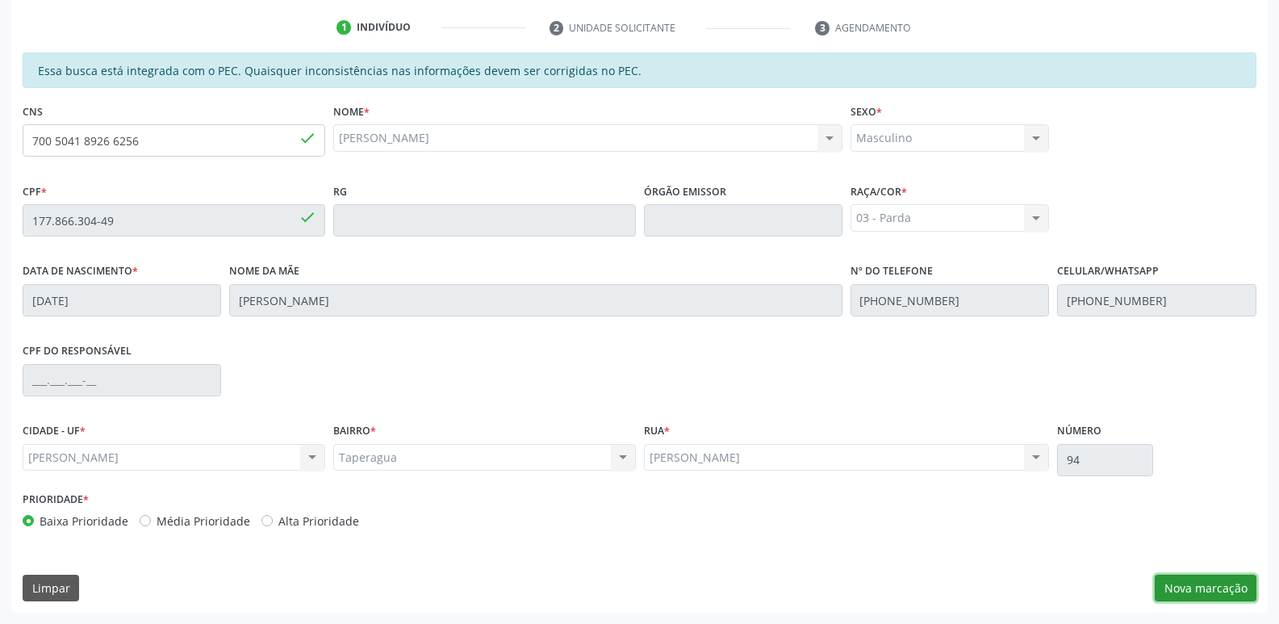
click at [1203, 591] on button "Nova marcação" at bounding box center [1206, 588] width 102 height 27
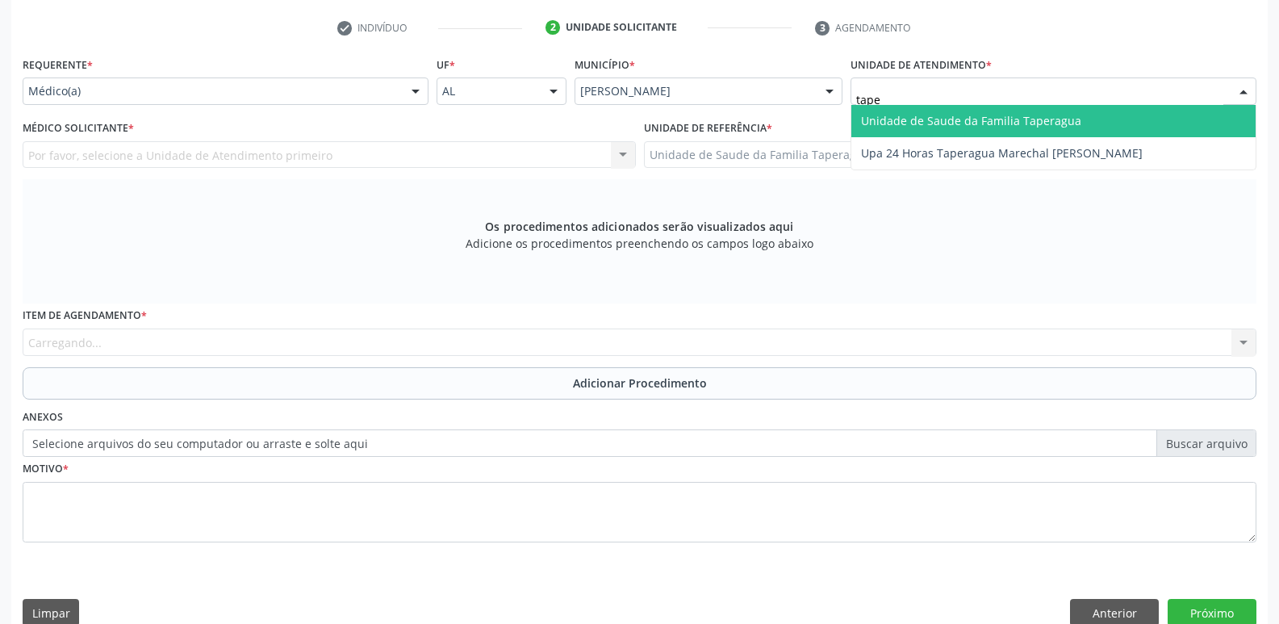
type input "taper"
click at [960, 115] on span "Unidade de Saude da Familia Taperagua" at bounding box center [971, 120] width 220 height 15
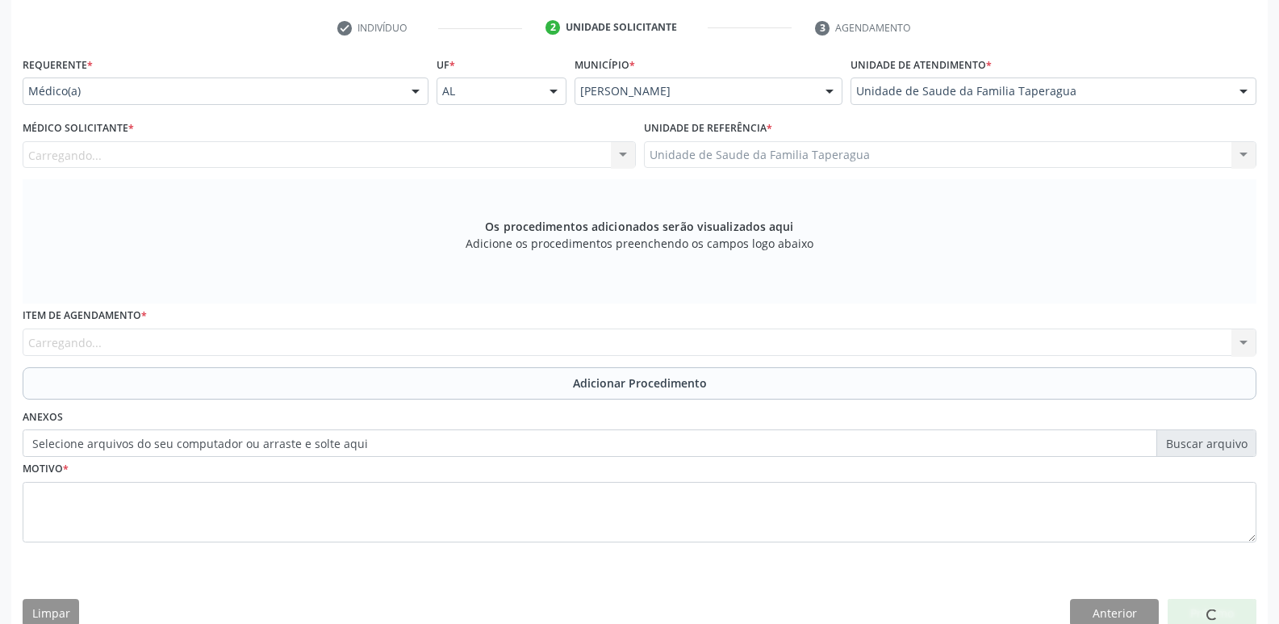
click at [369, 157] on div "Carregando... Nenhum resultado encontrado para: " " Não há nenhuma opção para s…" at bounding box center [329, 154] width 613 height 27
click at [317, 163] on div "Médico solicitante" at bounding box center [329, 154] width 613 height 27
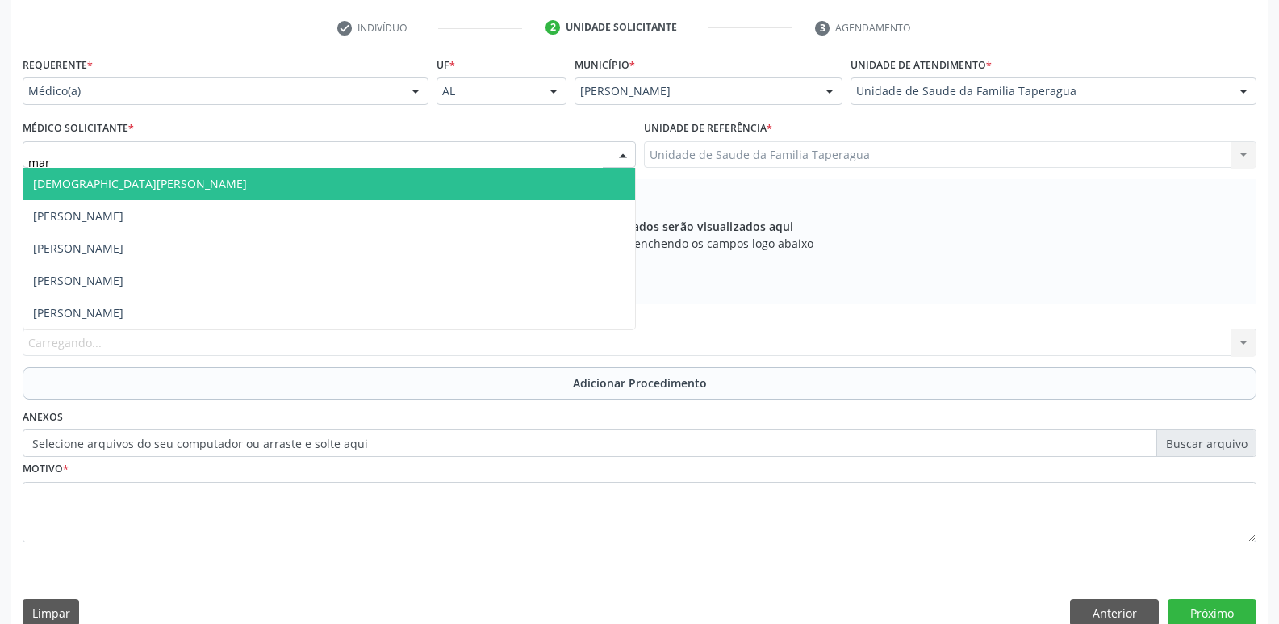
type input "mart"
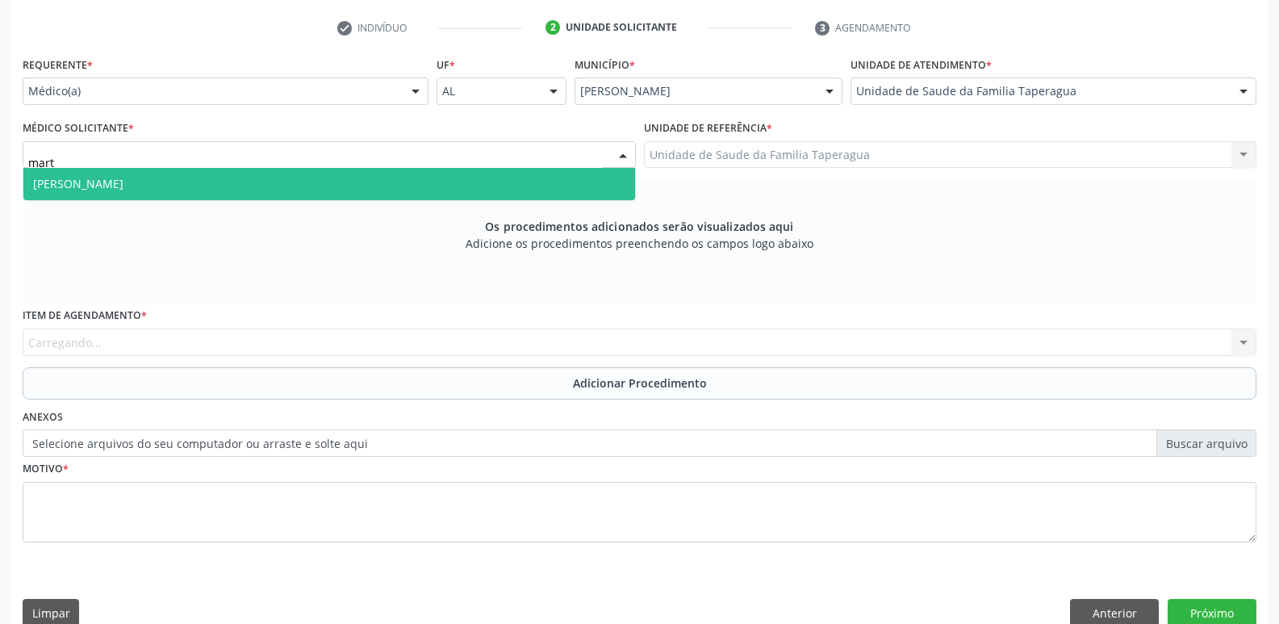
click at [321, 181] on span "Martina Toledo Valadao" at bounding box center [329, 184] width 612 height 32
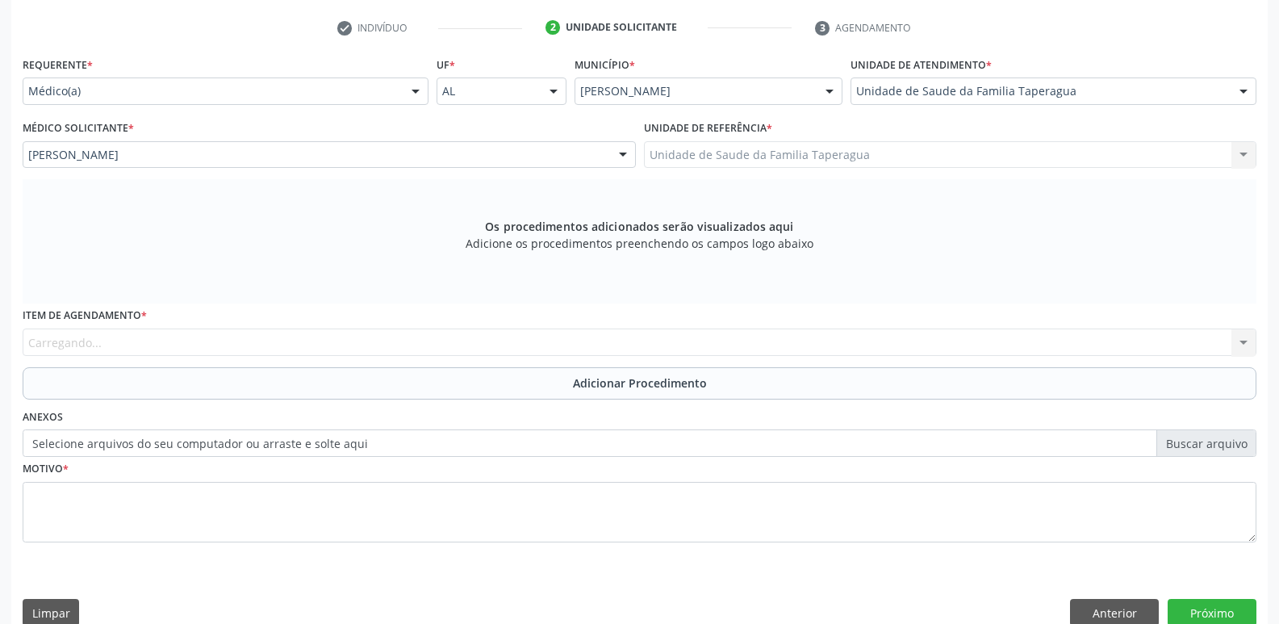
click at [317, 340] on div "Item de agendamento * Carregando... No elements found. Consider changing the se…" at bounding box center [640, 329] width 1234 height 52
click at [385, 334] on div "Buscar por procedimento" at bounding box center [640, 342] width 1234 height 27
click at [84, 348] on input "ULTRASSOOGRA" at bounding box center [625, 350] width 1195 height 32
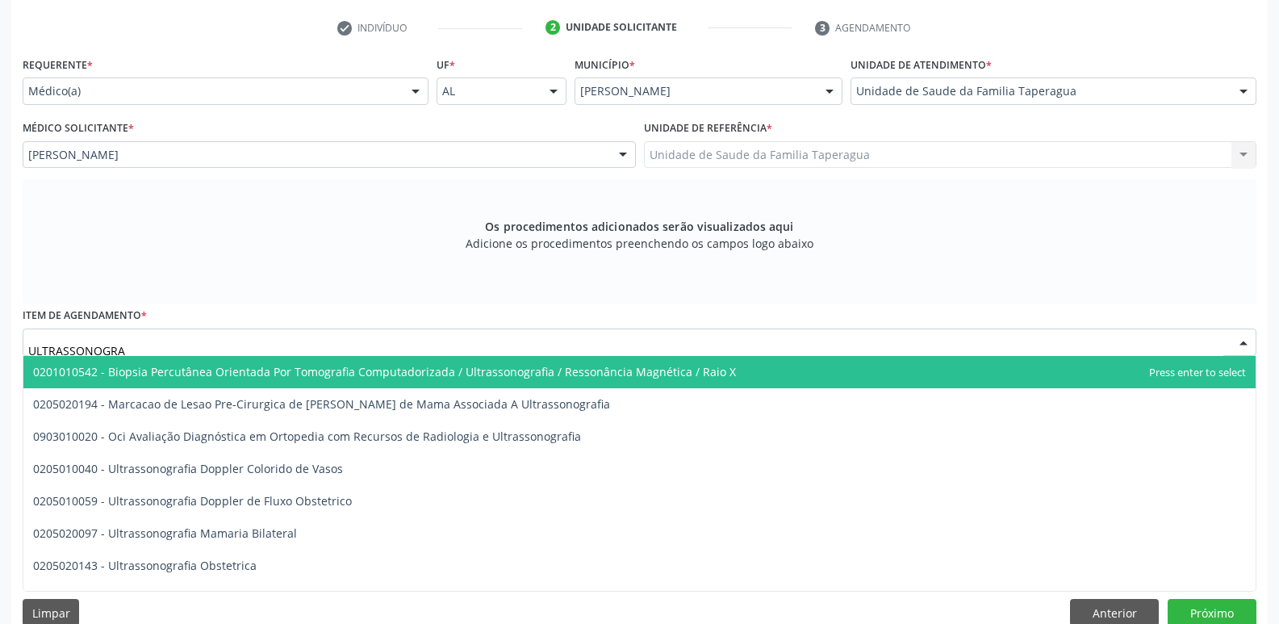
click at [150, 343] on input "ULTRASSONOGRA" at bounding box center [625, 350] width 1195 height 32
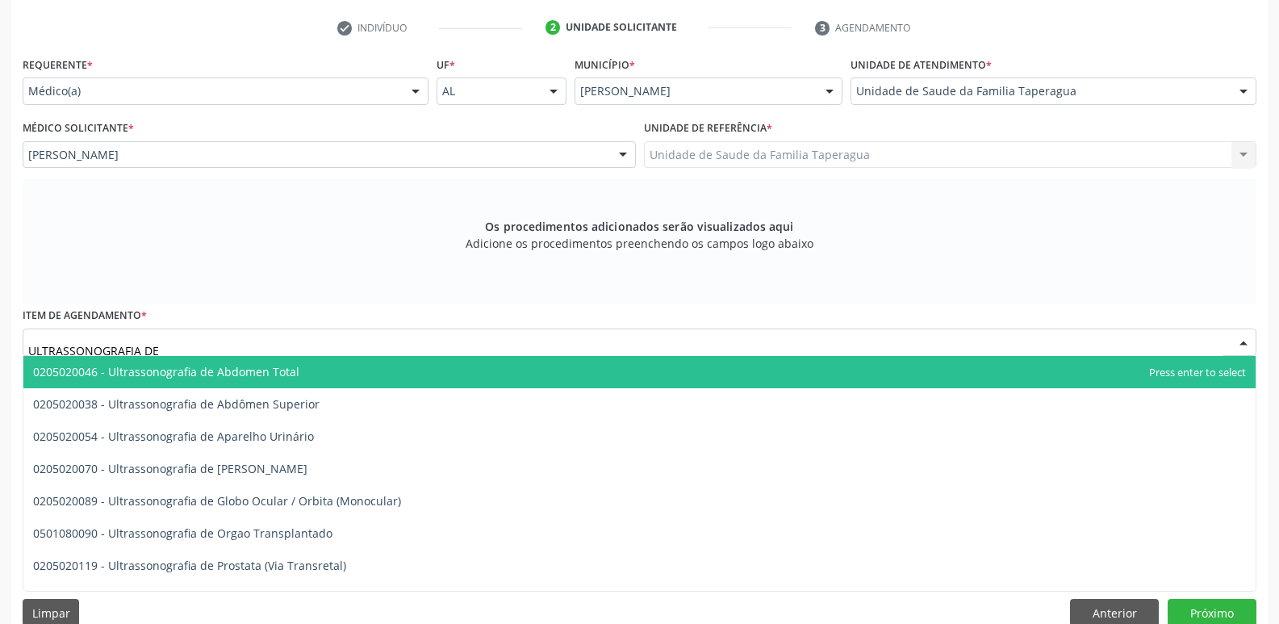
type input "ULTRASSONOGRAFIA DE"
click at [242, 365] on span "0205020046 - Ultrassonografia de Abdomen Total" at bounding box center [166, 371] width 266 height 15
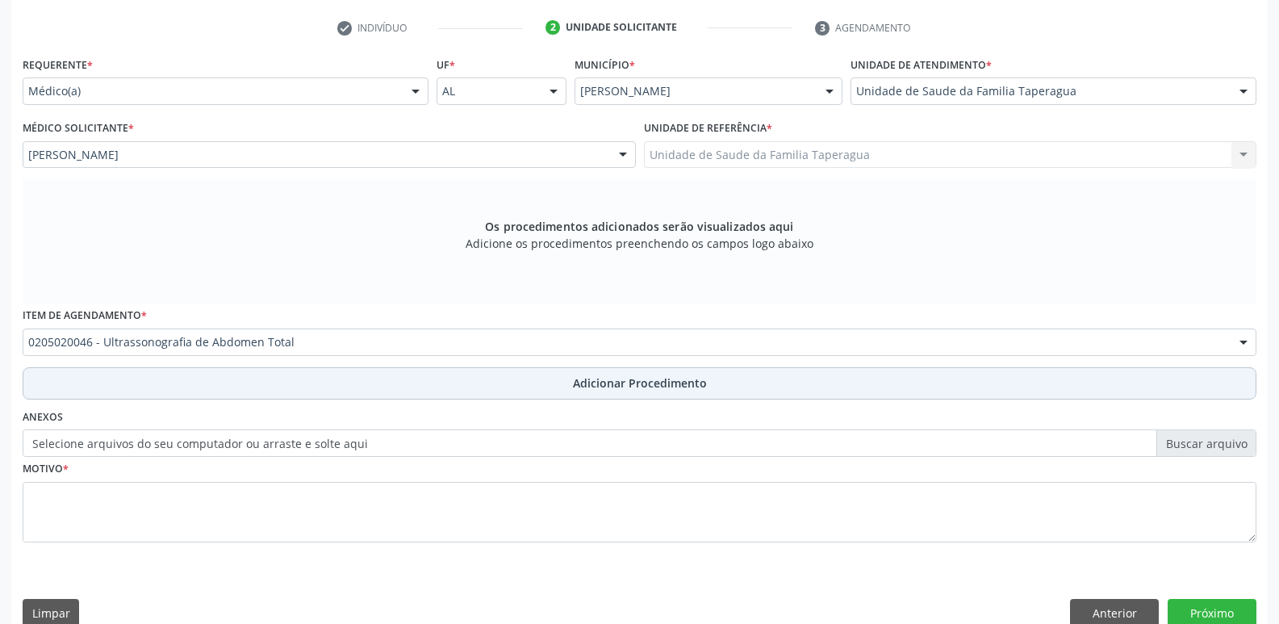
click at [257, 391] on button "Adicionar Procedimento" at bounding box center [640, 383] width 1234 height 32
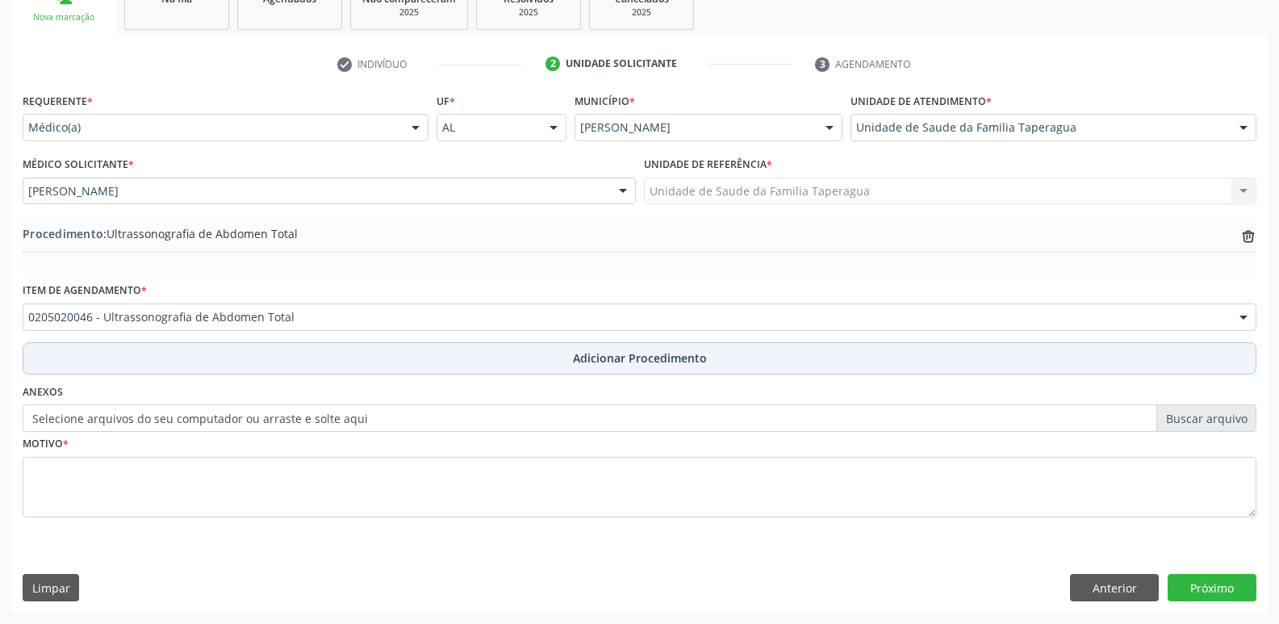
scroll to position [284, 0]
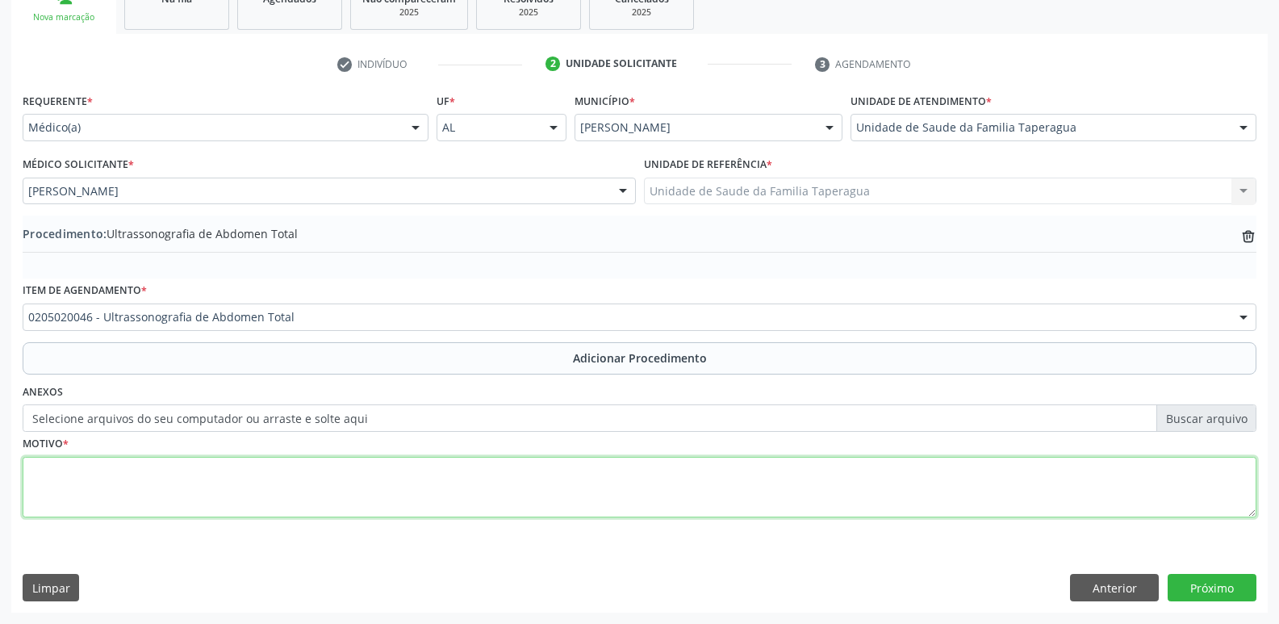
click at [259, 505] on textarea at bounding box center [640, 487] width 1234 height 61
type textarea "[PERSON_NAME]"
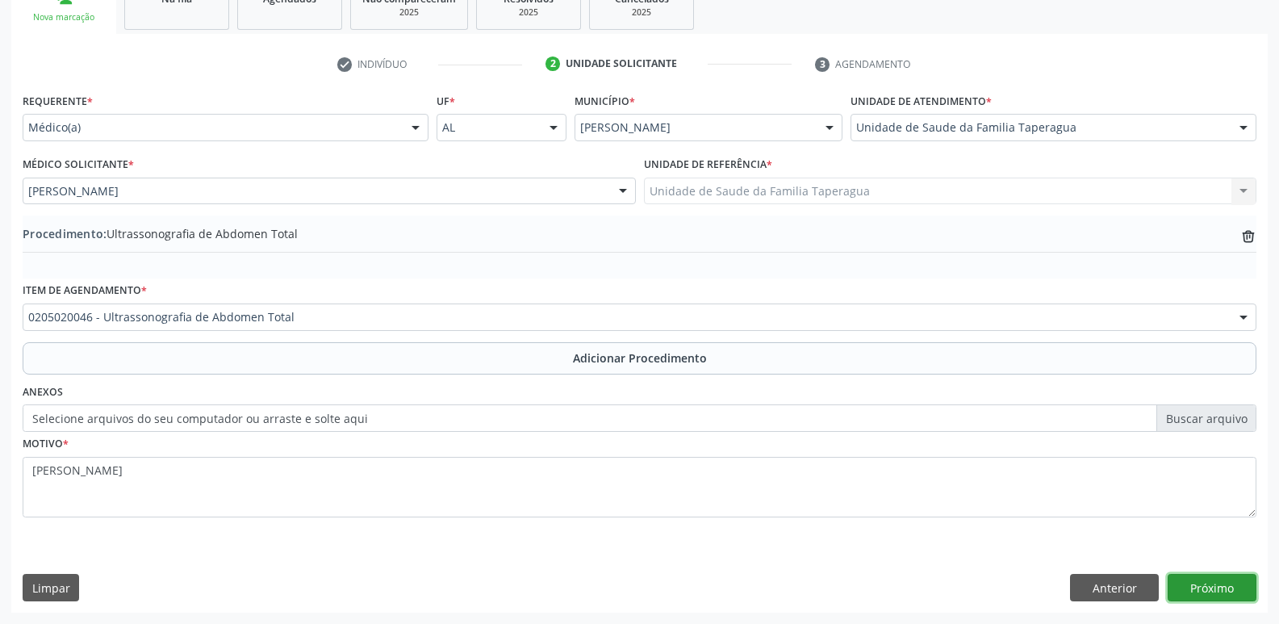
click at [1215, 588] on button "Próximo" at bounding box center [1212, 587] width 89 height 27
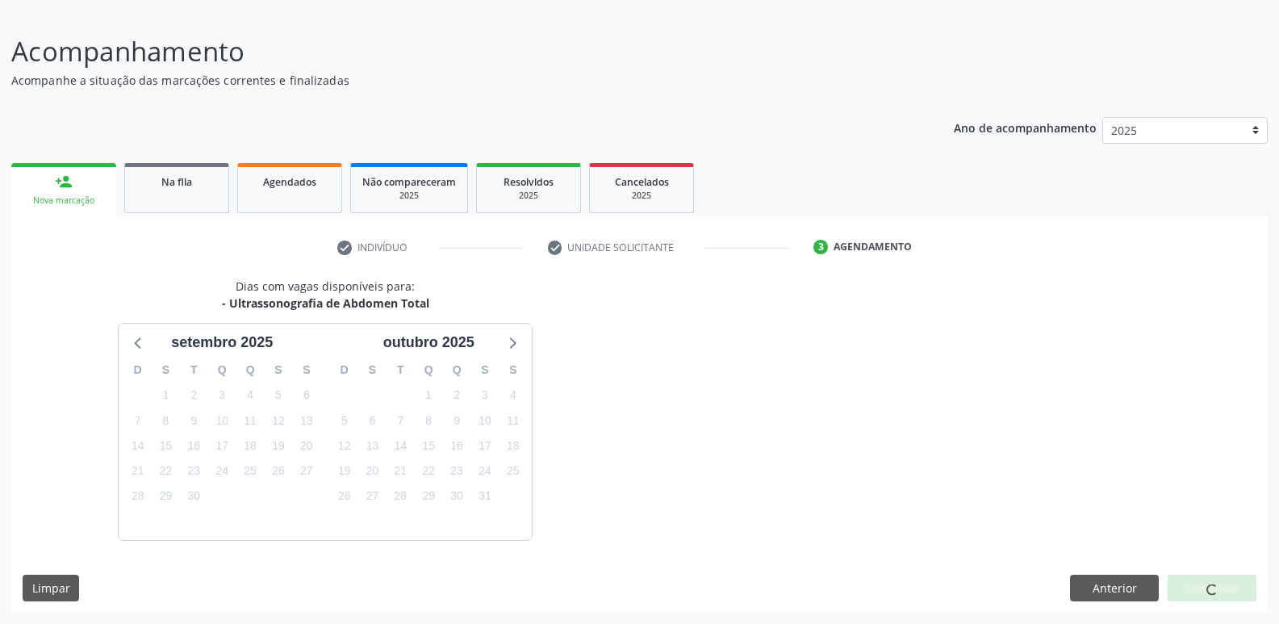
scroll to position [149, 0]
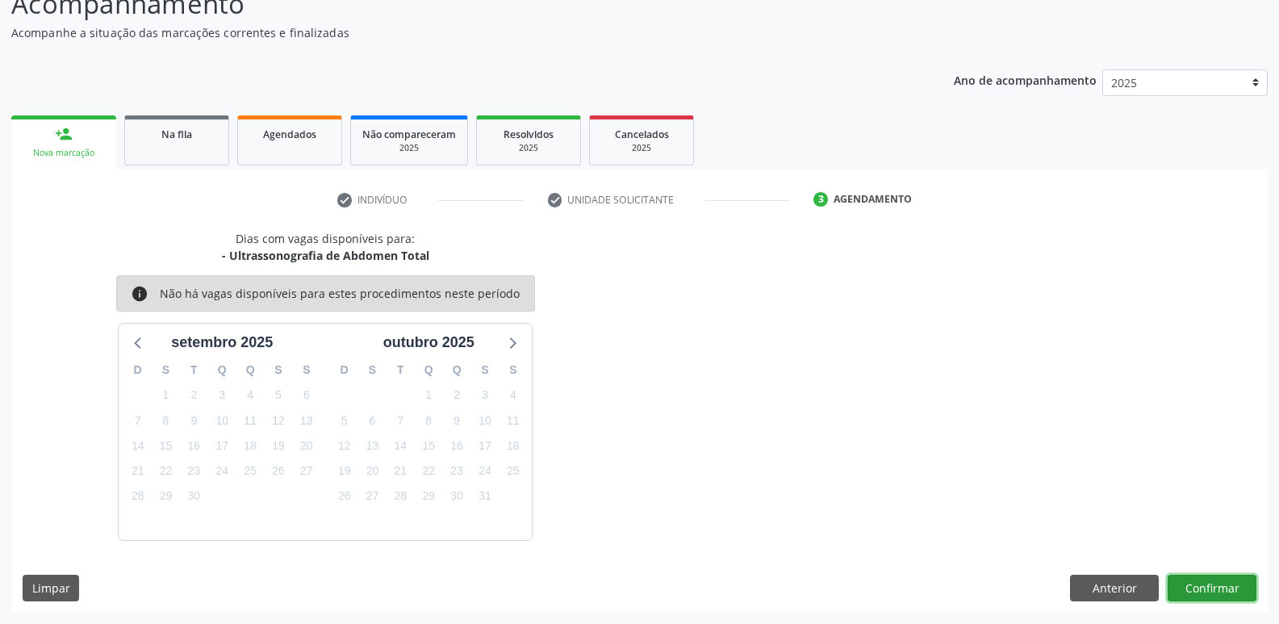
click at [1199, 593] on button "Confirmar" at bounding box center [1212, 588] width 89 height 27
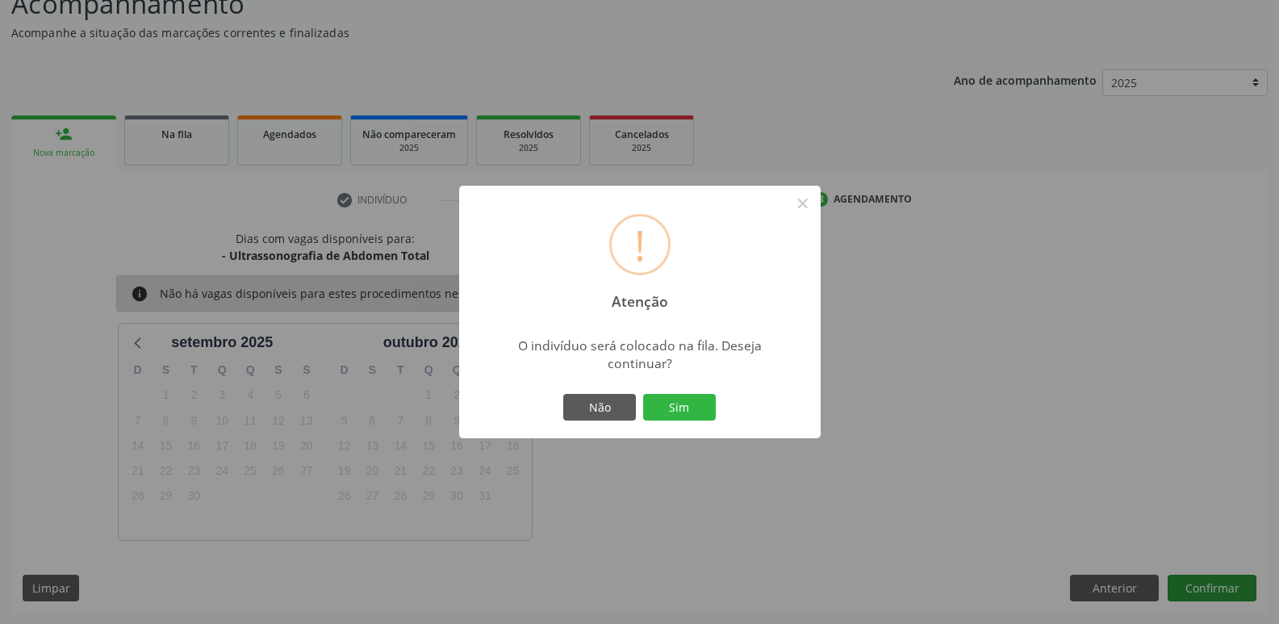
click at [643, 394] on button "Sim" at bounding box center [679, 407] width 73 height 27
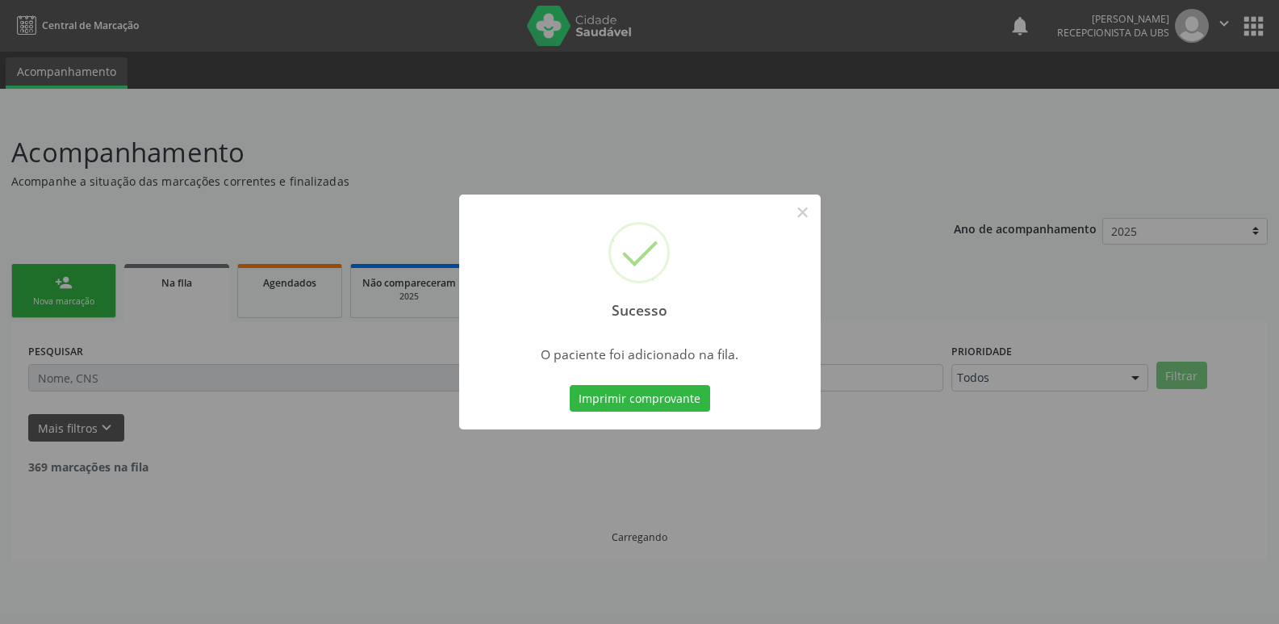
scroll to position [0, 0]
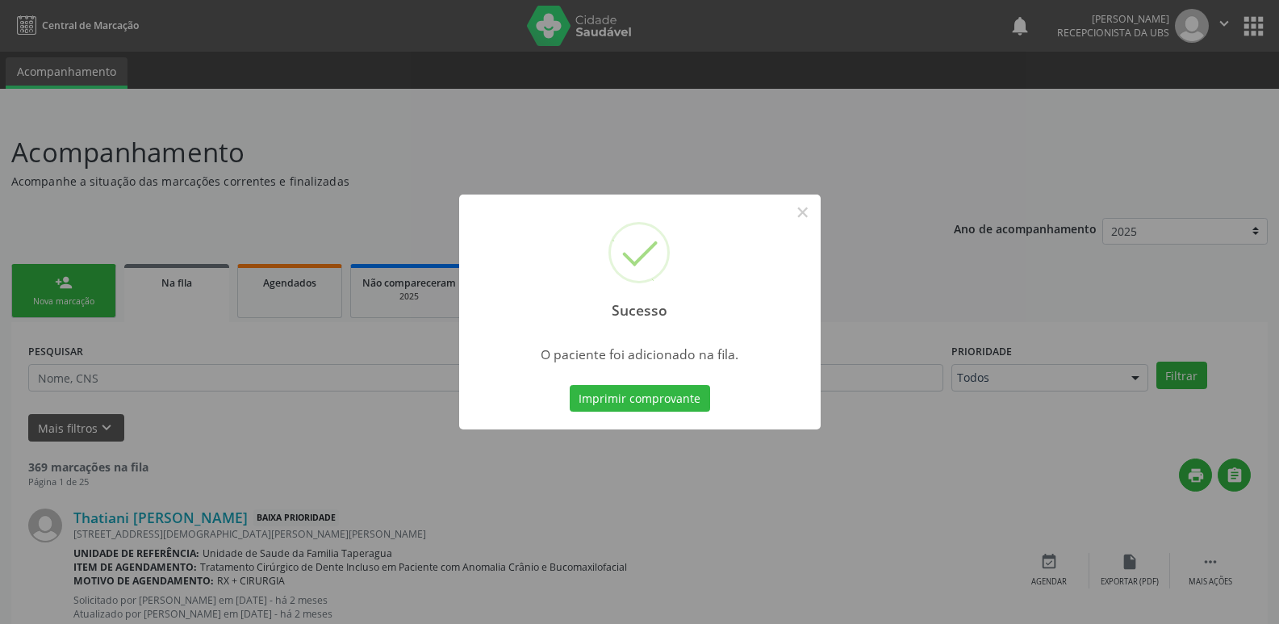
click at [1009, 308] on div "Sucesso × O paciente foi adicionado na fila. Imprimir comprovante Cancel" at bounding box center [639, 312] width 1279 height 624
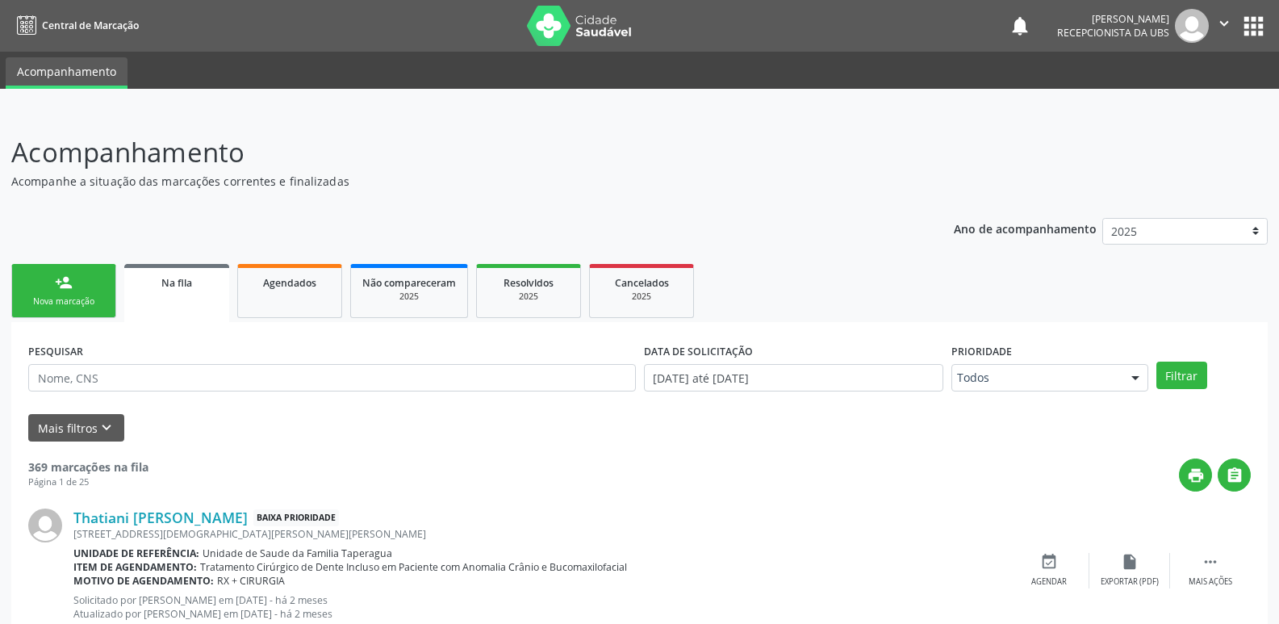
click at [58, 294] on link "person_add Nova marcação" at bounding box center [63, 291] width 105 height 54
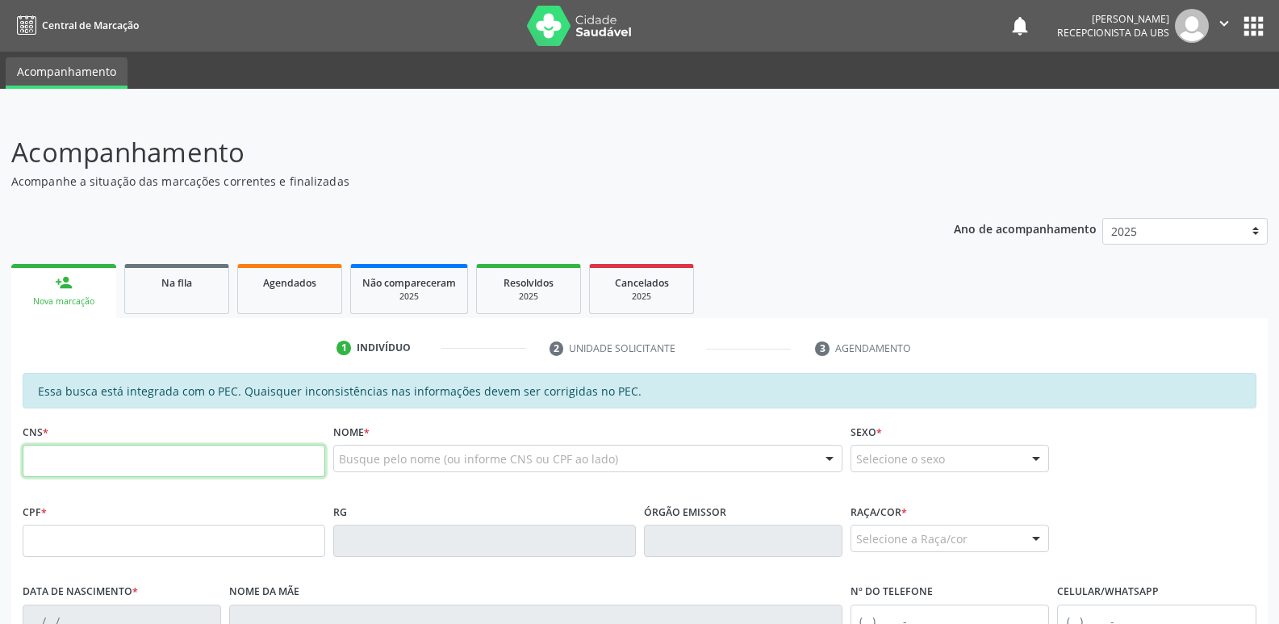
click at [123, 450] on input "text" at bounding box center [174, 461] width 303 height 32
paste input "700 5041 8926 6256"
type input "700 5041 8926 6256"
type input "177.866.304-49"
type input "27/10/1957"
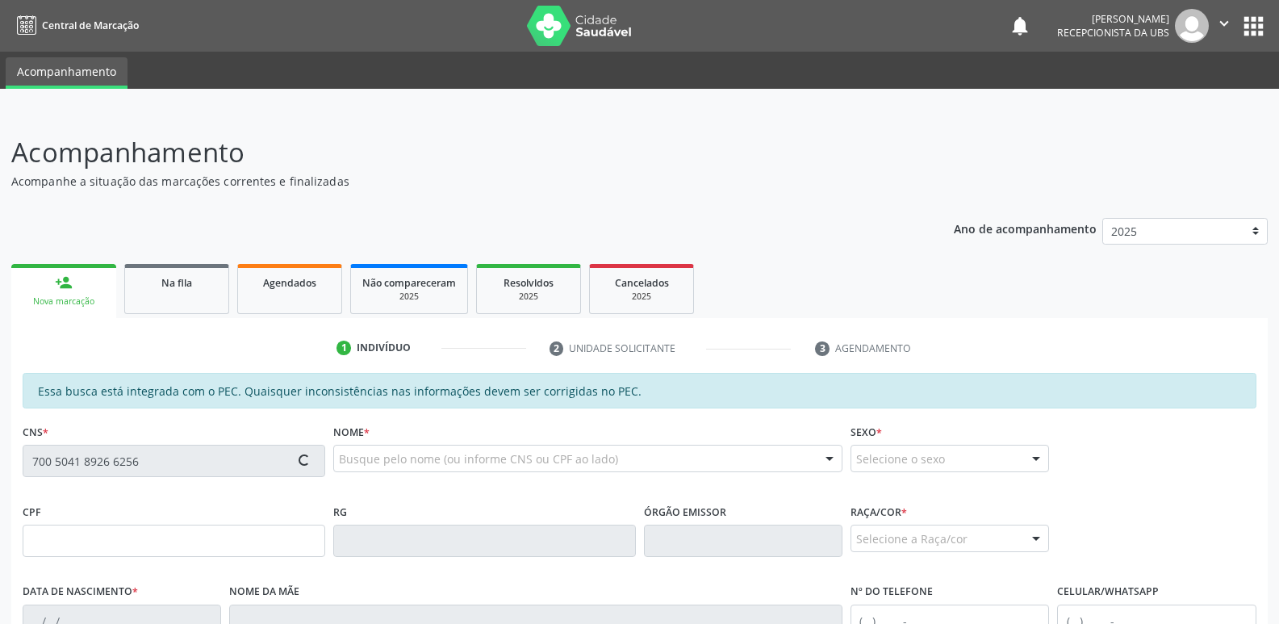
type input "Benedita Lima dos Santos"
type input "(82) 98724-1817"
type input "(82) 99418-4768"
type input "94"
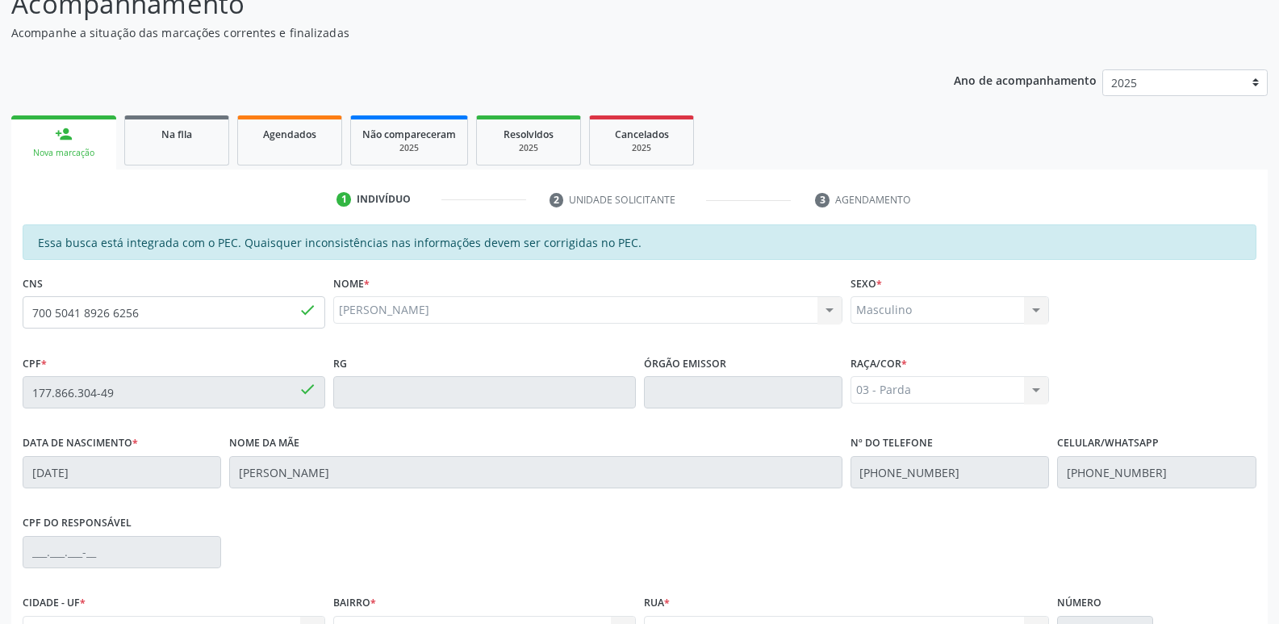
scroll to position [320, 0]
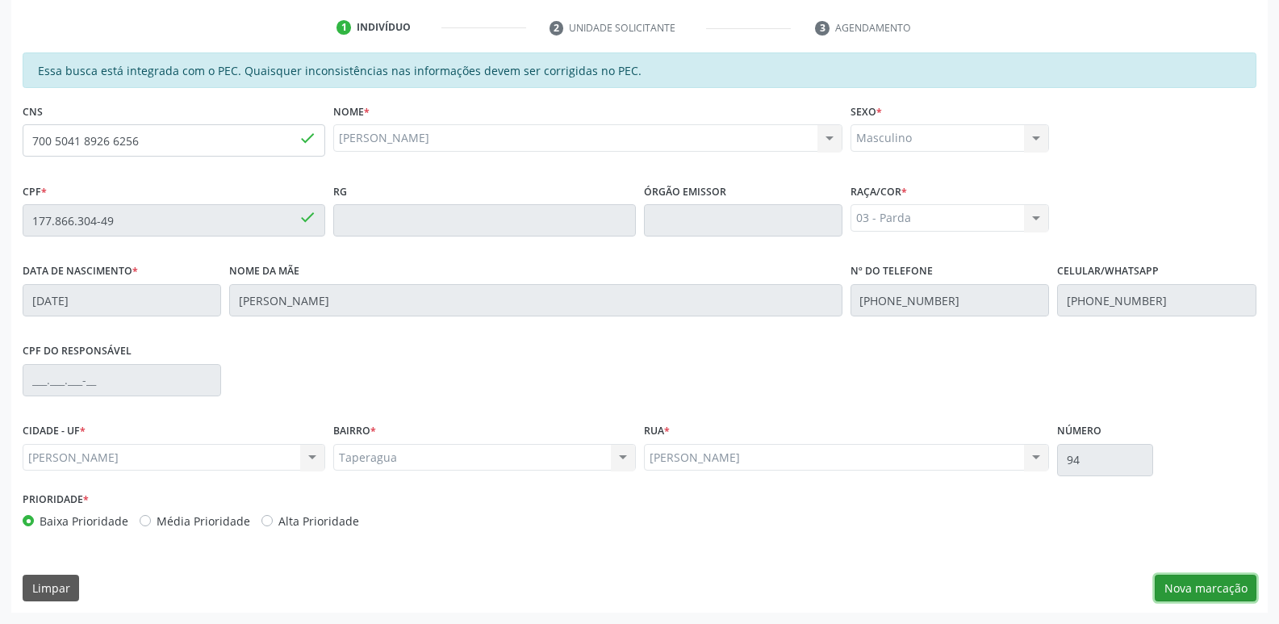
click at [1218, 588] on button "Nova marcação" at bounding box center [1206, 588] width 102 height 27
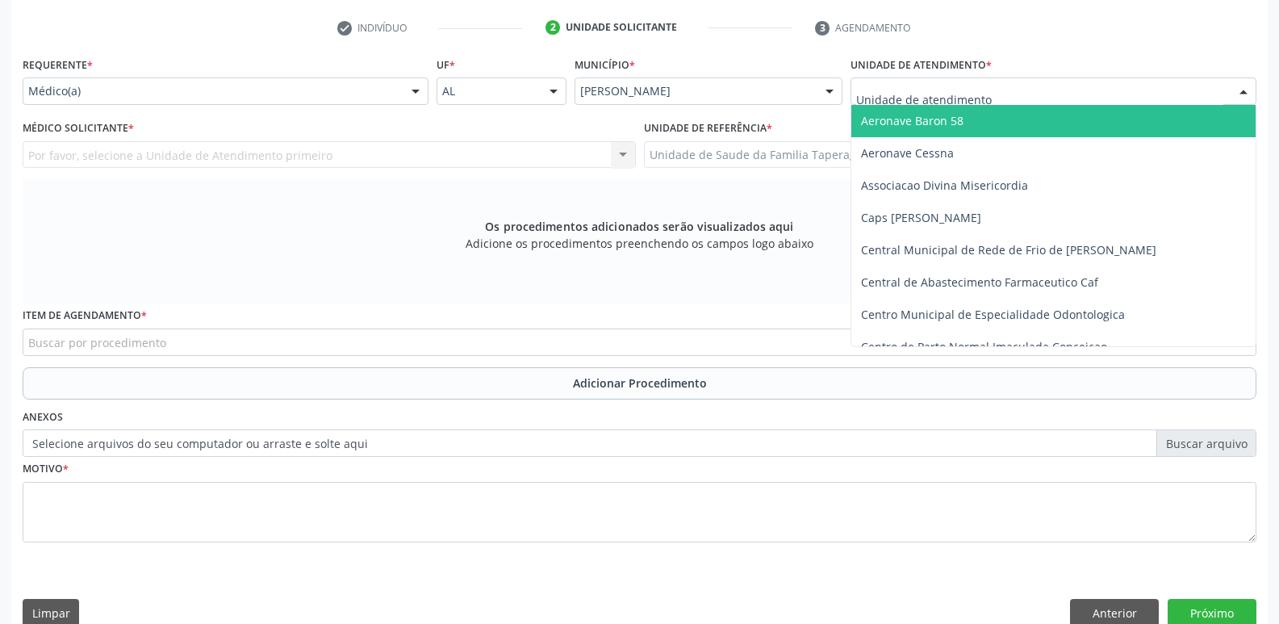
click at [1025, 86] on div at bounding box center [1054, 90] width 406 height 27
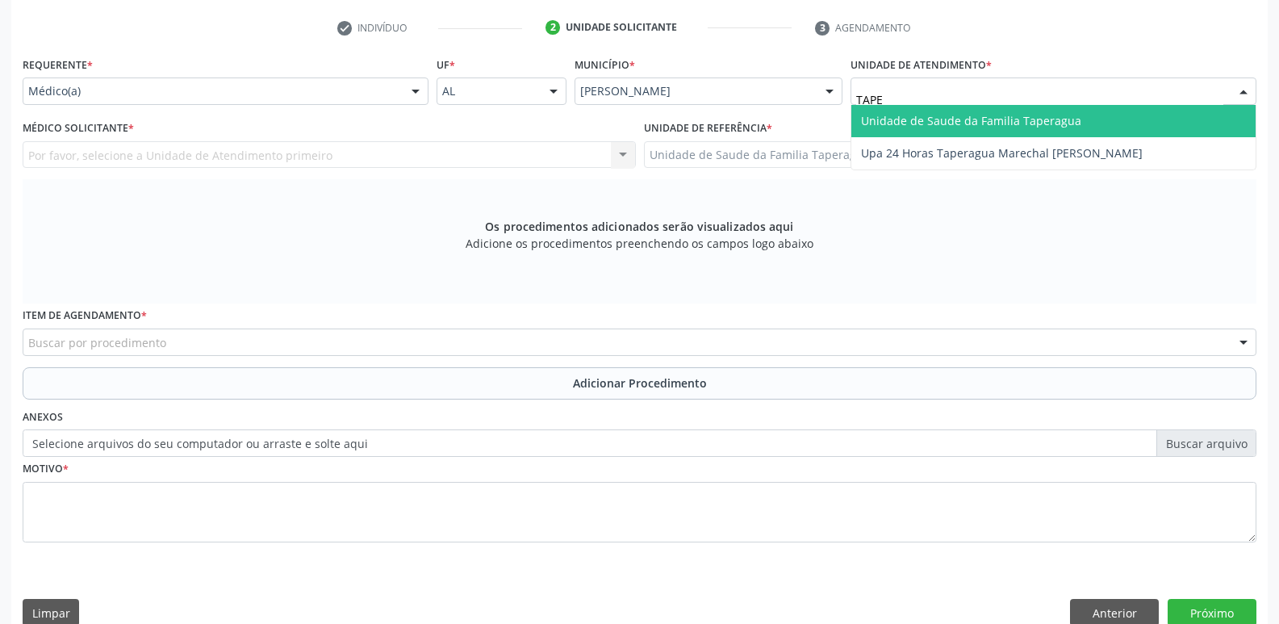
type input "TAPER"
click at [1035, 123] on span "Unidade de Saude da Familia Taperagua" at bounding box center [971, 120] width 220 height 15
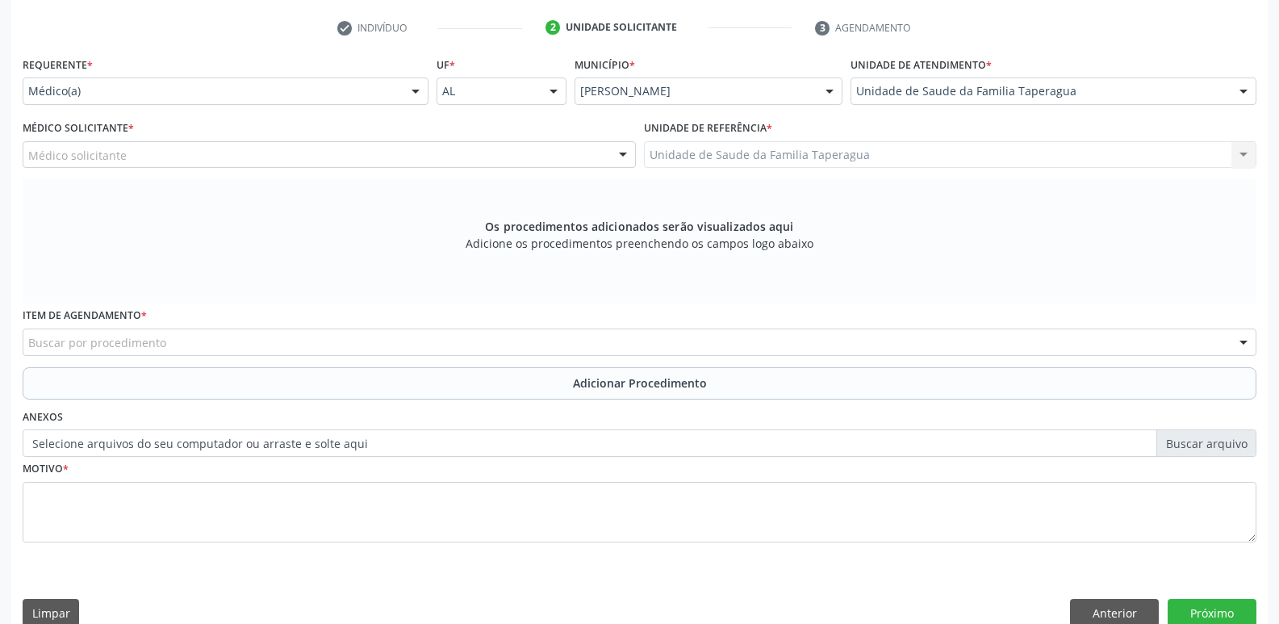
click at [489, 149] on div "Médico solicitante" at bounding box center [329, 154] width 613 height 27
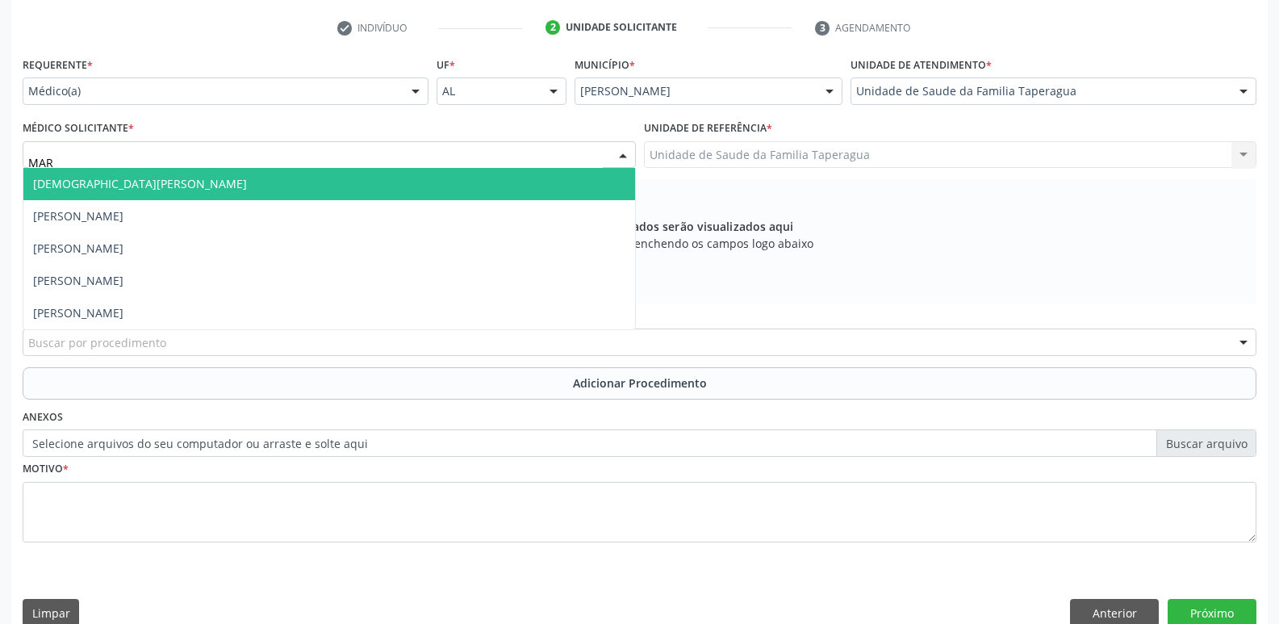
type input "MART"
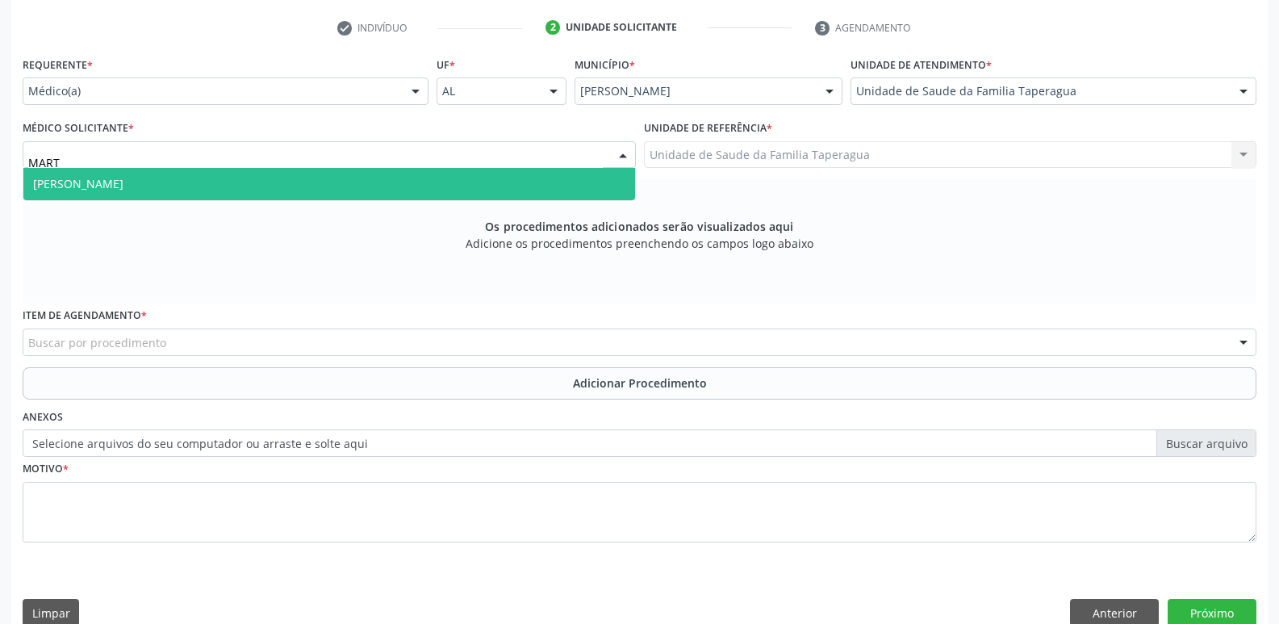
click at [488, 183] on span "Martina Toledo Valadao" at bounding box center [329, 184] width 612 height 32
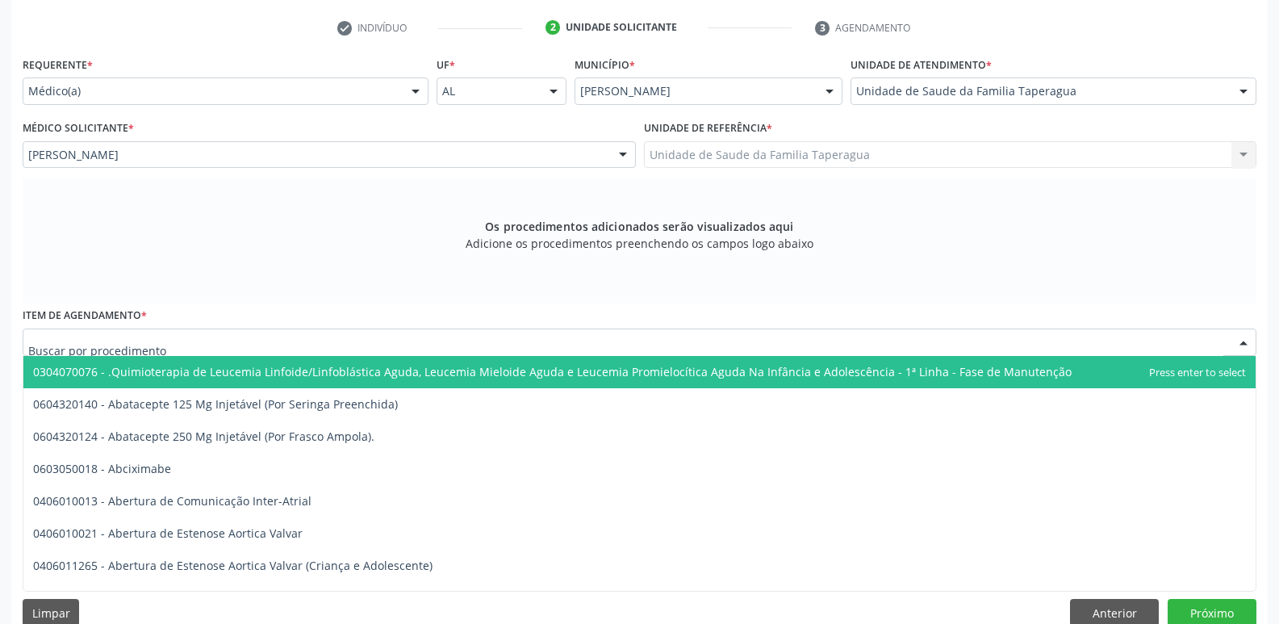
click at [492, 348] on div at bounding box center [640, 342] width 1234 height 27
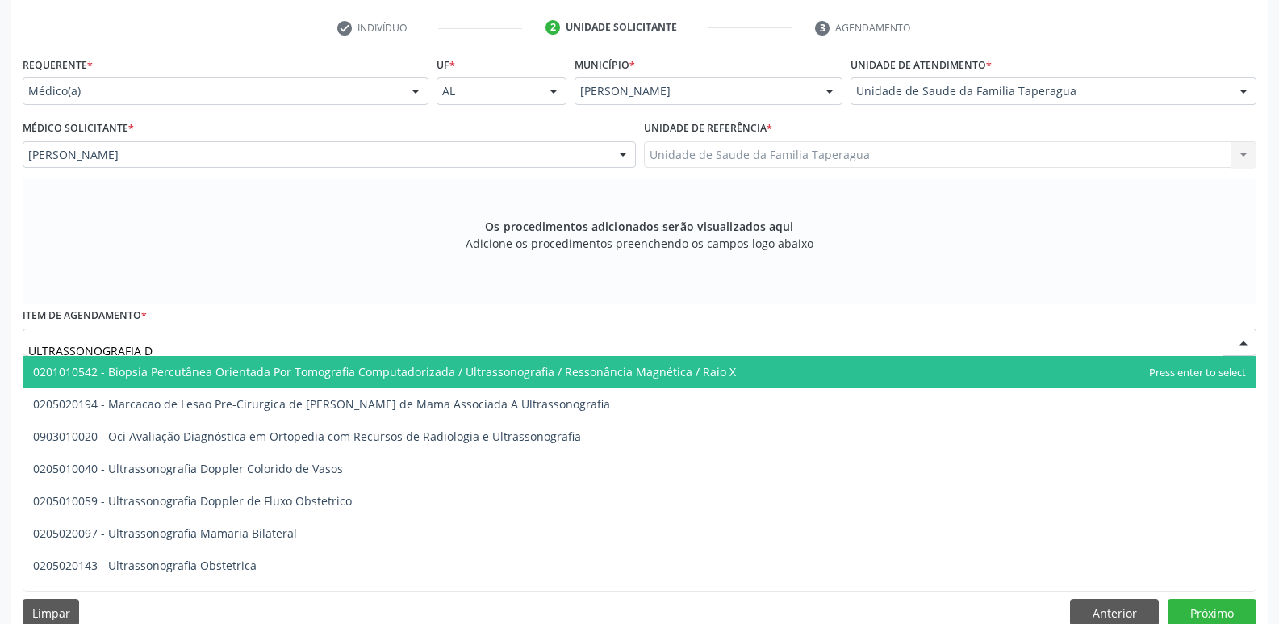
type input "ULTRASSONOGRAFIA DE"
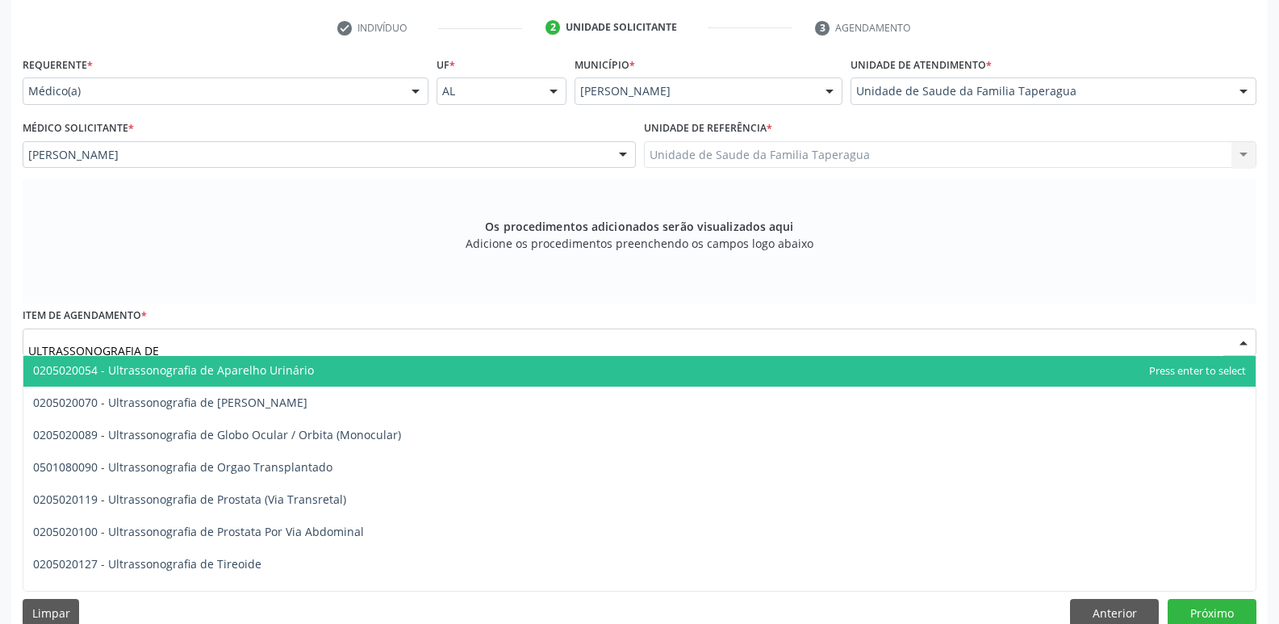
scroll to position [87, 0]
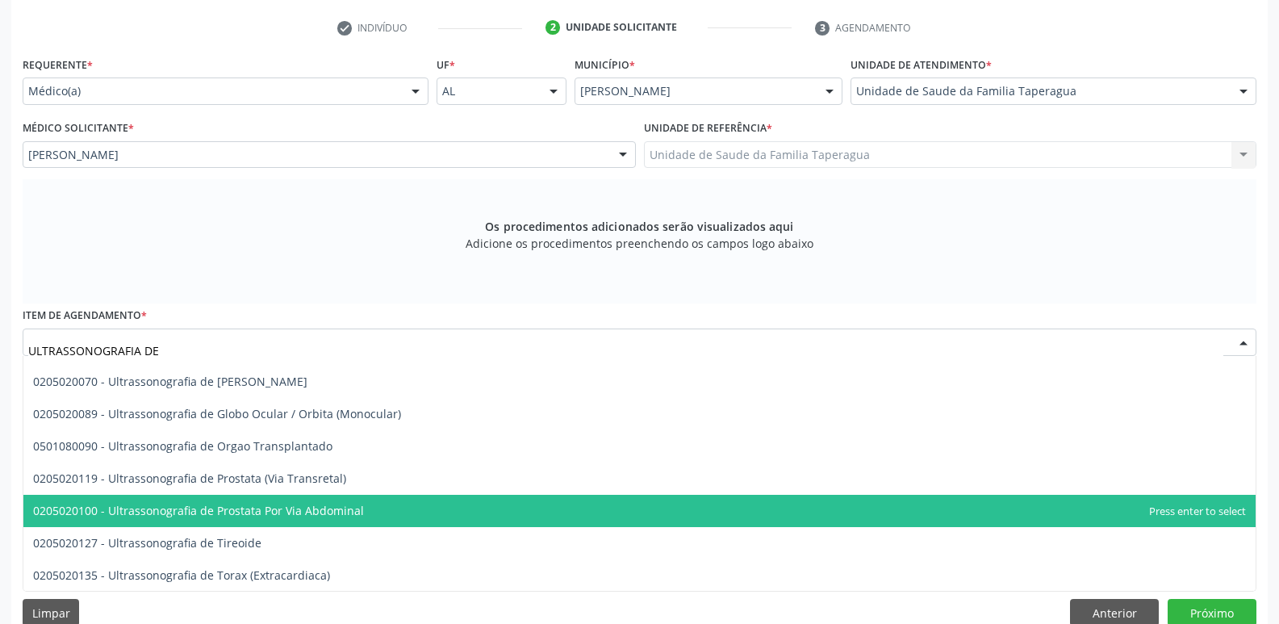
click at [493, 505] on span "0205020100 - Ultrassonografia de Prostata Por Via Abdominal" at bounding box center [639, 511] width 1233 height 32
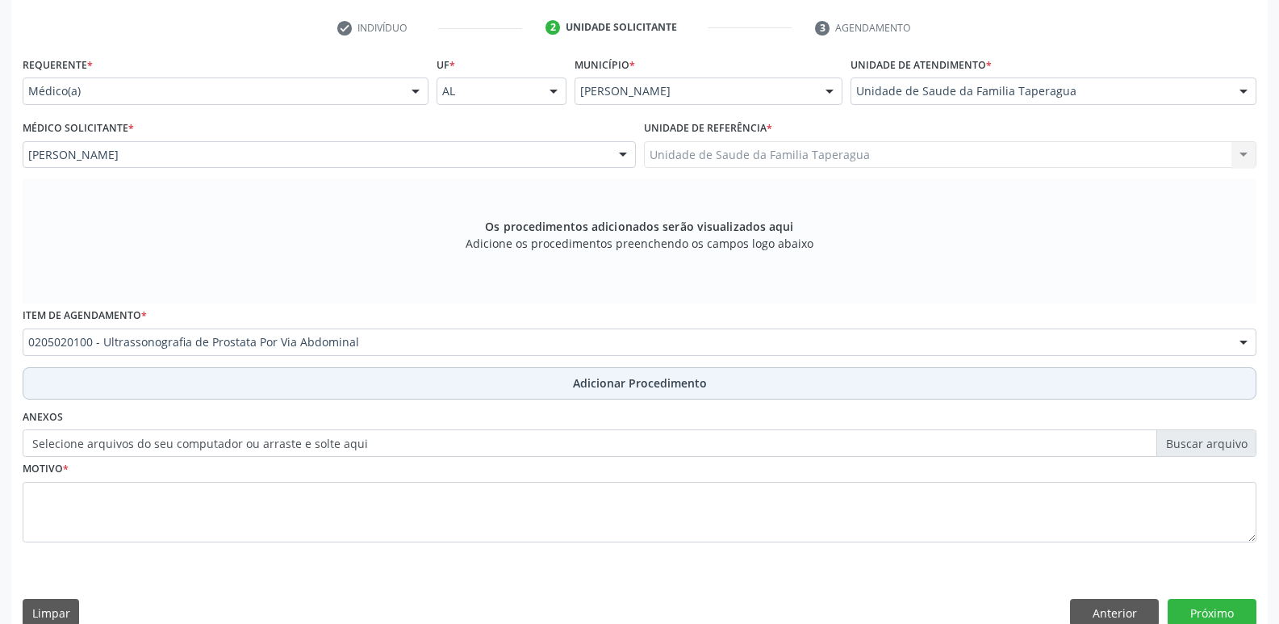
click at [479, 387] on button "Adicionar Procedimento" at bounding box center [640, 383] width 1234 height 32
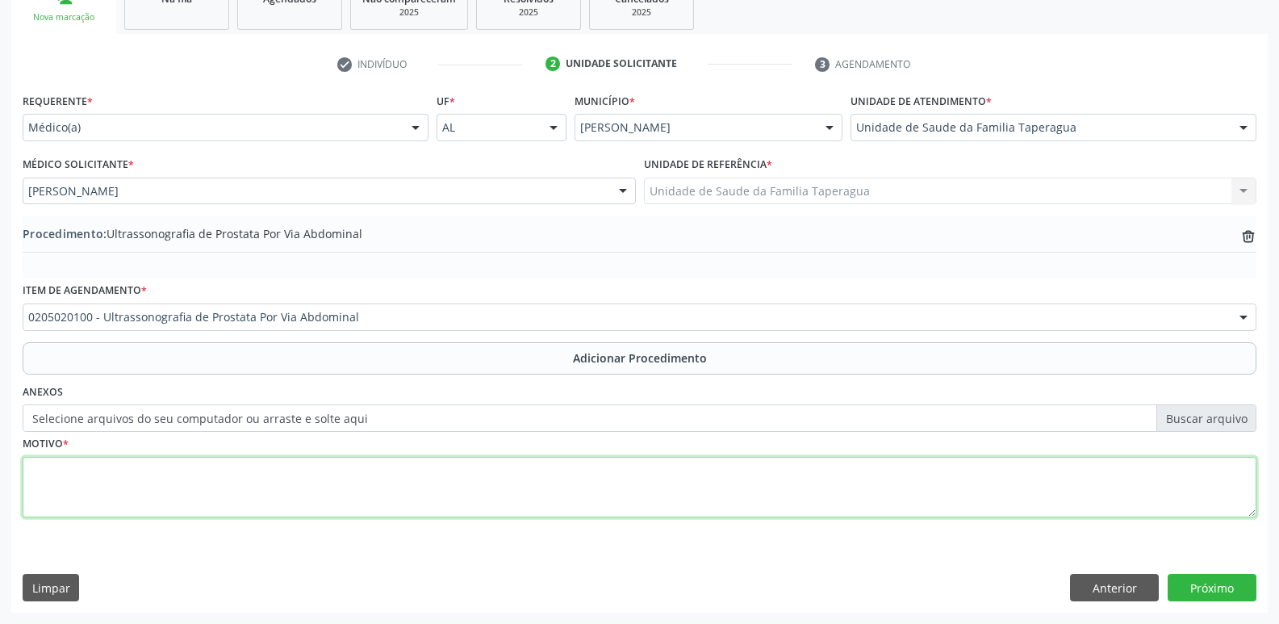
click at [479, 491] on textarea at bounding box center [640, 487] width 1234 height 61
type textarea "DIFICULDADE DE URINA"
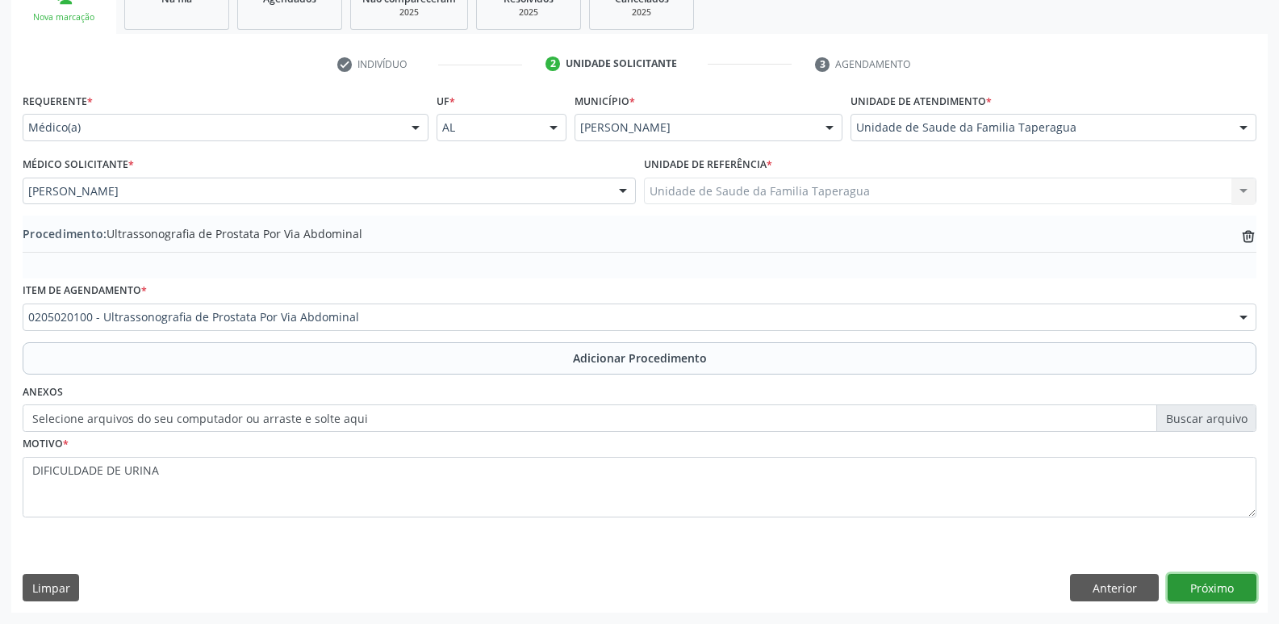
click at [1227, 595] on button "Próximo" at bounding box center [1212, 587] width 89 height 27
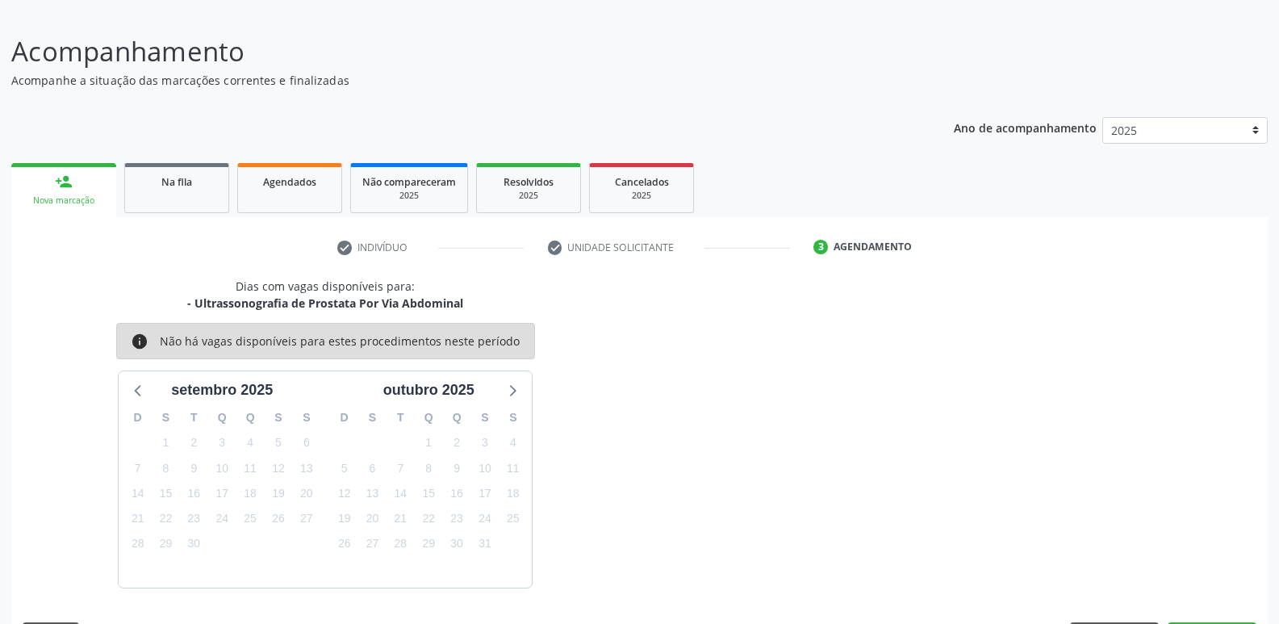
scroll to position [149, 0]
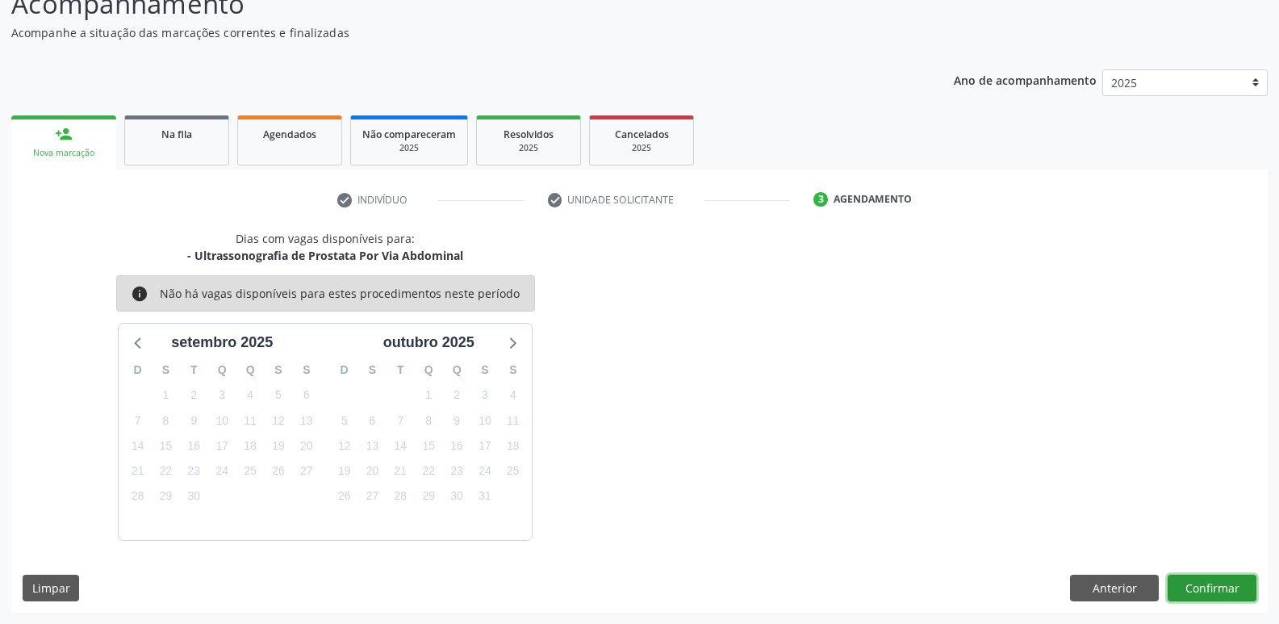
click at [1196, 592] on button "Confirmar" at bounding box center [1212, 588] width 89 height 27
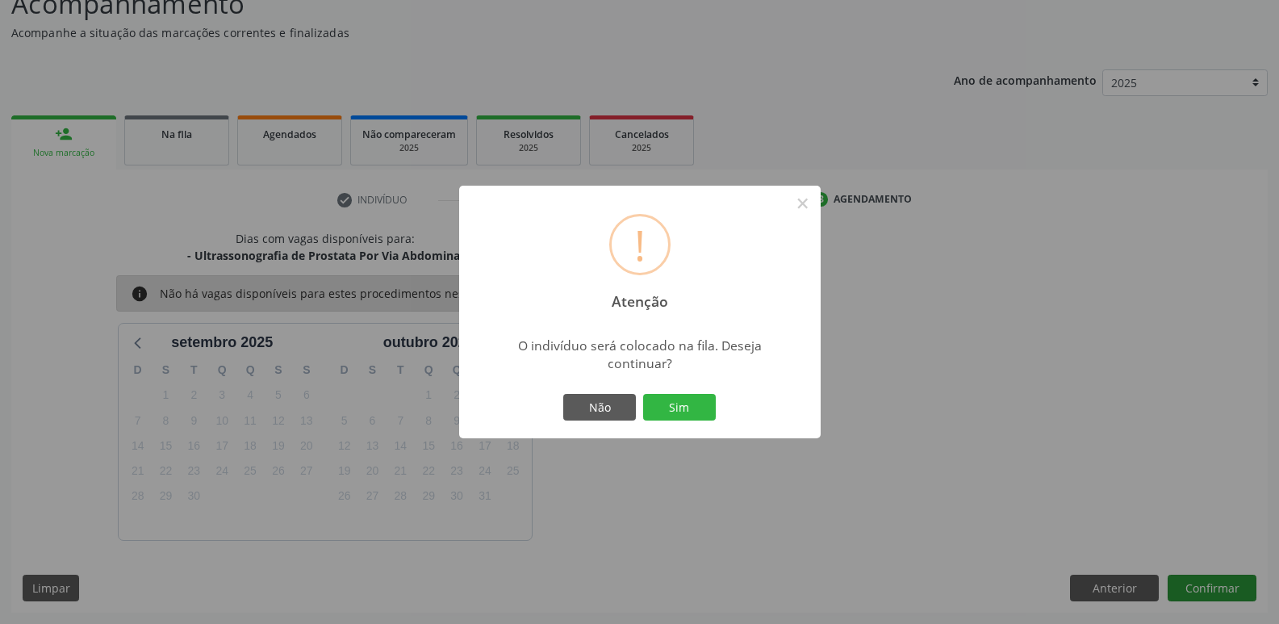
click at [643, 394] on button "Sim" at bounding box center [679, 407] width 73 height 27
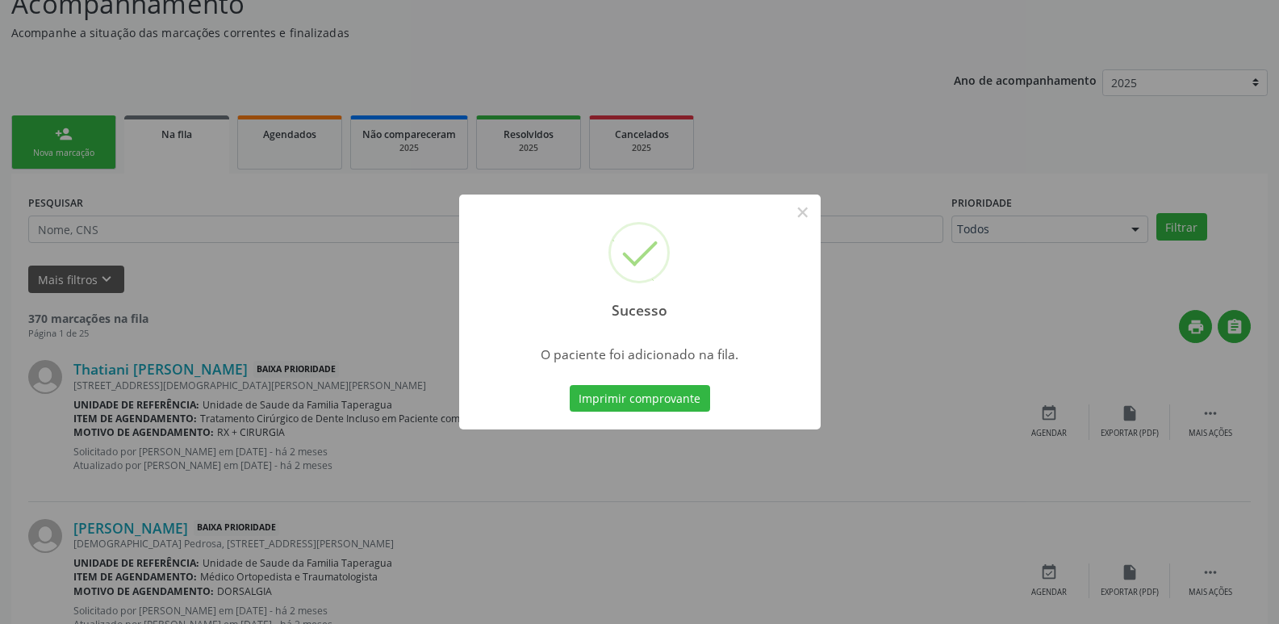
scroll to position [0, 0]
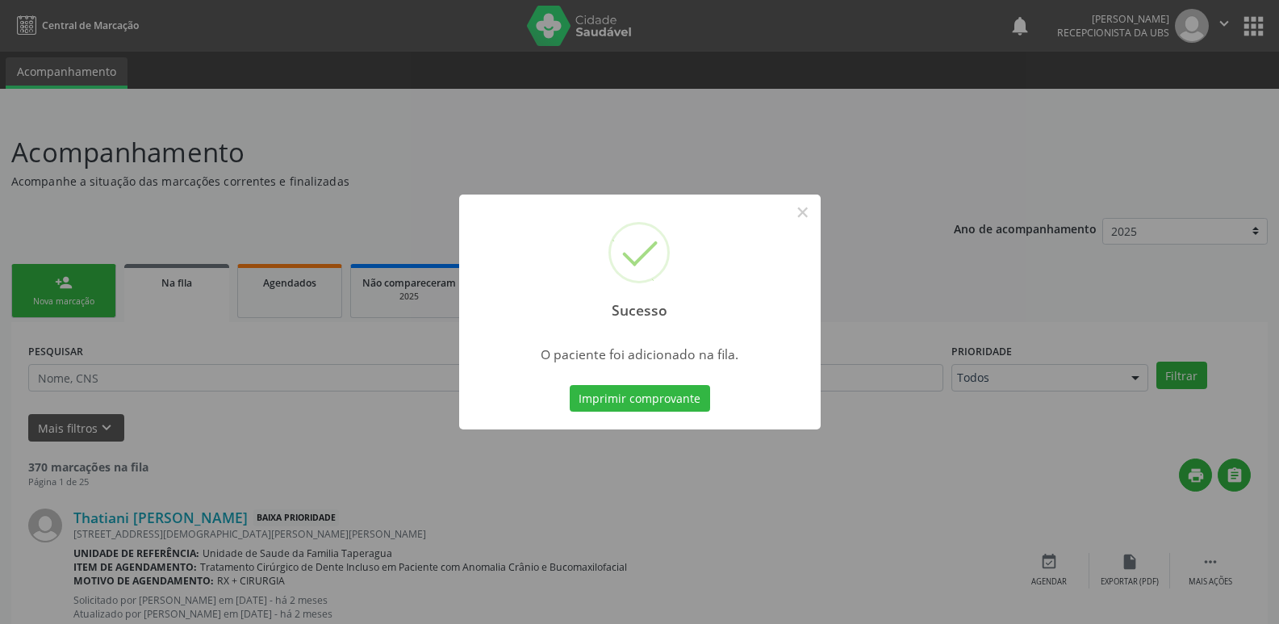
click at [1058, 342] on div "Sucesso × O paciente foi adicionado na fila. Imprimir comprovante Cancel" at bounding box center [639, 312] width 1279 height 624
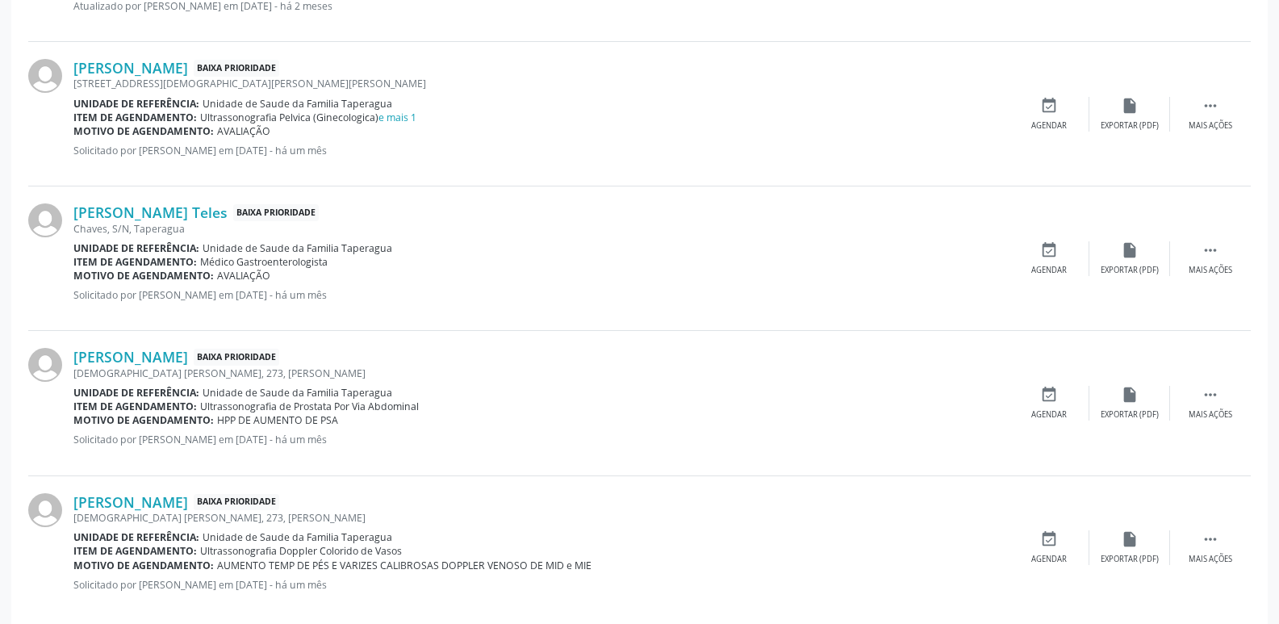
scroll to position [2263, 0]
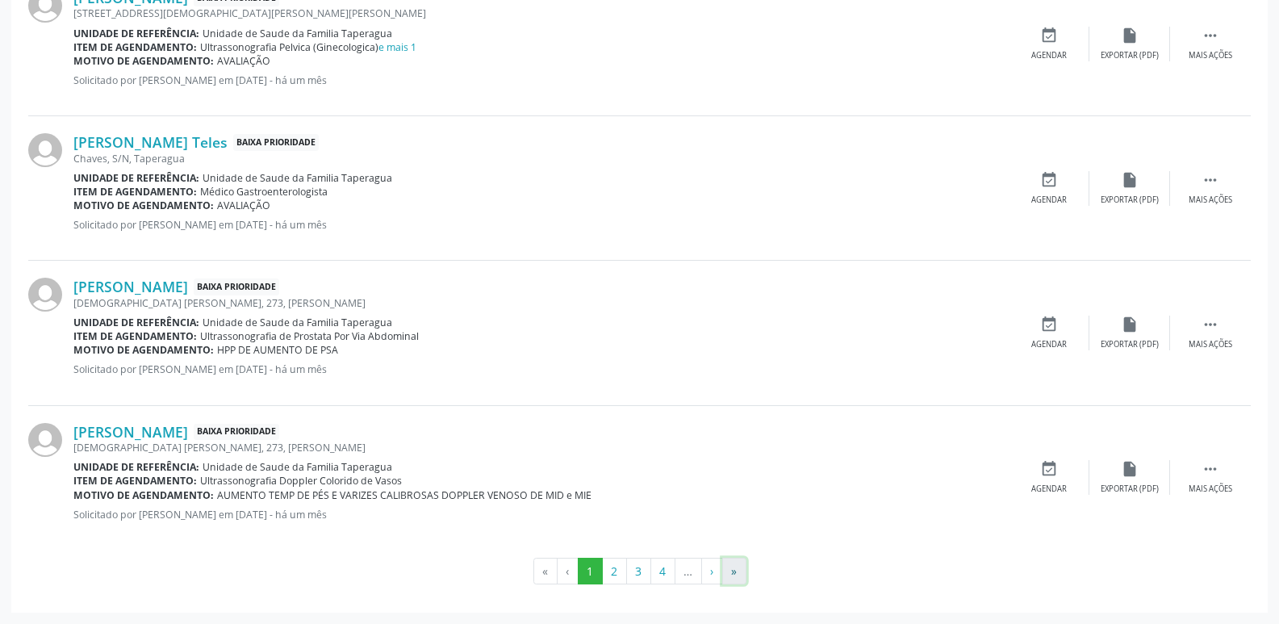
click at [735, 569] on button "»" at bounding box center [734, 571] width 24 height 27
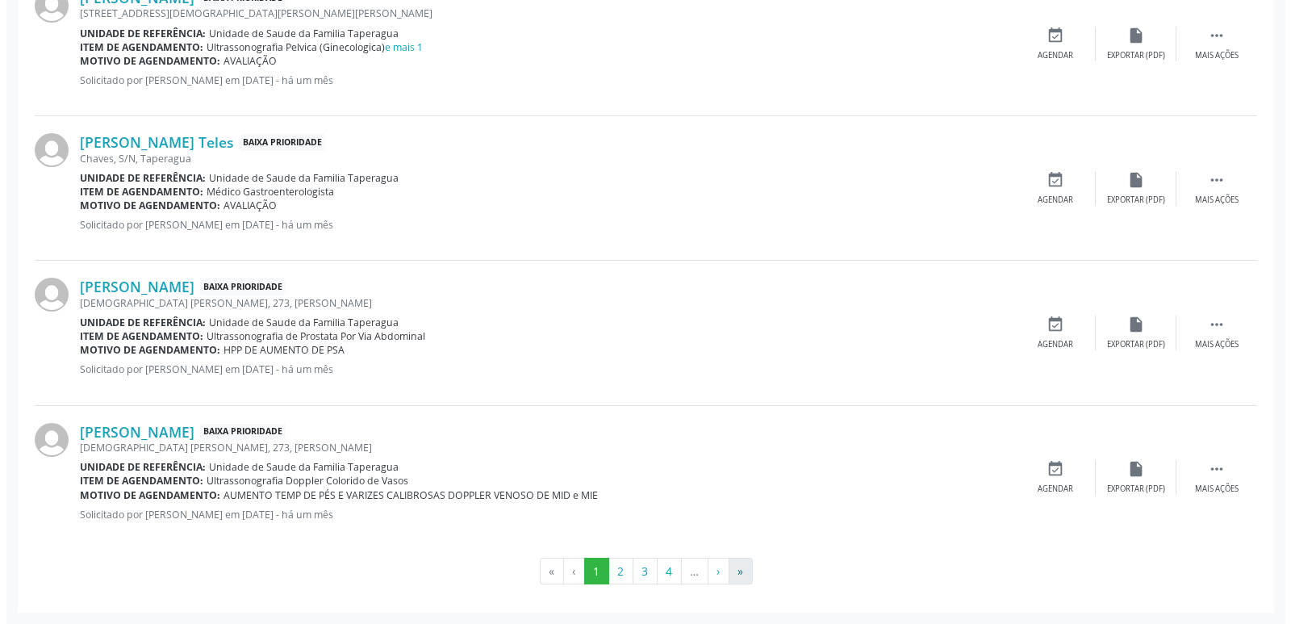
scroll to position [0, 0]
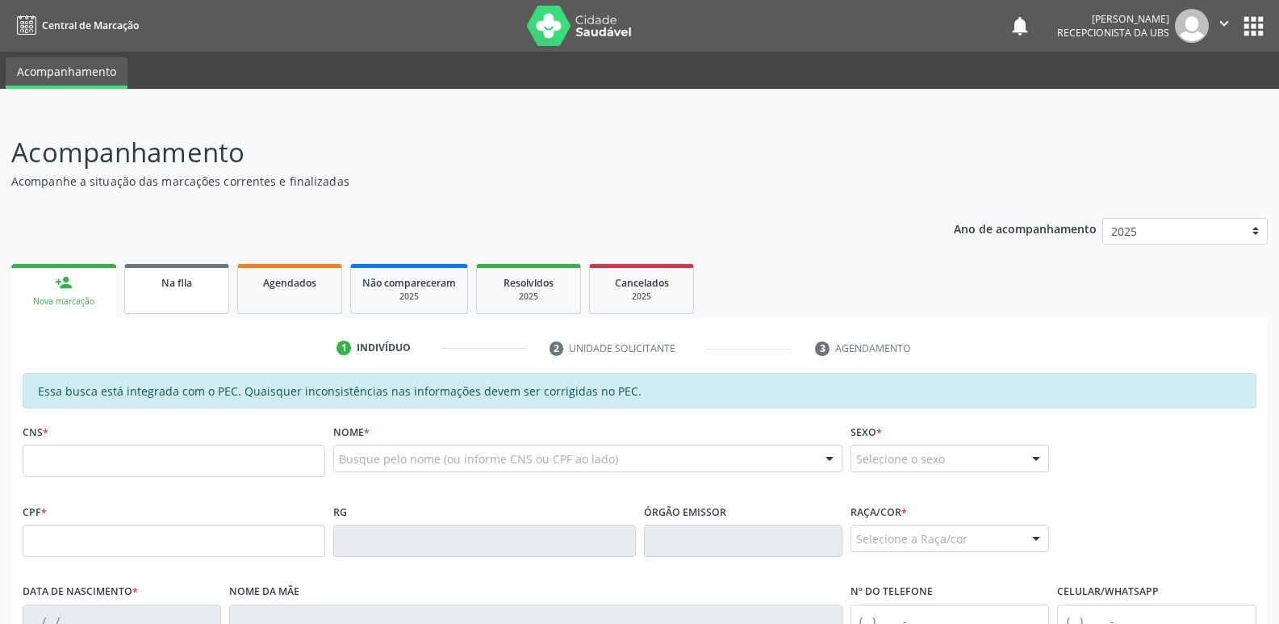
click at [181, 286] on span "Na fila" at bounding box center [176, 283] width 31 height 14
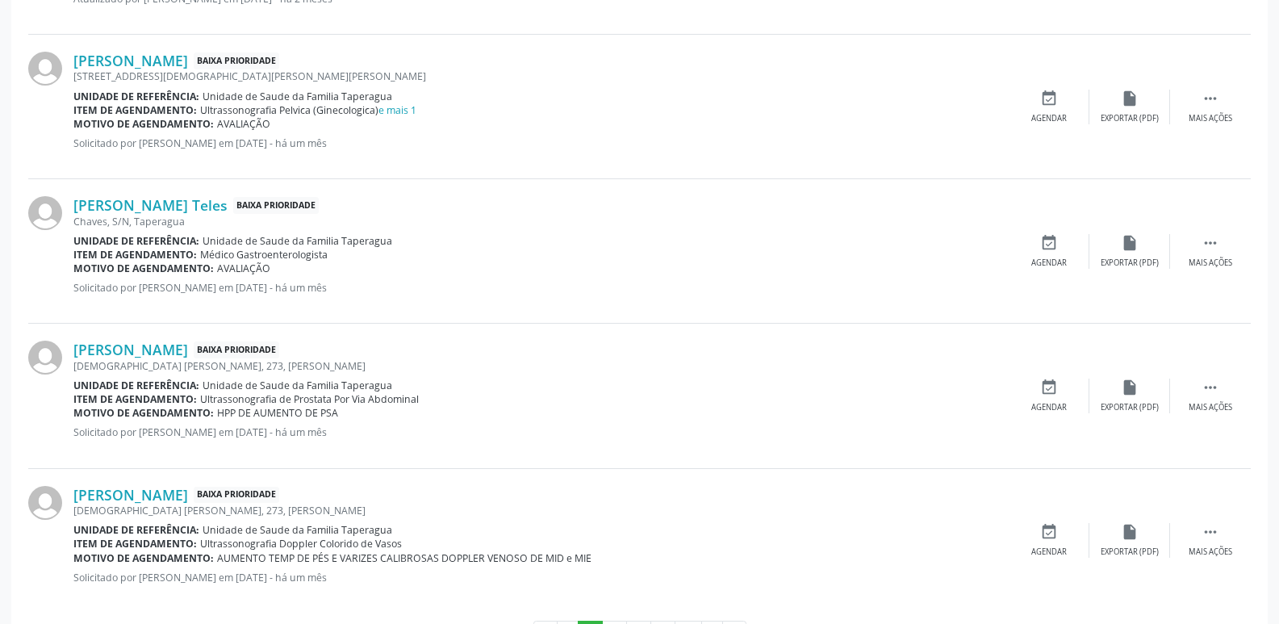
scroll to position [2263, 0]
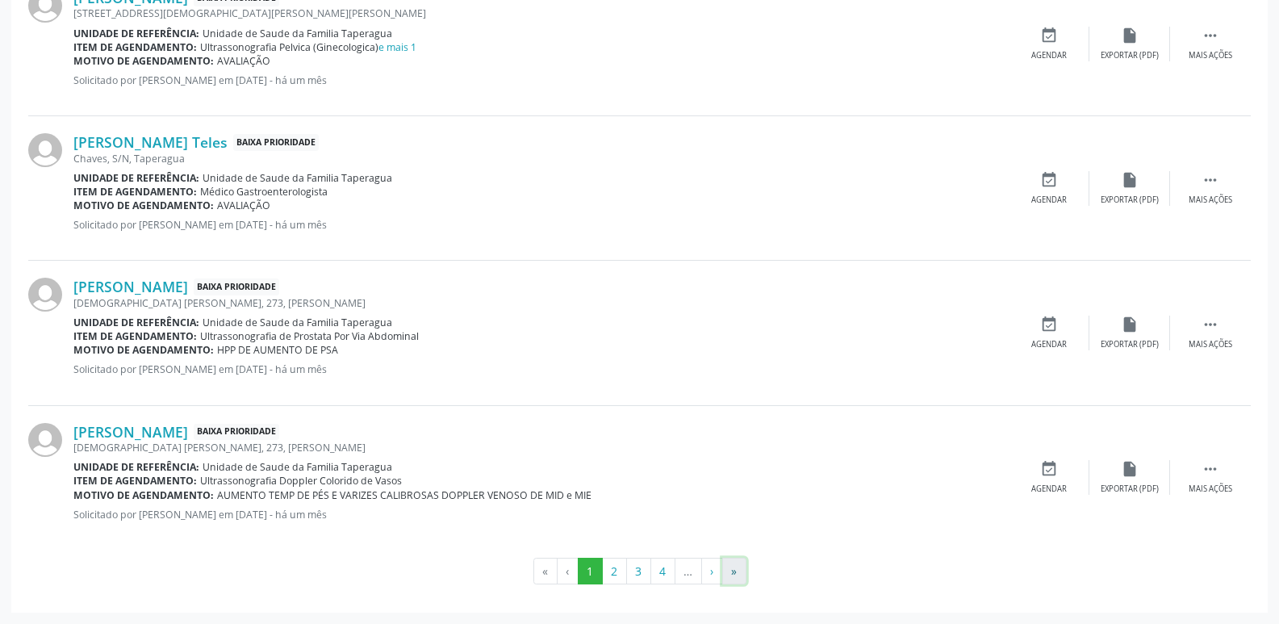
click at [742, 572] on button "»" at bounding box center [734, 571] width 24 height 27
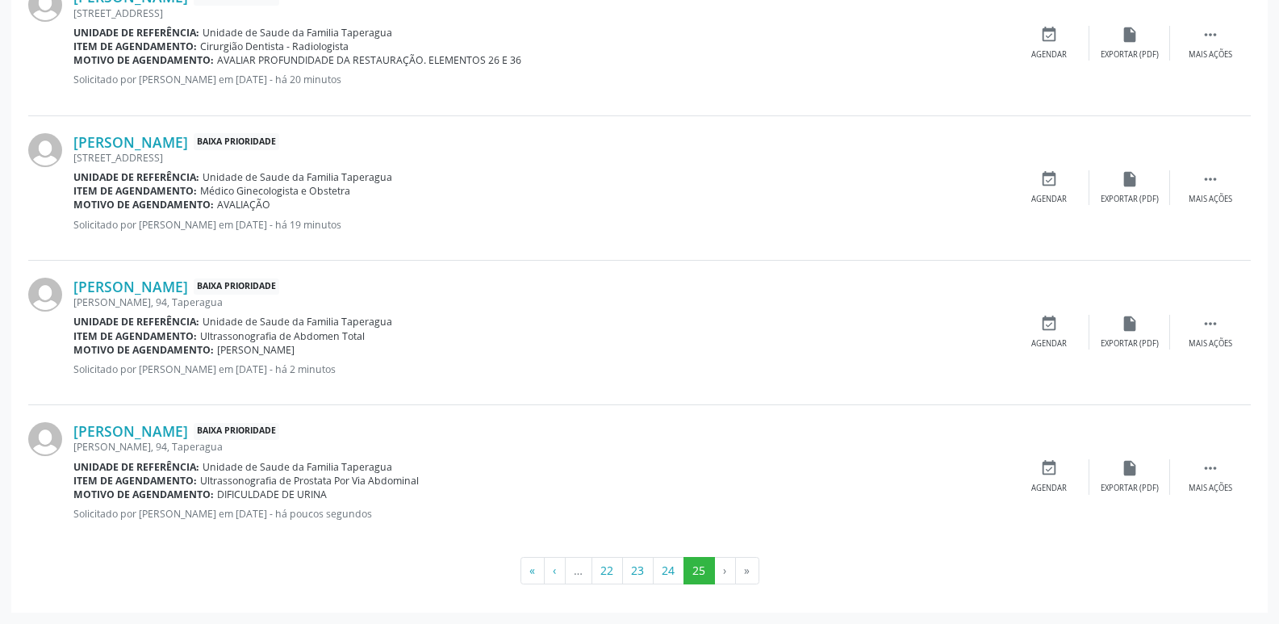
scroll to position [0, 0]
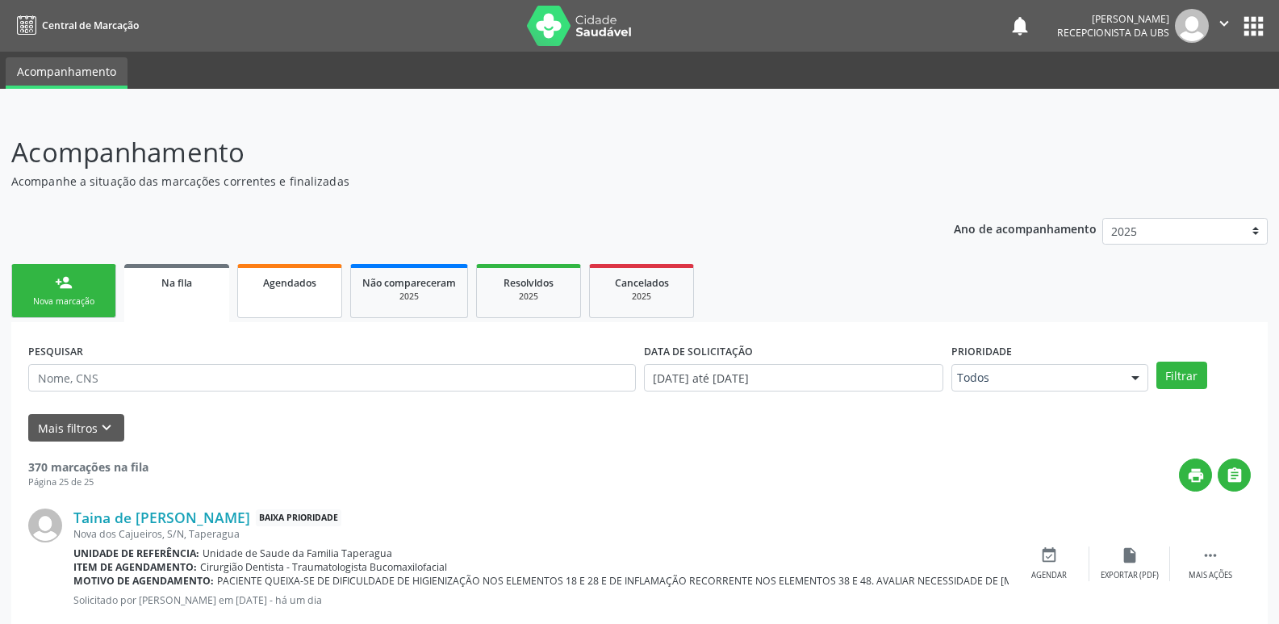
click at [271, 316] on link "Agendados" at bounding box center [289, 291] width 105 height 54
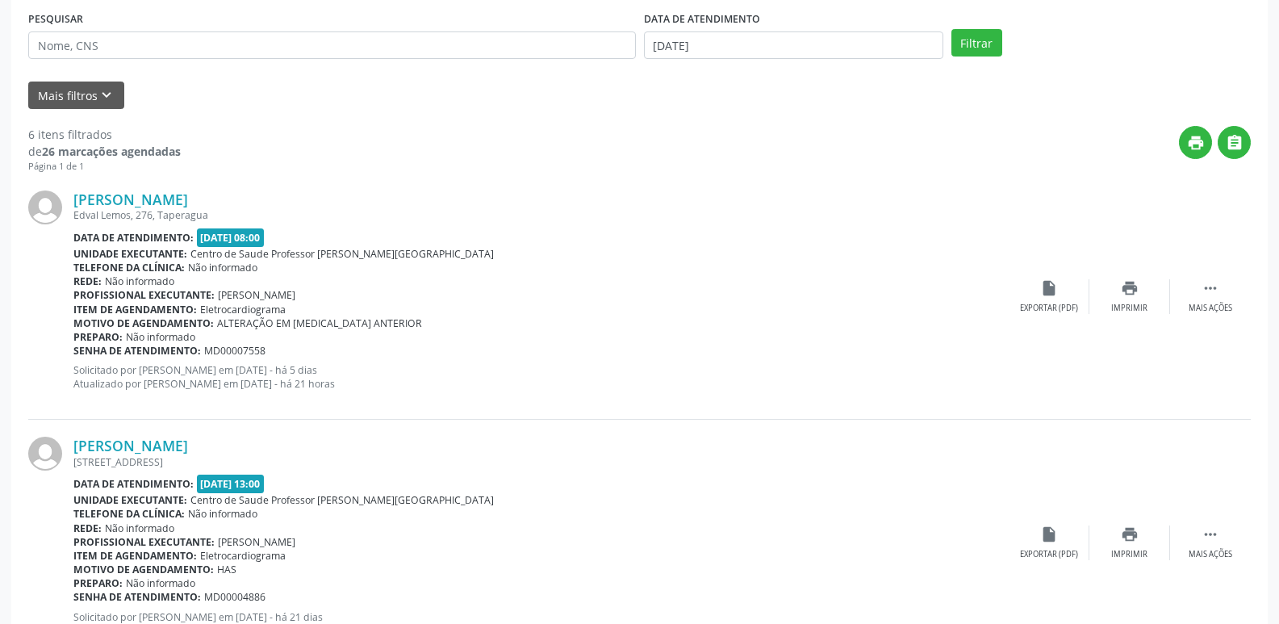
scroll to position [267, 0]
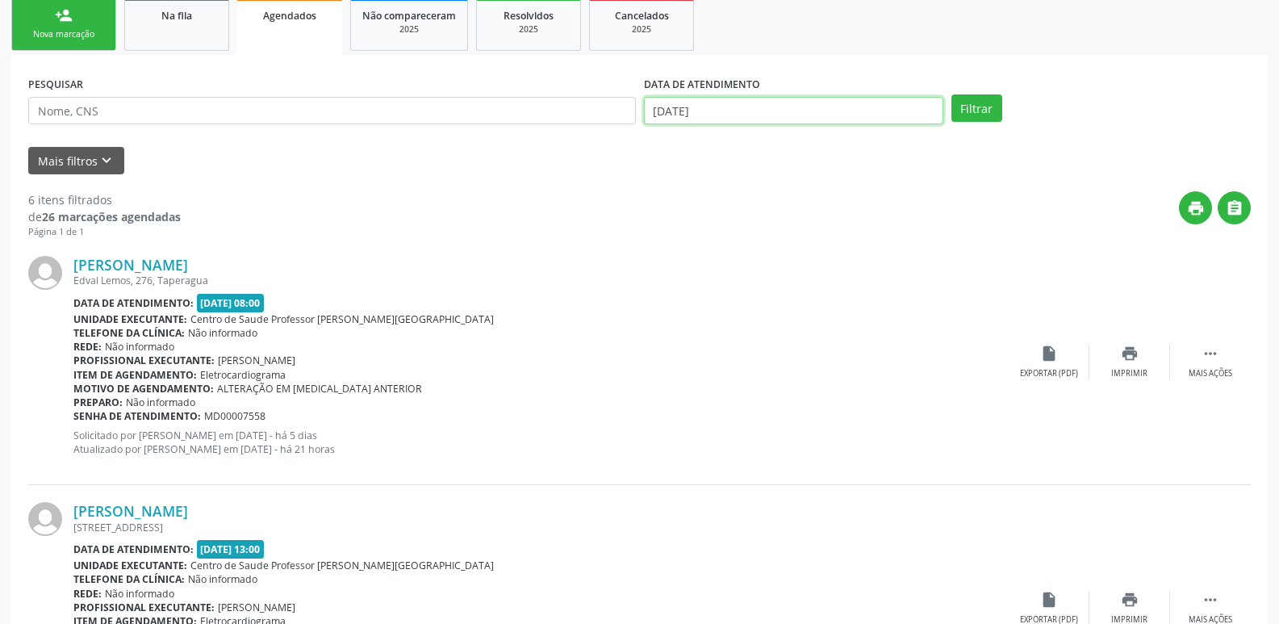
click at [793, 120] on input "[DATE]" at bounding box center [793, 110] width 299 height 27
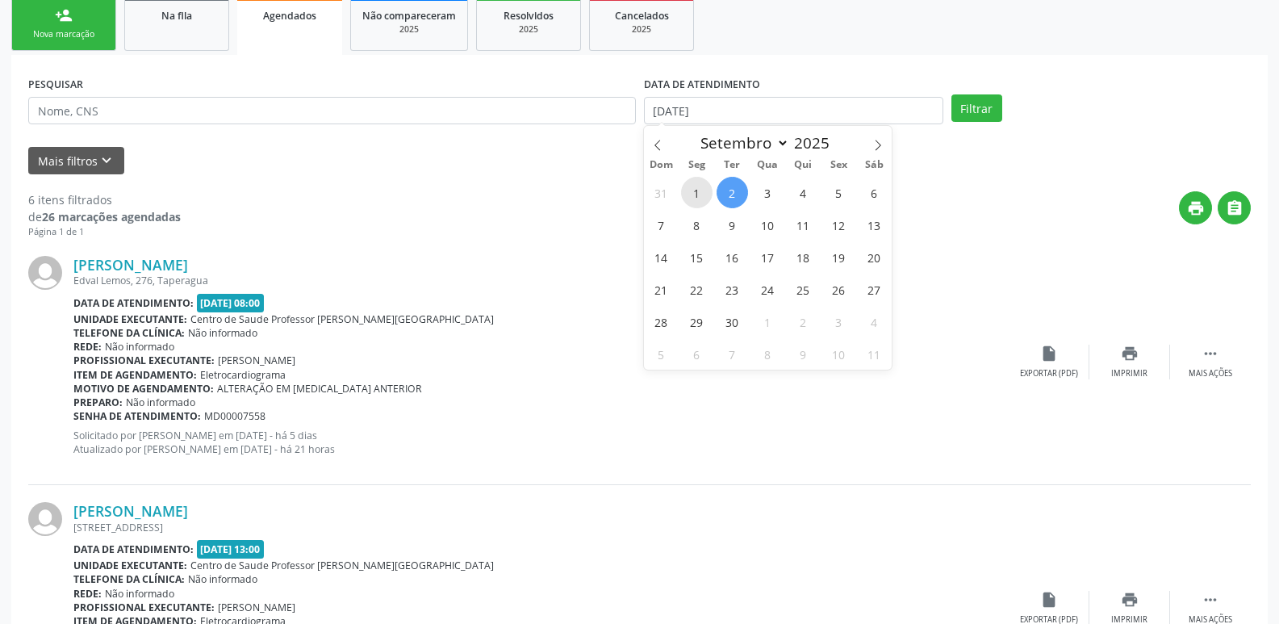
click at [698, 199] on span "1" at bounding box center [696, 192] width 31 height 31
type input "[DATE]"
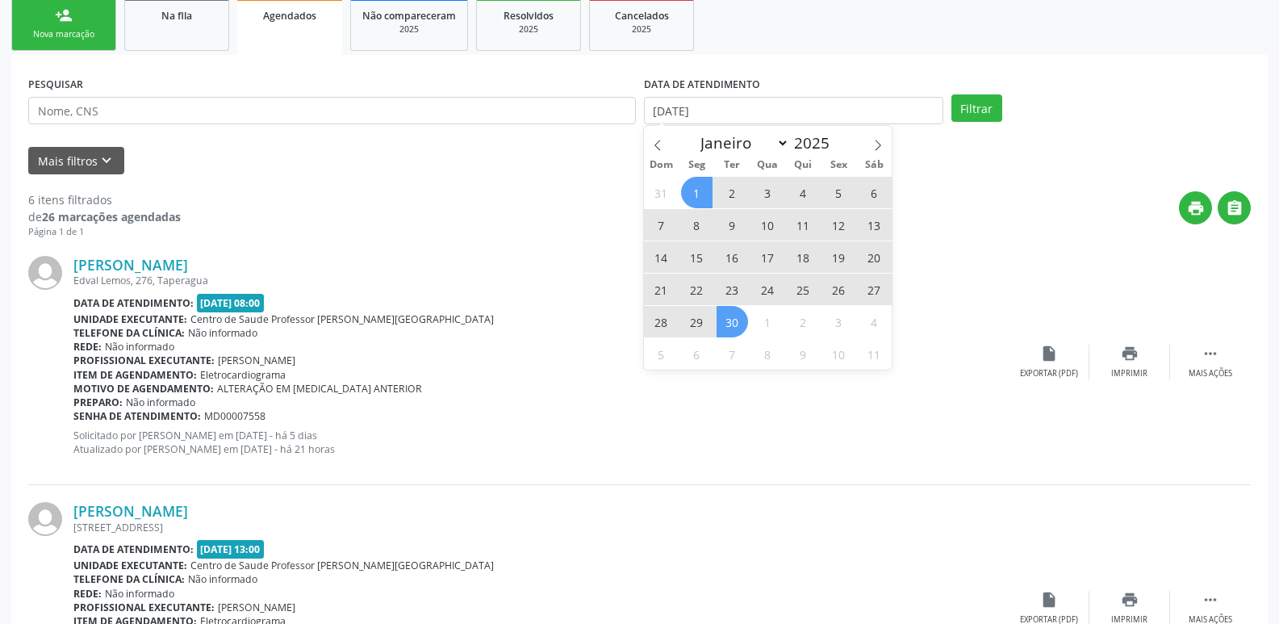
click at [741, 325] on span "30" at bounding box center [732, 321] width 31 height 31
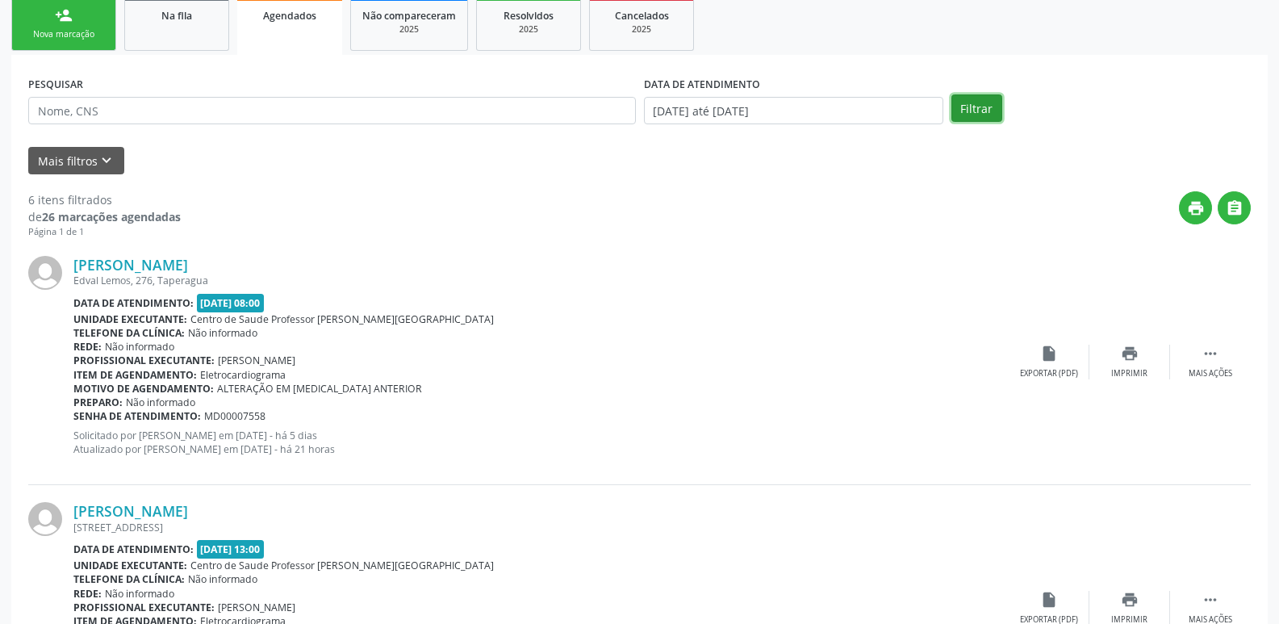
click at [984, 98] on button "Filtrar" at bounding box center [977, 107] width 51 height 27
